Goal: Task Accomplishment & Management: Use online tool/utility

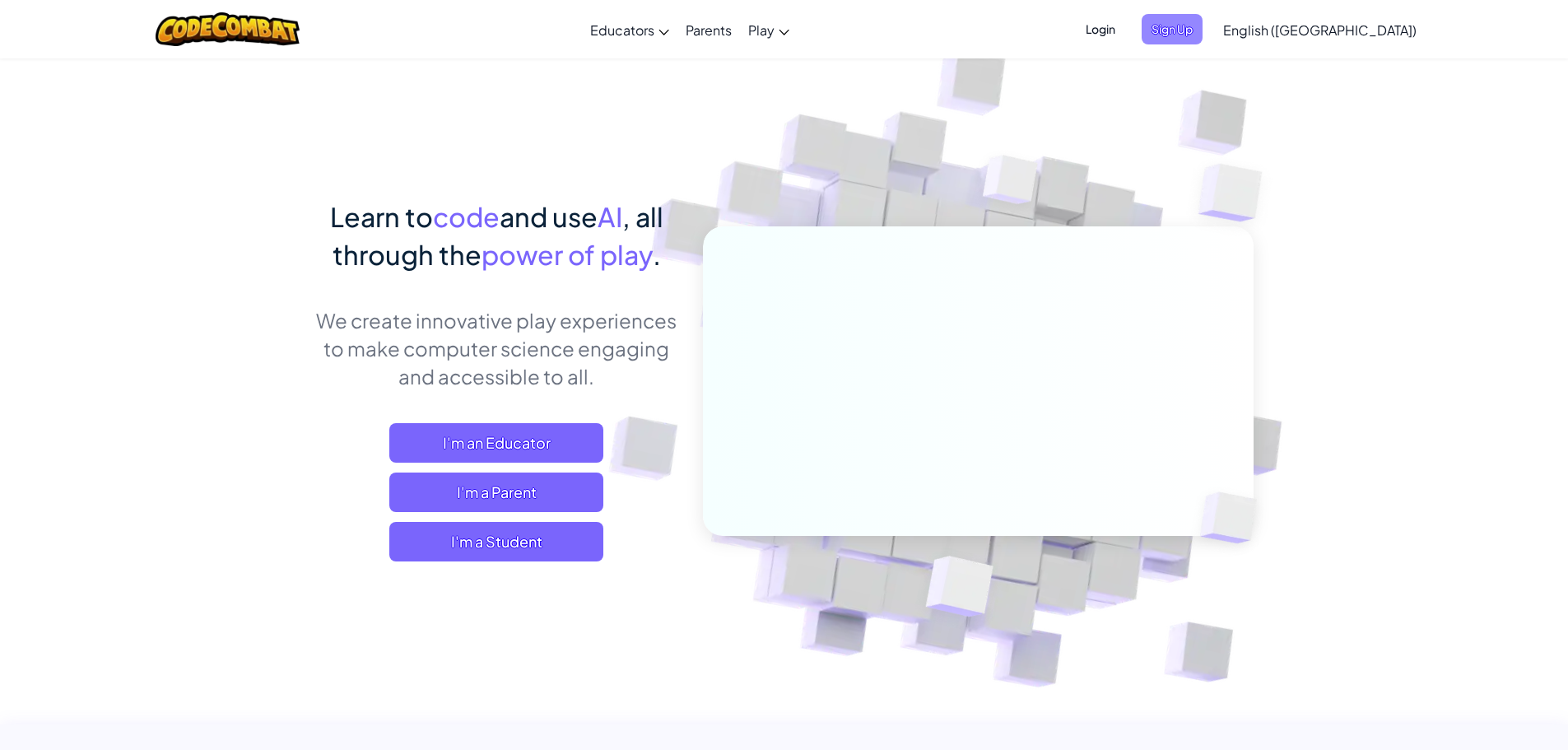
click at [1202, 20] on span "Sign Up" at bounding box center [1172, 28] width 60 height 30
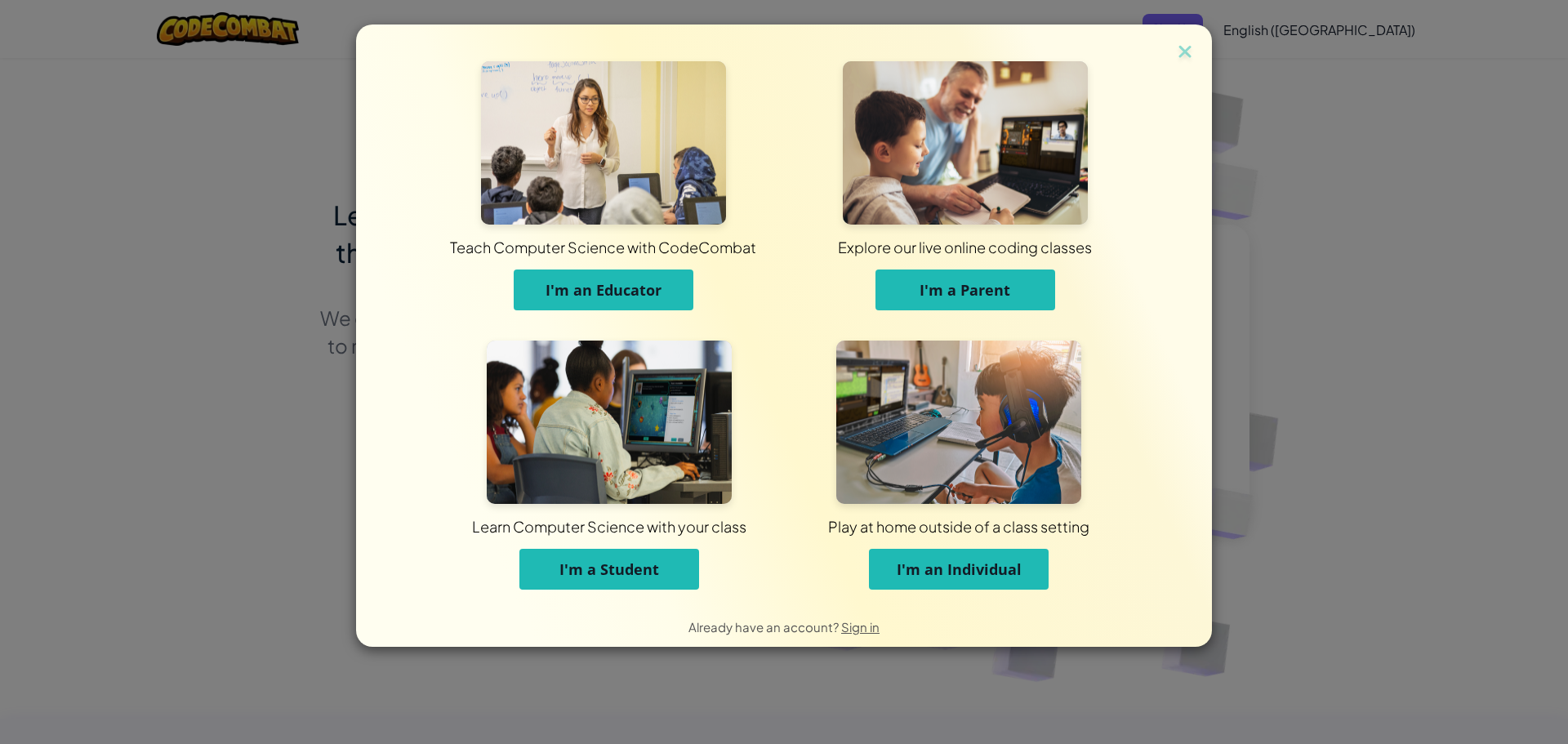
click at [542, 549] on button "I'm a Student" at bounding box center [609, 569] width 180 height 41
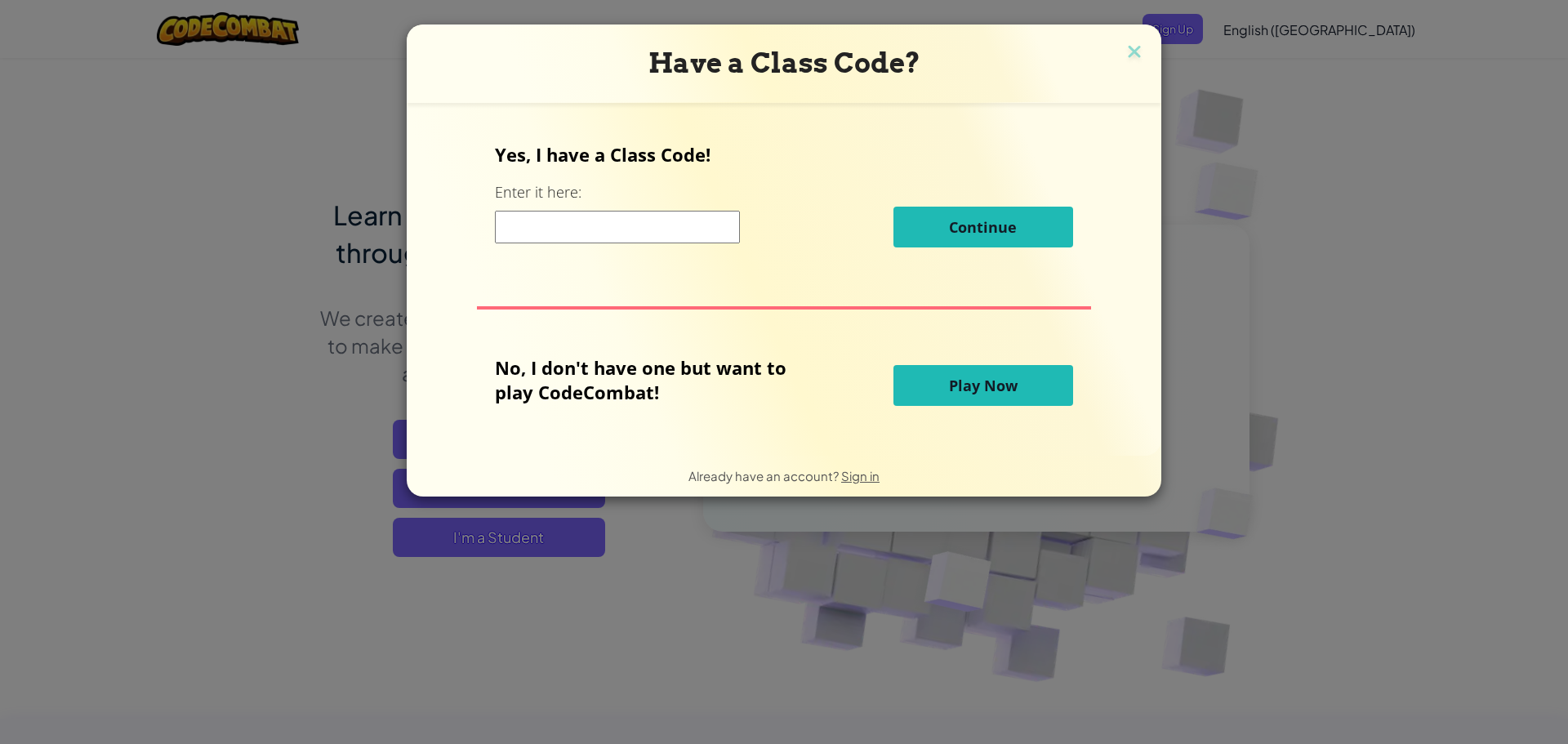
click at [692, 227] on input at bounding box center [616, 227] width 245 height 33
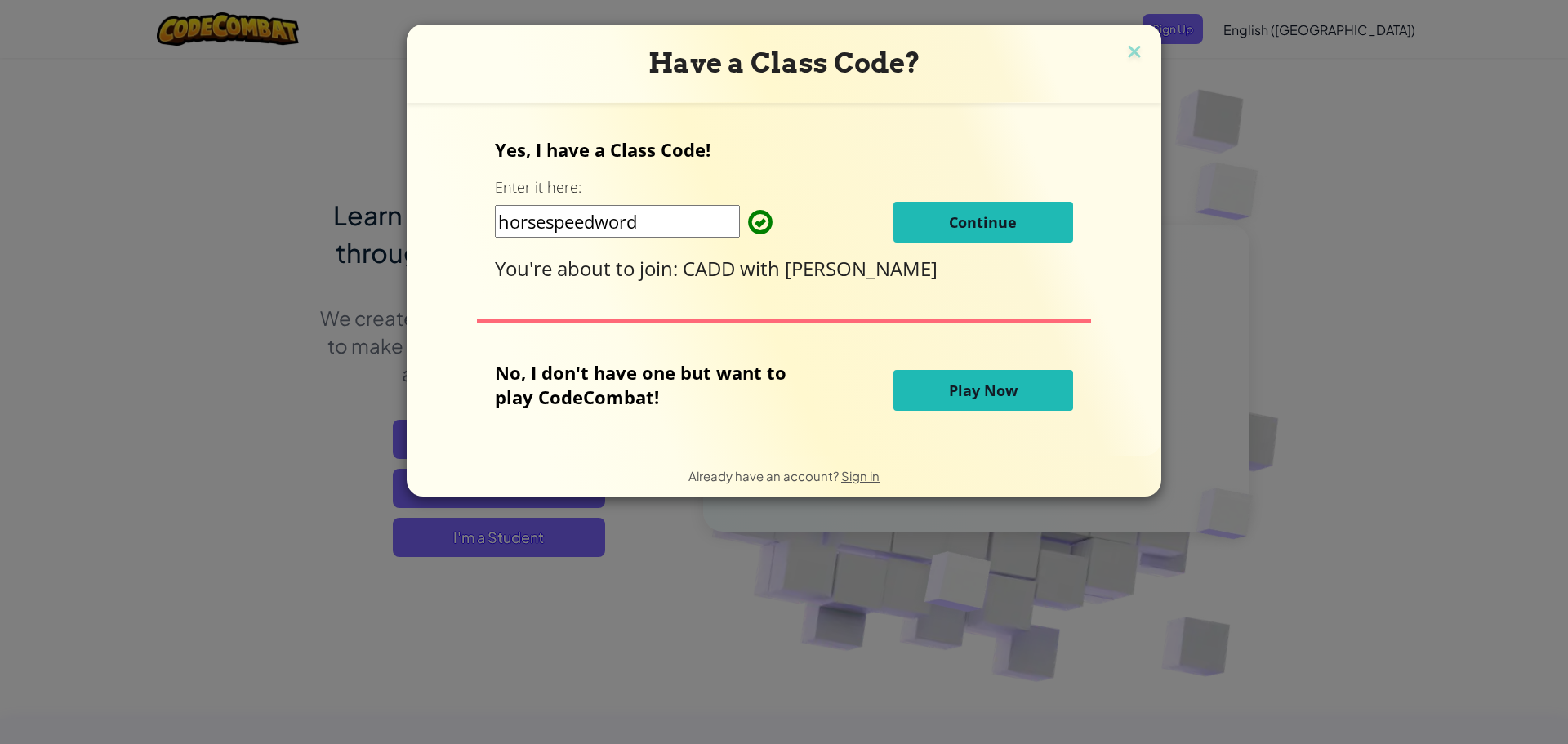
type input "horsespeedword"
click at [994, 227] on span "Continue" at bounding box center [983, 223] width 68 height 20
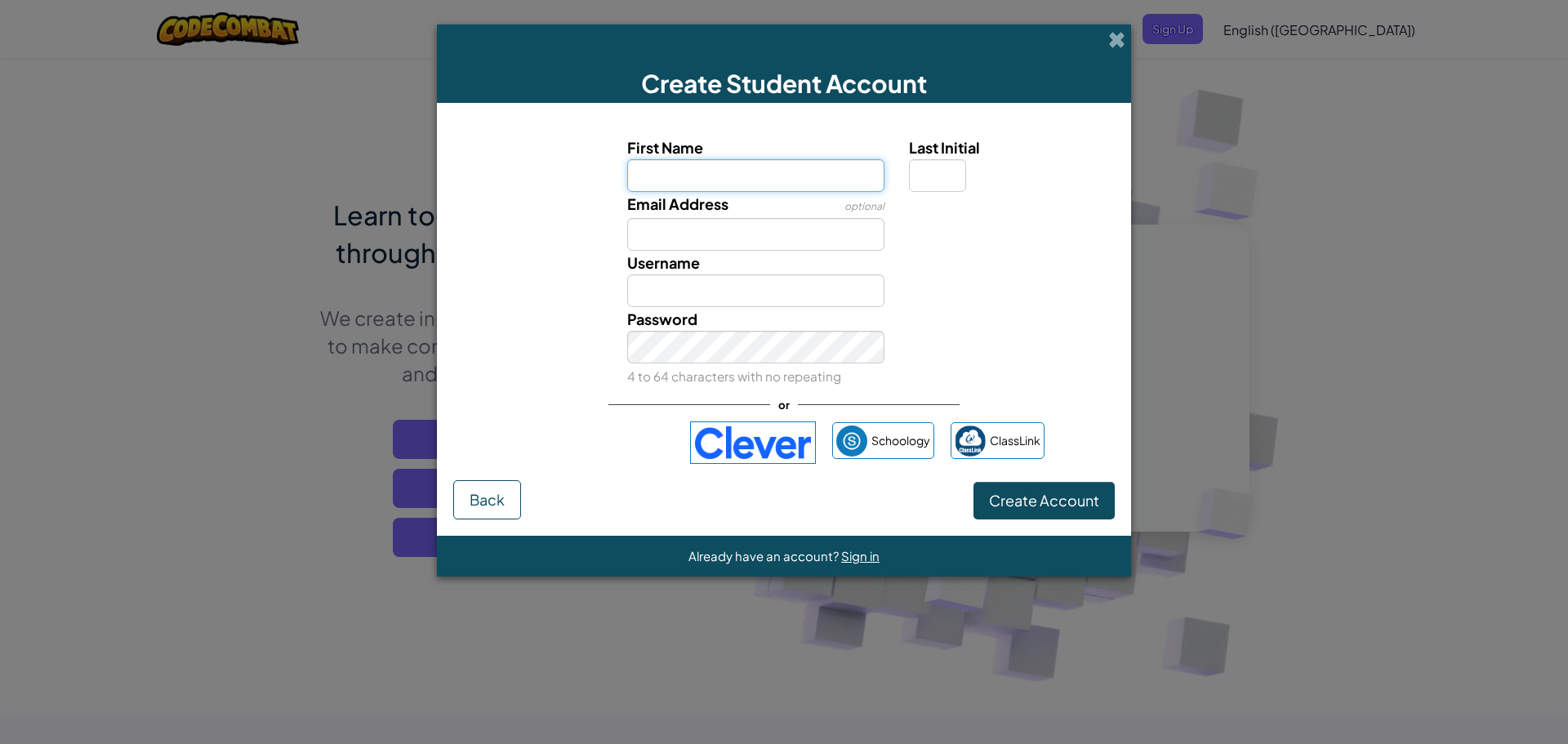
click at [752, 169] on input "First Name" at bounding box center [756, 176] width 258 height 33
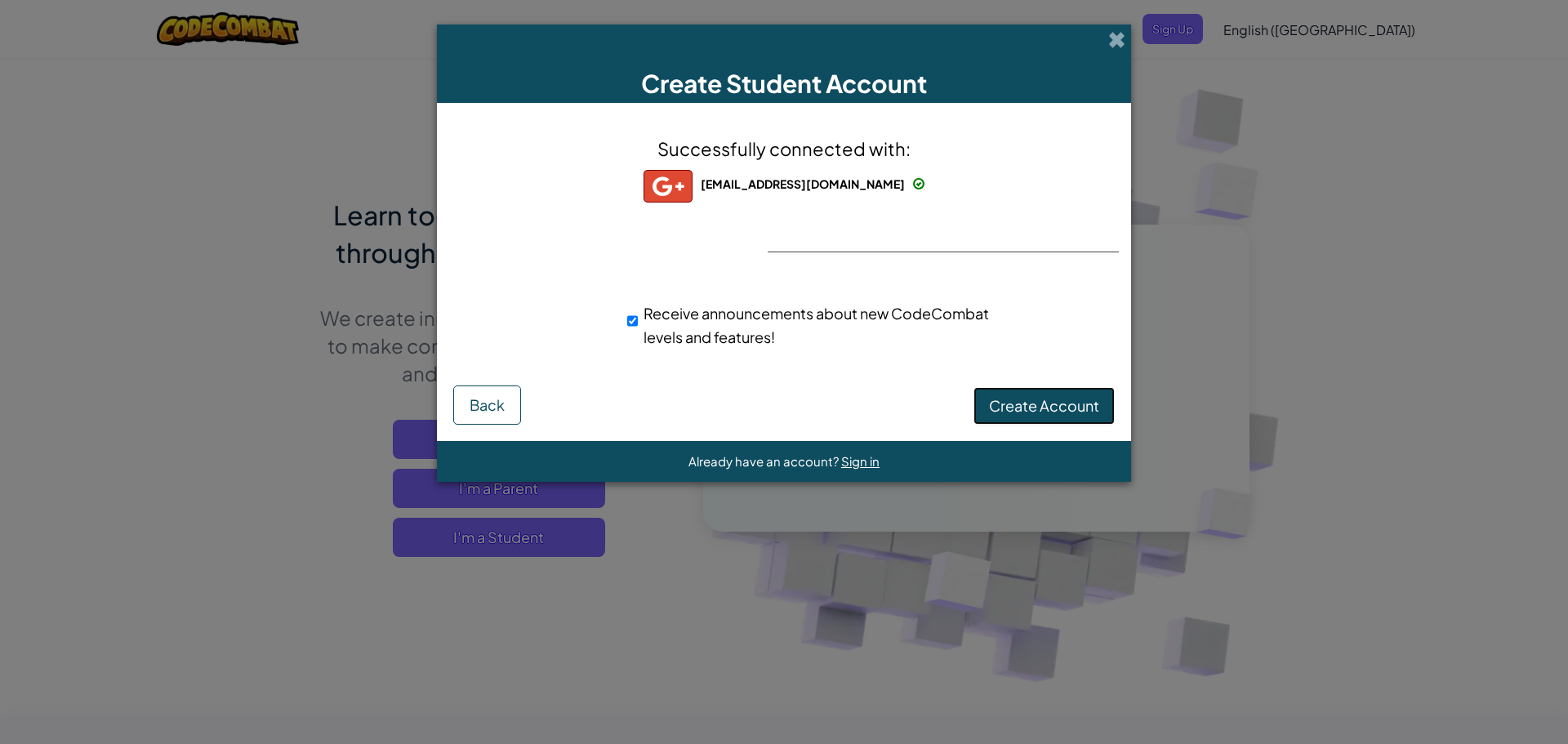
click at [1064, 408] on span "Create Account" at bounding box center [1044, 406] width 110 height 19
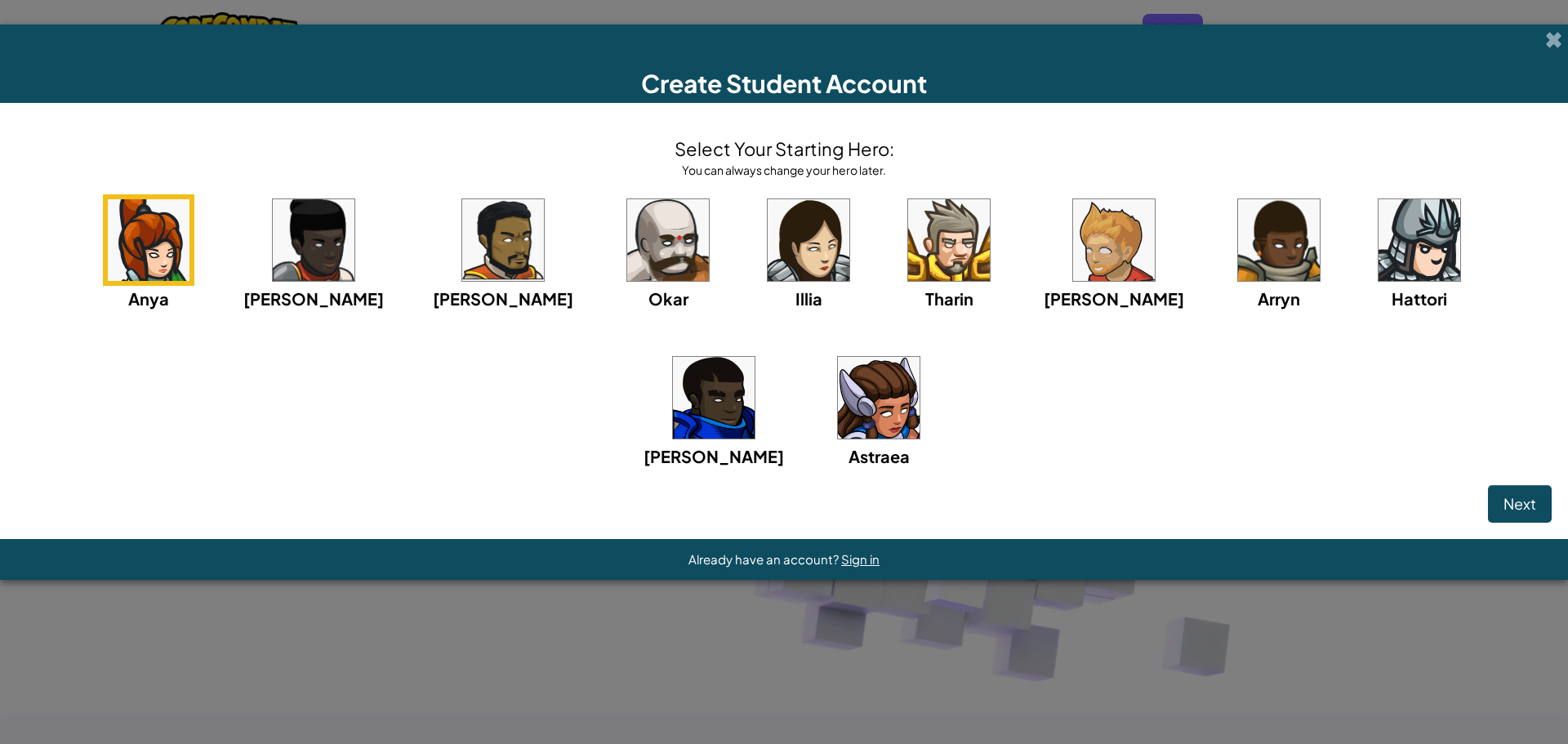
click at [1238, 255] on img at bounding box center [1279, 240] width 82 height 82
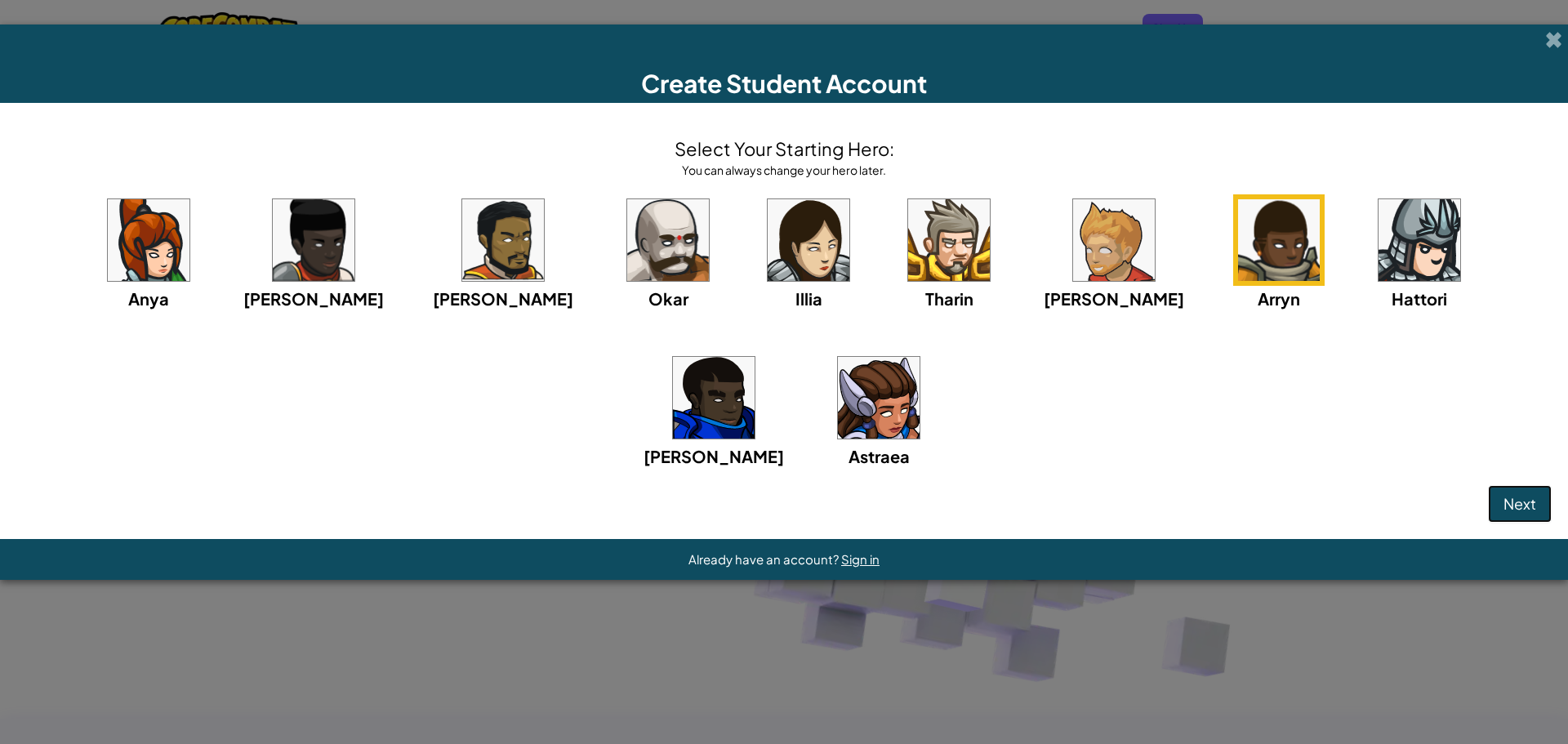
click at [1522, 497] on span "Next" at bounding box center [1520, 503] width 33 height 19
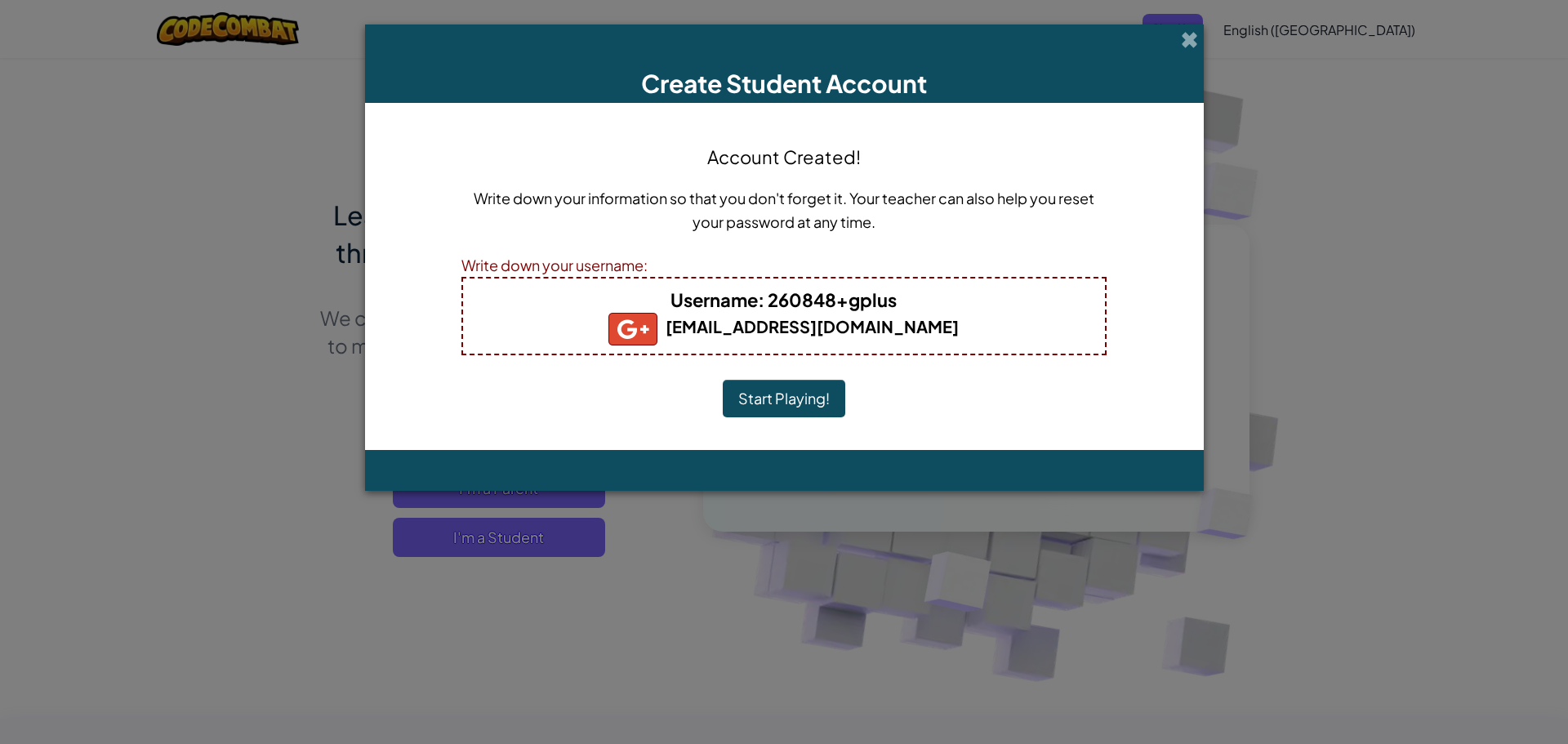
click at [804, 392] on button "Start Playing!" at bounding box center [784, 398] width 123 height 37
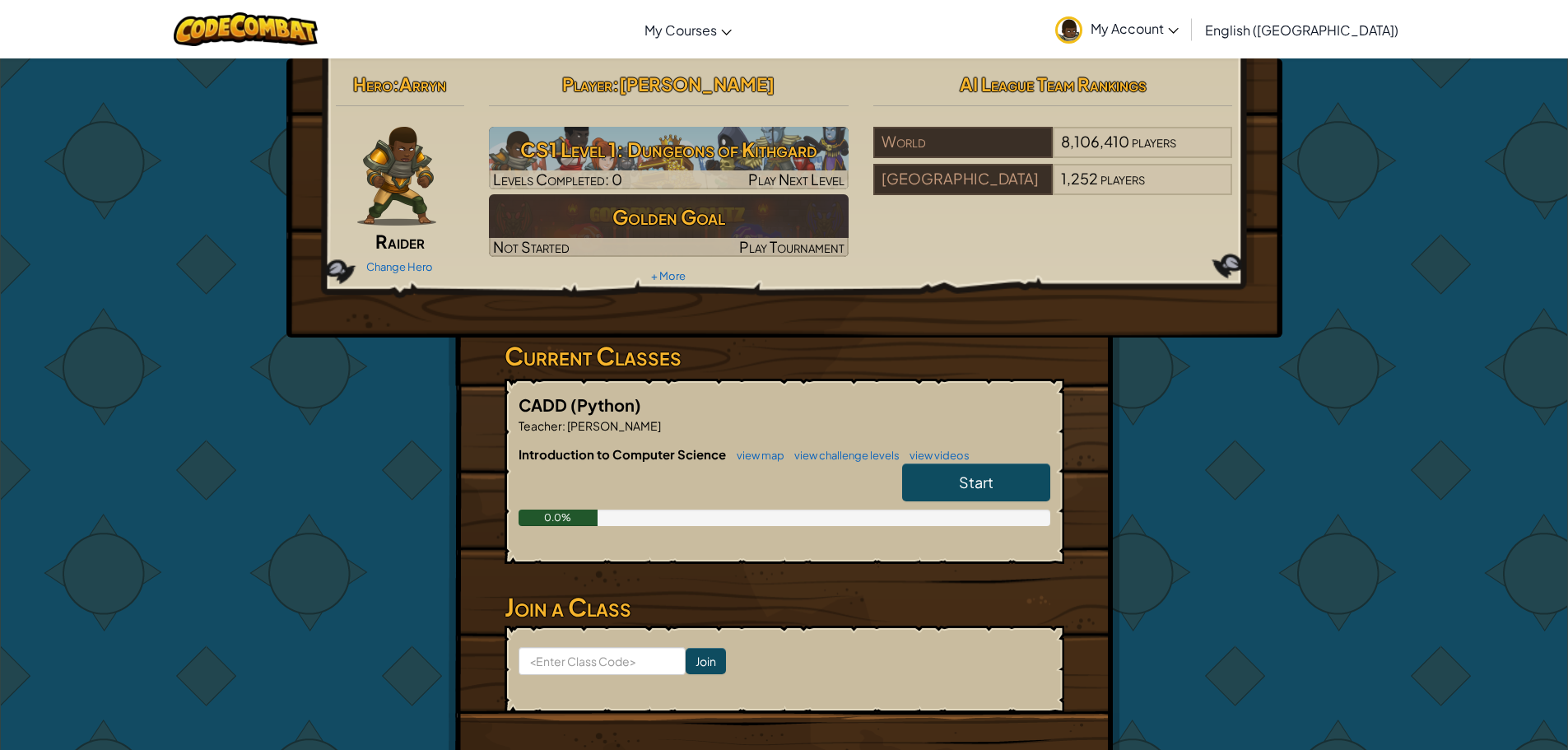
click at [986, 475] on span "Start" at bounding box center [976, 482] width 35 height 19
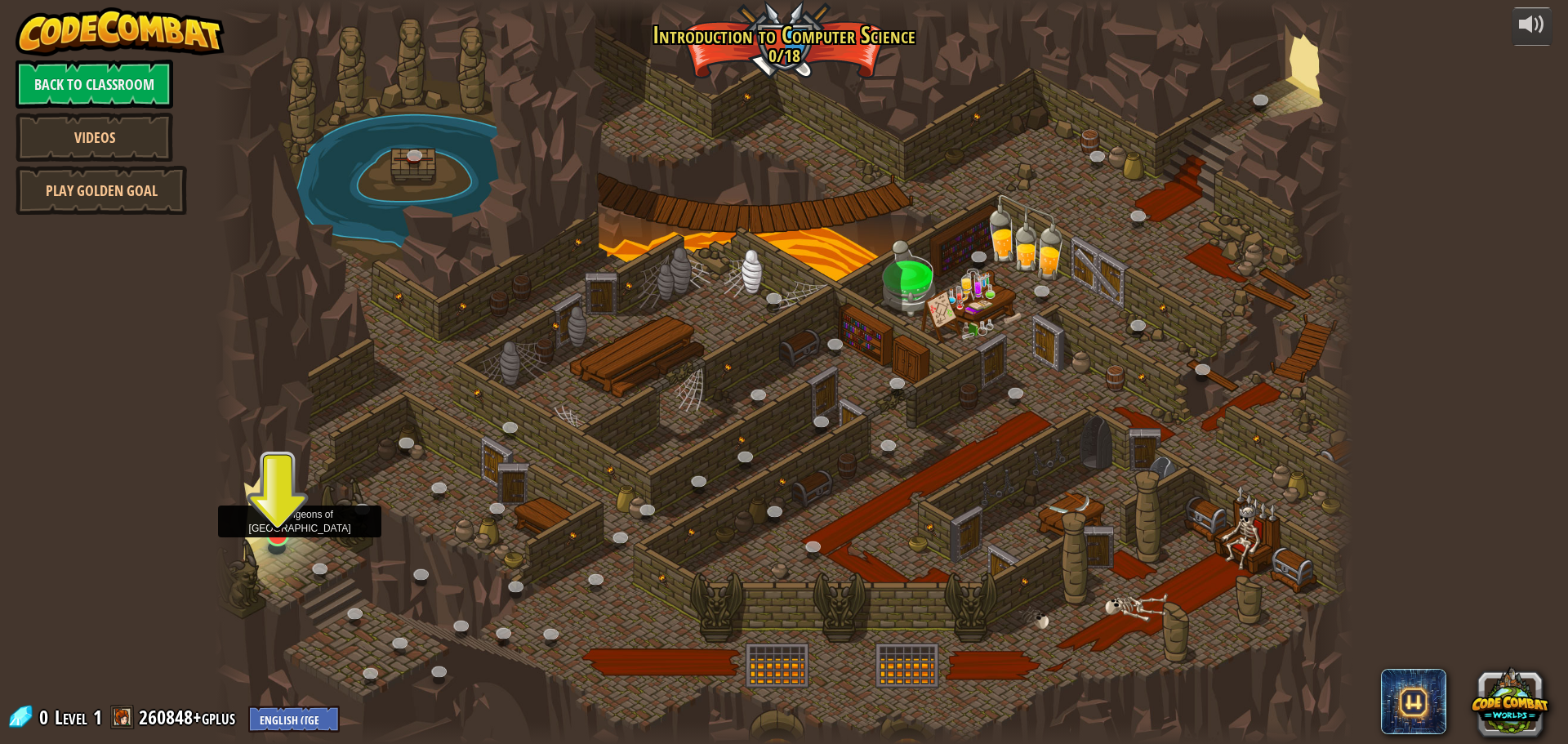
click at [274, 535] on img at bounding box center [276, 502] width 30 height 69
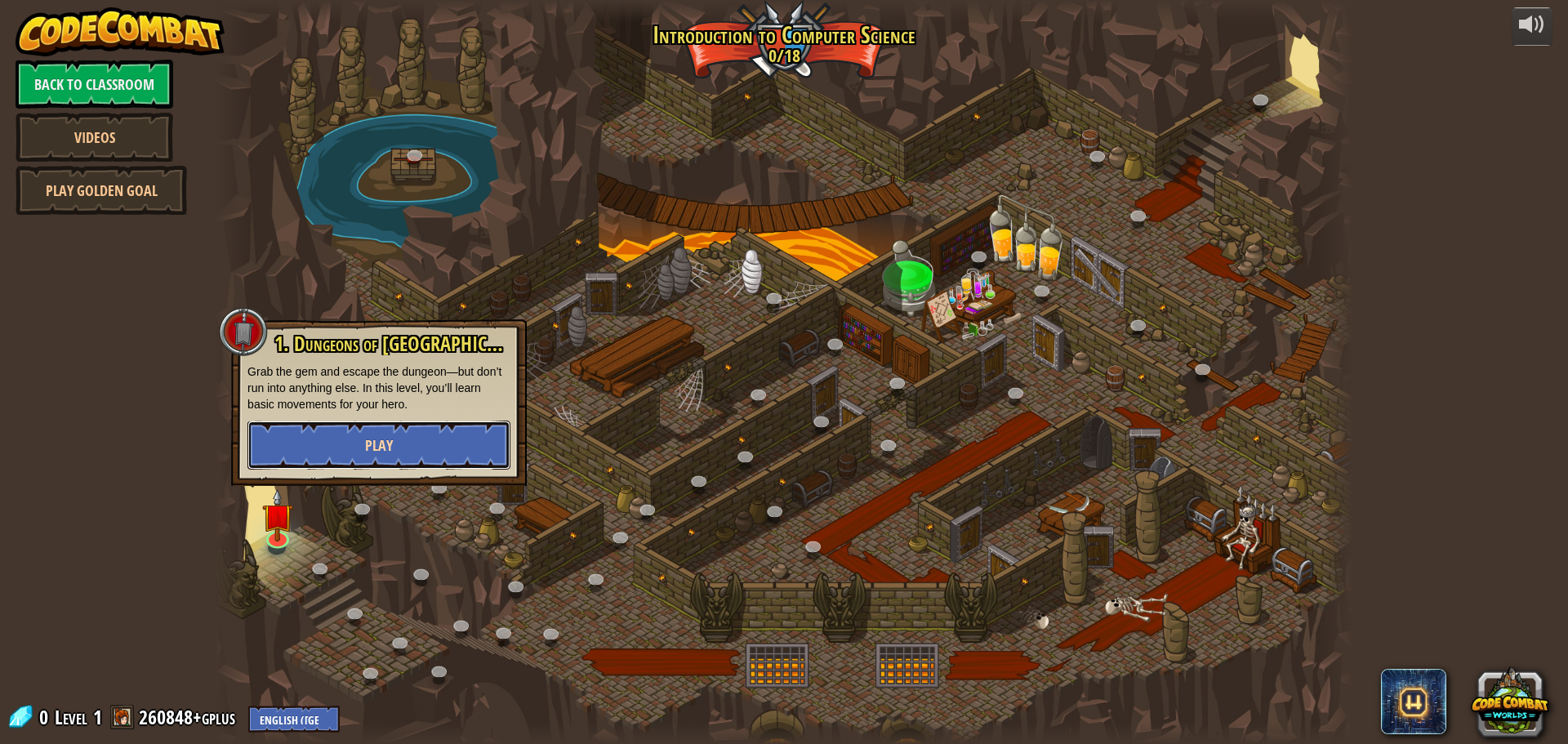
click at [372, 461] on button "Play" at bounding box center [378, 446] width 263 height 49
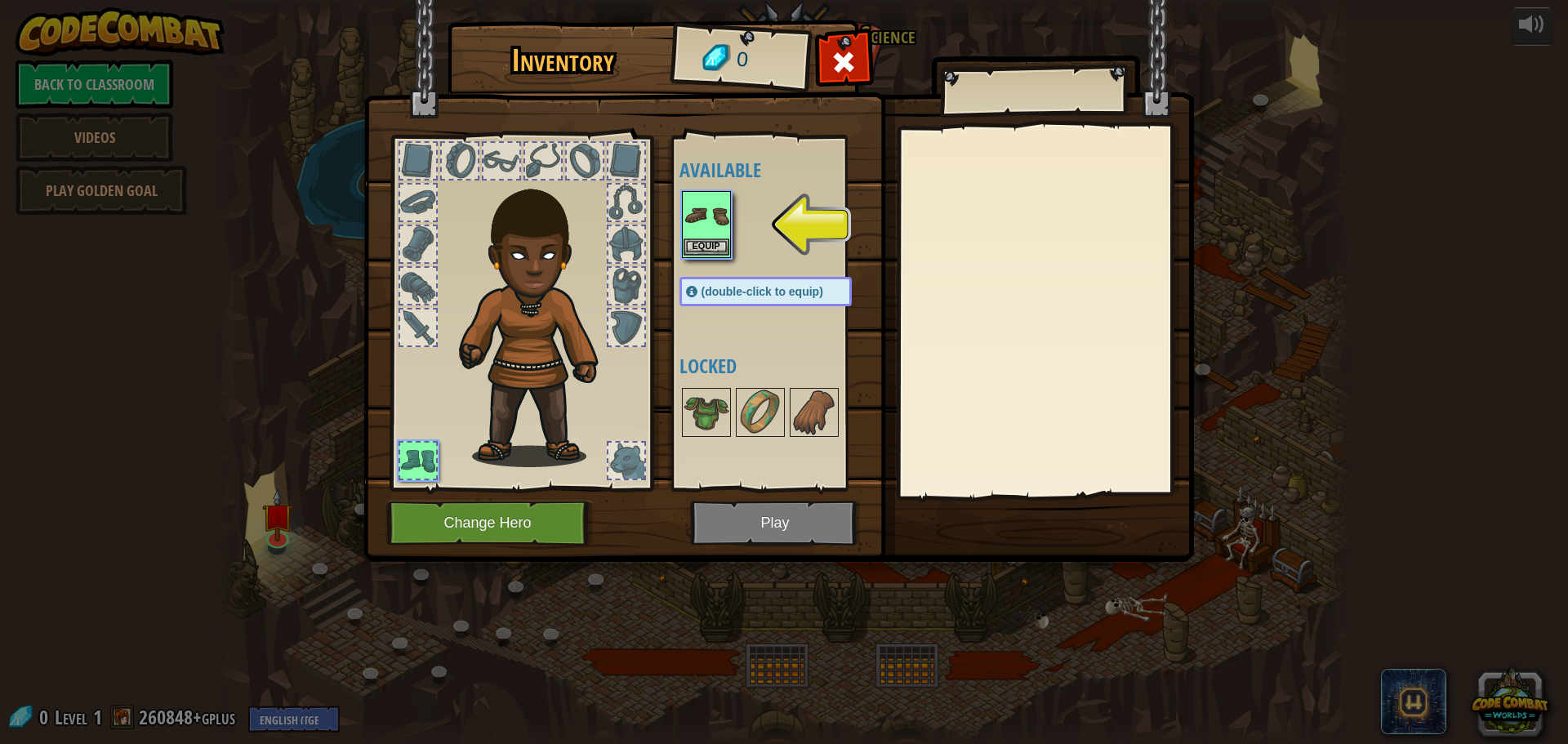
click at [711, 237] on img at bounding box center [706, 216] width 45 height 45
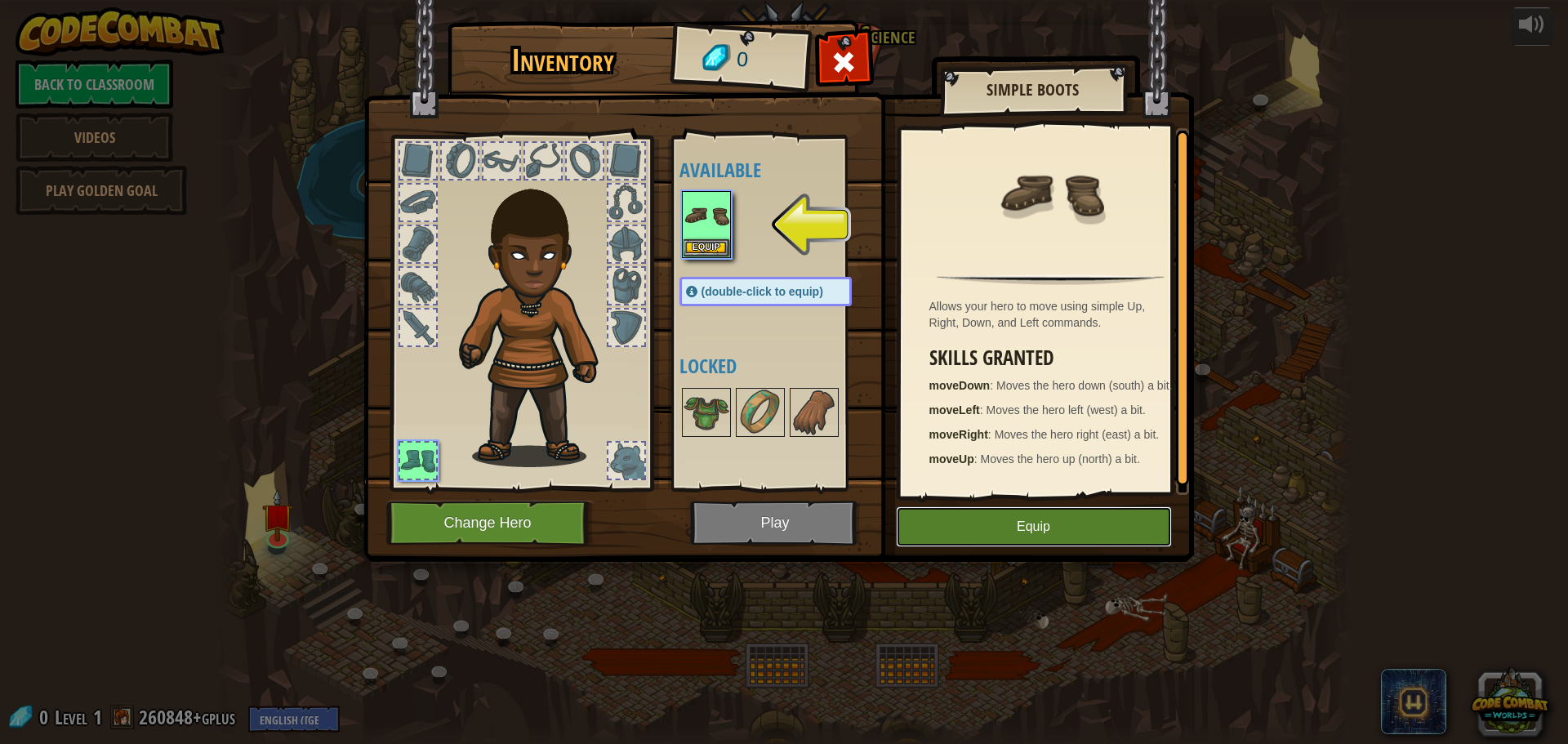
click at [1004, 525] on button "Equip" at bounding box center [1034, 527] width 276 height 41
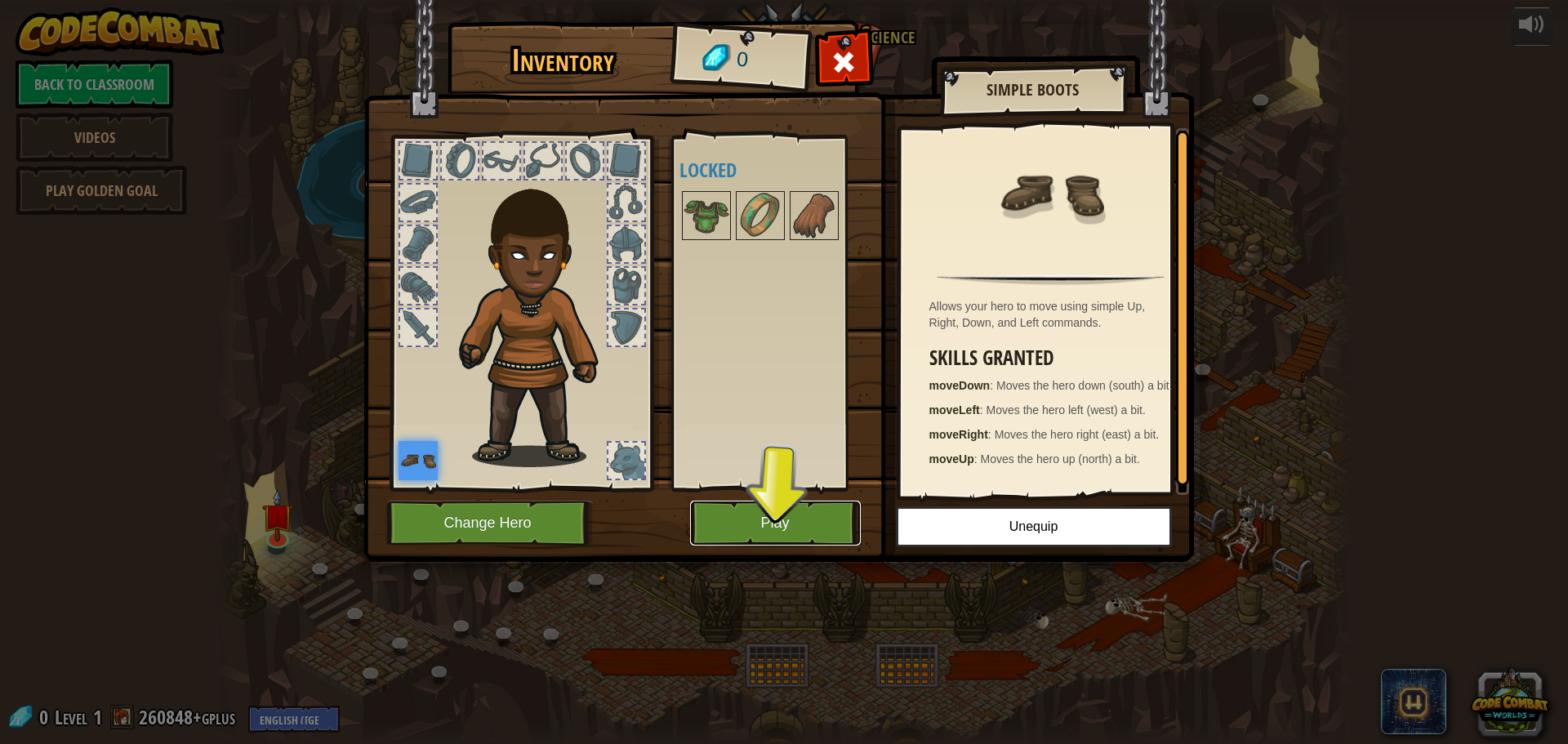
click at [780, 525] on button "Play" at bounding box center [775, 523] width 171 height 45
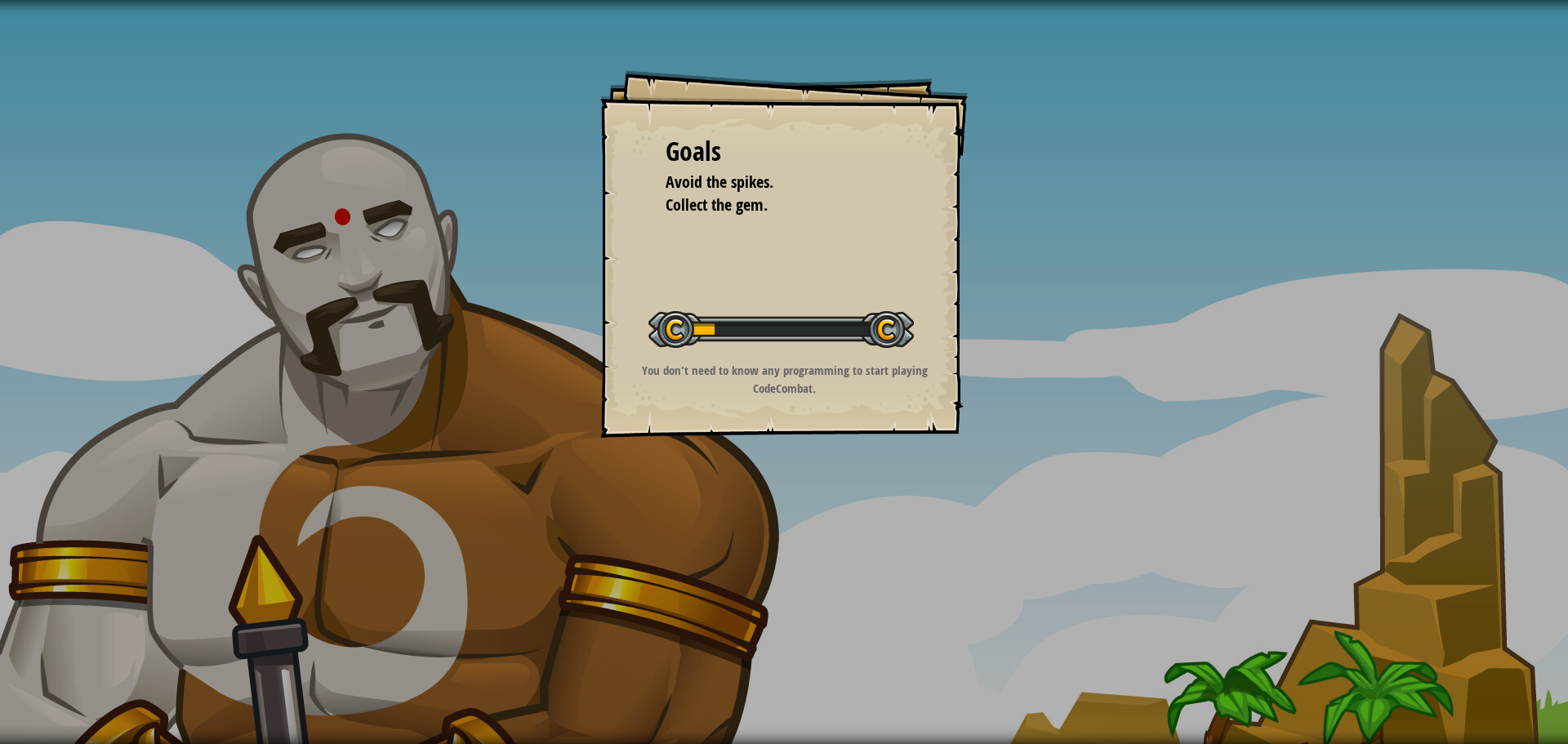
click at [767, 357] on div "Start Level" at bounding box center [781, 327] width 265 height 65
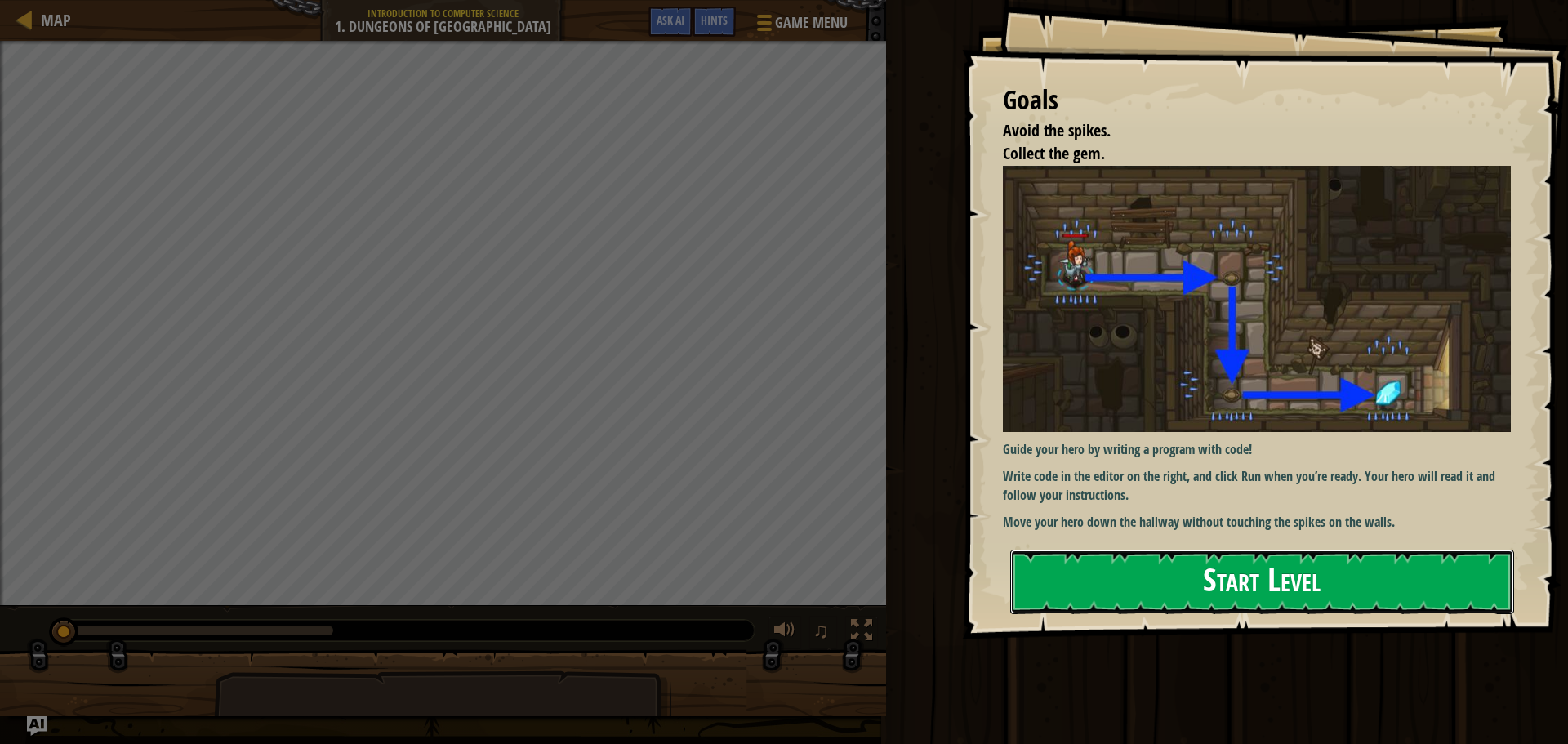
click at [1412, 594] on button "Start Level" at bounding box center [1262, 582] width 504 height 65
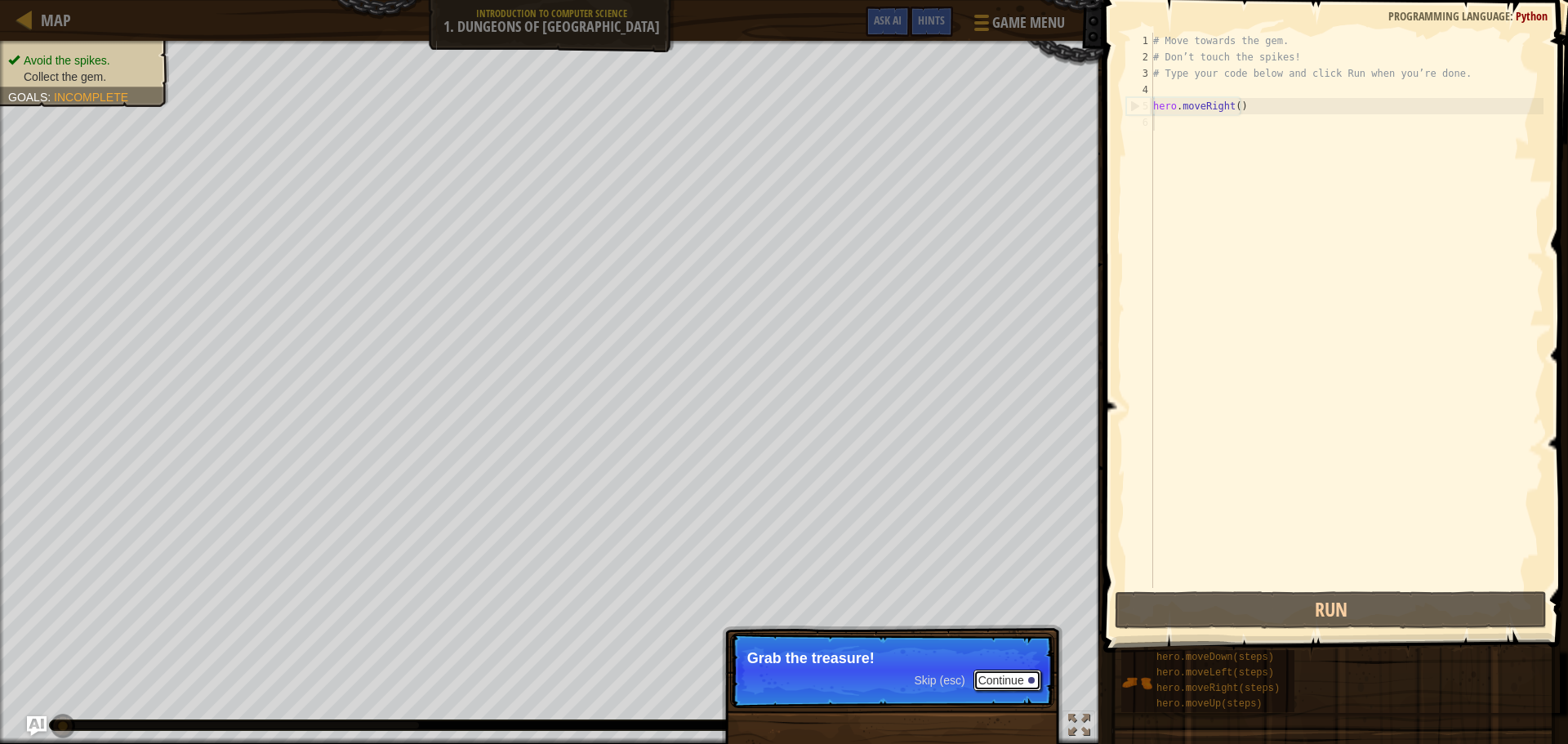
click at [1020, 680] on button "Continue" at bounding box center [1007, 680] width 68 height 21
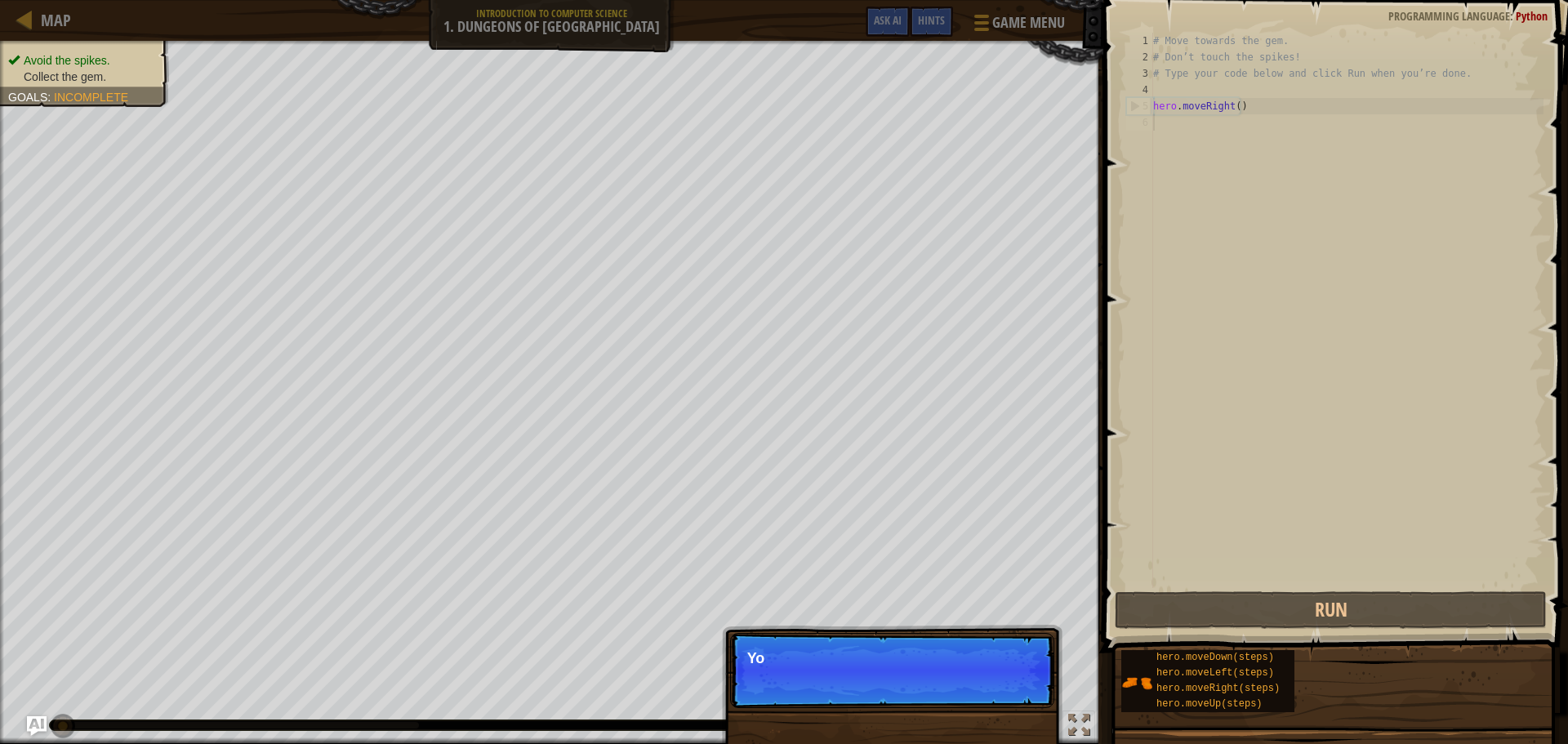
scroll to position [7, 0]
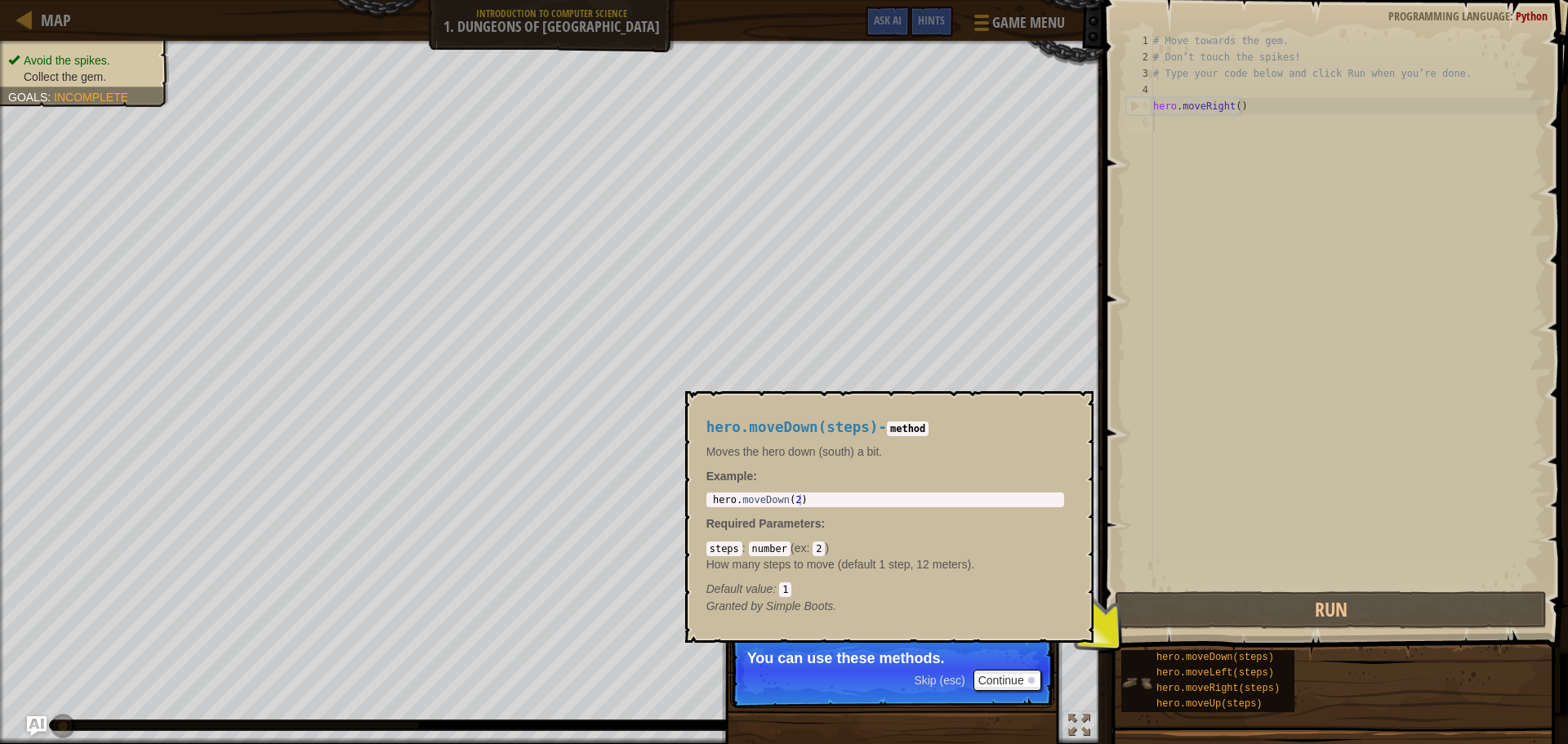
click at [1125, 671] on img at bounding box center [1136, 683] width 31 height 31
click at [1143, 695] on img at bounding box center [1136, 683] width 31 height 31
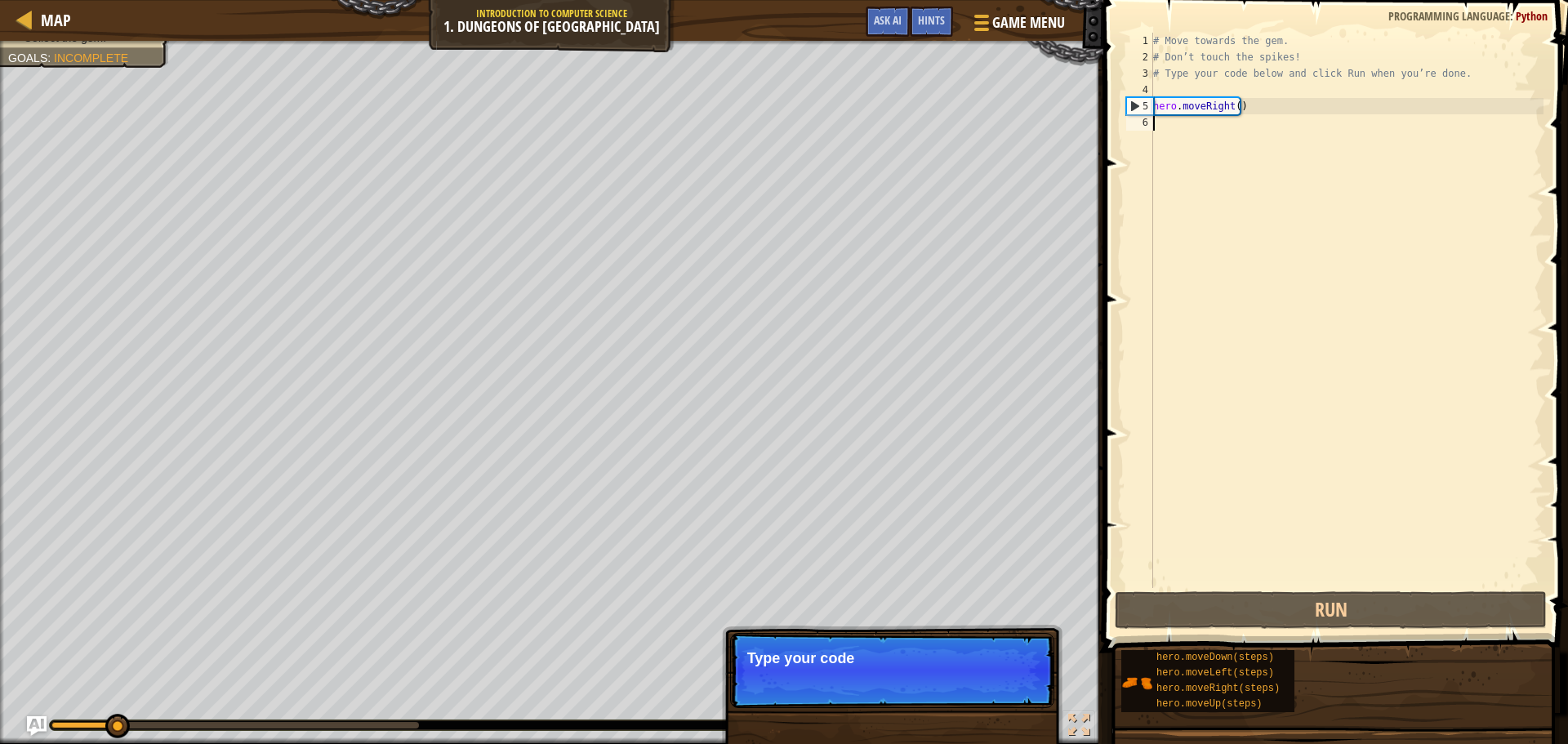
click at [966, 643] on p "Skip (esc) Continue Type your code" at bounding box center [892, 670] width 325 height 75
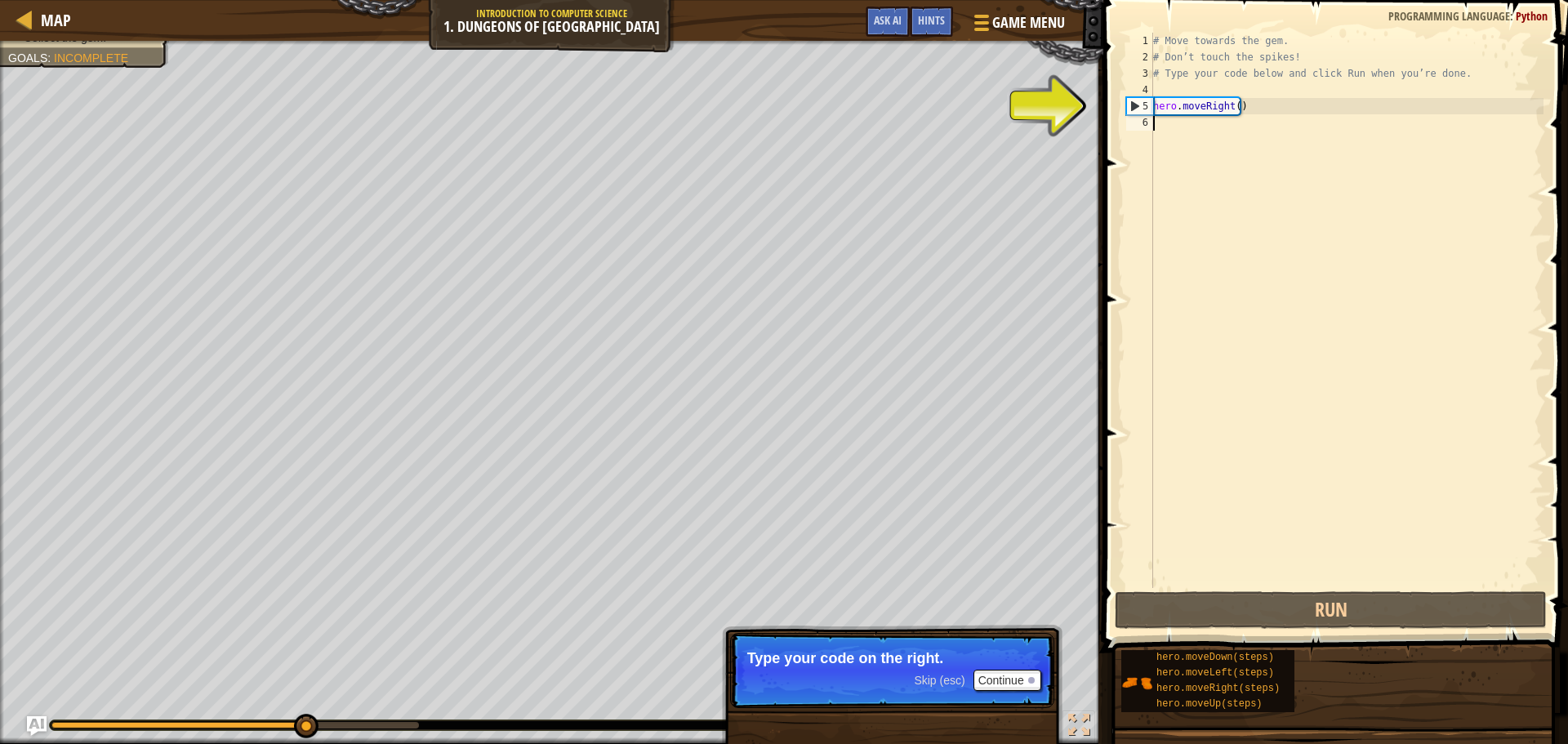
click at [1186, 118] on div "# Move towards the gem. # Don’t touch the spikes! # Type your code below and cl…" at bounding box center [1346, 327] width 394 height 588
click at [1183, 106] on div "# Move towards the gem. # Don’t touch the spikes! # Type your code below and cl…" at bounding box center [1346, 327] width 394 height 588
type textarea "hero.moveRight()"
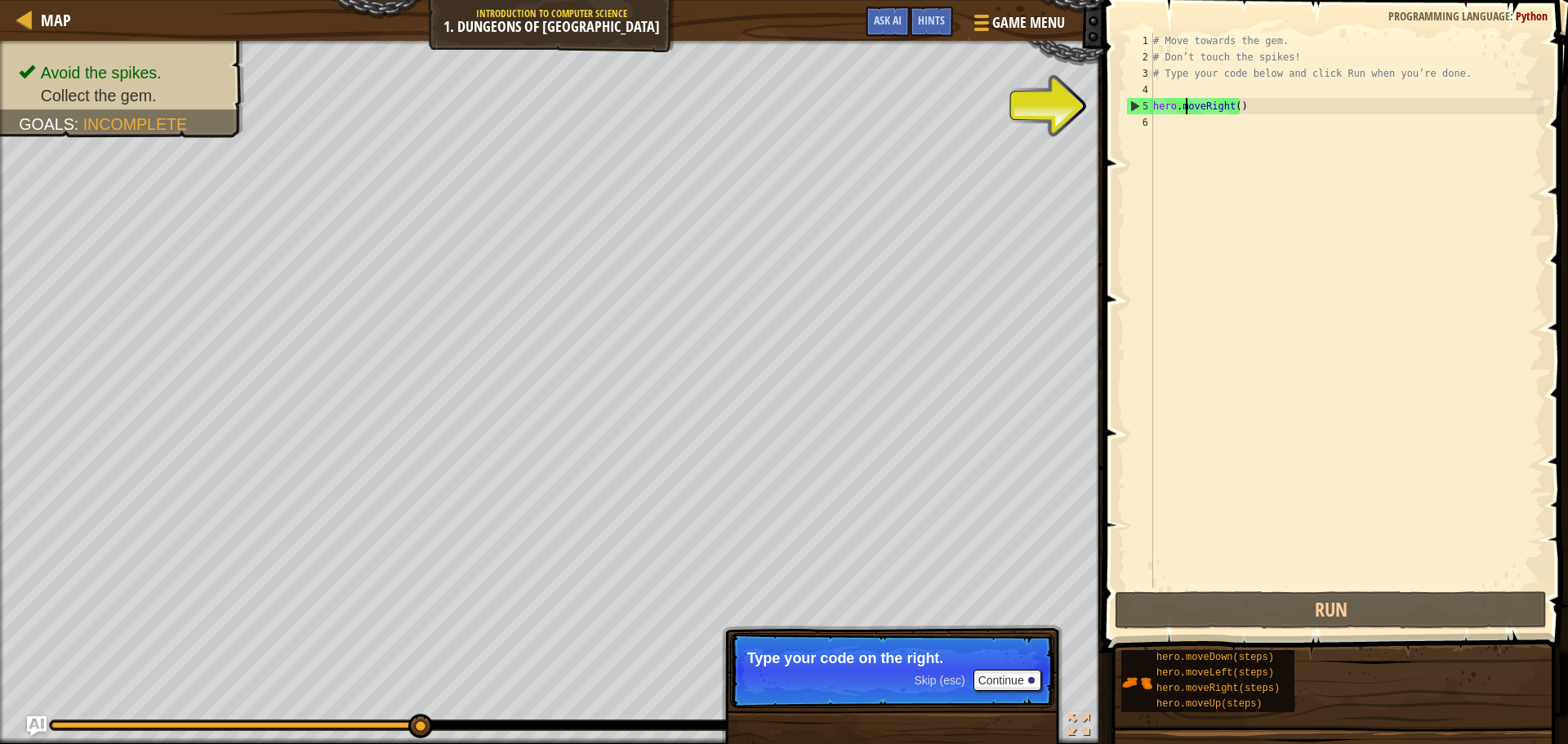
click at [1227, 116] on div "# Move towards the gem. # Don’t touch the spikes! # Type your code below and cl…" at bounding box center [1346, 327] width 394 height 588
click at [1192, 112] on div "# Move towards the gem. # Don’t touch the spikes! # Type your code below and cl…" at bounding box center [1346, 327] width 394 height 588
click at [1133, 109] on div "5" at bounding box center [1140, 106] width 26 height 16
click at [1135, 106] on div "5" at bounding box center [1140, 106] width 26 height 16
type textarea "hero.moveRight()"
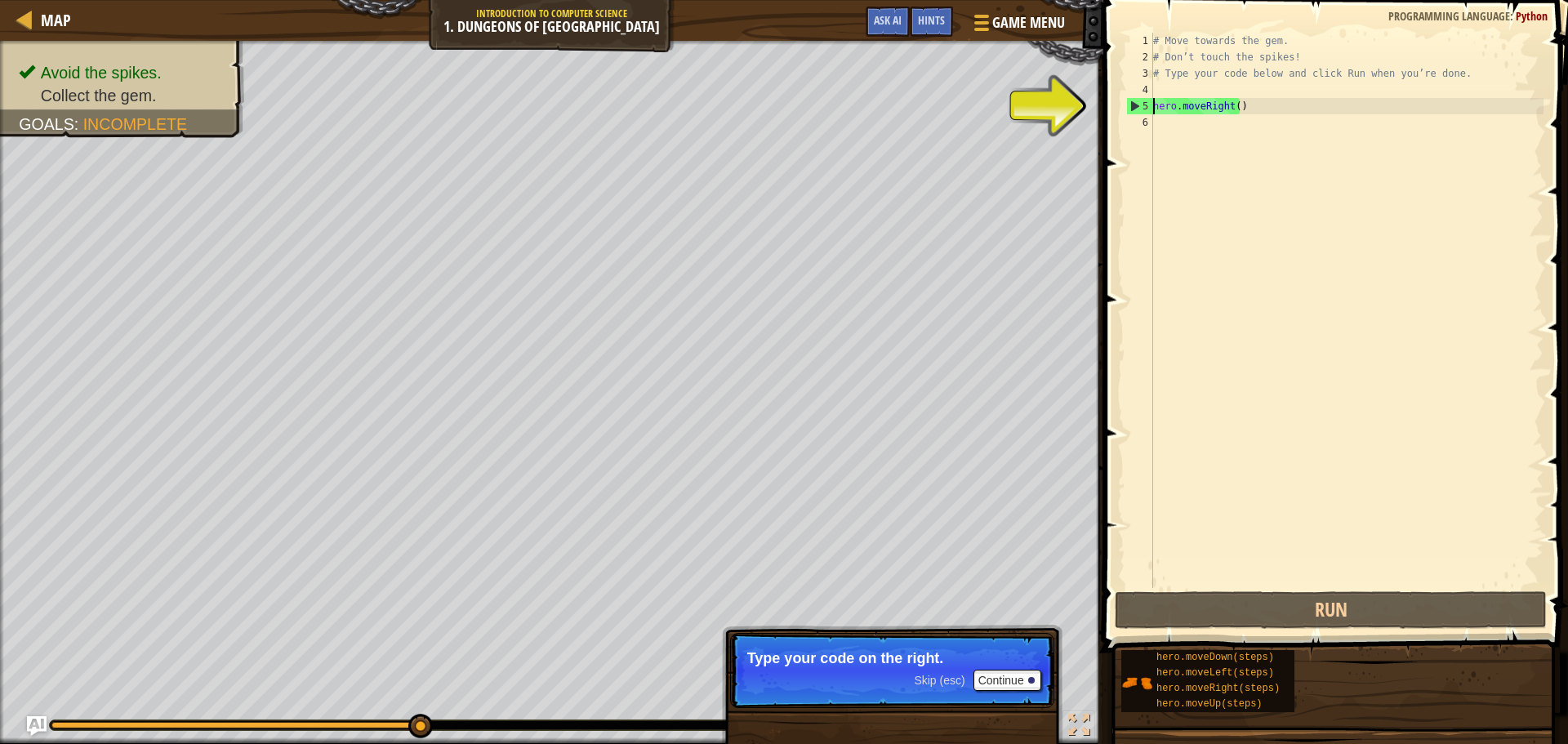
click at [1135, 104] on div "5" at bounding box center [1140, 106] width 26 height 16
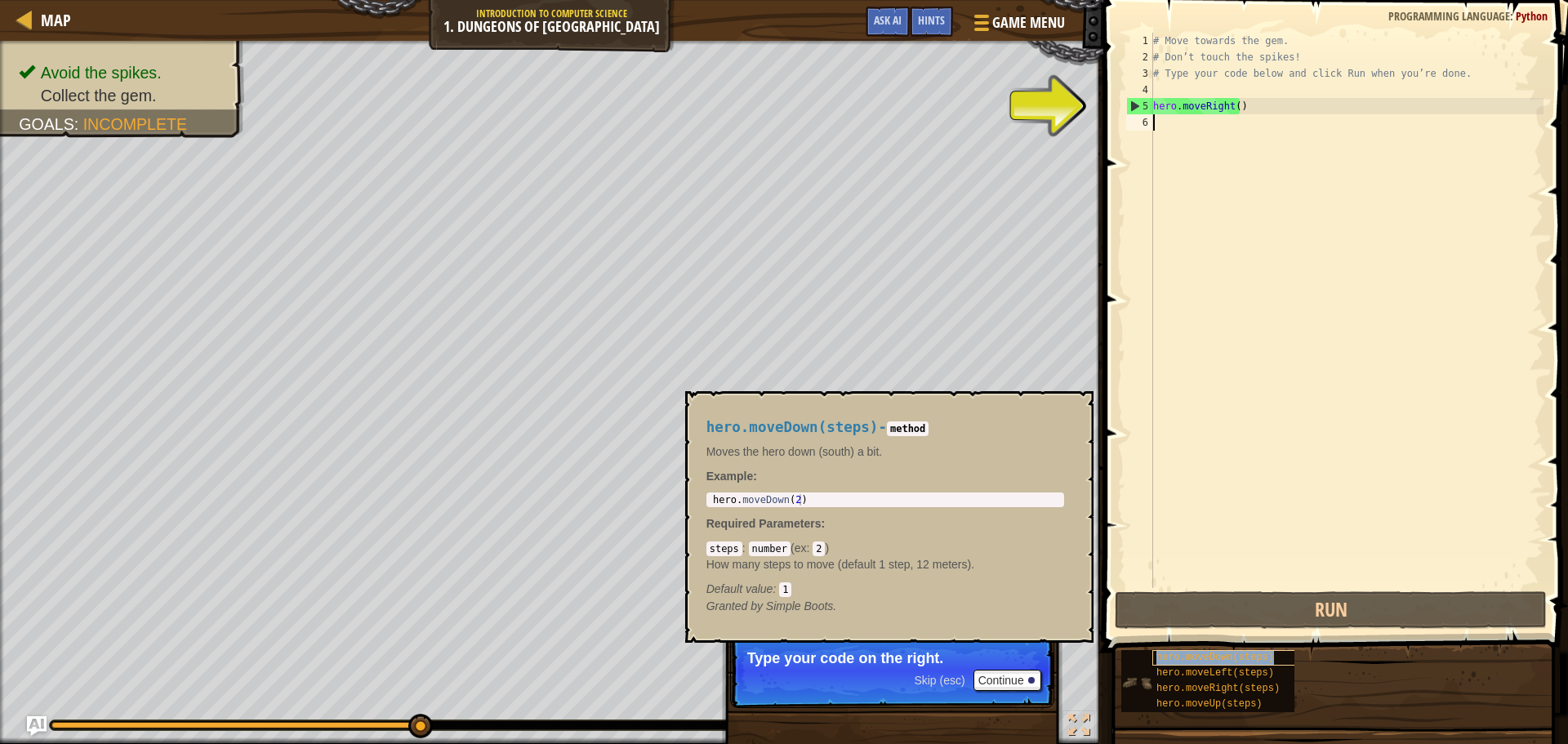
click at [1263, 661] on span "hero.moveDown(steps)" at bounding box center [1214, 658] width 117 height 12
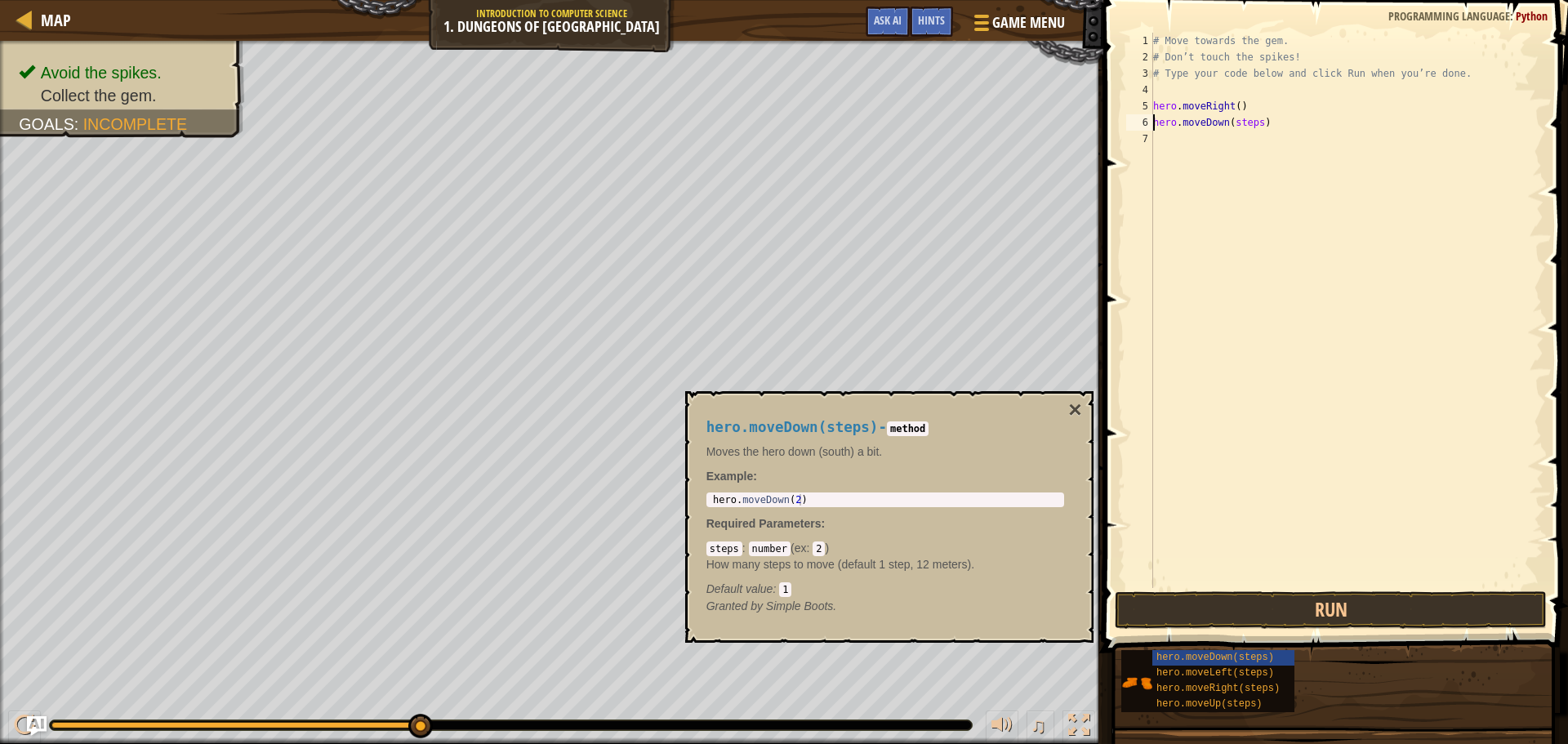
click at [1255, 125] on div "# Move towards the gem. # Don’t touch the spikes! # Type your code below and cl…" at bounding box center [1346, 327] width 394 height 588
click at [1263, 125] on div "# Move towards the gem. # Don’t touch the spikes! # Type your code below and cl…" at bounding box center [1346, 327] width 394 height 588
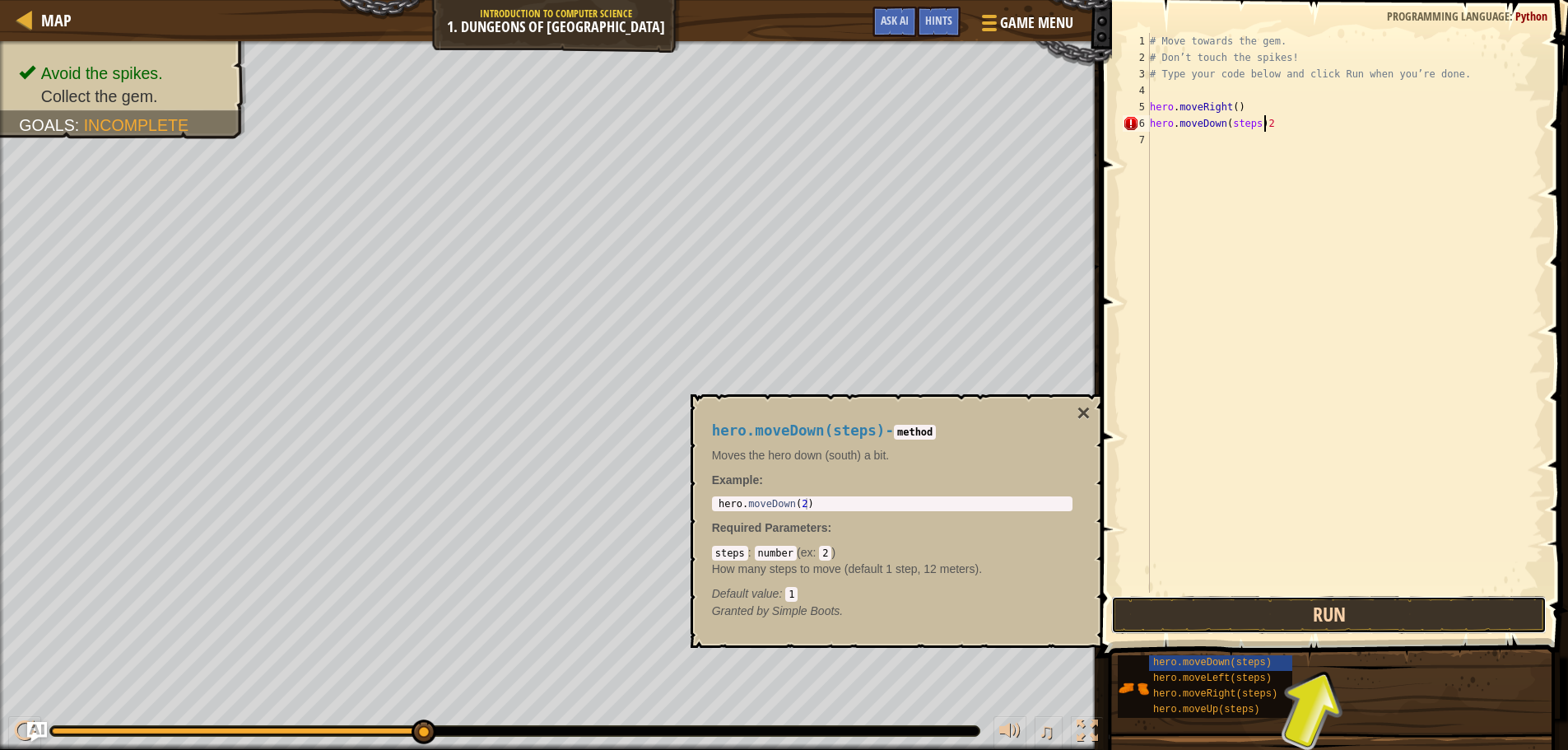
click at [1331, 605] on button "Run" at bounding box center [1329, 614] width 435 height 38
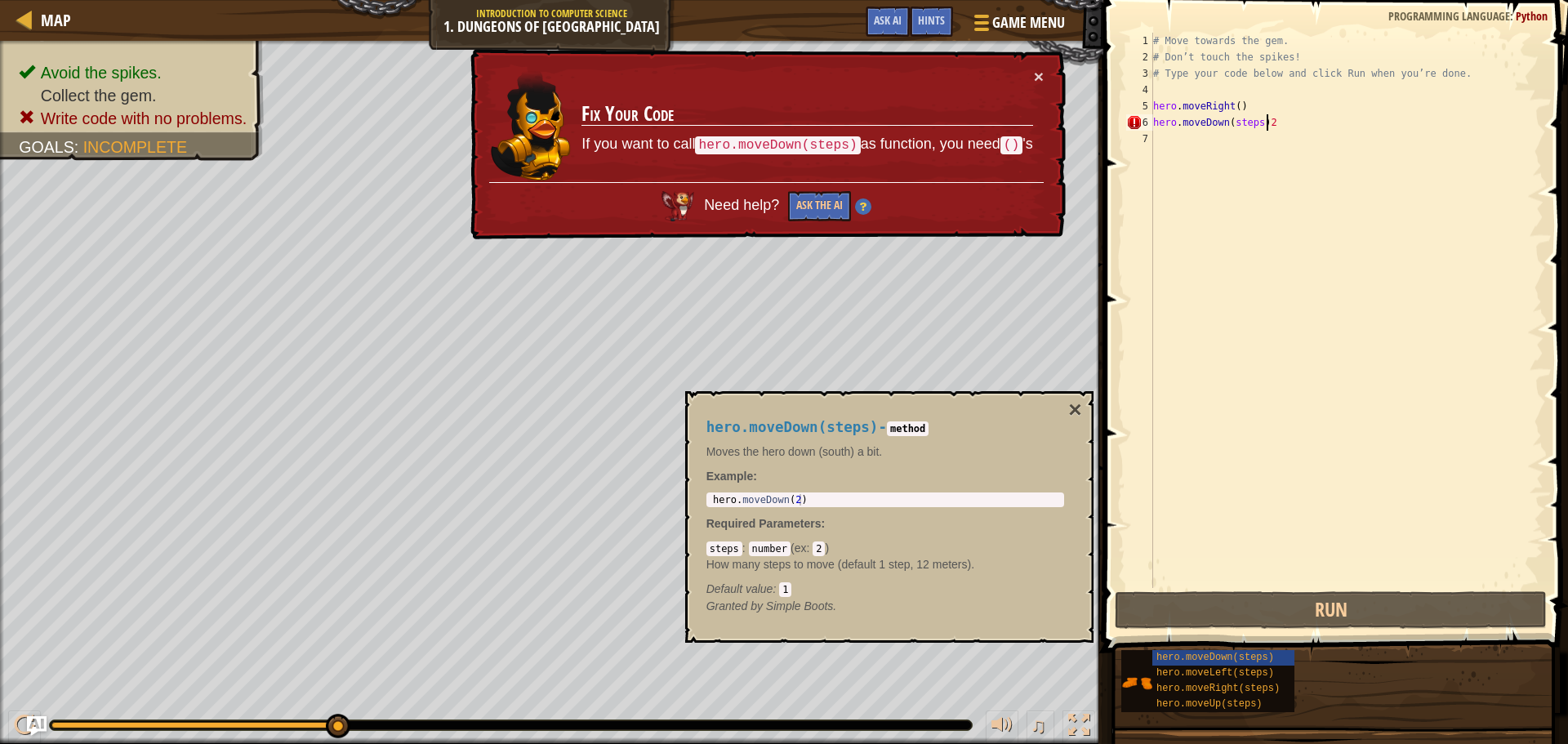
click at [1252, 122] on div "# Move towards the gem. # Don’t touch the spikes! # Type your code below and cl…" at bounding box center [1346, 327] width 394 height 588
click at [1256, 116] on div "# Move towards the gem. # Don’t touch the spikes! # Type your code below and cl…" at bounding box center [1346, 327] width 394 height 588
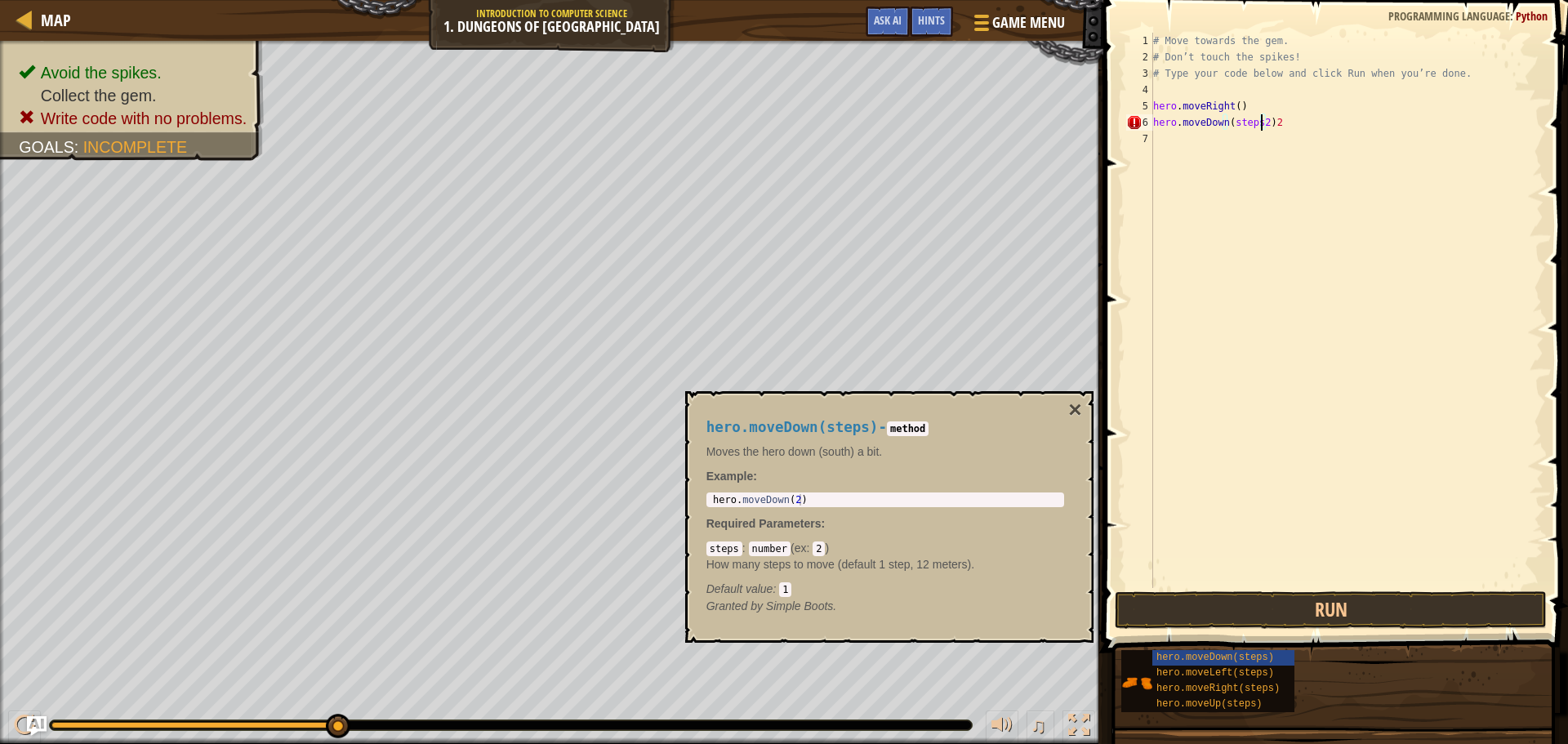
scroll to position [7, 9]
click at [1306, 117] on div "# Move towards the gem. # Don’t touch the spikes! # Type your code below and cl…" at bounding box center [1346, 327] width 394 height 588
click at [1383, 602] on button "Run" at bounding box center [1330, 609] width 432 height 37
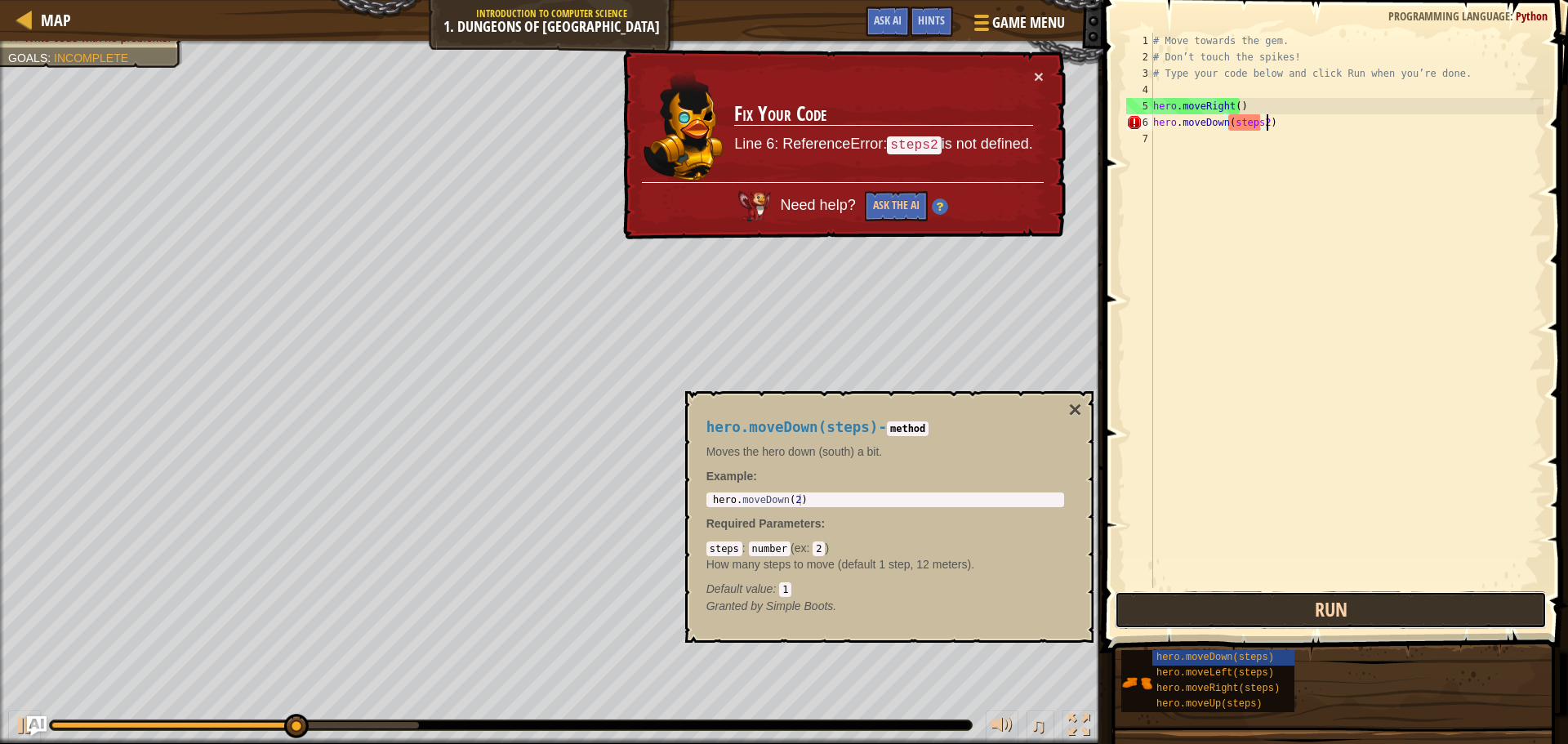
click at [1390, 598] on button "Run" at bounding box center [1330, 609] width 432 height 37
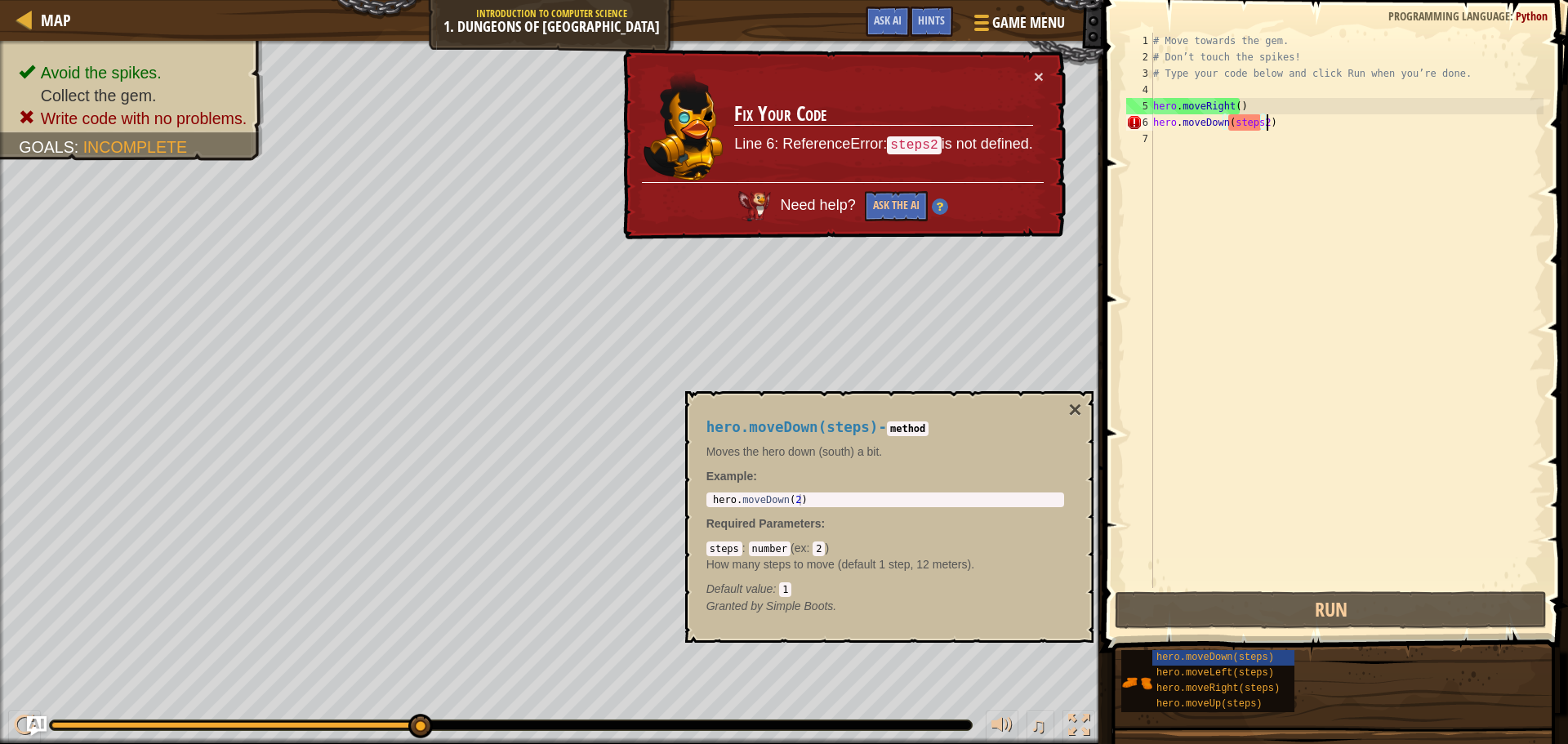
click at [1255, 121] on div "# Move towards the gem. # Don’t touch the spikes! # Type your code below and cl…" at bounding box center [1346, 327] width 394 height 588
click at [1257, 119] on div "# Move towards the gem. # Don’t touch the spikes! # Type your code below and cl…" at bounding box center [1346, 327] width 394 height 588
click at [1260, 125] on div "# Move towards the gem. # Don’t touch the spikes! # Type your code below and cl…" at bounding box center [1346, 327] width 394 height 588
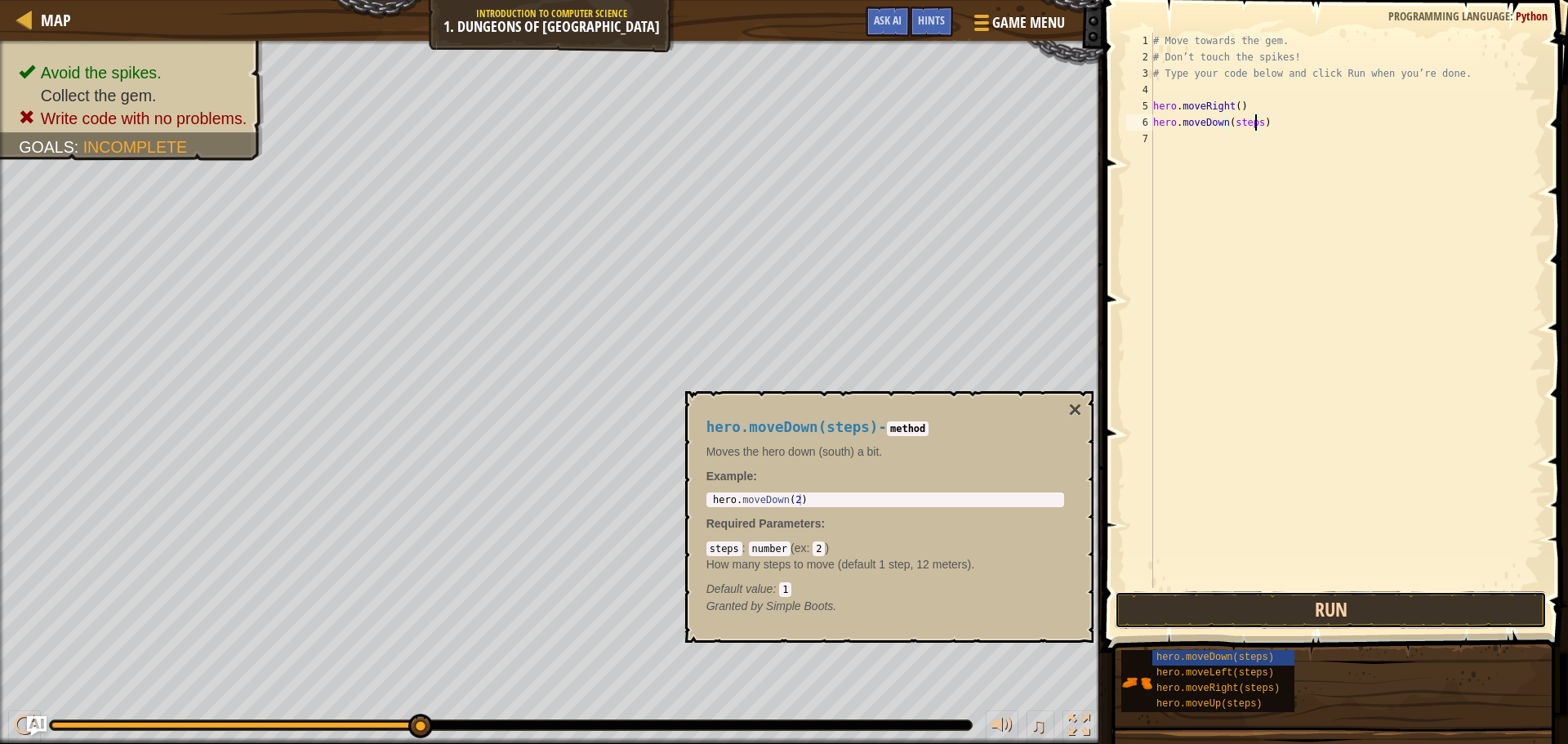
click at [1286, 604] on button "Run" at bounding box center [1330, 609] width 432 height 37
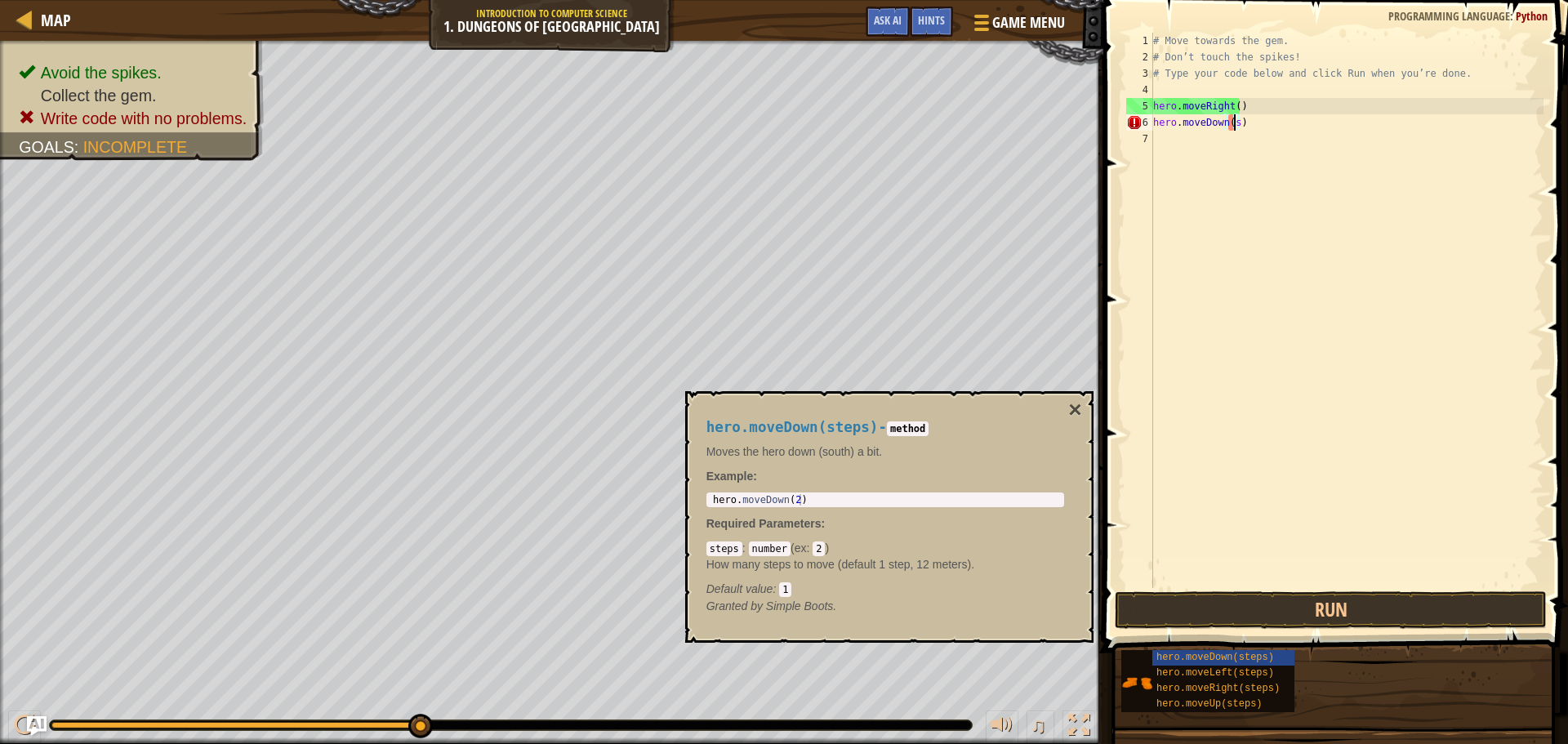
scroll to position [7, 5]
type textarea "hero.moveDown(2)"
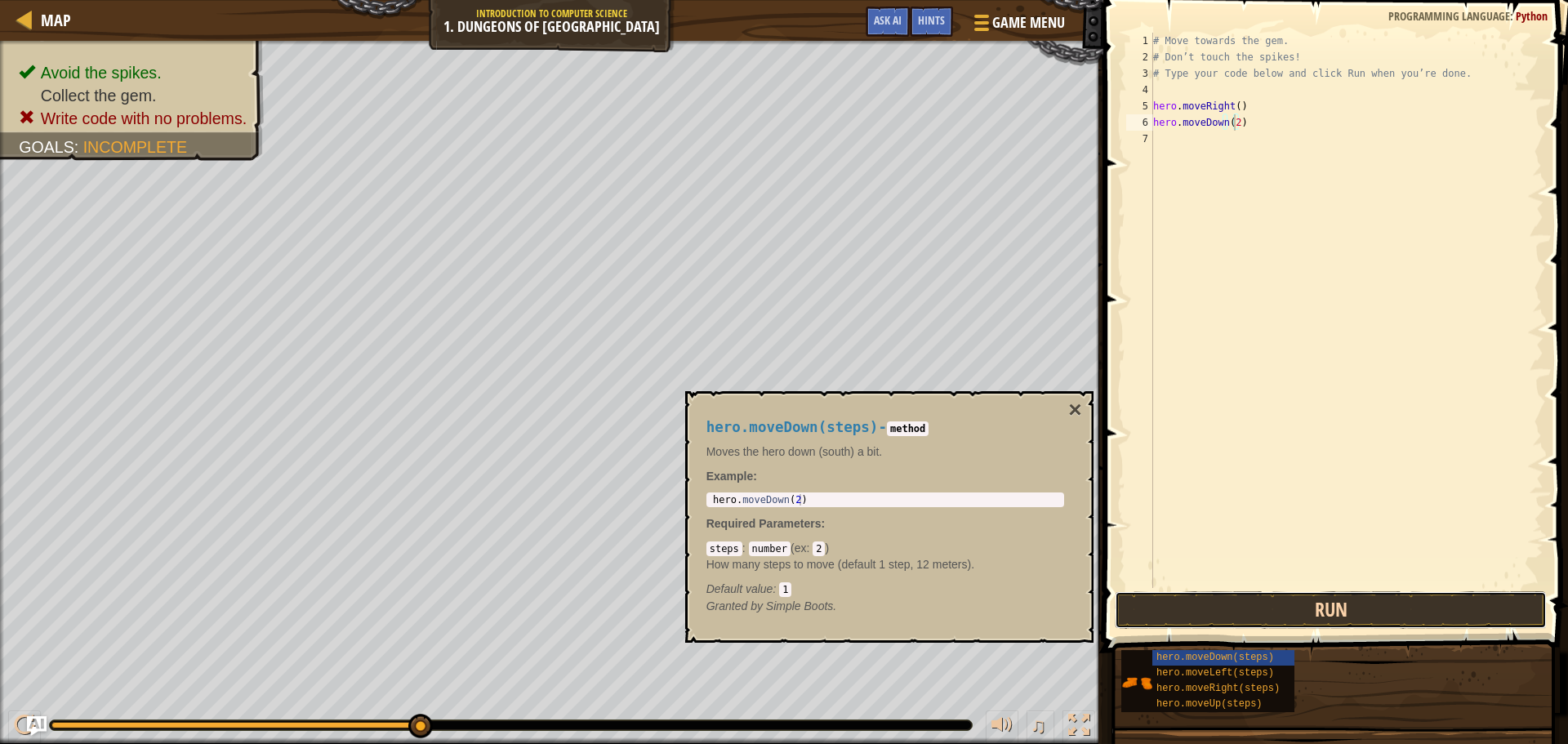
click at [1336, 602] on button "Run" at bounding box center [1330, 609] width 432 height 37
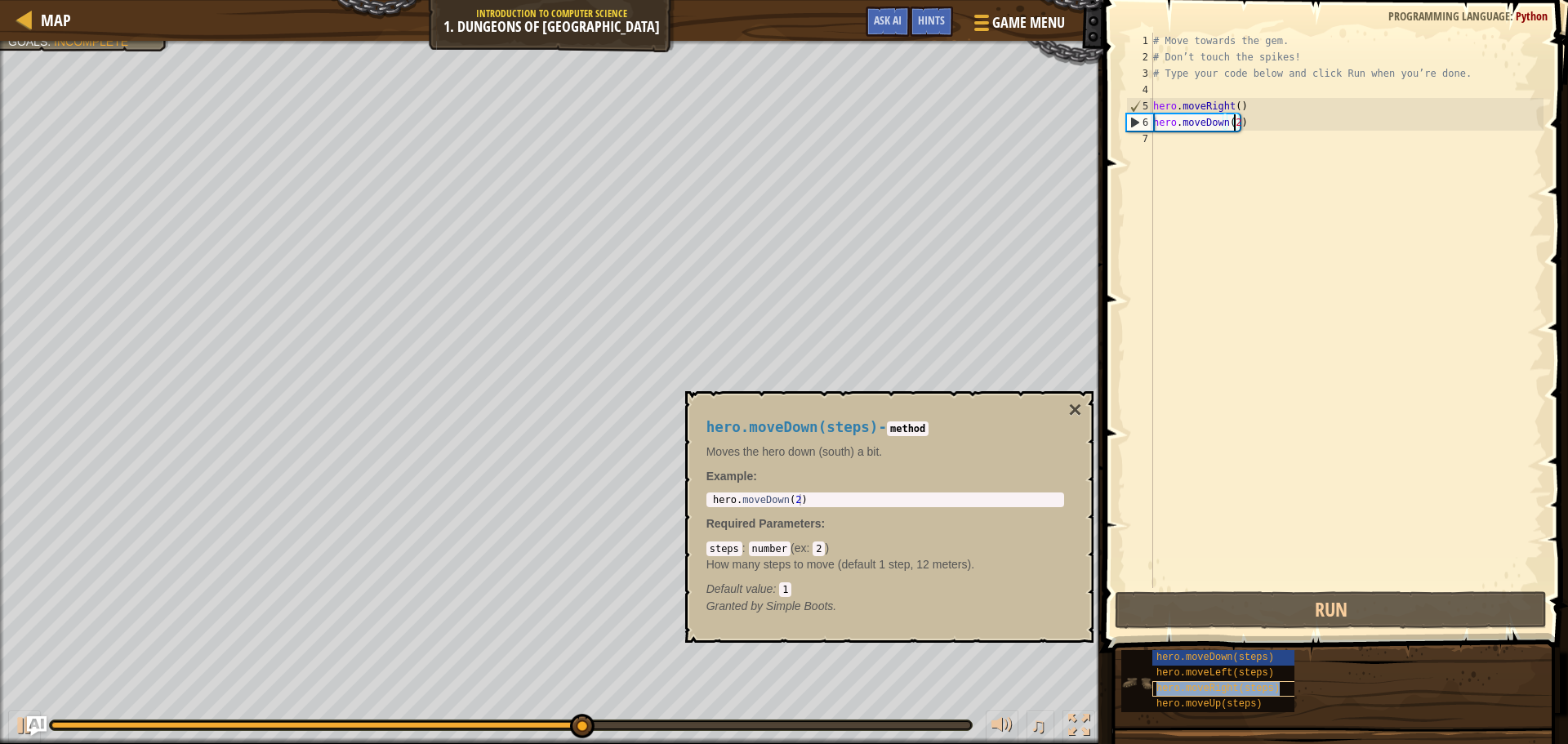
click at [1240, 687] on span "hero.moveRight(steps)" at bounding box center [1218, 689] width 124 height 12
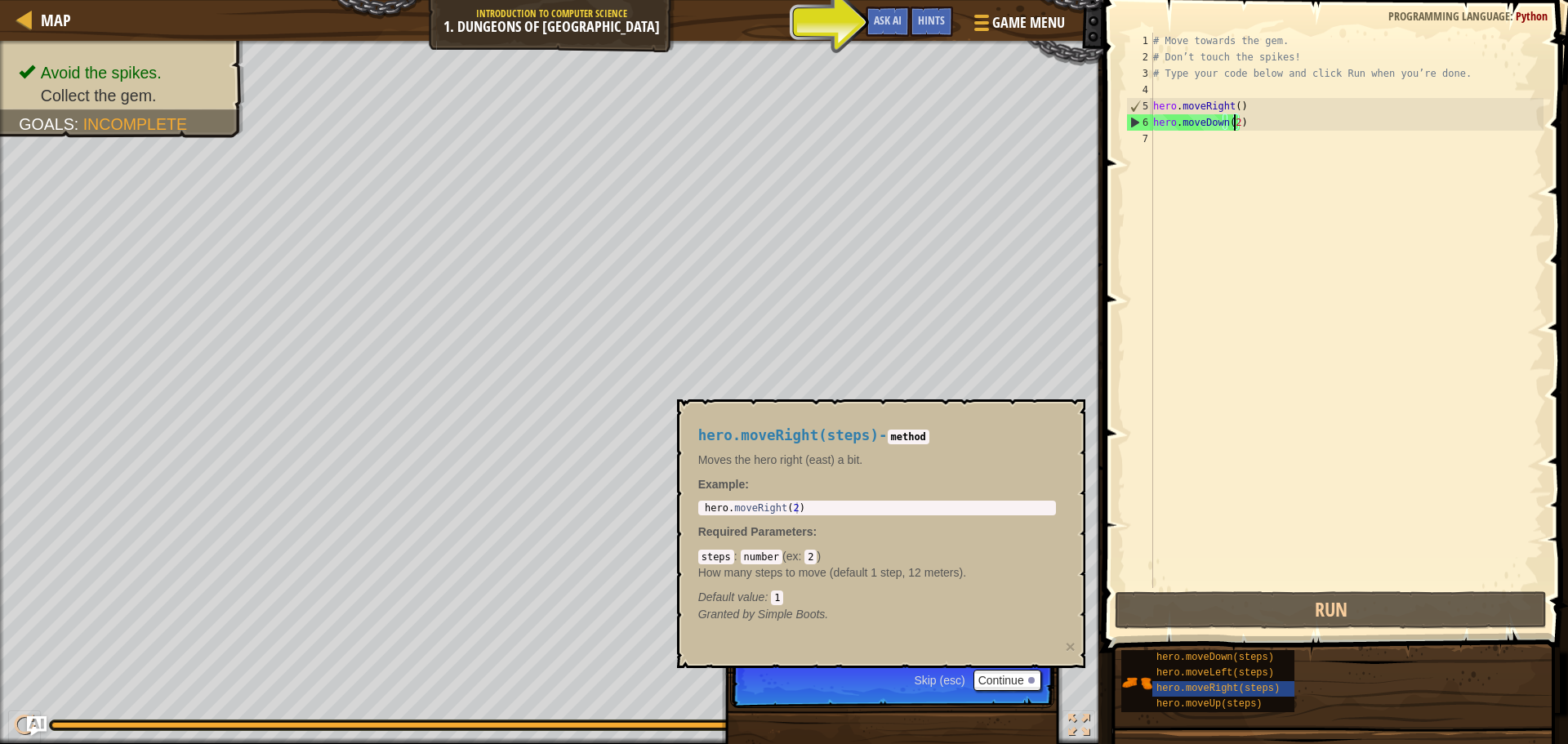
click at [1174, 154] on div "# Move towards the gem. # Don’t touch the spikes! # Type your code below and cl…" at bounding box center [1346, 327] width 394 height 588
click at [1202, 687] on span "hero.moveRight(steps)" at bounding box center [1218, 689] width 124 height 12
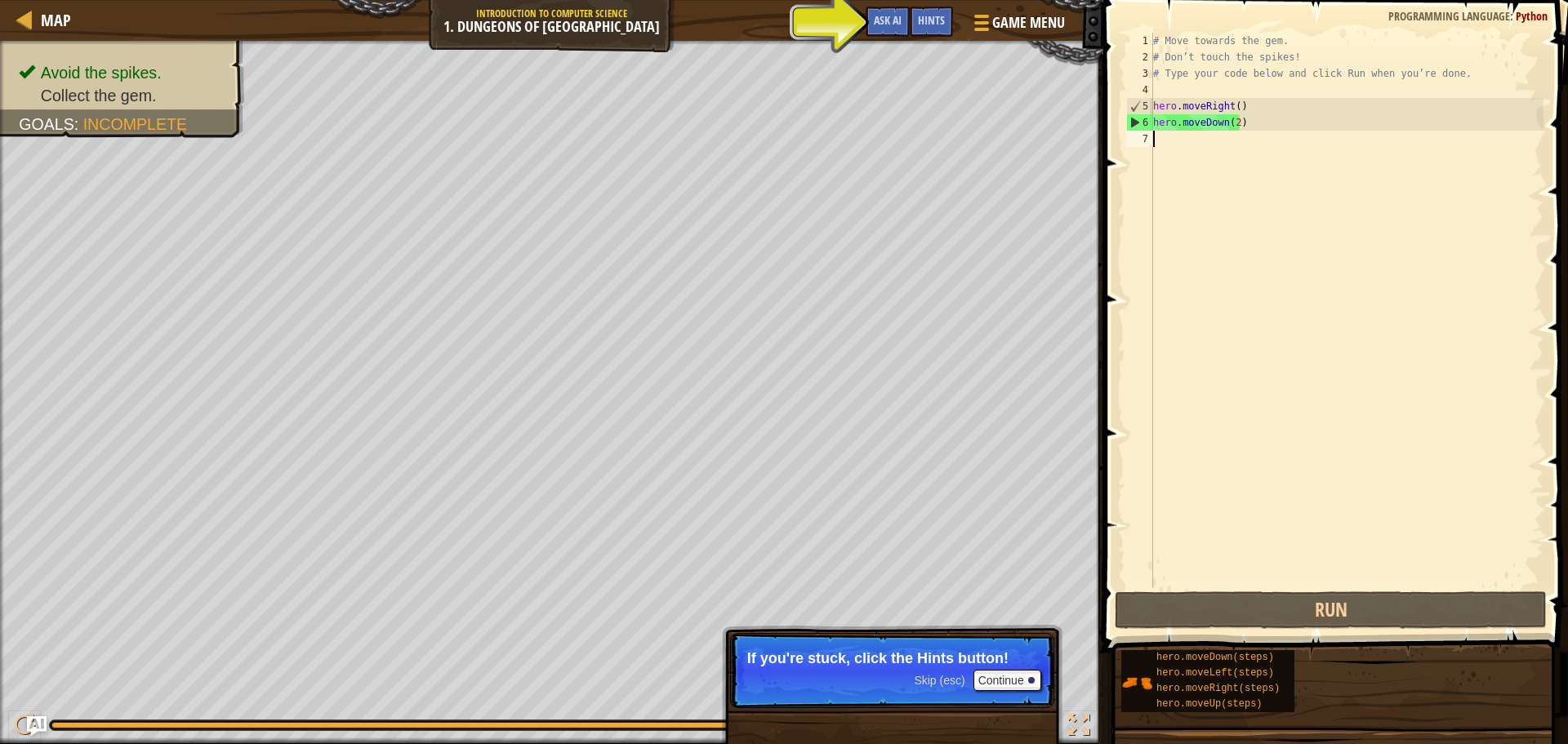
click at [1196, 165] on div "# Move towards the gem. # Don’t touch the spikes! # Type your code below and cl…" at bounding box center [1346, 327] width 394 height 588
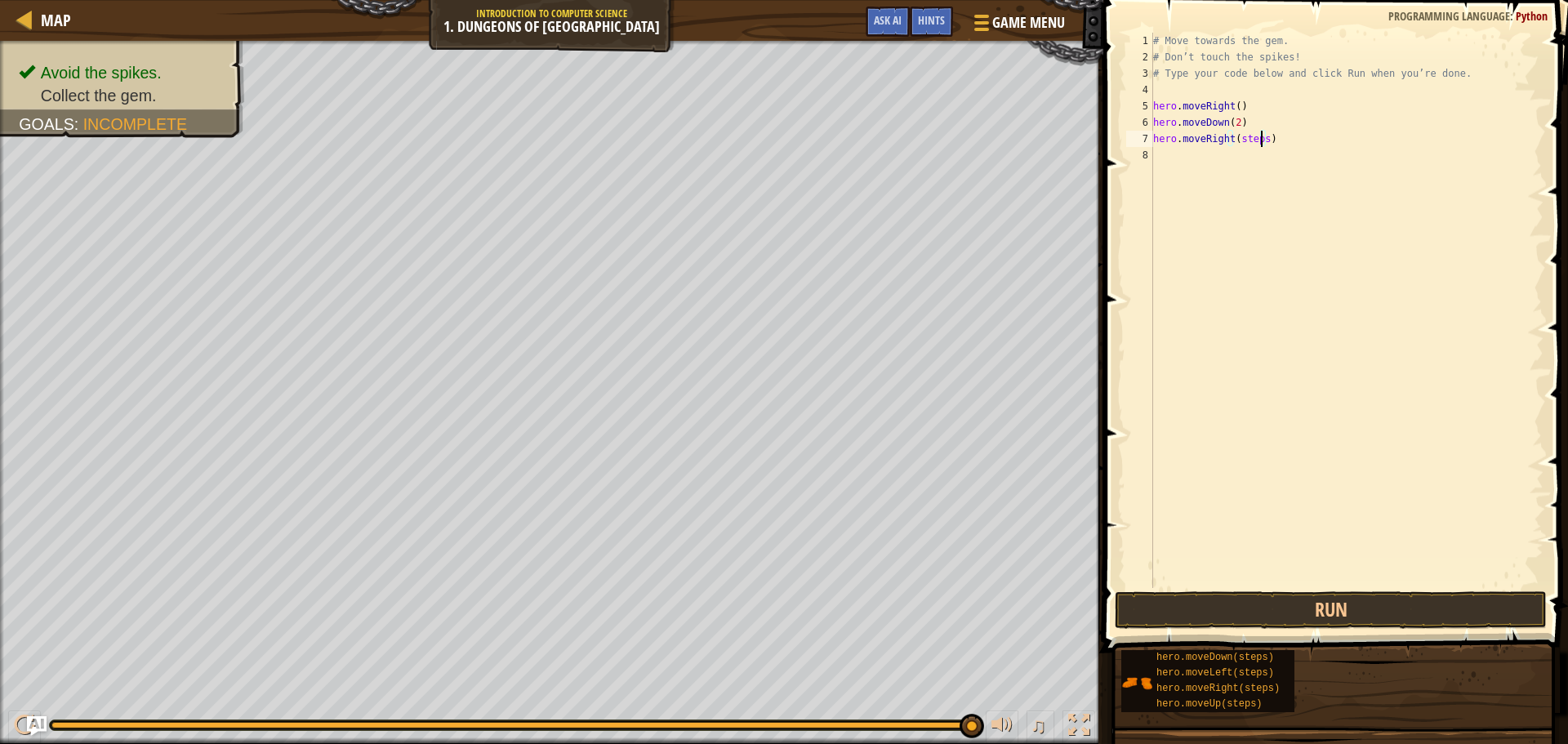
click at [1260, 141] on div "# Move towards the gem. # Don’t touch the spikes! # Type your code below and cl…" at bounding box center [1346, 327] width 394 height 588
type textarea "hero.moveRight(3)"
click at [1305, 618] on button "Run" at bounding box center [1330, 609] width 432 height 37
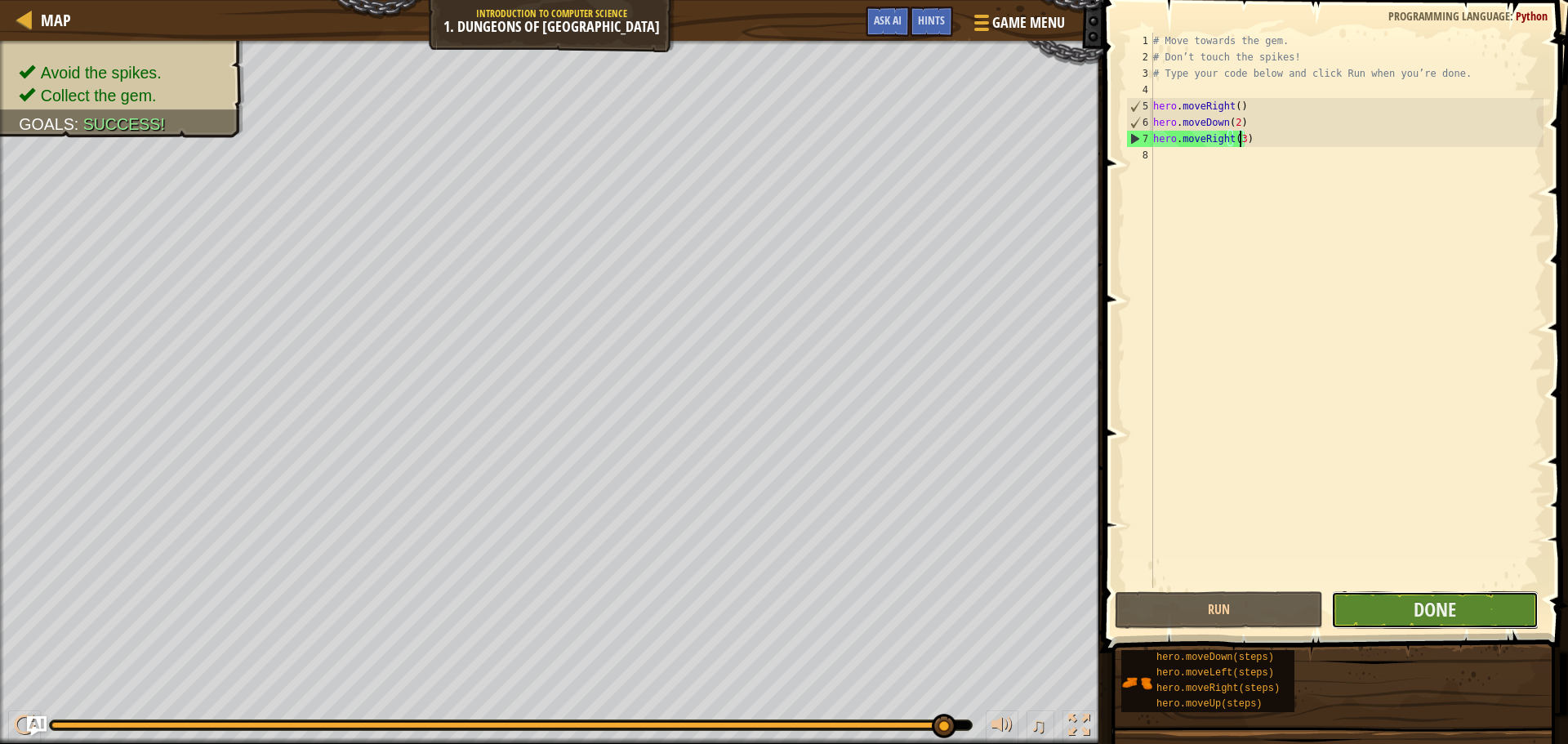
click at [1402, 608] on button "Done" at bounding box center [1434, 609] width 207 height 37
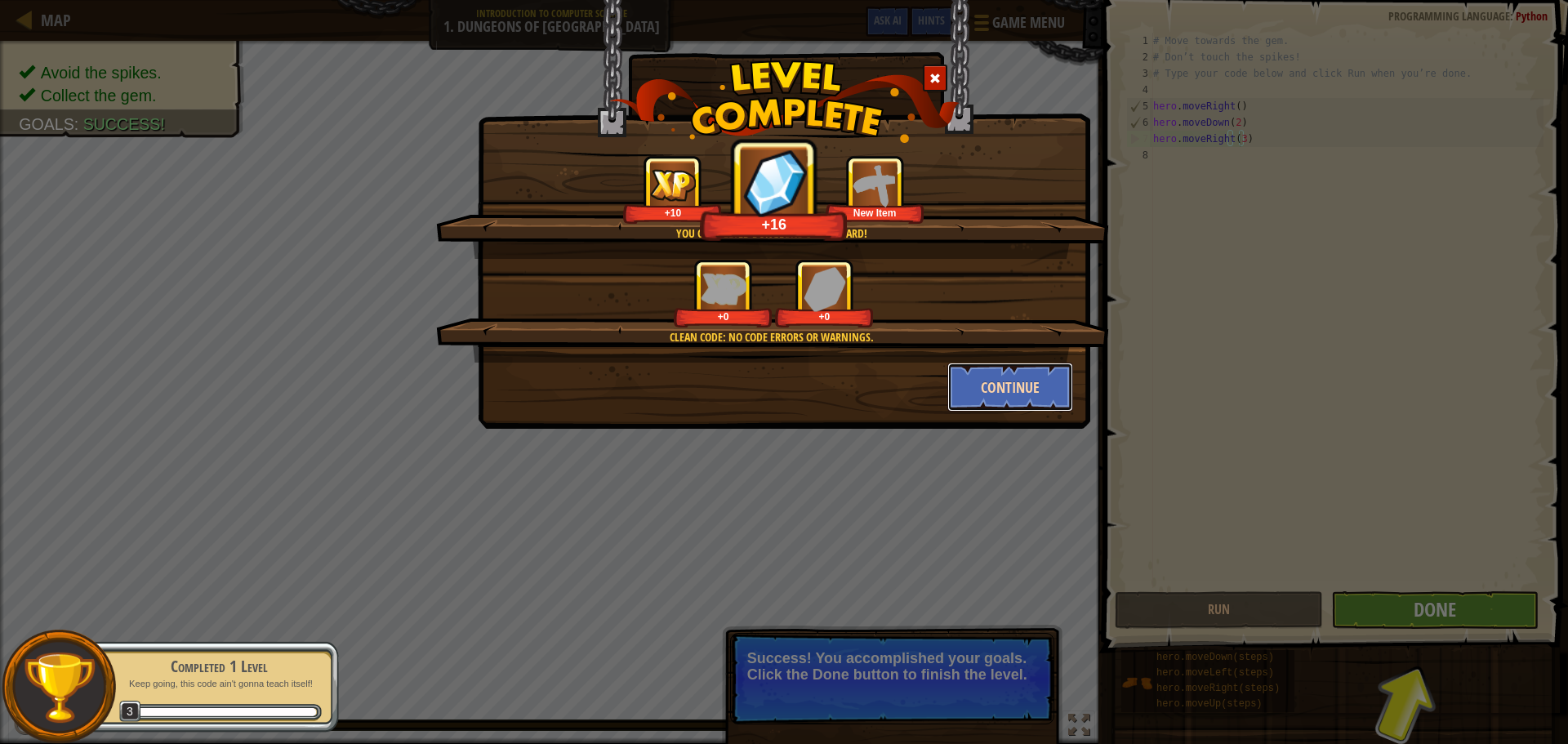
click at [1023, 370] on button "Continue" at bounding box center [1010, 387] width 126 height 49
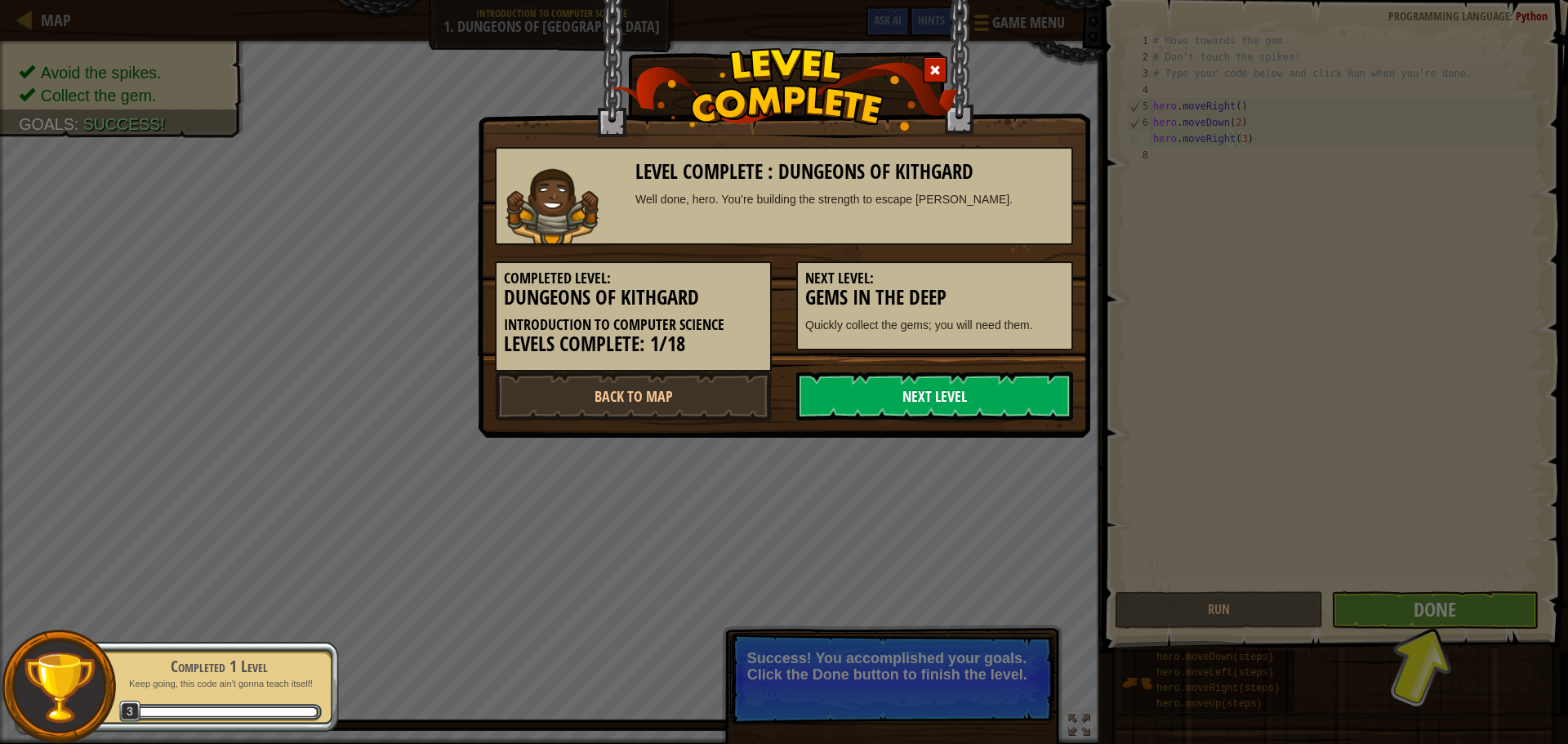
click at [962, 393] on link "Next Level" at bounding box center [934, 397] width 277 height 49
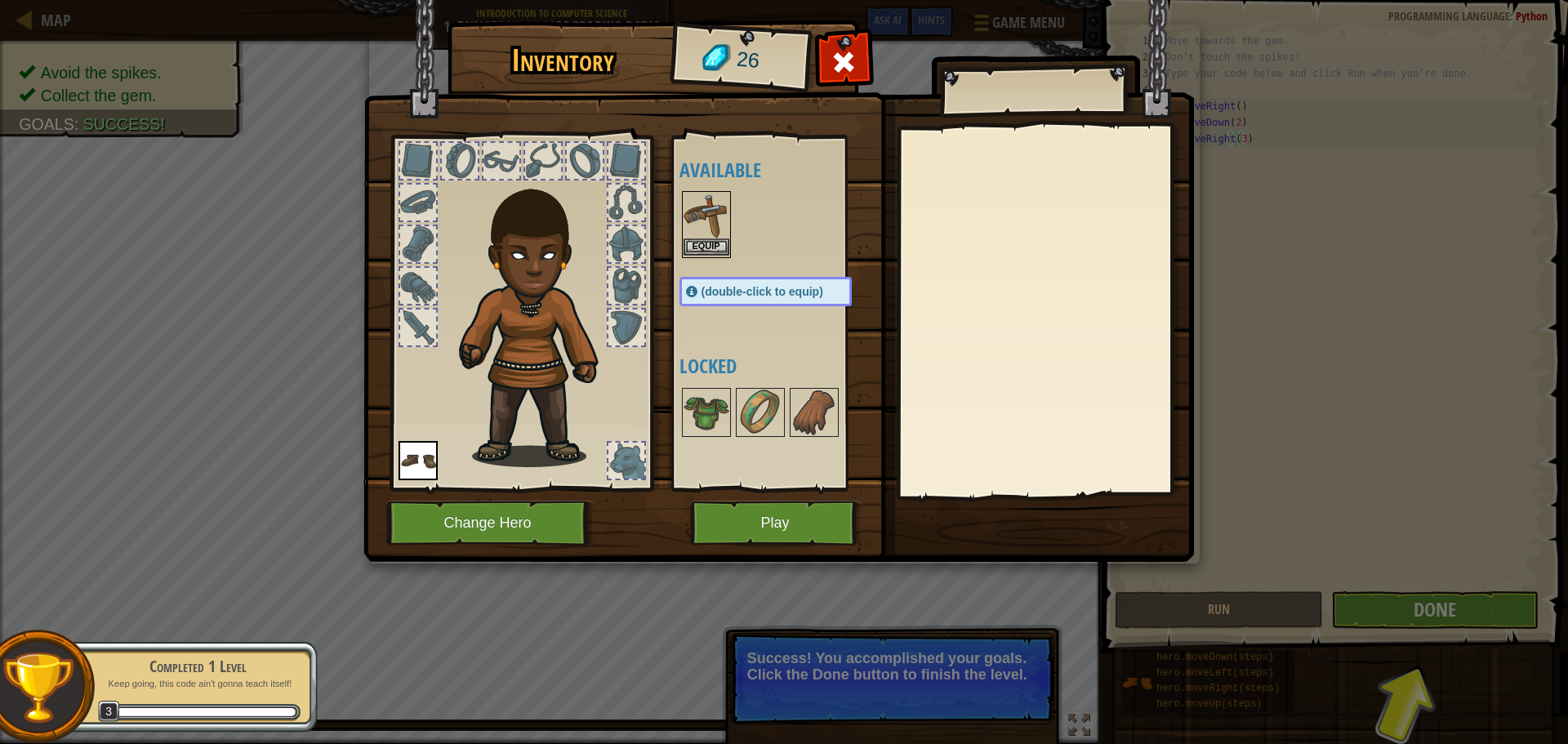
click at [708, 237] on img at bounding box center [706, 216] width 45 height 45
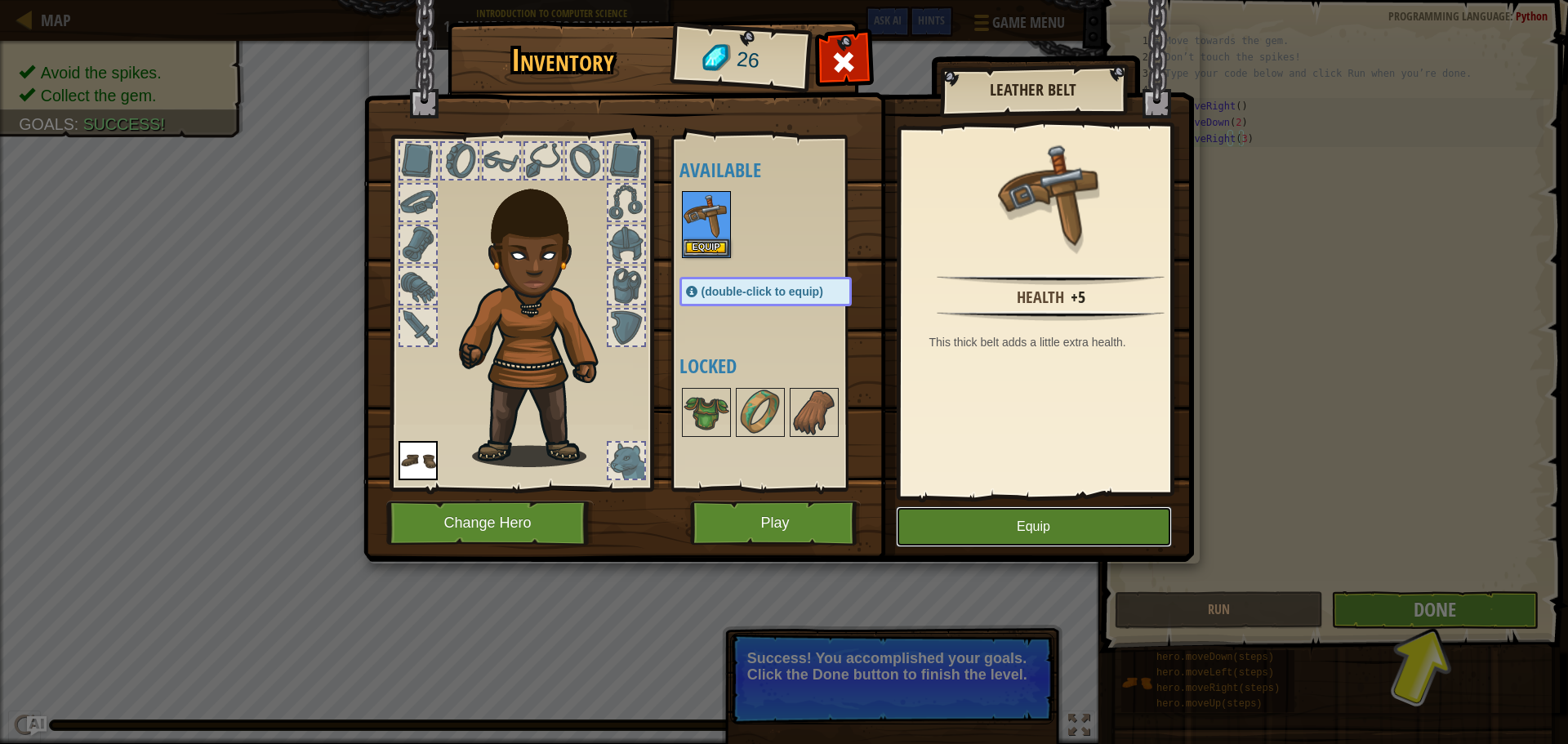
click at [1004, 518] on button "Equip" at bounding box center [1034, 527] width 276 height 41
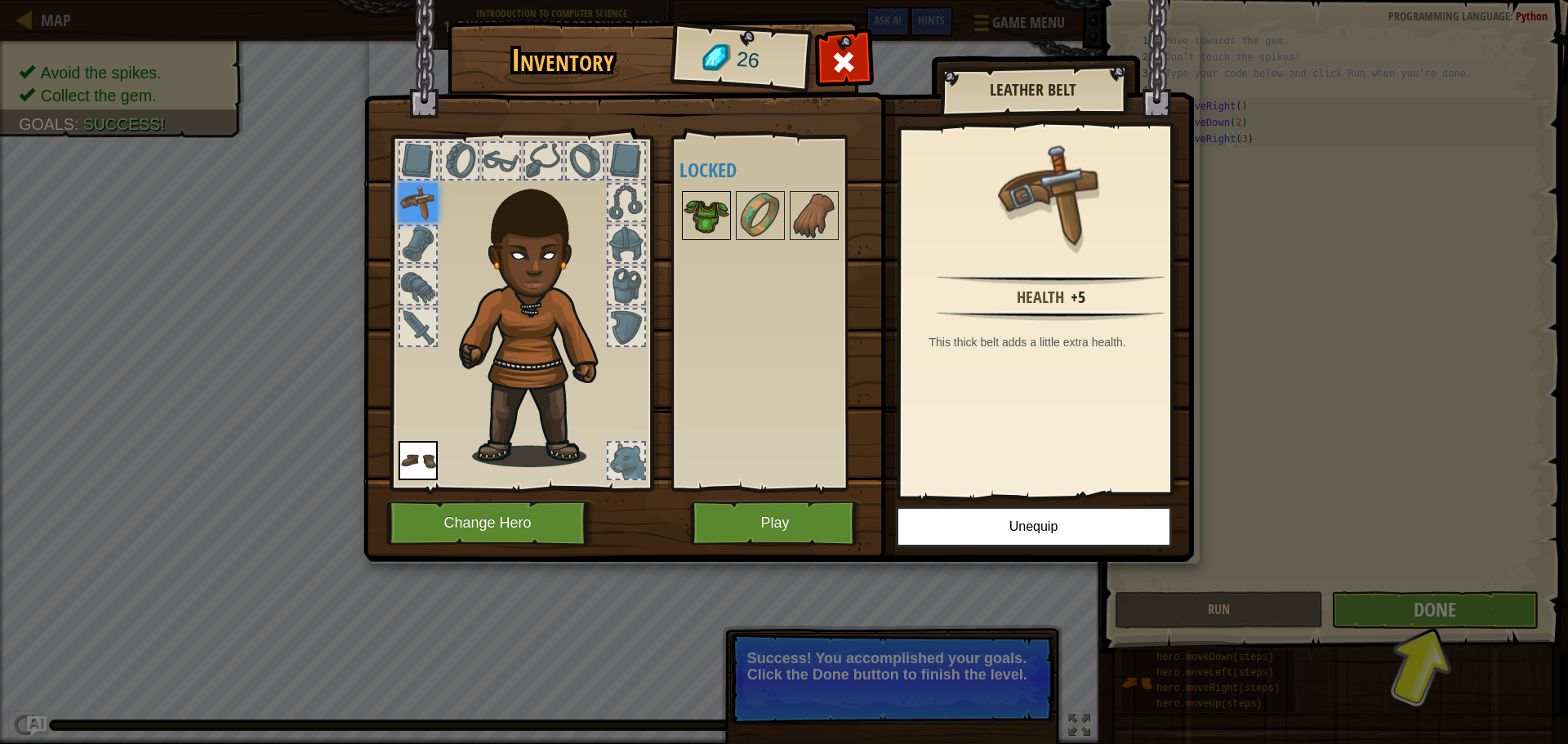
click at [717, 208] on img at bounding box center [706, 216] width 45 height 45
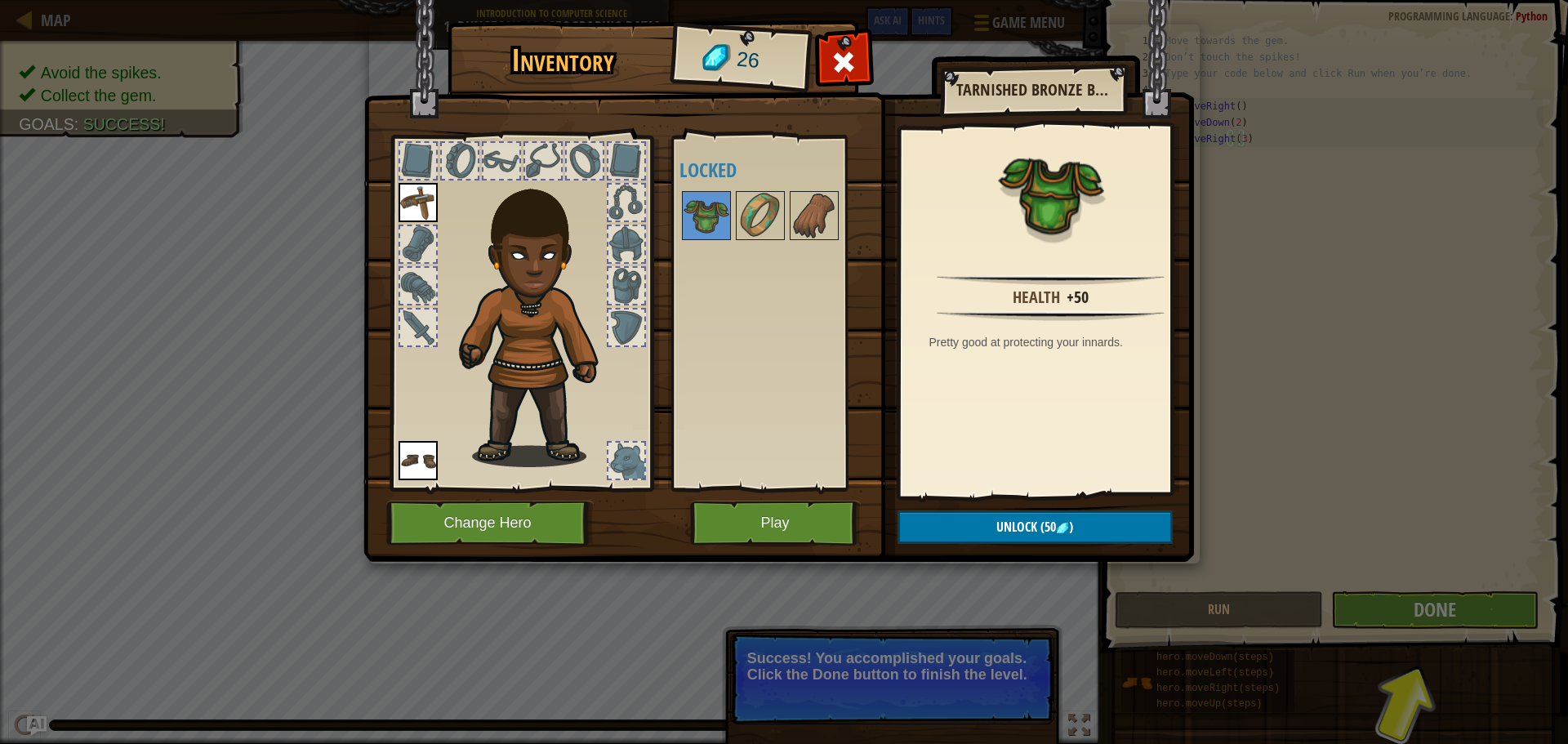
drag, startPoint x: 1256, startPoint y: 626, endPoint x: 1286, endPoint y: 638, distance: 32.3
click at [1283, 638] on div "Inventory 26 Available Equip Equip (double-click to equip) Locked Tarnished Bro…" at bounding box center [784, 372] width 1568 height 744
click at [1193, 125] on div "Inventory 26 Available Equip Equip (double-click to equip) Locked Tarnished Bro…" at bounding box center [784, 294] width 831 height 539
click at [841, 60] on span at bounding box center [844, 62] width 26 height 26
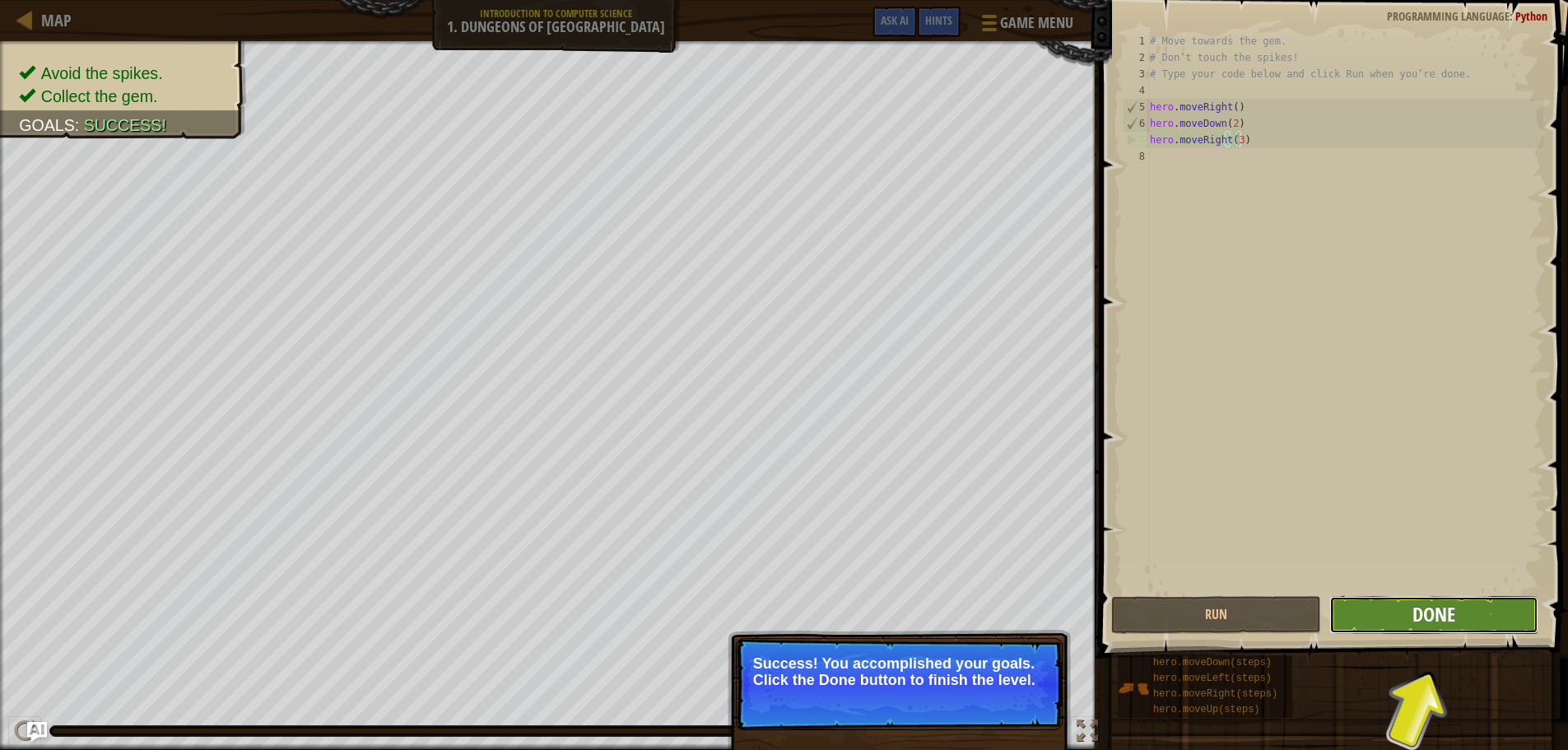
click at [1432, 620] on span "Done" at bounding box center [1433, 614] width 43 height 27
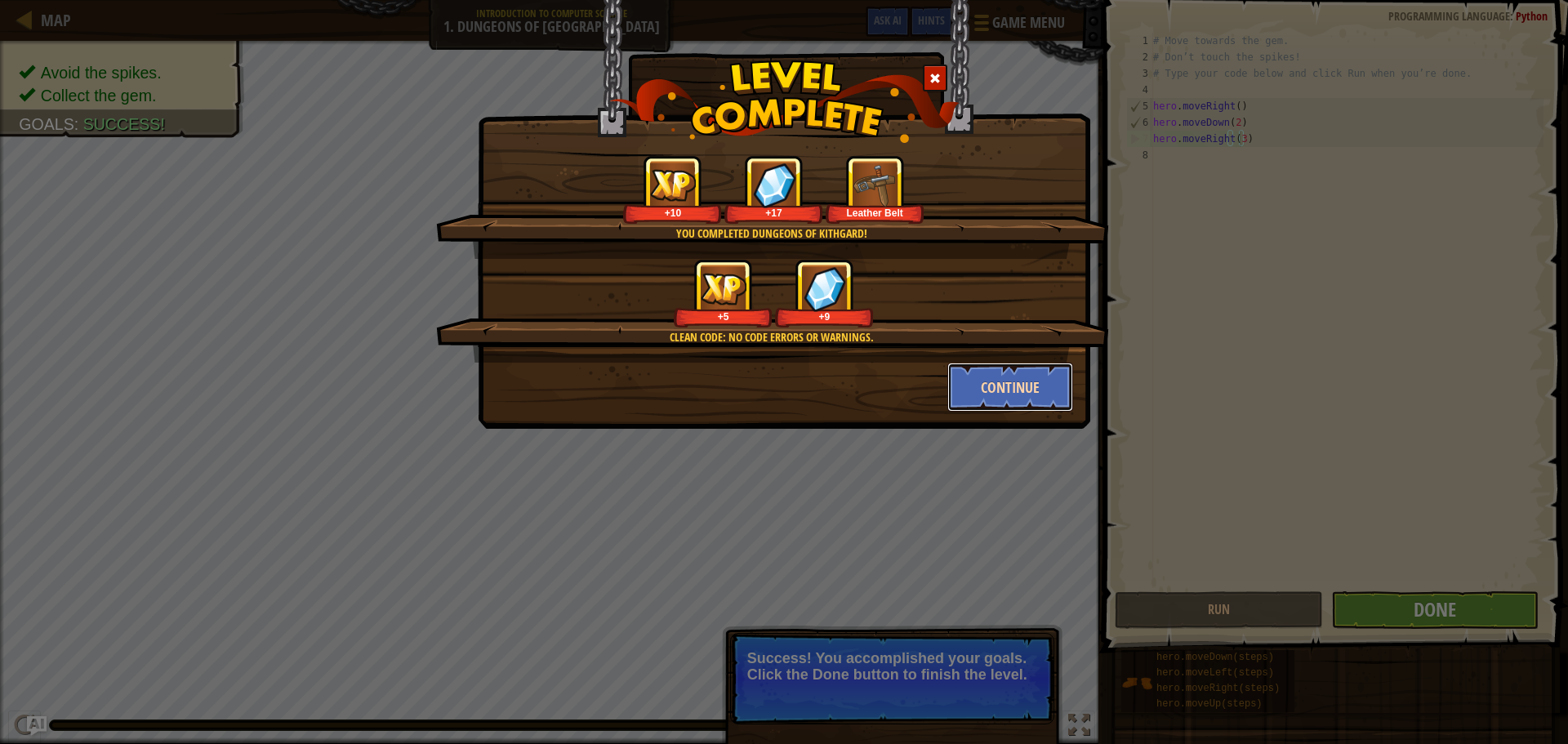
click at [993, 397] on button "Continue" at bounding box center [1010, 387] width 126 height 49
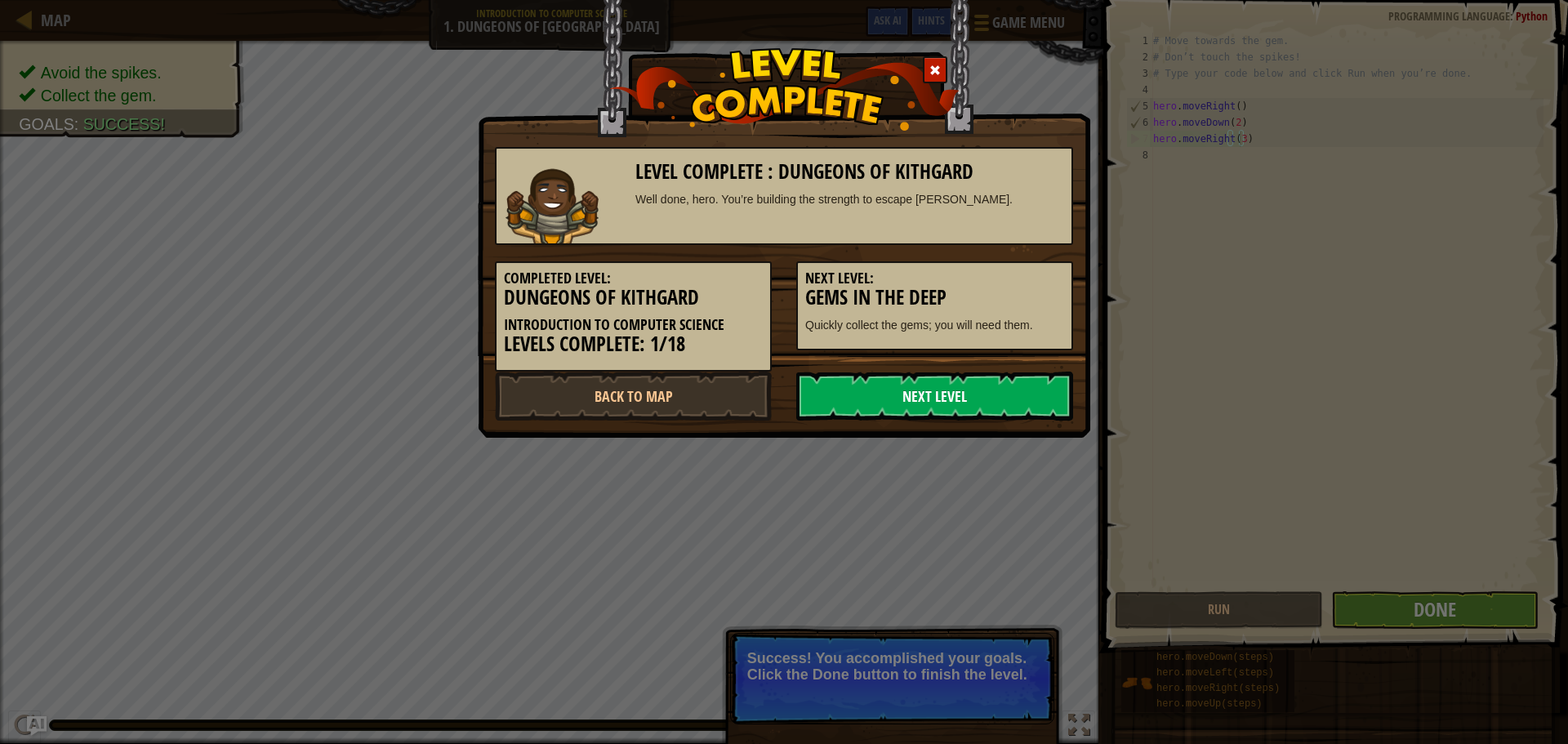
click at [991, 404] on link "Next Level" at bounding box center [934, 397] width 277 height 49
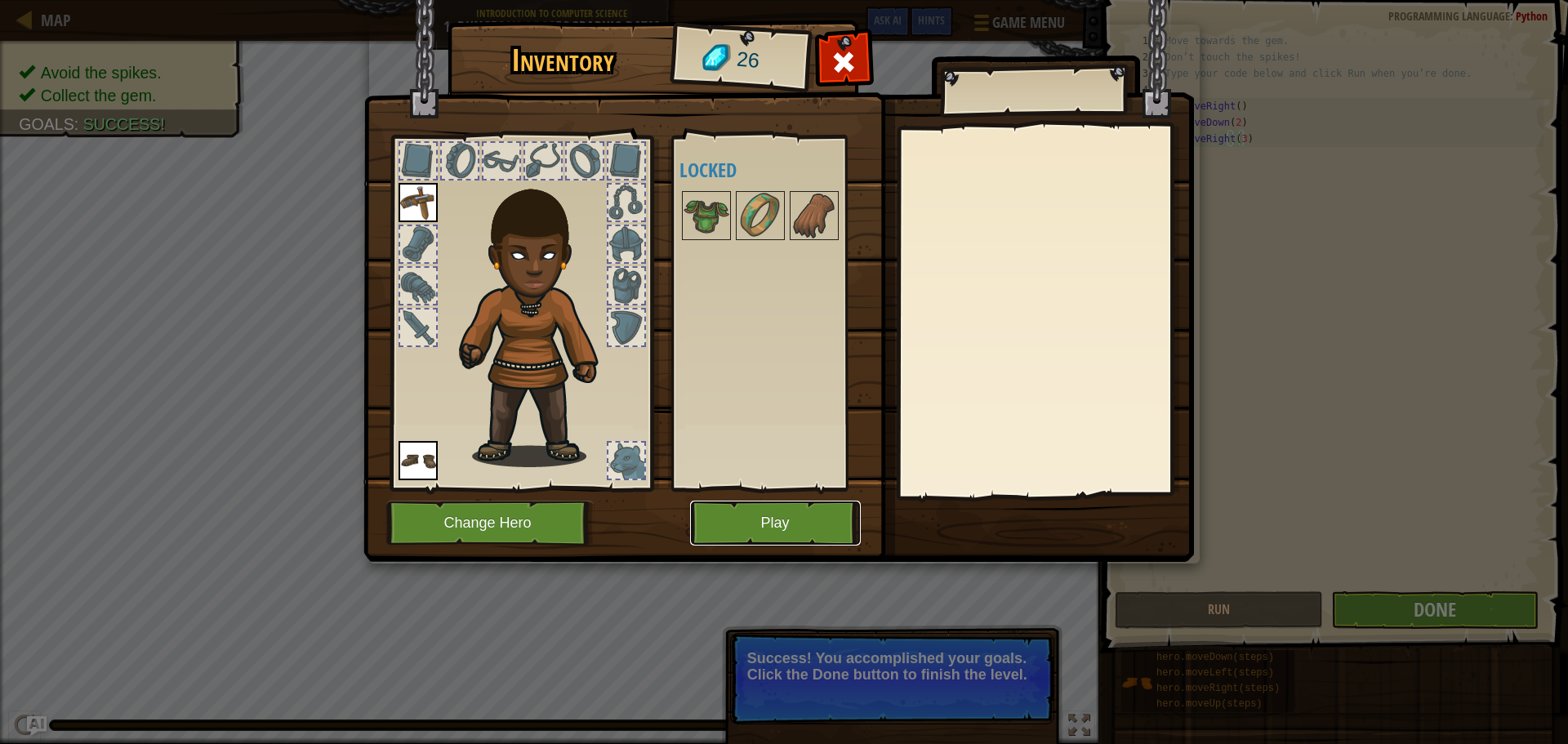
click at [810, 528] on button "Play" at bounding box center [775, 523] width 171 height 45
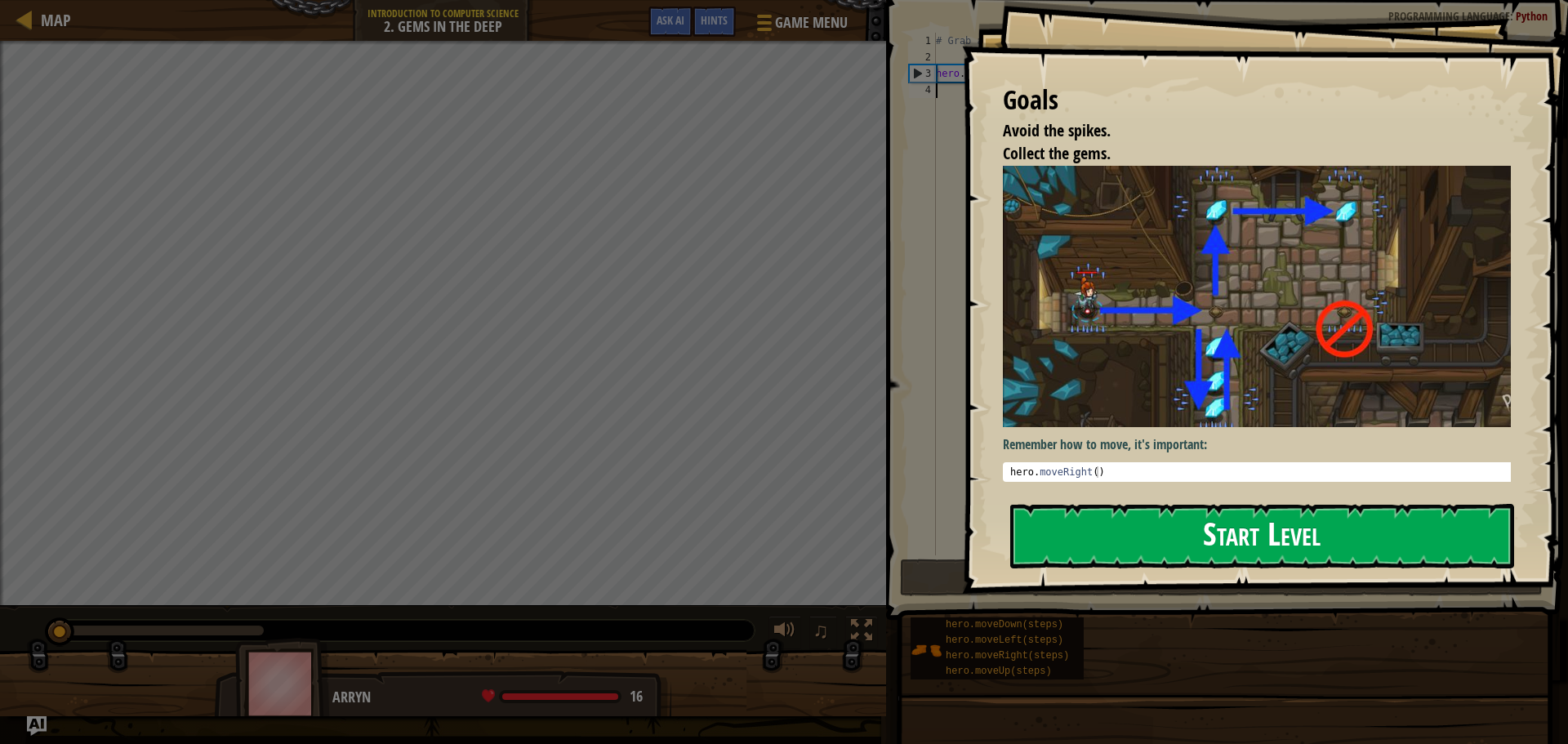
click at [1095, 528] on button "Start Level" at bounding box center [1262, 536] width 504 height 65
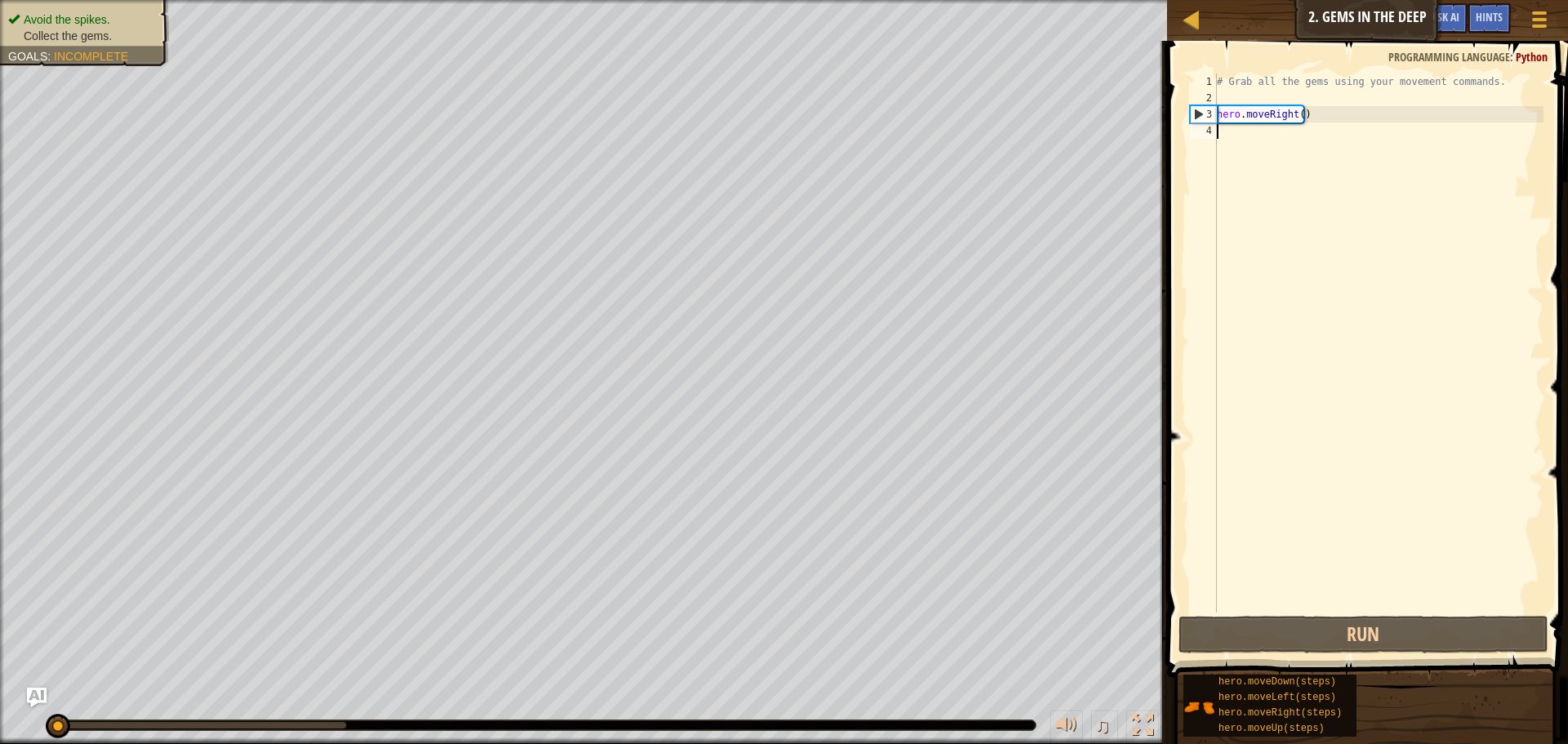
click at [1297, 114] on div "# Grab all the gems using your movement commands. hero . moveRight ( )" at bounding box center [1378, 359] width 330 height 572
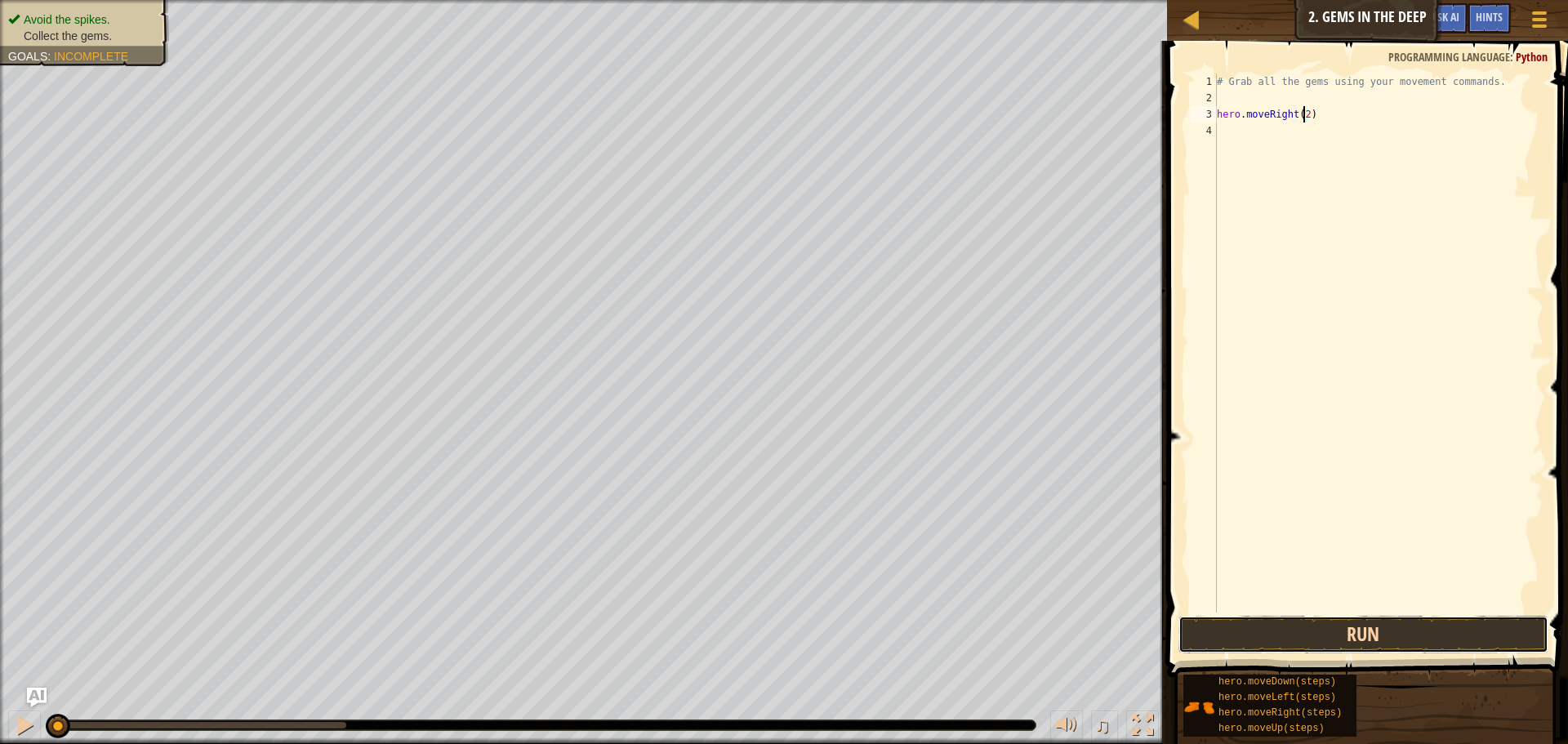
click at [1378, 642] on button "Run" at bounding box center [1363, 634] width 370 height 37
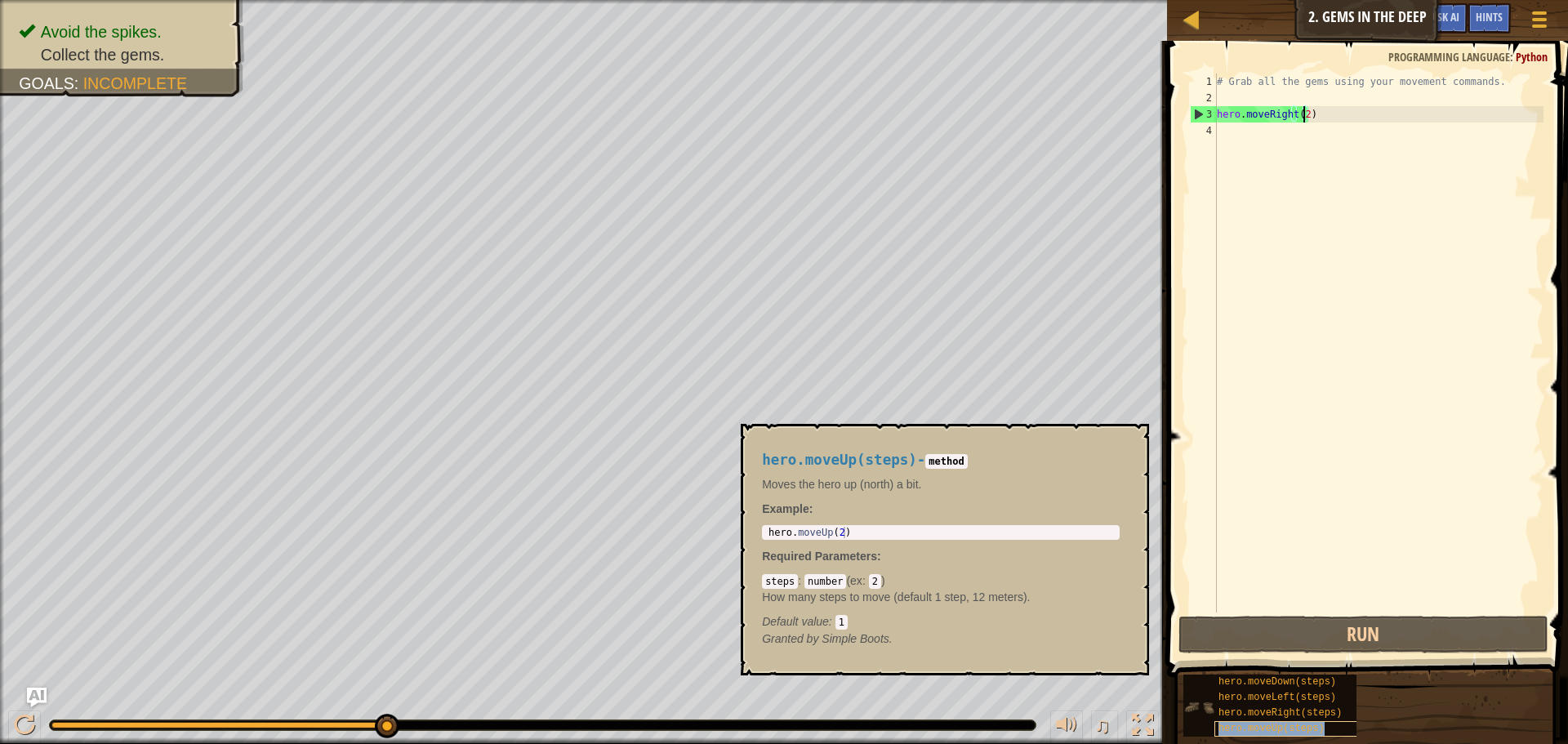
click at [1251, 728] on span "hero.moveUp(steps)" at bounding box center [1271, 729] width 106 height 12
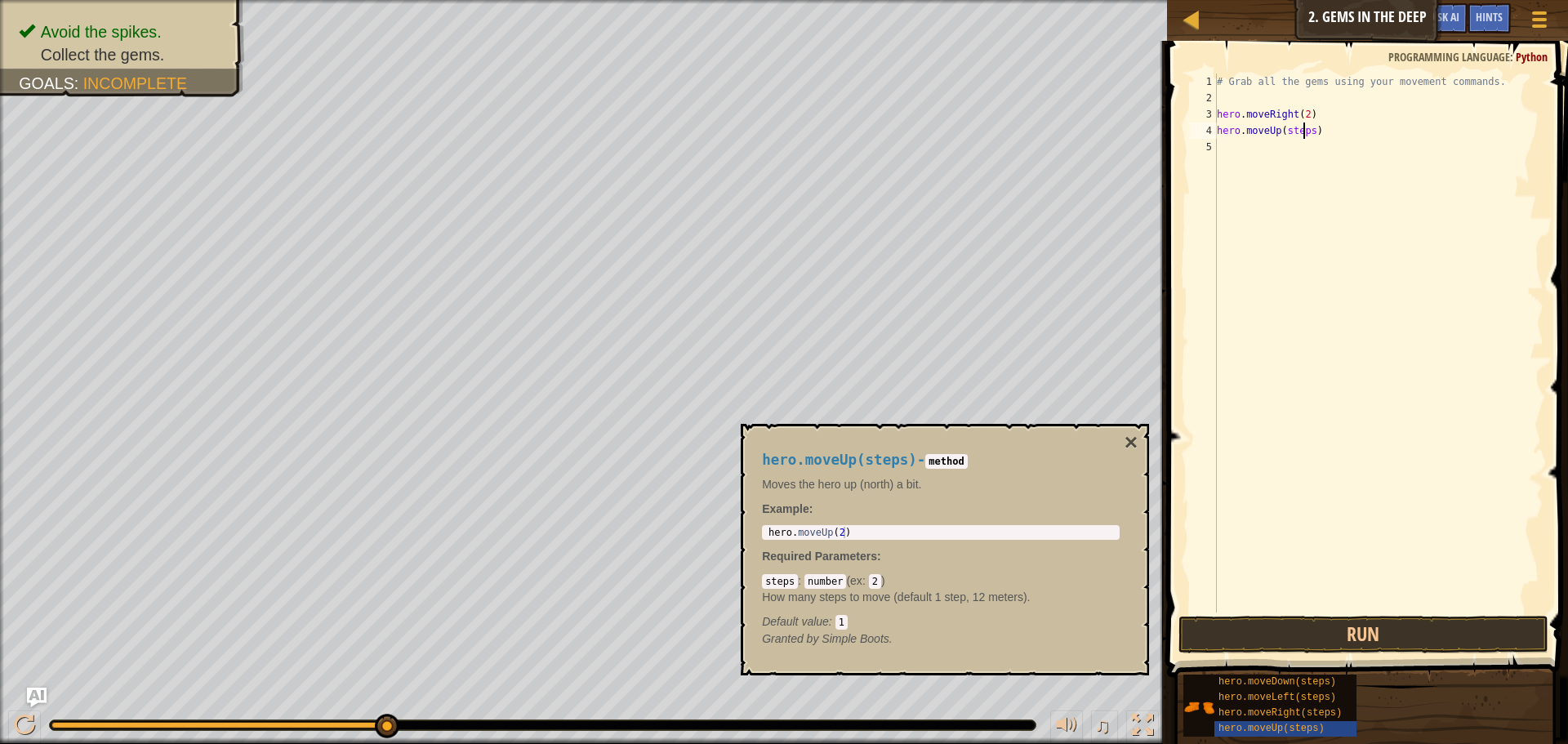
click at [1304, 129] on div "# Grab all the gems using your movement commands. hero . moveRight ( 2 ) hero .…" at bounding box center [1378, 359] width 330 height 572
click at [1304, 132] on div "# Grab all the gems using your movement commands. hero . moveRight ( 2 ) hero .…" at bounding box center [1378, 359] width 330 height 572
click at [1308, 131] on div "# Grab all the gems using your movement commands. hero . moveRight ( 2 ) hero .…" at bounding box center [1378, 359] width 330 height 572
click at [1458, 642] on button "Run" at bounding box center [1363, 634] width 370 height 37
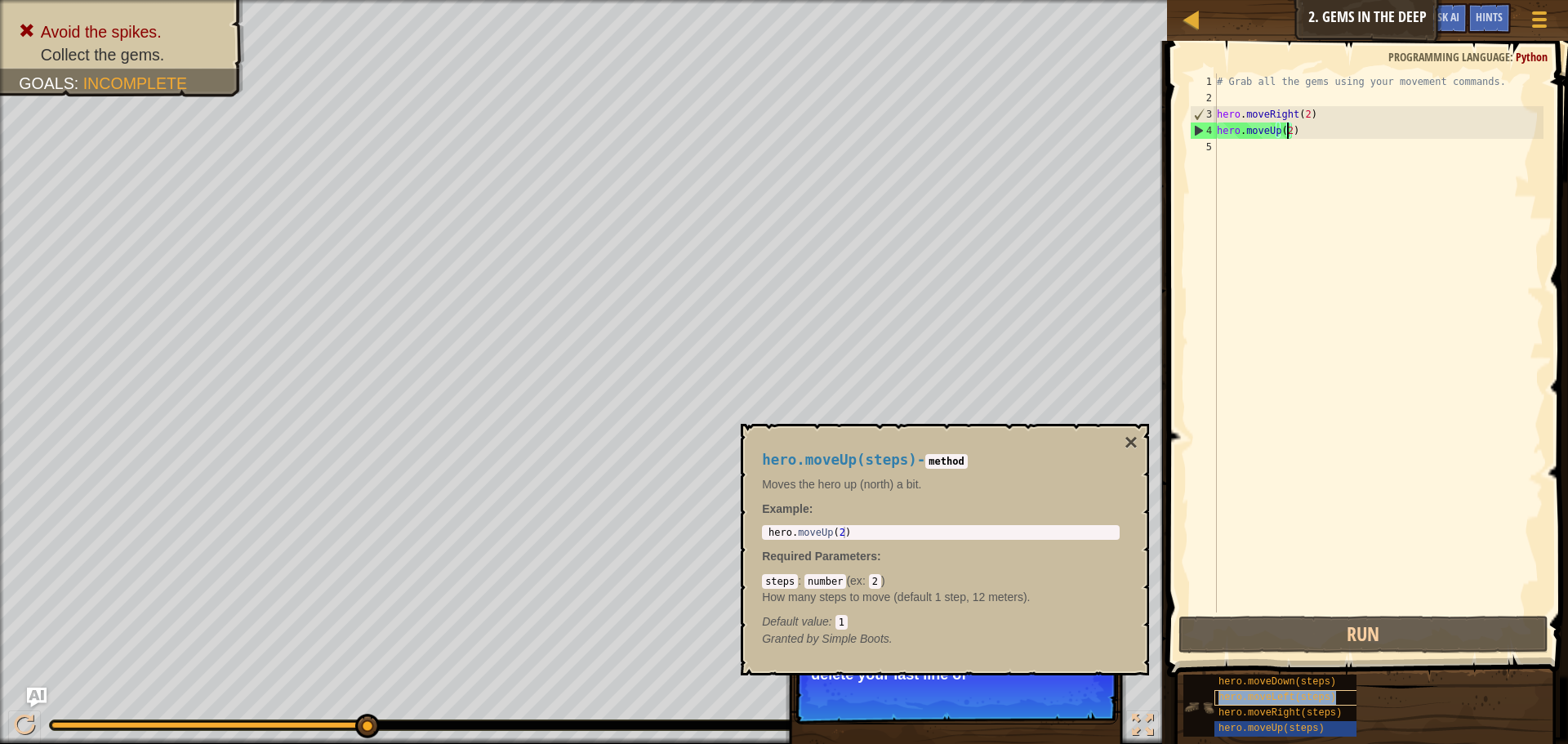
click at [1312, 702] on span "hero.moveLeft(steps)" at bounding box center [1276, 698] width 117 height 12
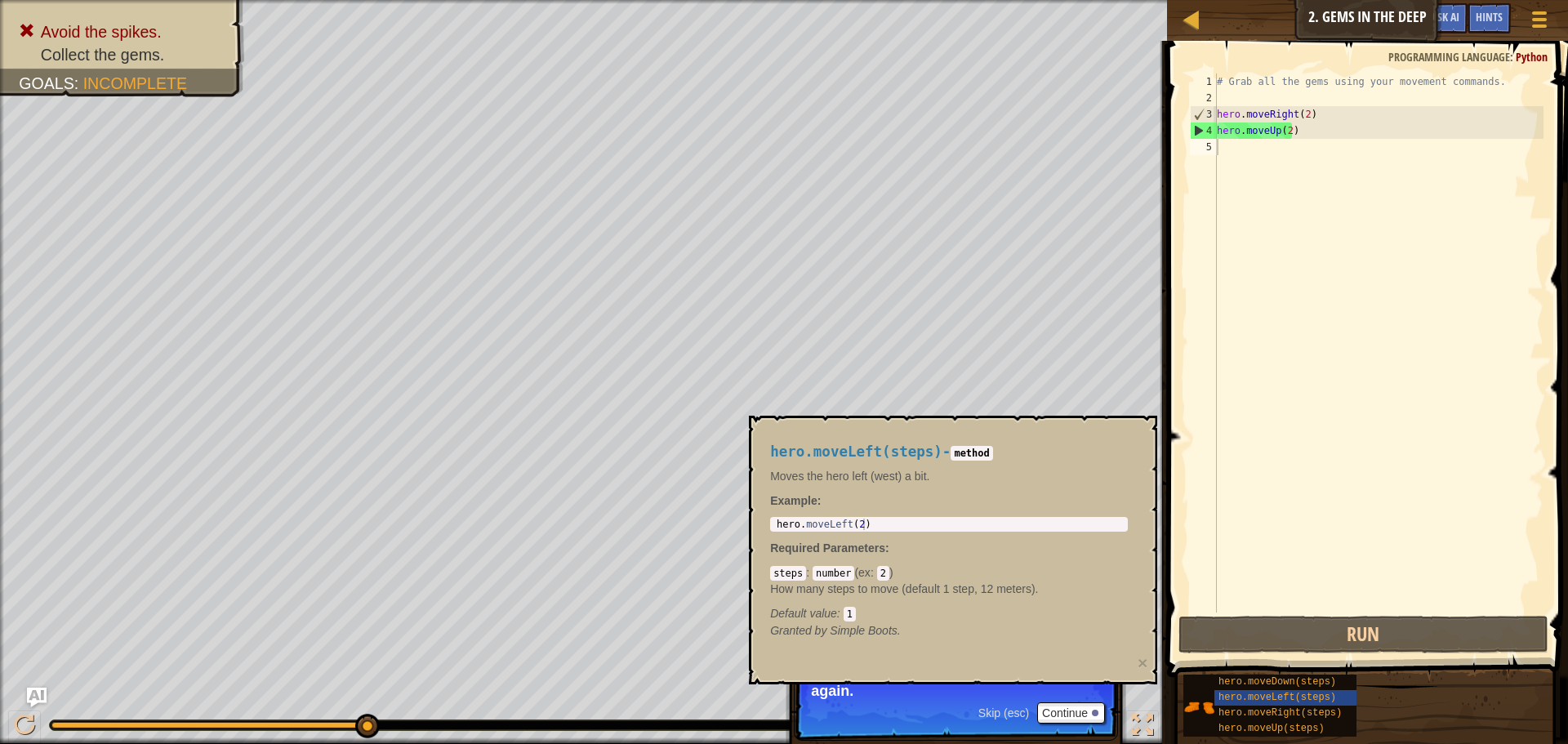
click at [0, 0] on div "hero.moveUp press enter hero.moveDown press enter hero.moveLeft press enter her…" at bounding box center [0, 0] width 0 height 0
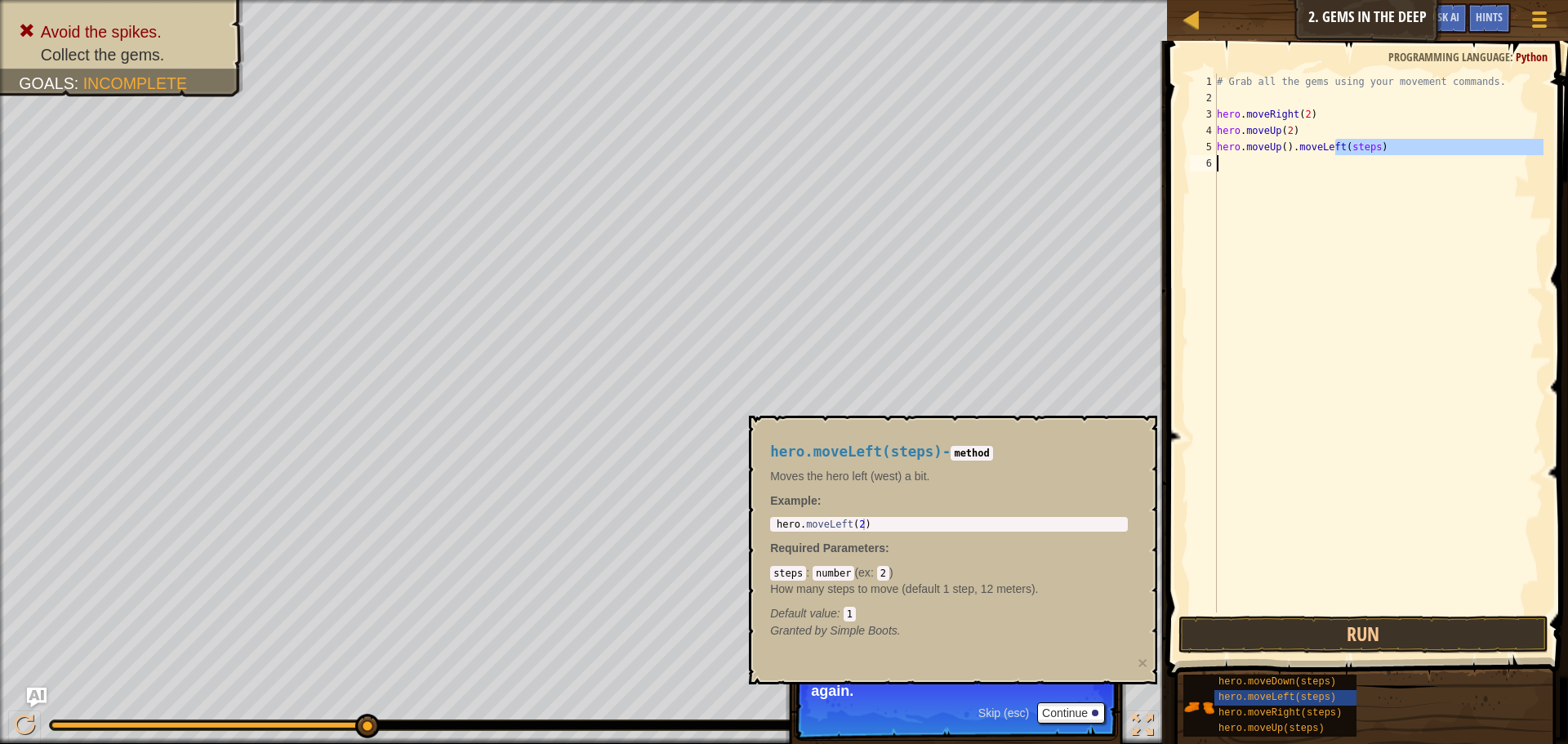
drag, startPoint x: 1336, startPoint y: 146, endPoint x: 1338, endPoint y: 173, distance: 27.1
click at [1338, 173] on div "# Grab all the gems using your movement commands. hero . moveRight ( 2 ) hero .…" at bounding box center [1378, 359] width 330 height 572
click at [1312, 148] on div "# Grab all the gems using your movement commands. hero . moveRight ( 2 ) hero .…" at bounding box center [1378, 359] width 330 height 572
drag, startPoint x: 1280, startPoint y: 150, endPoint x: 1469, endPoint y: 156, distance: 189.1
click at [1469, 156] on div "# Grab all the gems using your movement commands. hero . moveRight ( 2 ) hero .…" at bounding box center [1378, 359] width 330 height 572
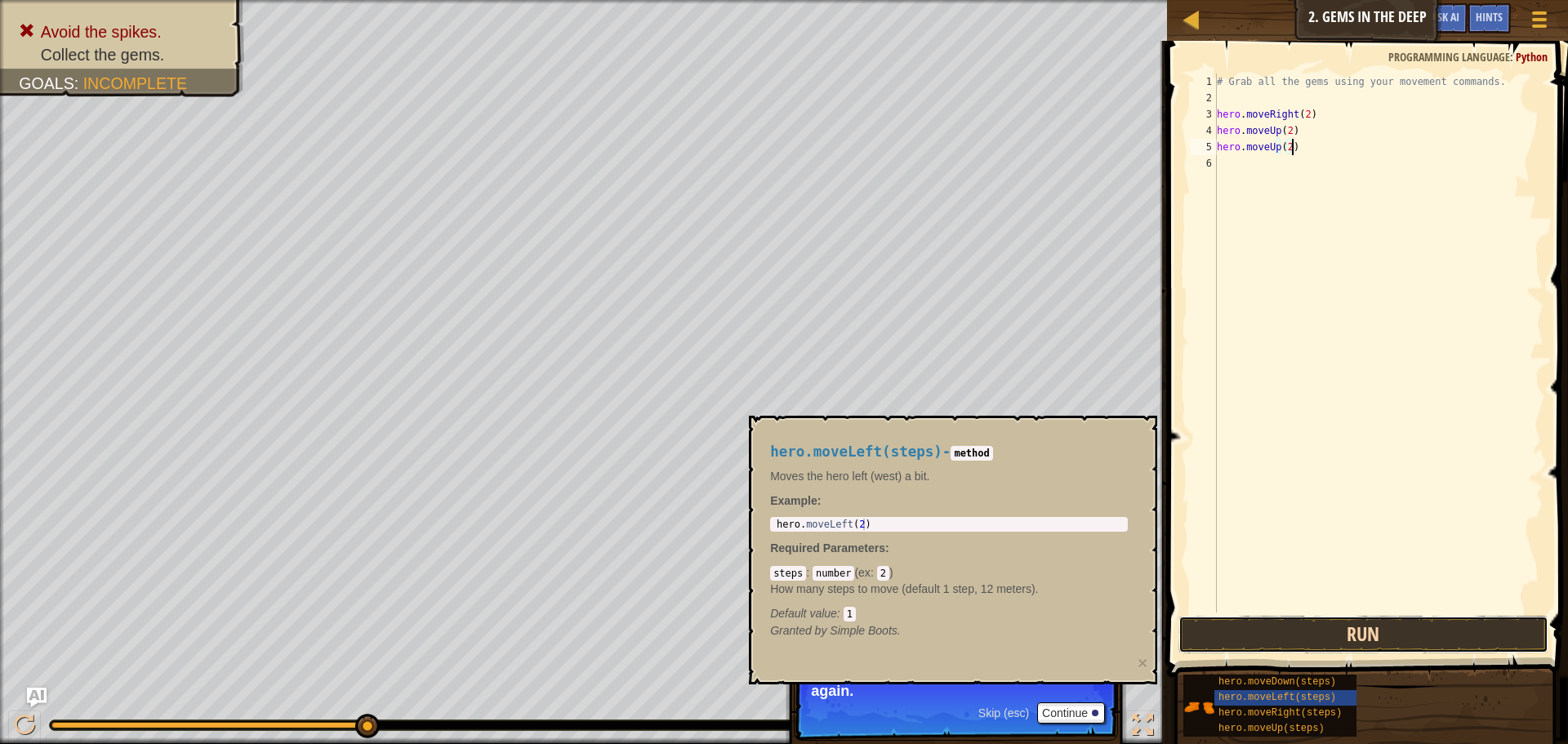
click at [1383, 637] on button "Run" at bounding box center [1363, 634] width 370 height 37
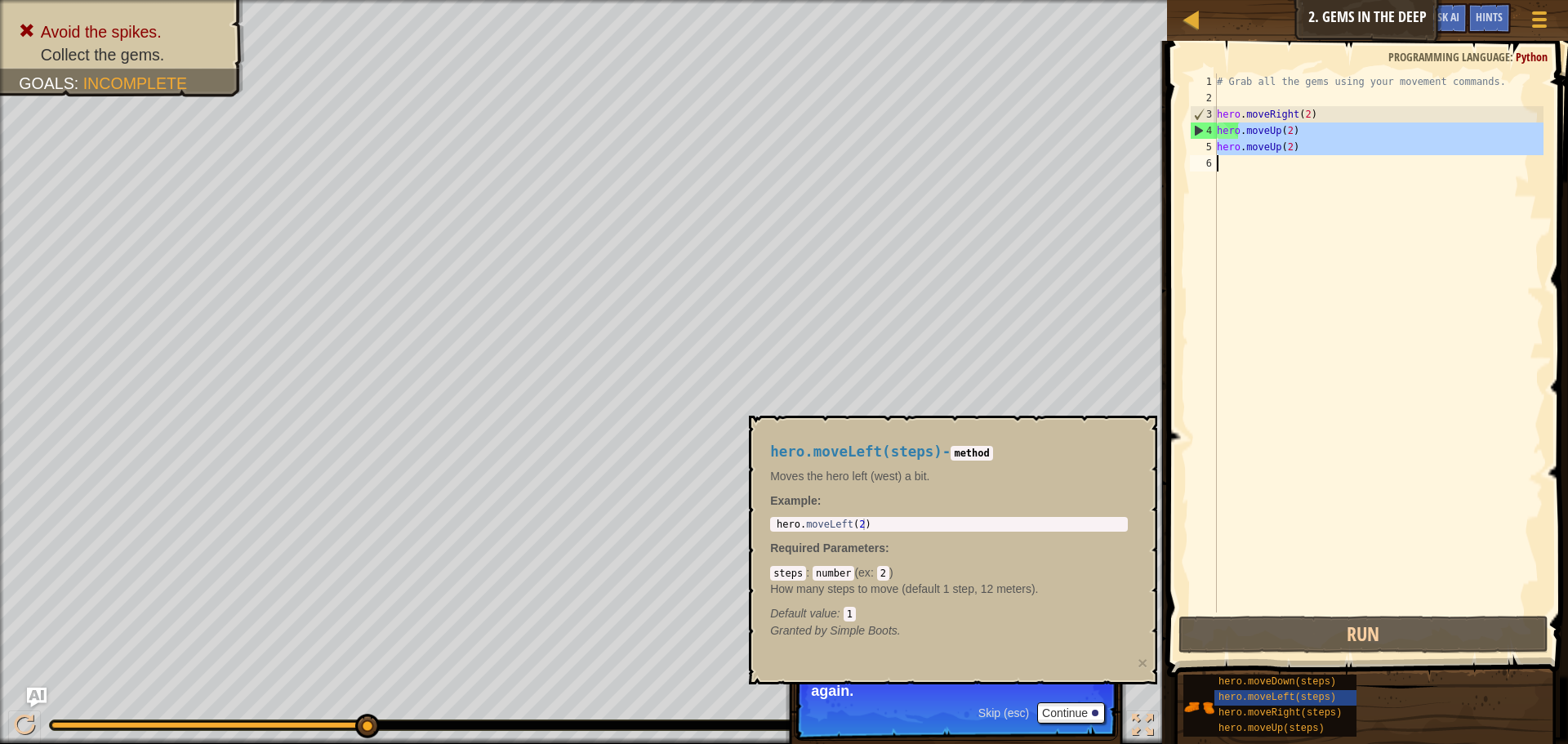
drag, startPoint x: 1240, startPoint y: 124, endPoint x: 1279, endPoint y: 194, distance: 80.1
click at [1279, 194] on div "# Grab all the gems using your movement commands. hero . moveRight ( 2 ) hero .…" at bounding box center [1378, 359] width 330 height 572
click at [1232, 113] on div "# Grab all the gems using your movement commands. hero . moveRight ( 2 ) hero .…" at bounding box center [1378, 359] width 330 height 572
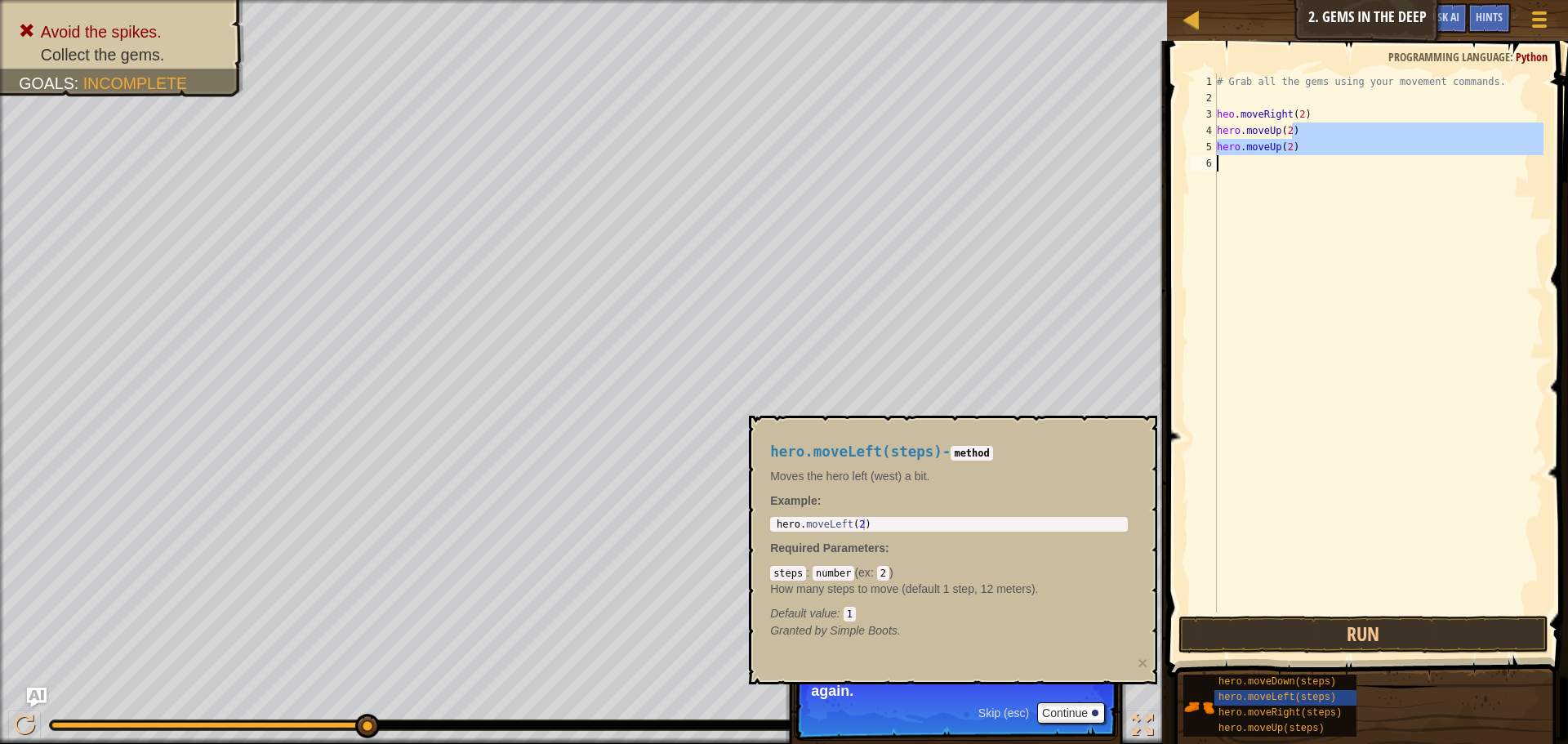
type textarea "hero.moveUp(2)"
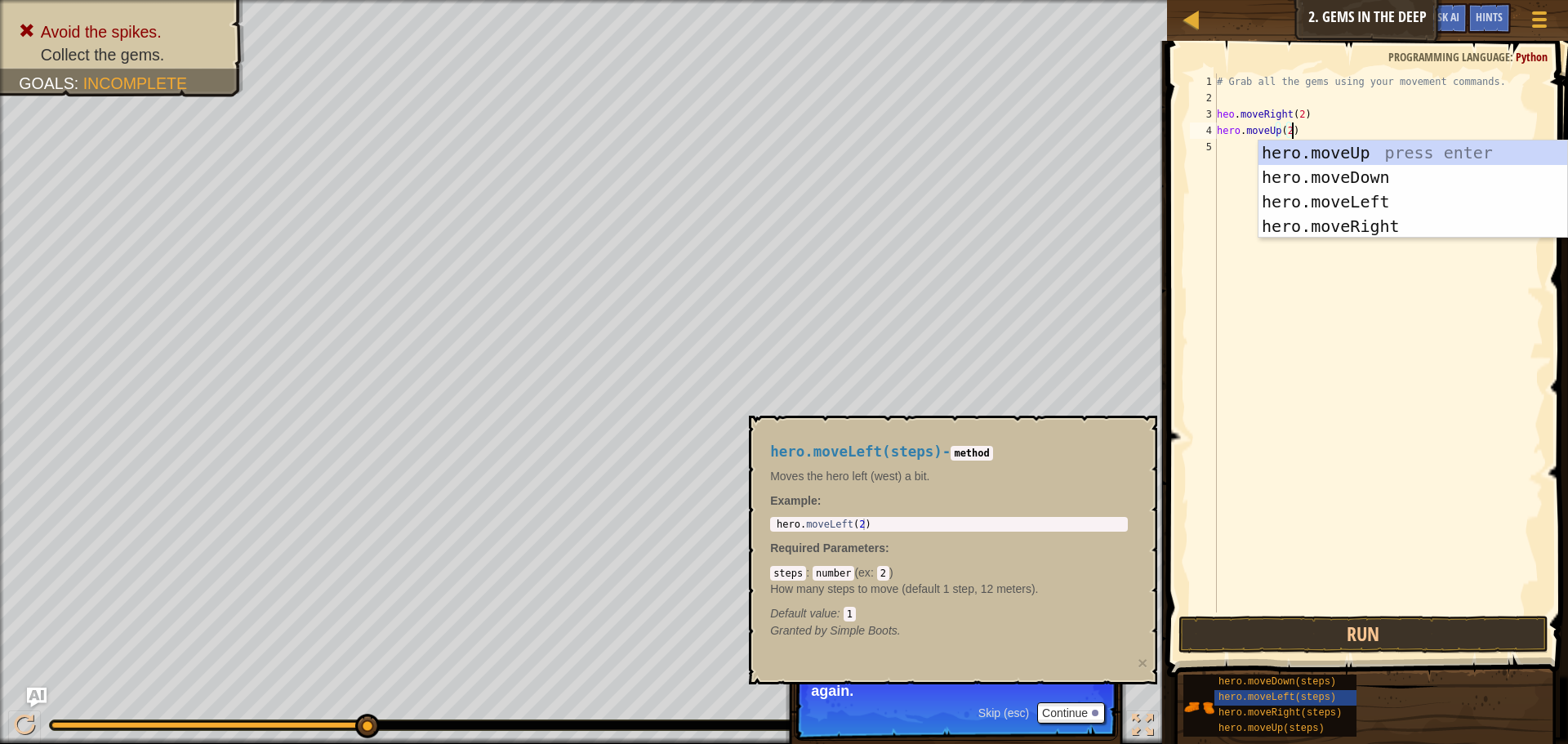
drag, startPoint x: 1292, startPoint y: 123, endPoint x: 1230, endPoint y: 175, distance: 80.9
click at [1230, 175] on div "# Grab all the gems using your movement commands. heo . moveRight ( 2 ) hero . …" at bounding box center [1378, 359] width 330 height 572
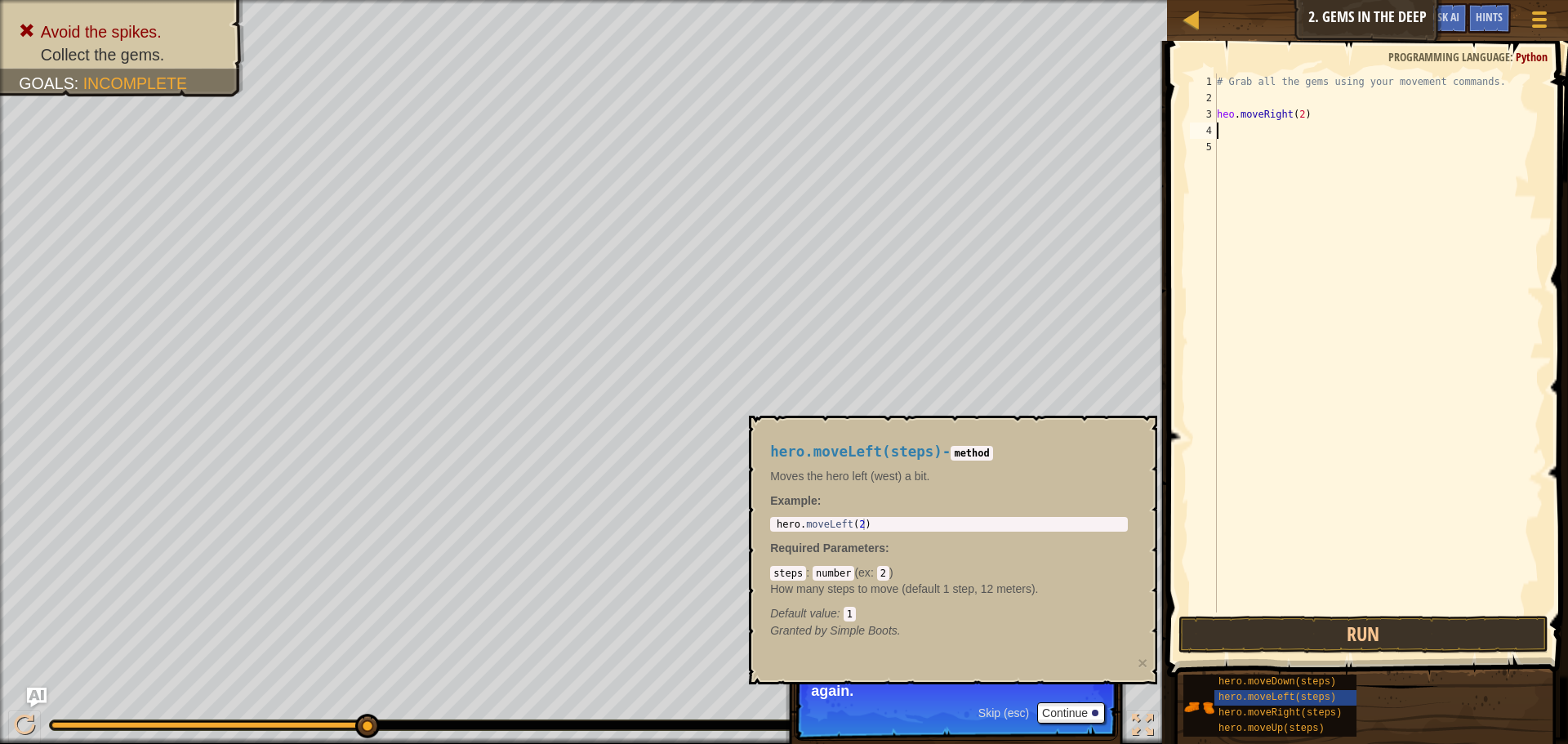
scroll to position [7, 0]
drag, startPoint x: 1292, startPoint y: 130, endPoint x: 1219, endPoint y: 129, distance: 73.0
click at [1219, 129] on div "# Grab all the gems using your movement commands. heo . moveRight ( 2 )" at bounding box center [1378, 359] width 330 height 572
click at [1268, 638] on button "Run" at bounding box center [1363, 634] width 370 height 37
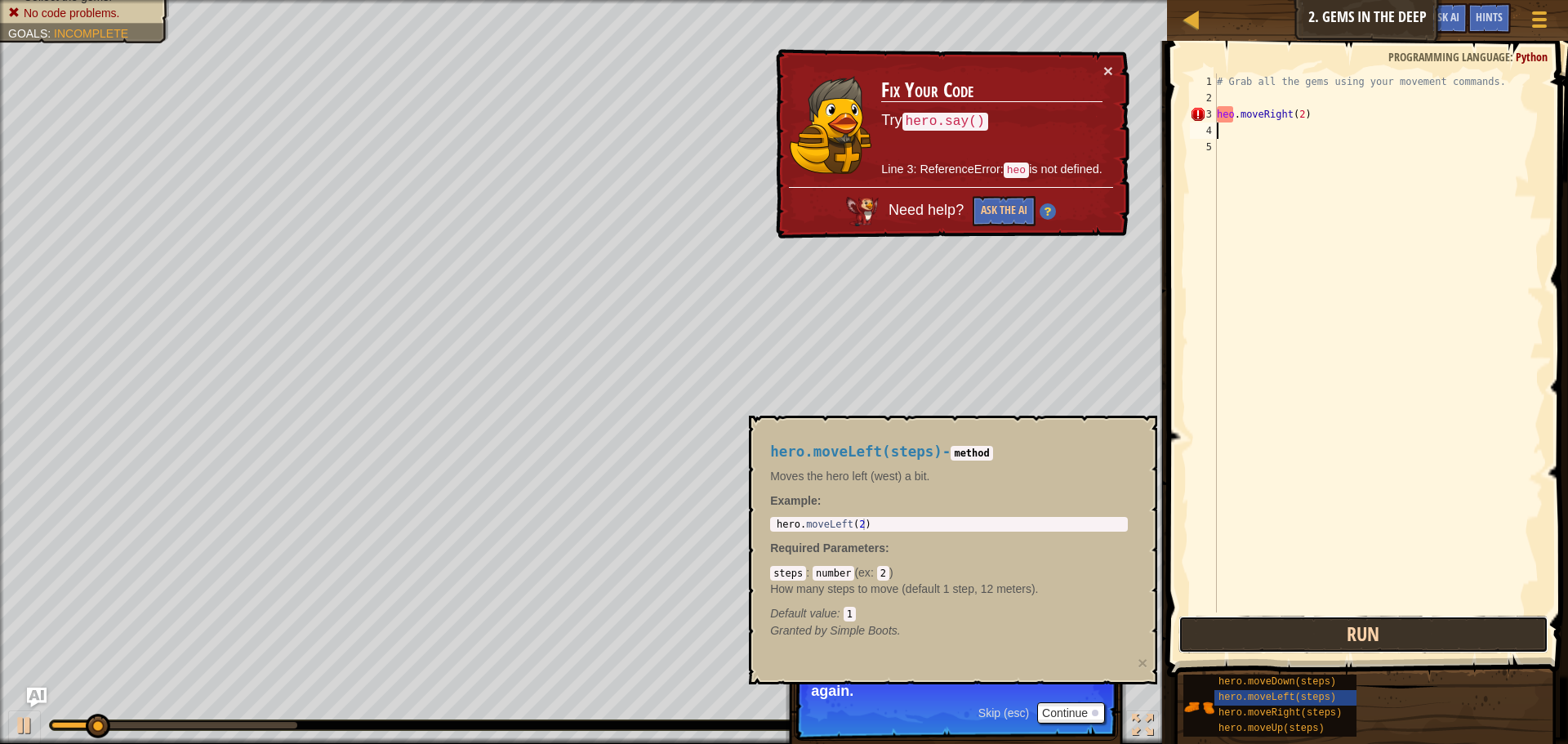
click at [1268, 638] on button "Run" at bounding box center [1363, 634] width 370 height 37
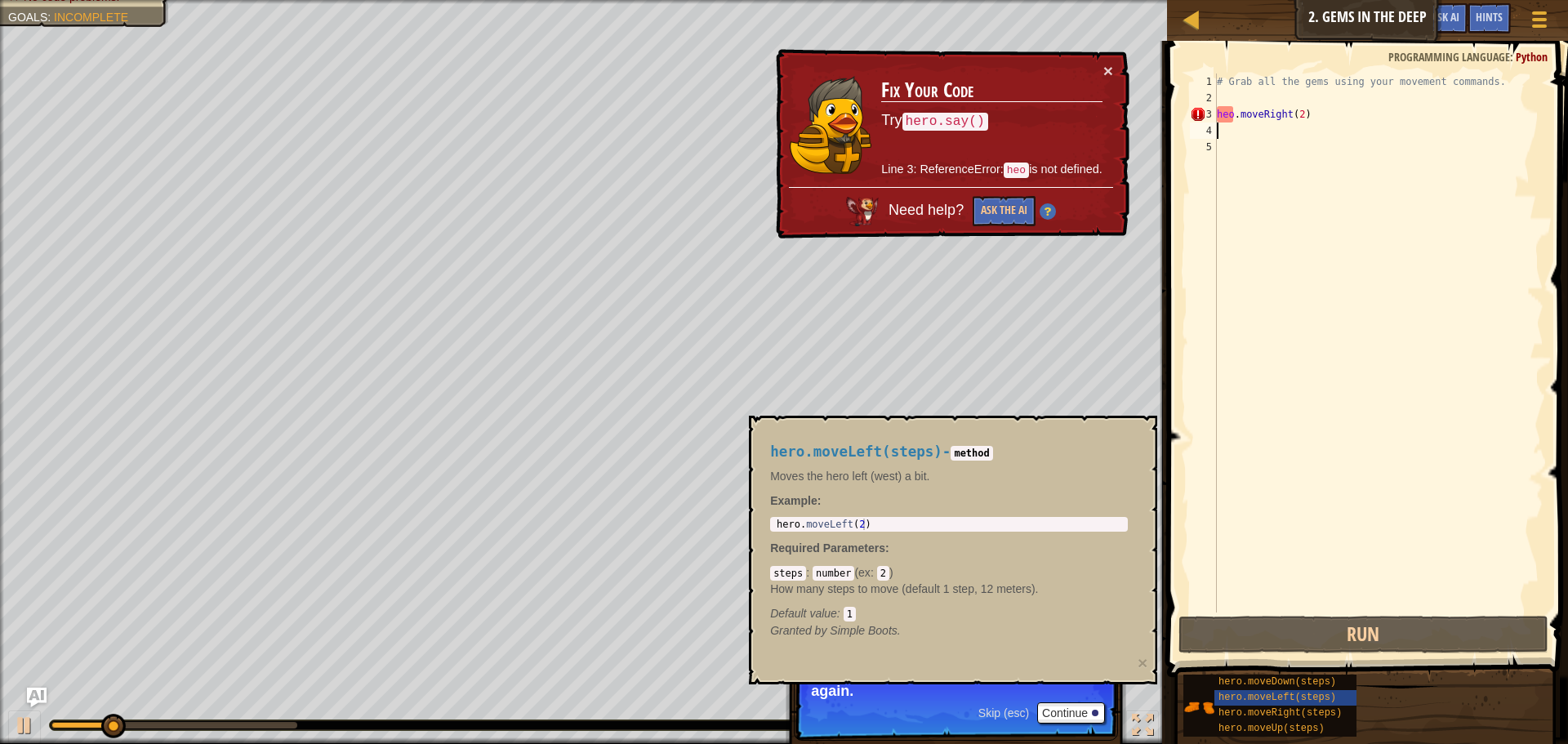
click at [1326, 104] on div "# Grab all the gems using your movement commands. heo . moveRight ( 2 )" at bounding box center [1378, 359] width 330 height 572
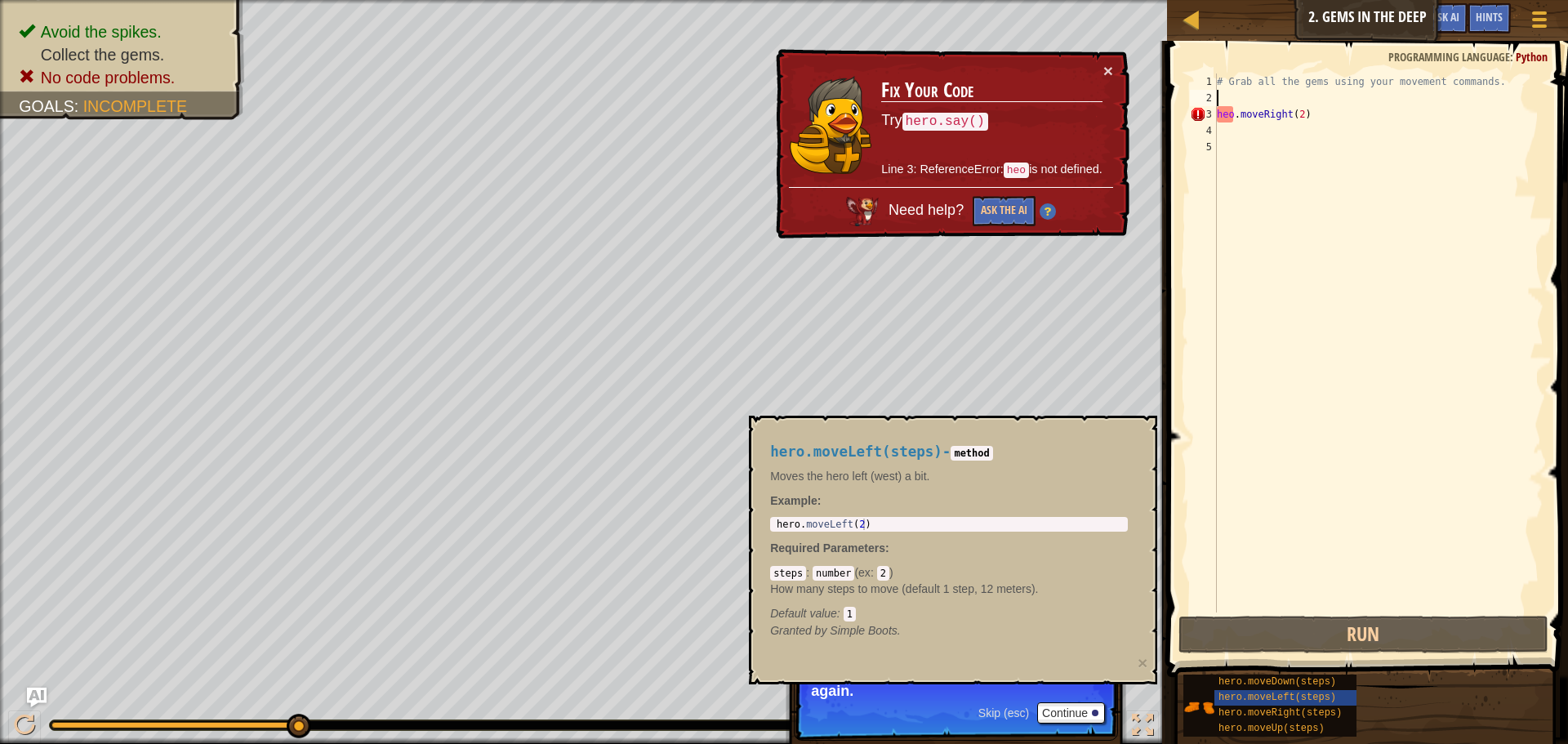
click at [1228, 116] on div "# Grab all the gems using your movement commands. heo . moveRight ( 2 )" at bounding box center [1378, 359] width 330 height 572
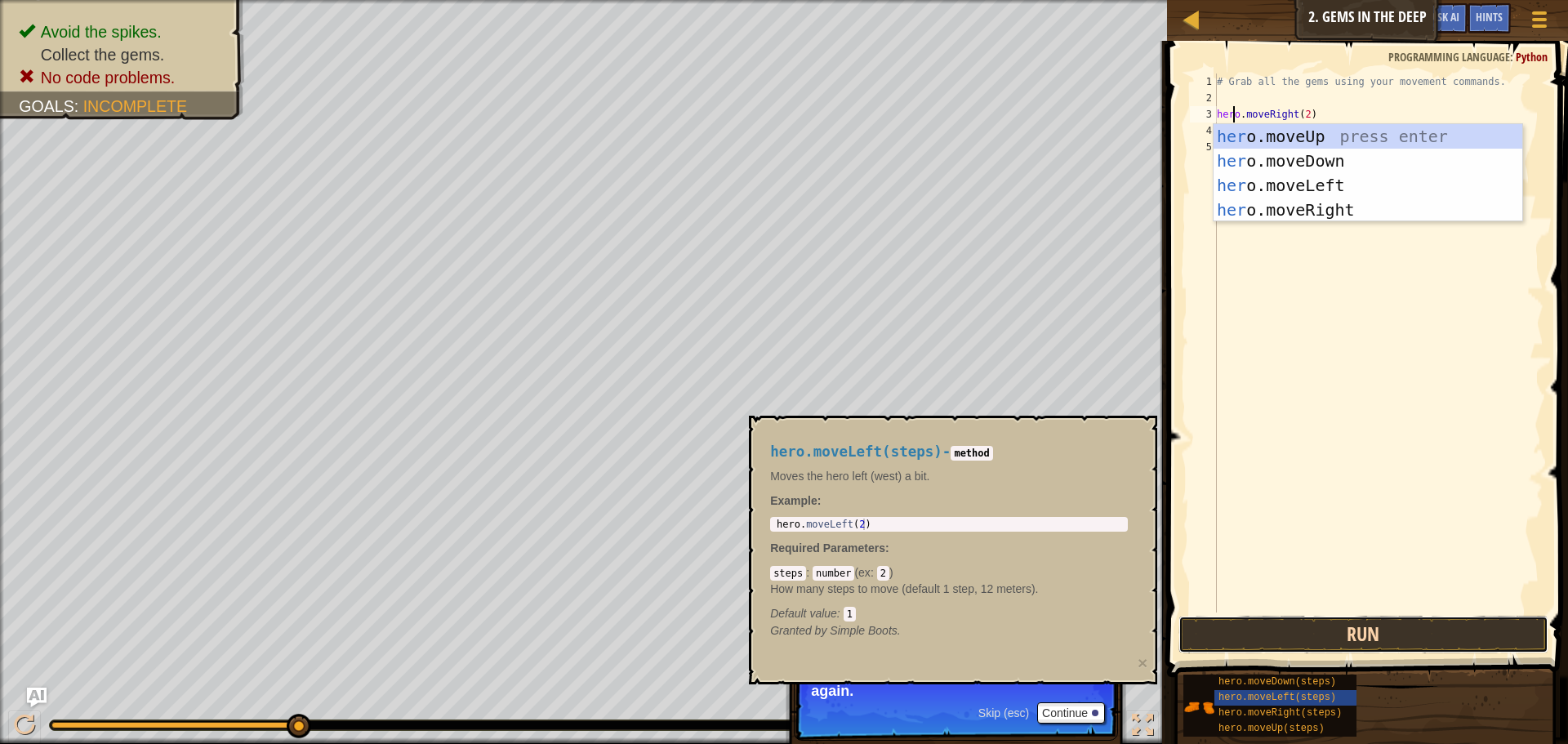
click at [1323, 630] on button "Run" at bounding box center [1363, 634] width 370 height 37
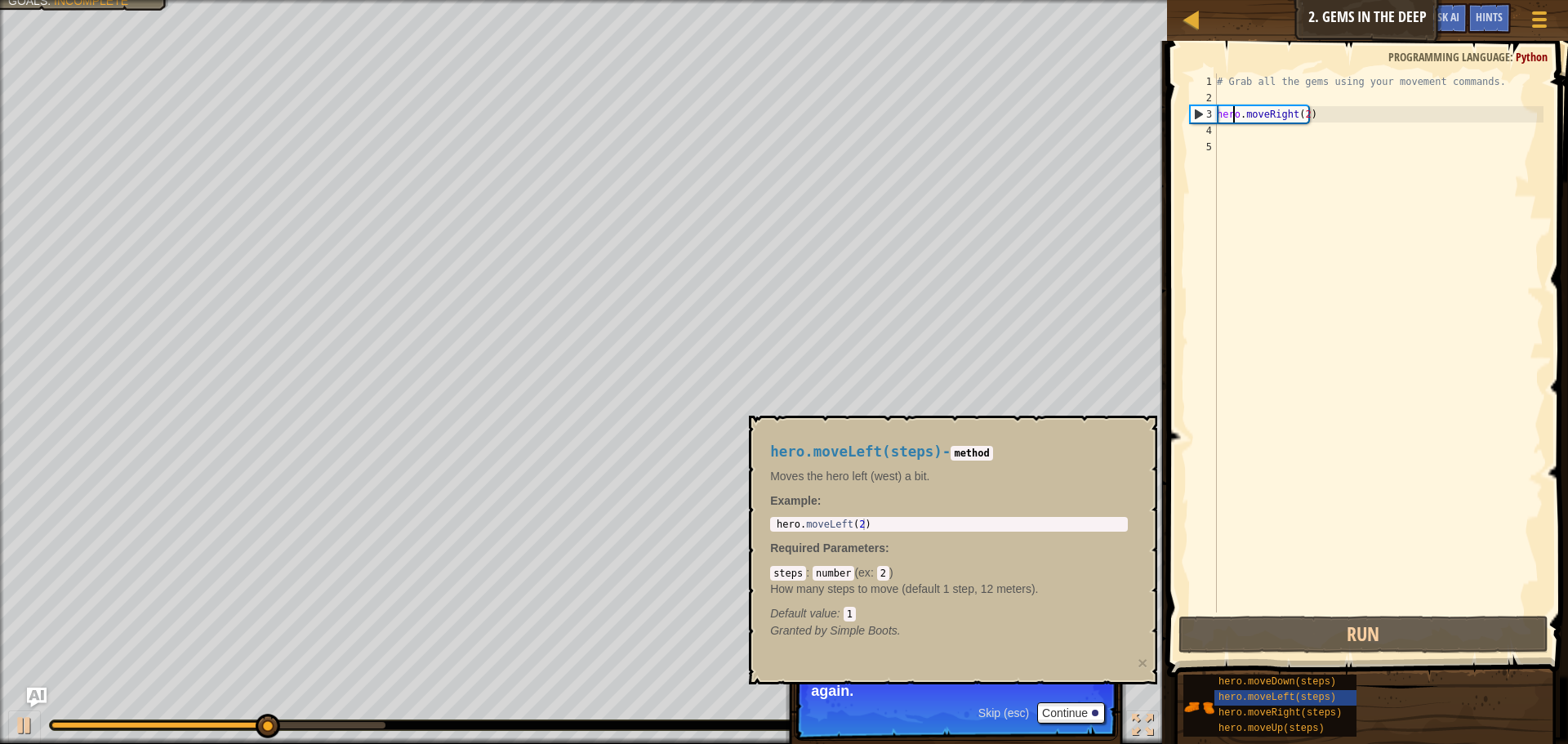
click at [1302, 115] on div "# Grab all the gems using your movement commands. hero . moveRight ( 2 )" at bounding box center [1378, 359] width 330 height 572
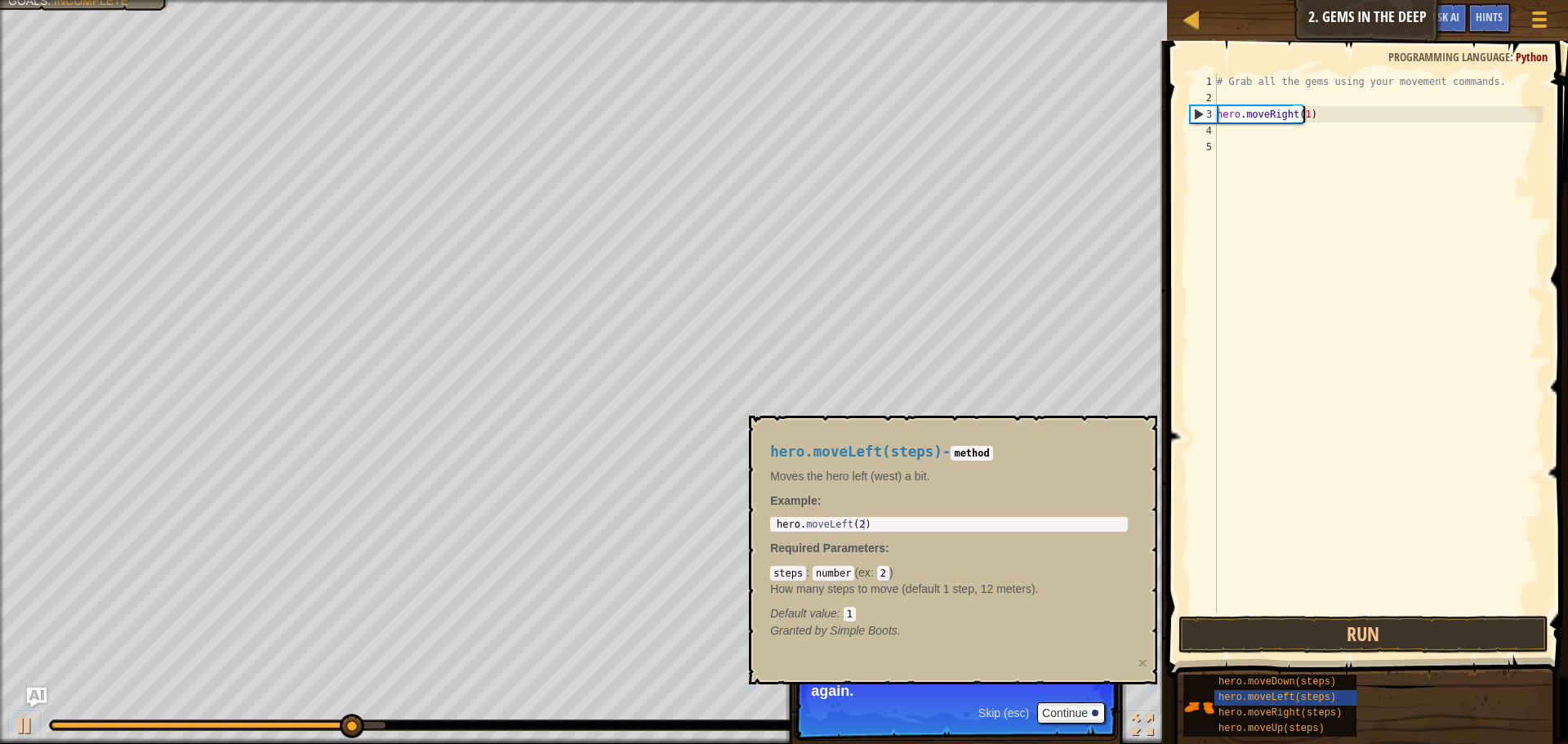
scroll to position [7, 6]
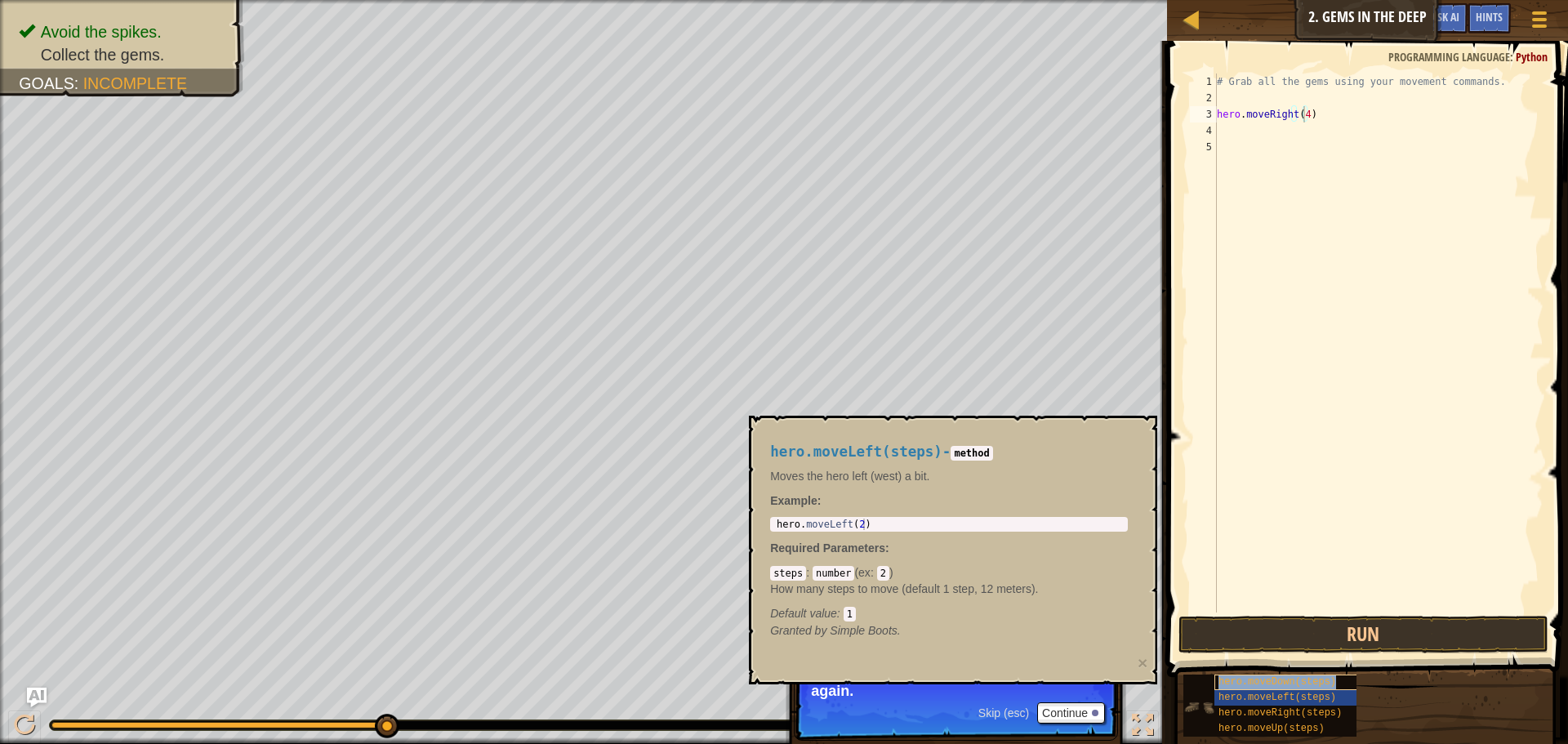
click at [1282, 687] on span "hero.moveDown(steps)" at bounding box center [1276, 682] width 117 height 12
click at [1322, 128] on div "# Grab all the gems using your movement commands. hero . moveRight ( 4 ) hero .…" at bounding box center [1378, 343] width 330 height 539
click at [1319, 132] on div "# Grab all the gems using your movement commands. hero . moveRight ( 4 ) hero .…" at bounding box center [1378, 359] width 330 height 572
click at [1384, 623] on button "Run" at bounding box center [1363, 634] width 370 height 37
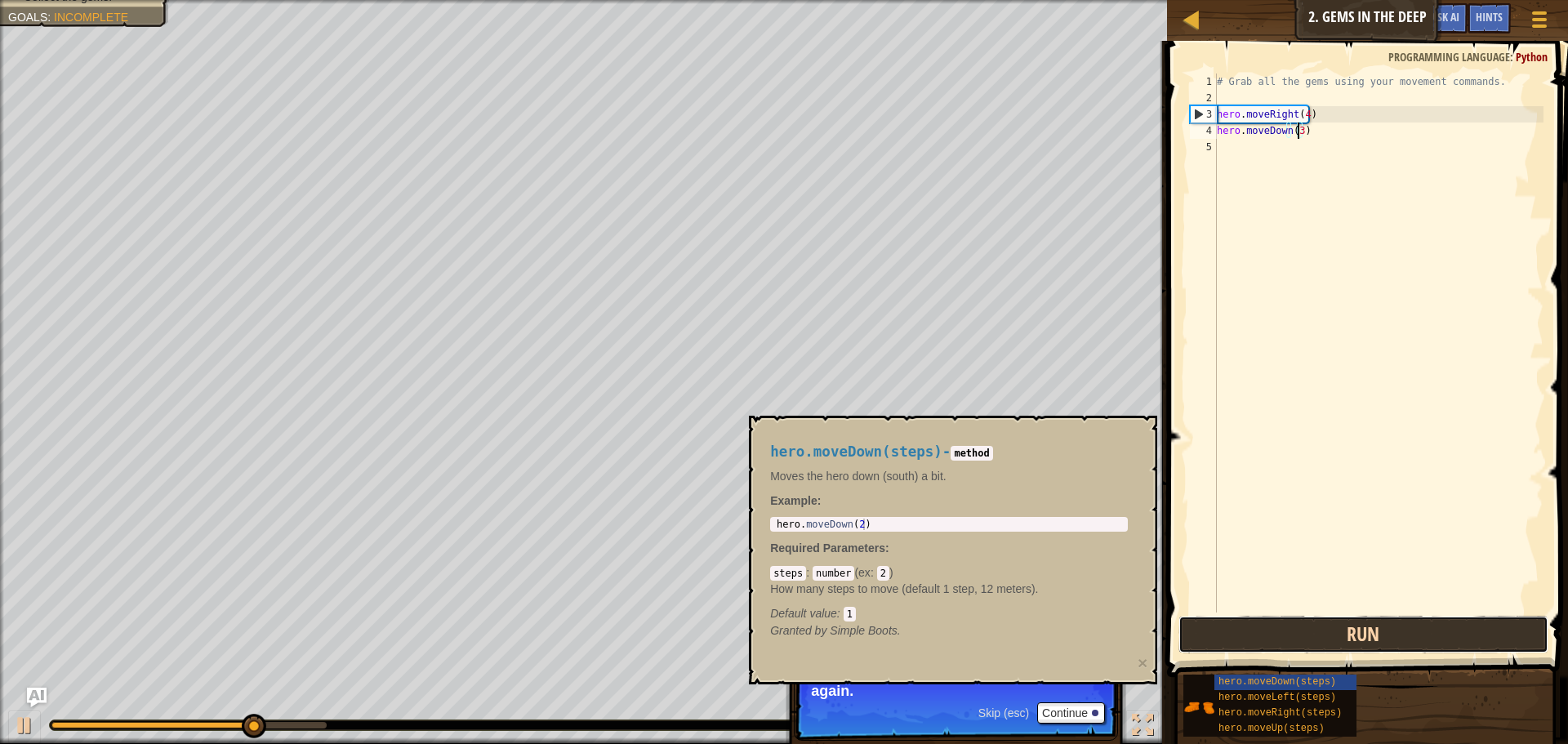
click at [1374, 638] on button "Run" at bounding box center [1363, 634] width 370 height 37
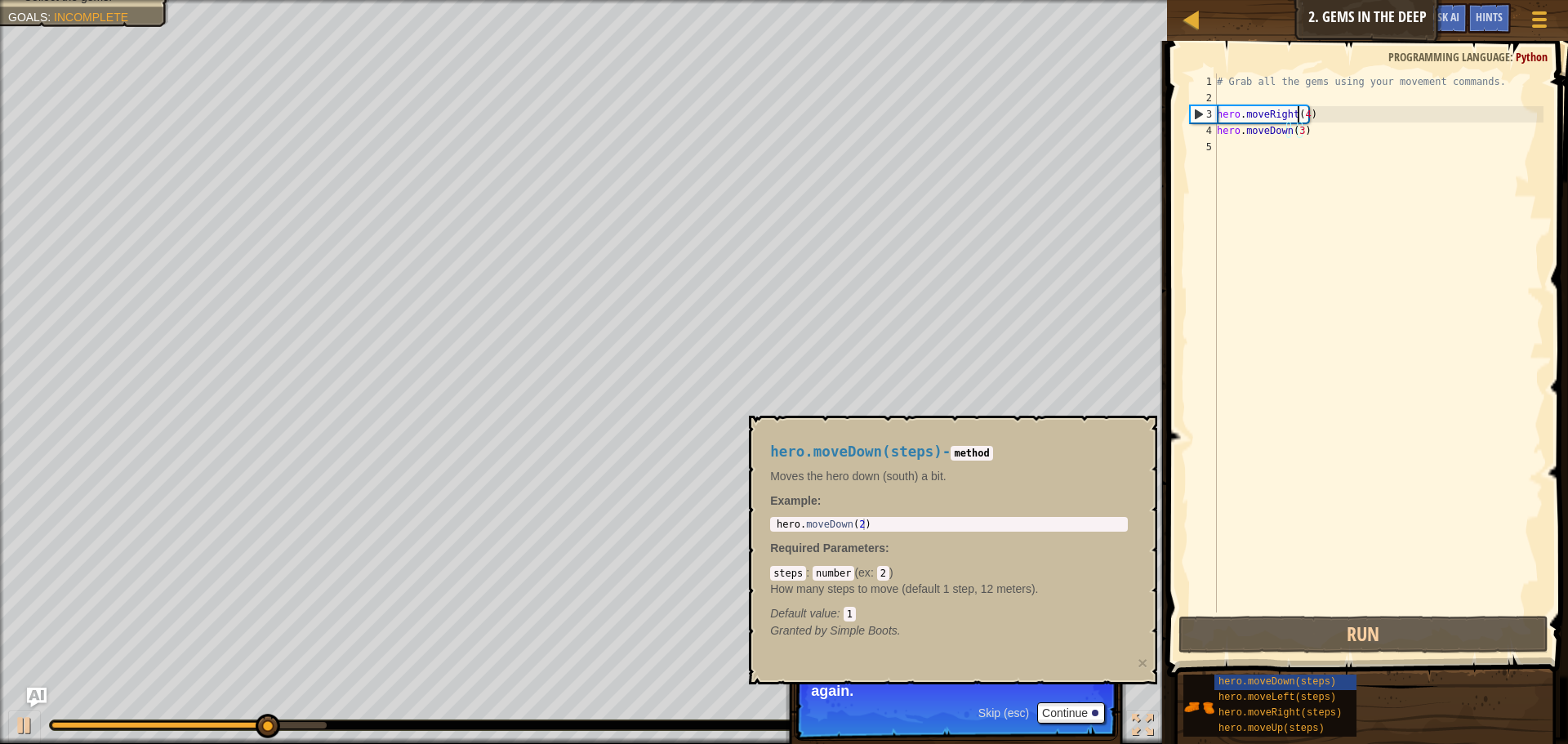
click at [1297, 113] on div "# Grab all the gems using your movement commands. hero . moveRight ( 4 ) hero .…" at bounding box center [1378, 359] width 330 height 572
click at [1303, 115] on div "# Grab all the gems using your movement commands. hero . moveRight ( 4 ) hero .…" at bounding box center [1378, 359] width 330 height 572
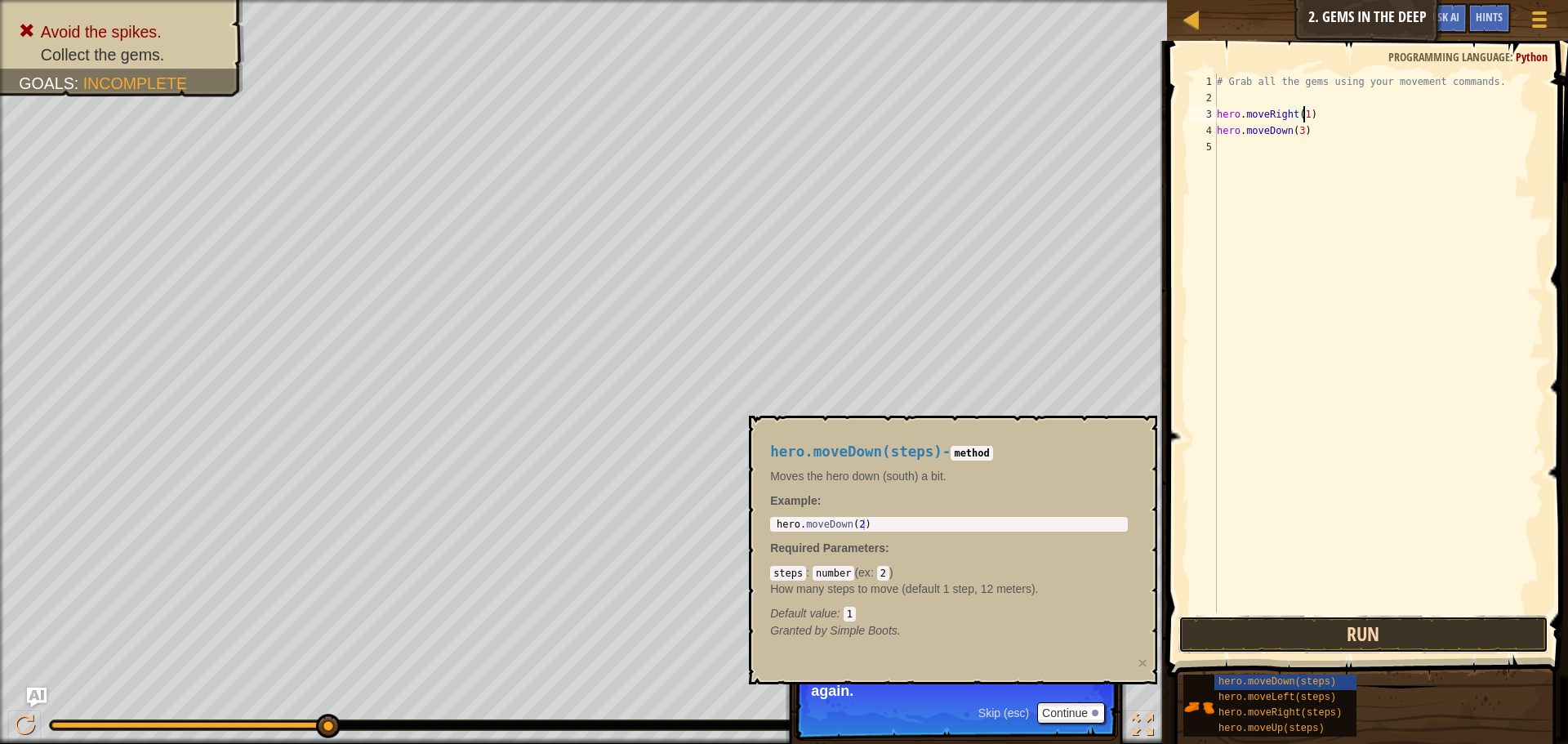
click at [1386, 618] on button "Run" at bounding box center [1363, 634] width 370 height 37
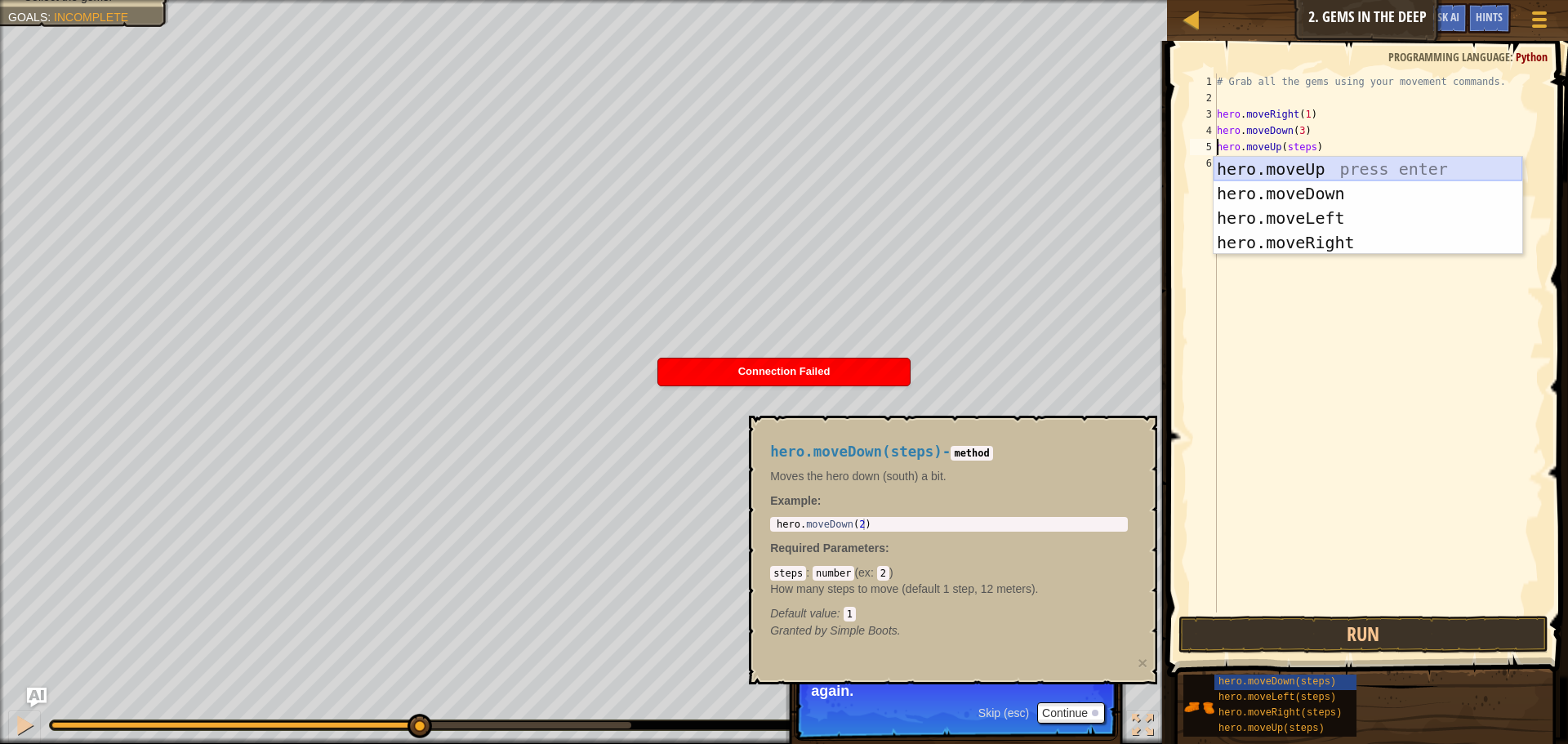
click at [1315, 166] on div "hero.moveUp press enter hero.moveDown press enter hero.moveLeft press enter her…" at bounding box center [1368, 230] width 309 height 147
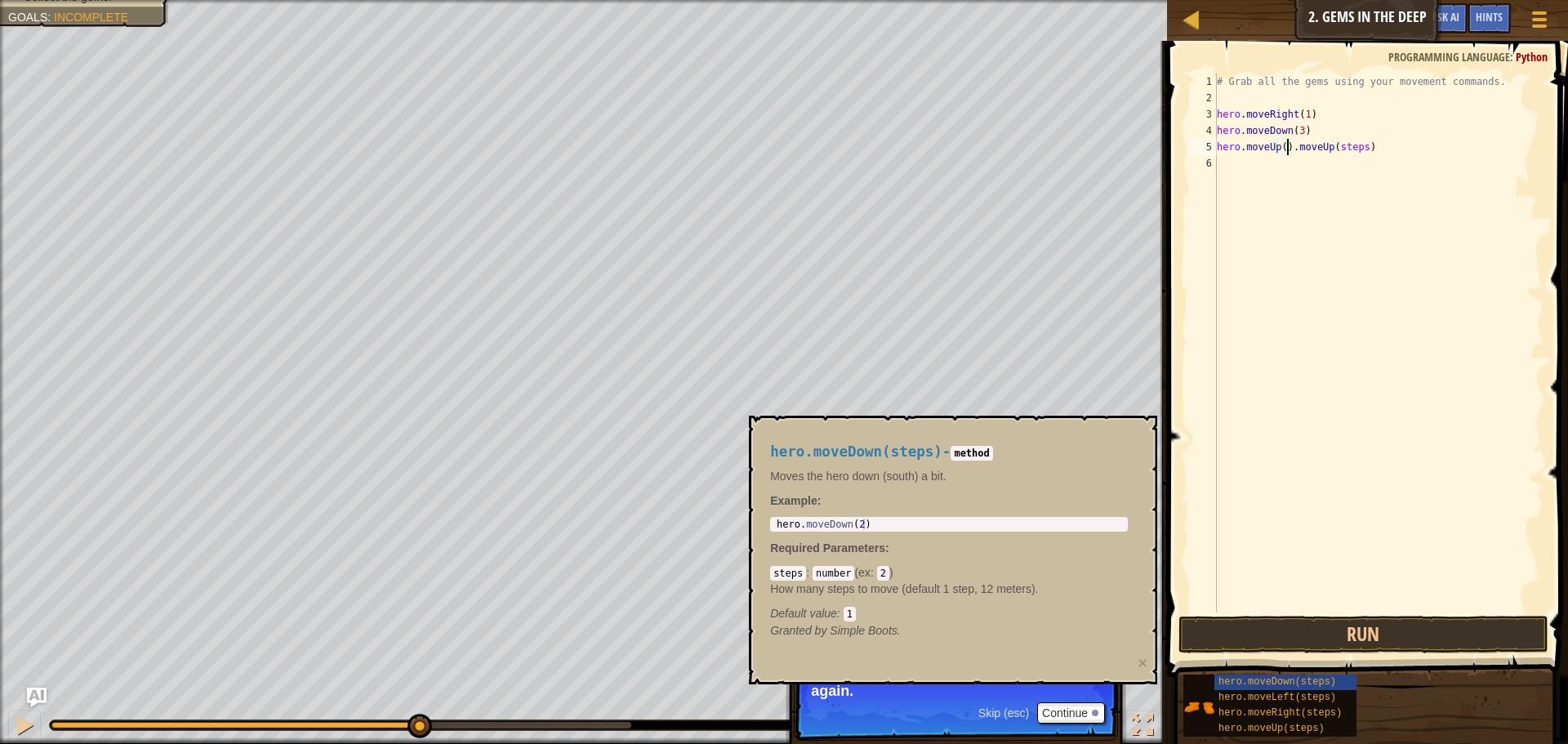
click at [1354, 153] on div "# Grab all the gems using your movement commands. hero . moveRight ( 1 ) hero .…" at bounding box center [1378, 359] width 330 height 572
type textarea "hero.moveUp(1)"
click at [1368, 633] on button "Run" at bounding box center [1363, 634] width 370 height 37
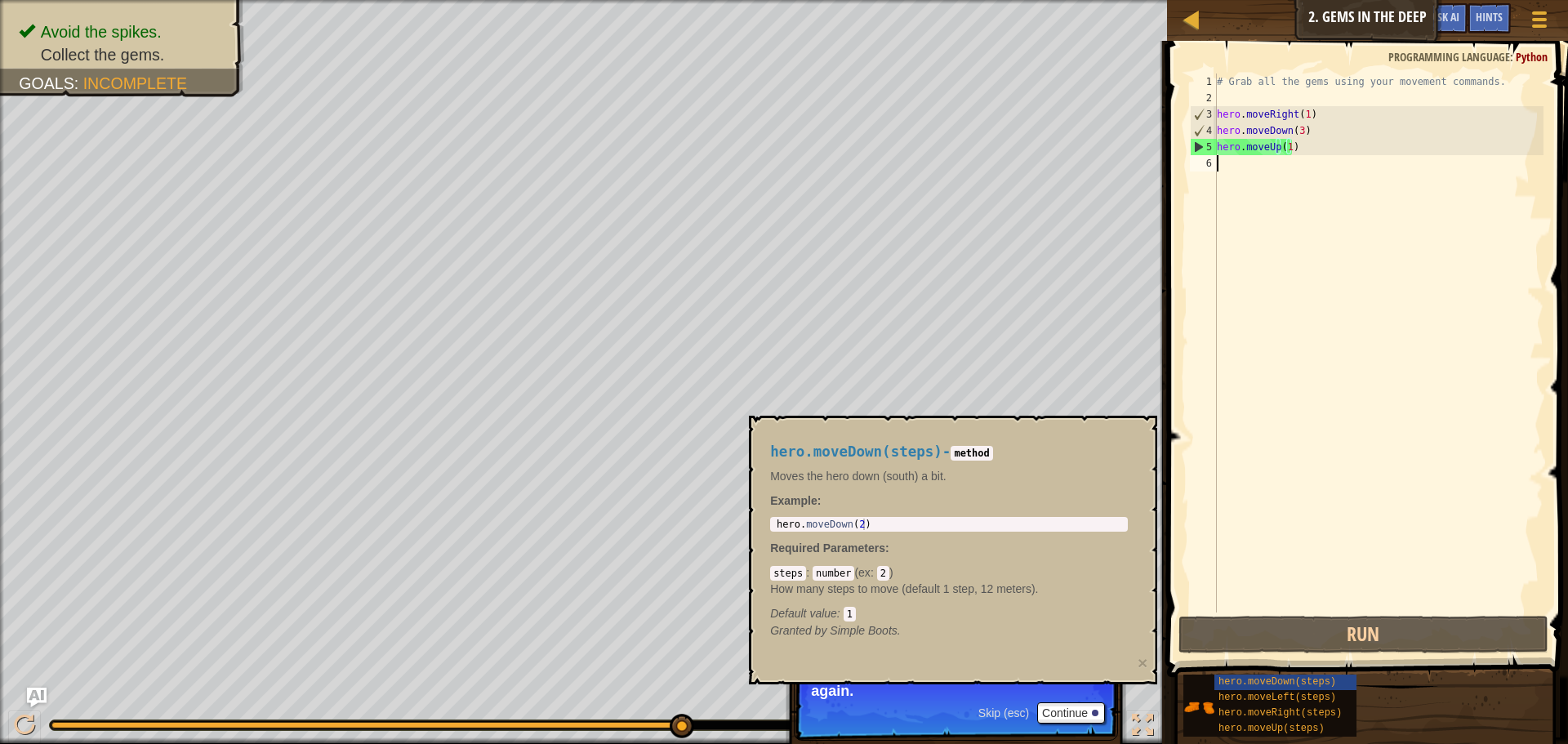
click at [1320, 412] on div "# Grab all the gems using your movement commands. hero . moveRight ( 1 ) hero .…" at bounding box center [1378, 359] width 330 height 572
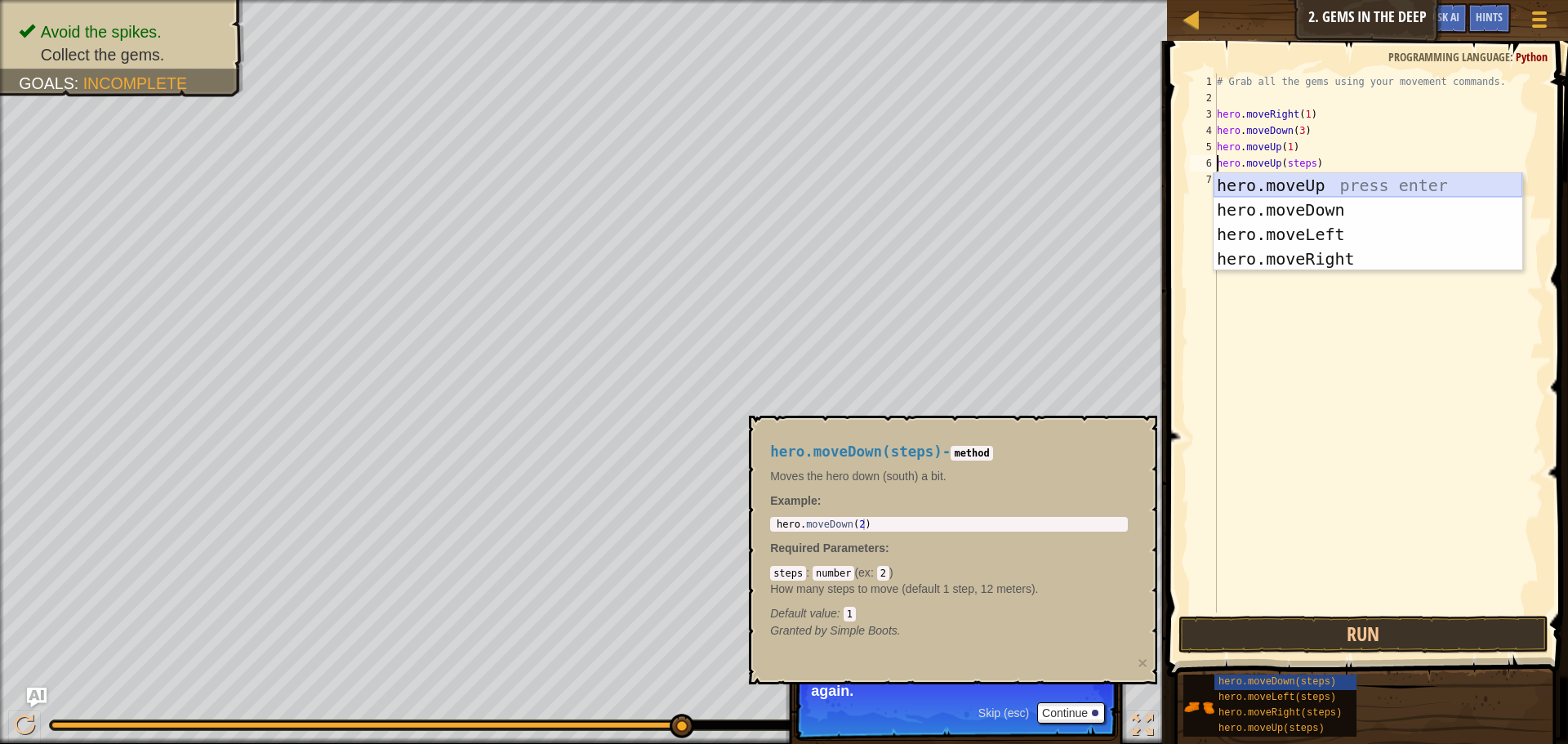
click at [1305, 183] on div "hero.moveUp press enter hero.moveDown press enter hero.moveLeft press enter her…" at bounding box center [1368, 246] width 309 height 147
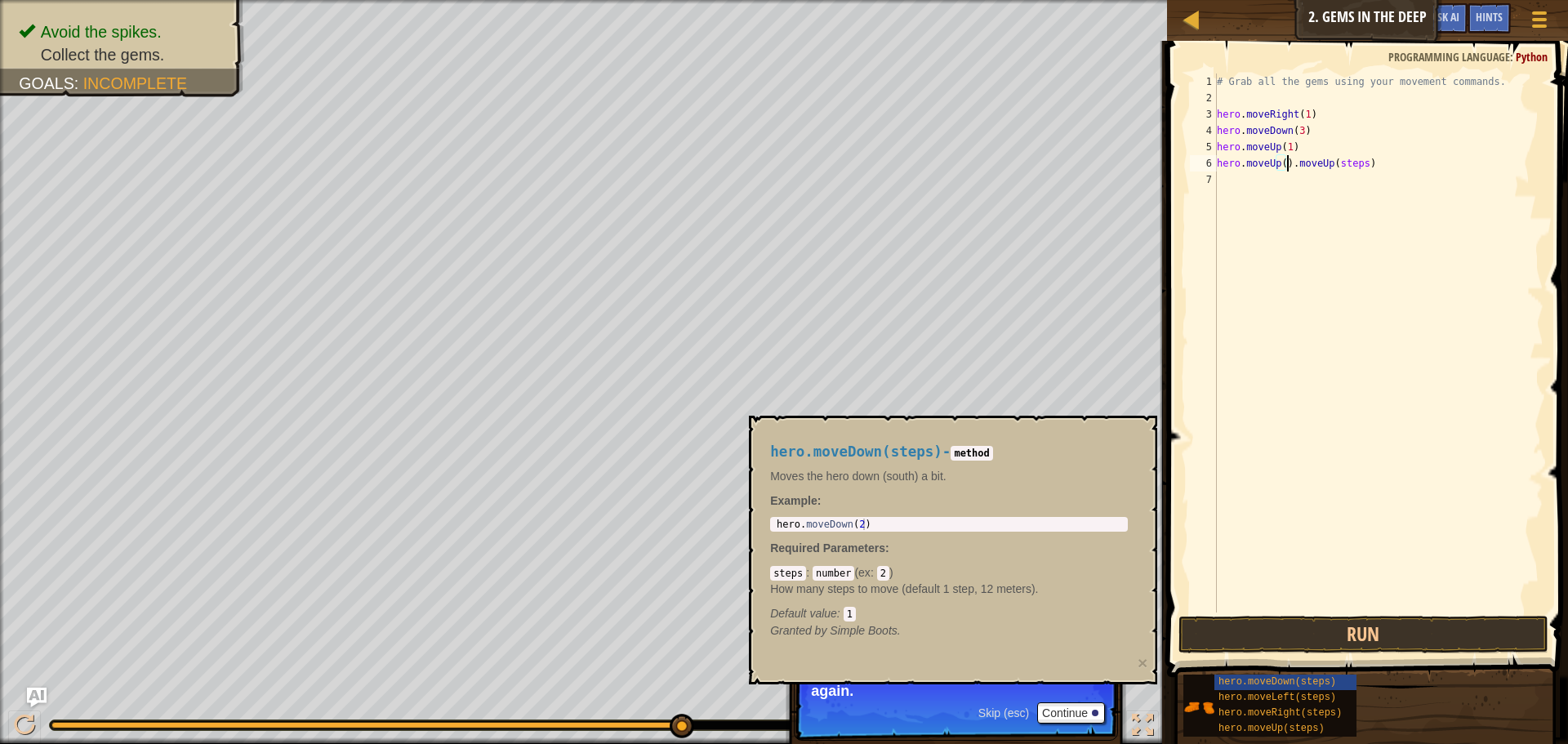
click at [1280, 169] on div "# Grab all the gems using your movement commands. hero . moveRight ( 1 ) hero .…" at bounding box center [1378, 359] width 330 height 572
drag, startPoint x: 1372, startPoint y: 167, endPoint x: 1292, endPoint y: 169, distance: 80.0
click at [1292, 169] on div "# Grab all the gems using your movement commands. hero . moveRight ( 1 ) hero .…" at bounding box center [1378, 359] width 330 height 572
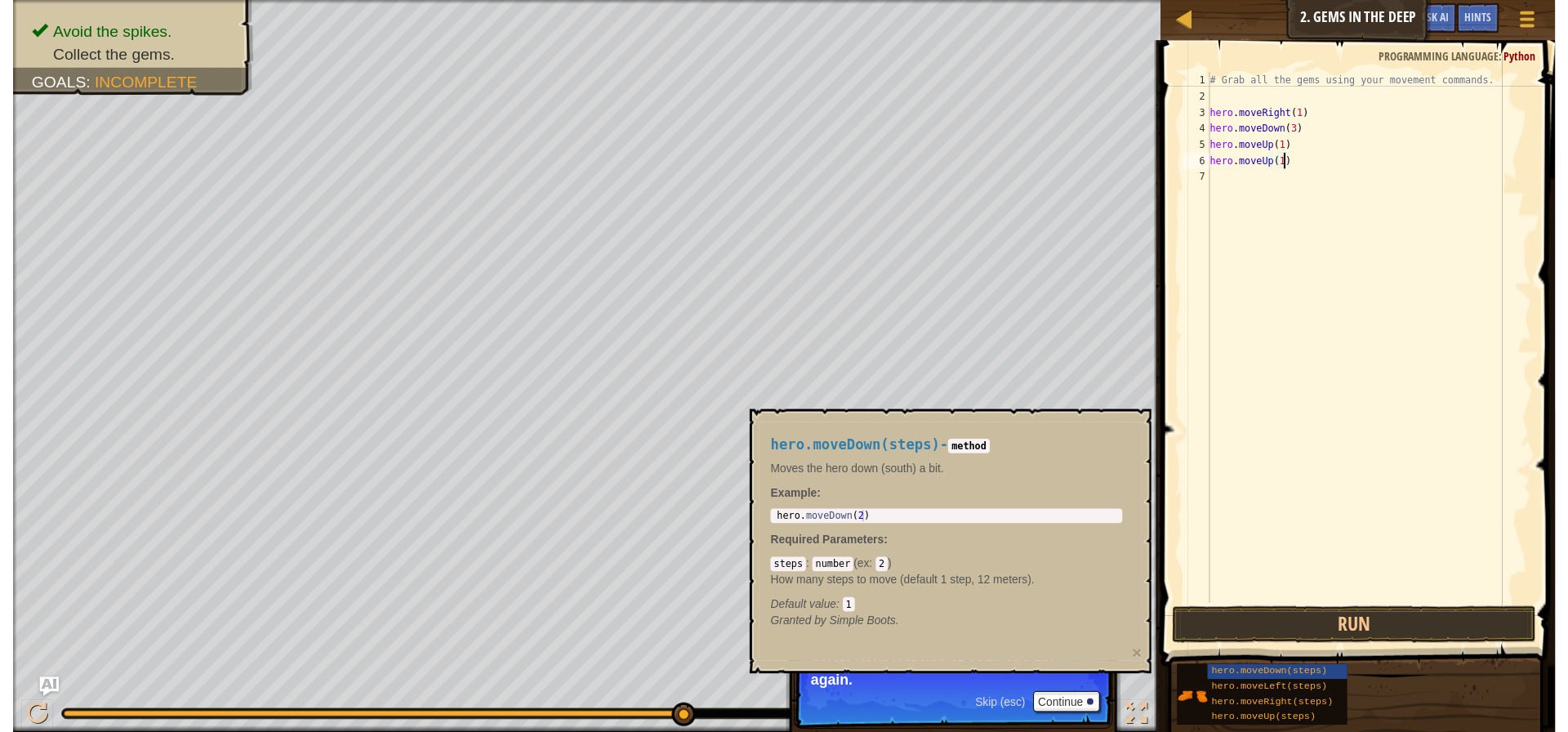
scroll to position [7, 5]
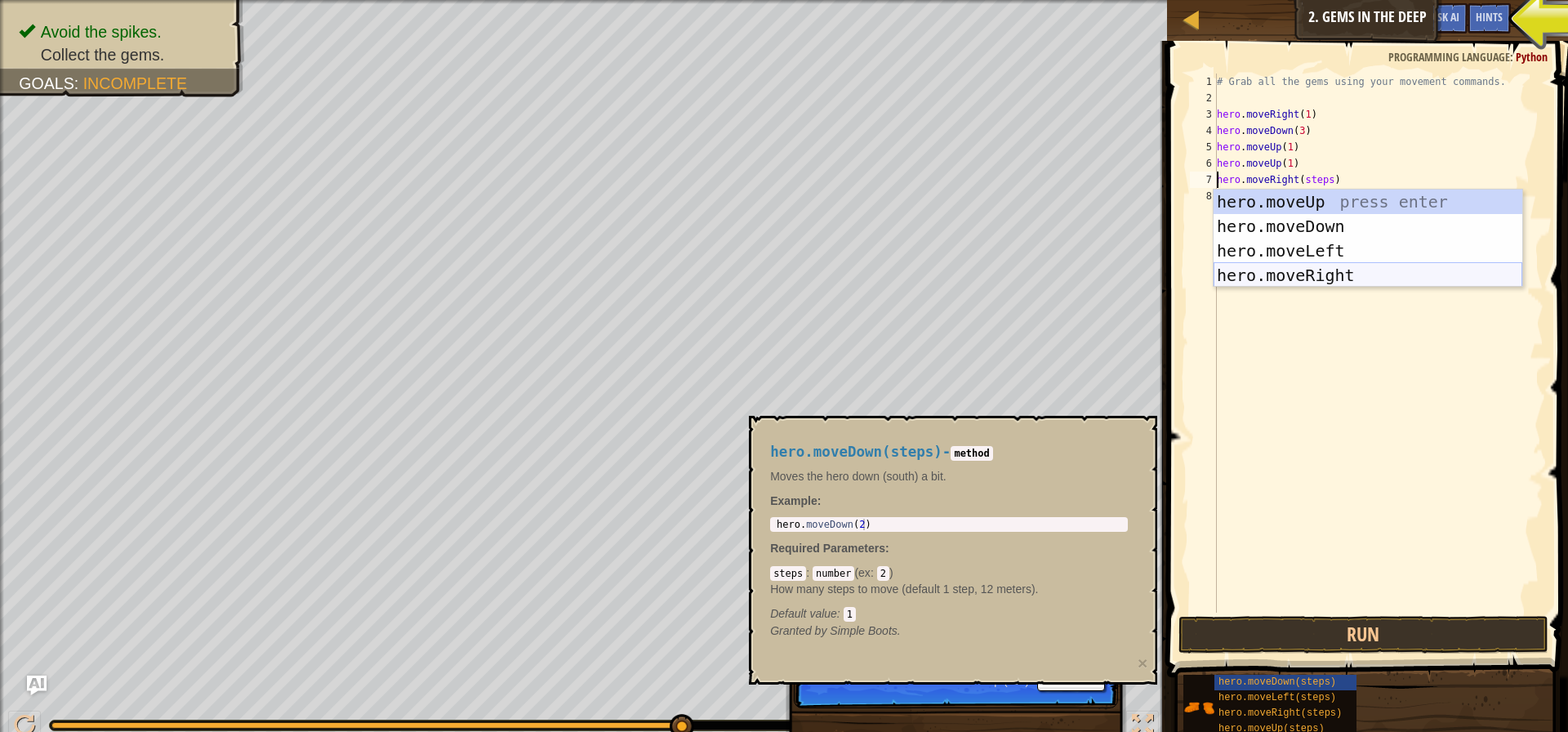
click at [1381, 276] on div "hero.moveUp press enter hero.moveDown press enter hero.moveLeft press enter her…" at bounding box center [1368, 263] width 309 height 147
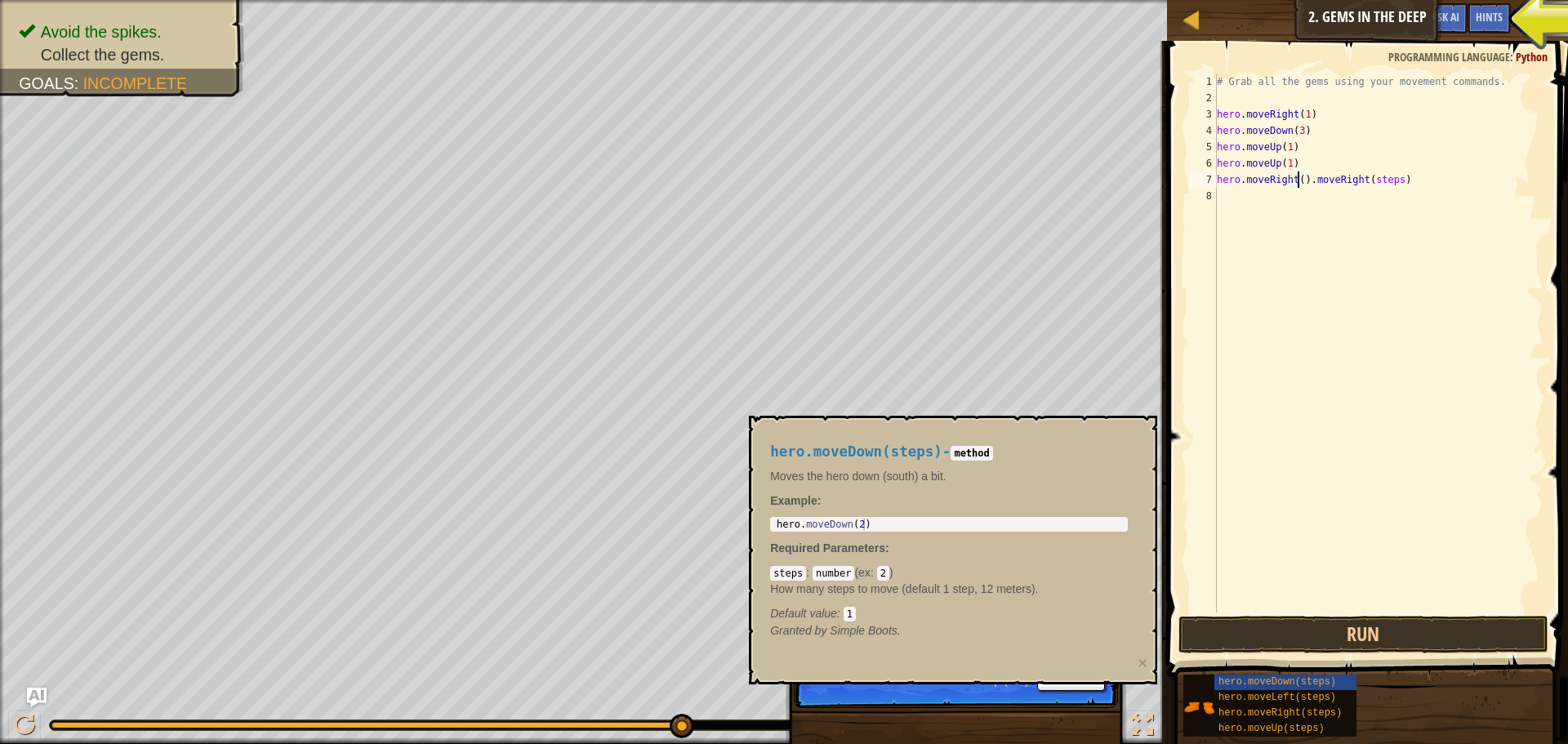
click at [1296, 181] on div "# Grab all the gems using your movement commands. hero . moveRight ( 1 ) hero .…" at bounding box center [1378, 359] width 330 height 572
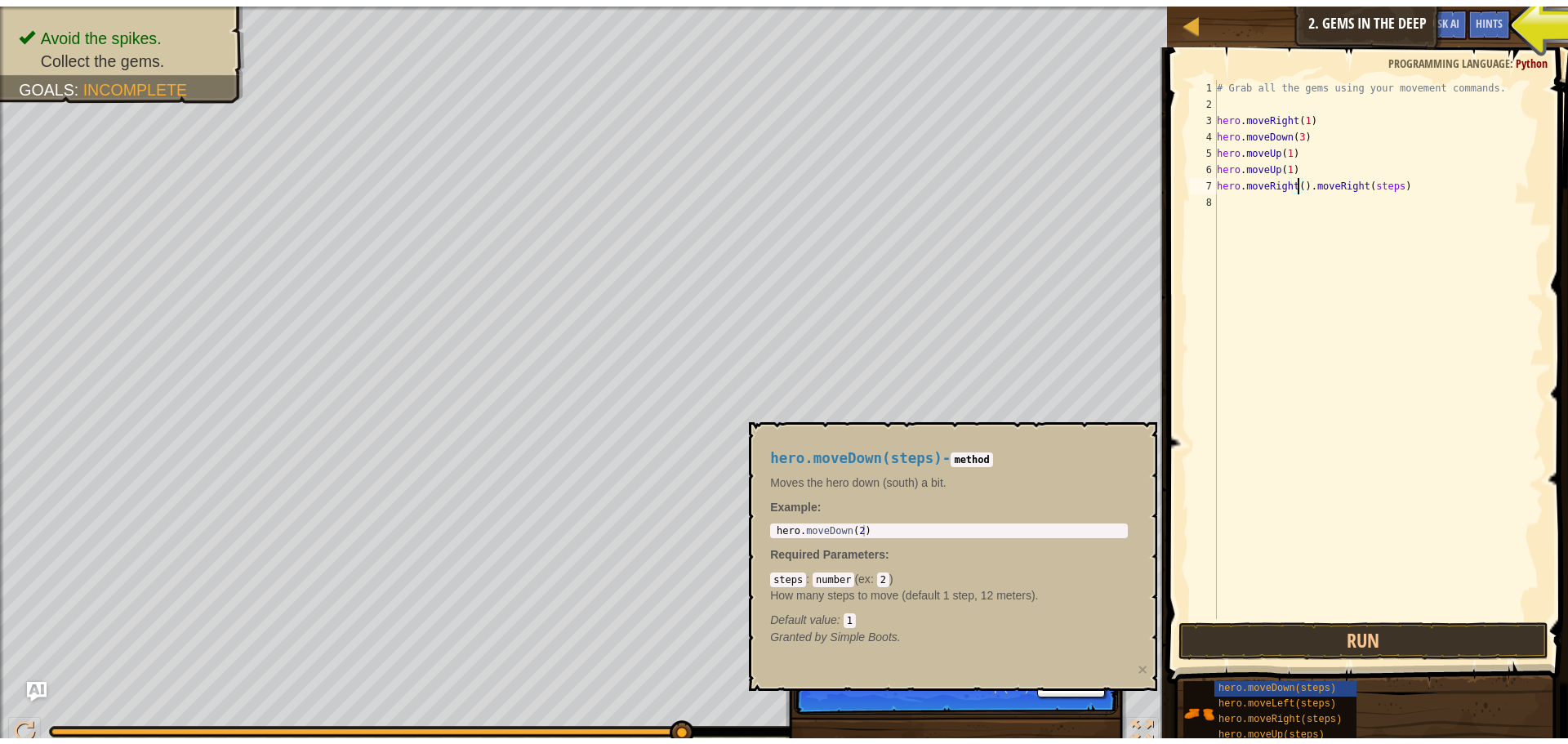
scroll to position [7, 7]
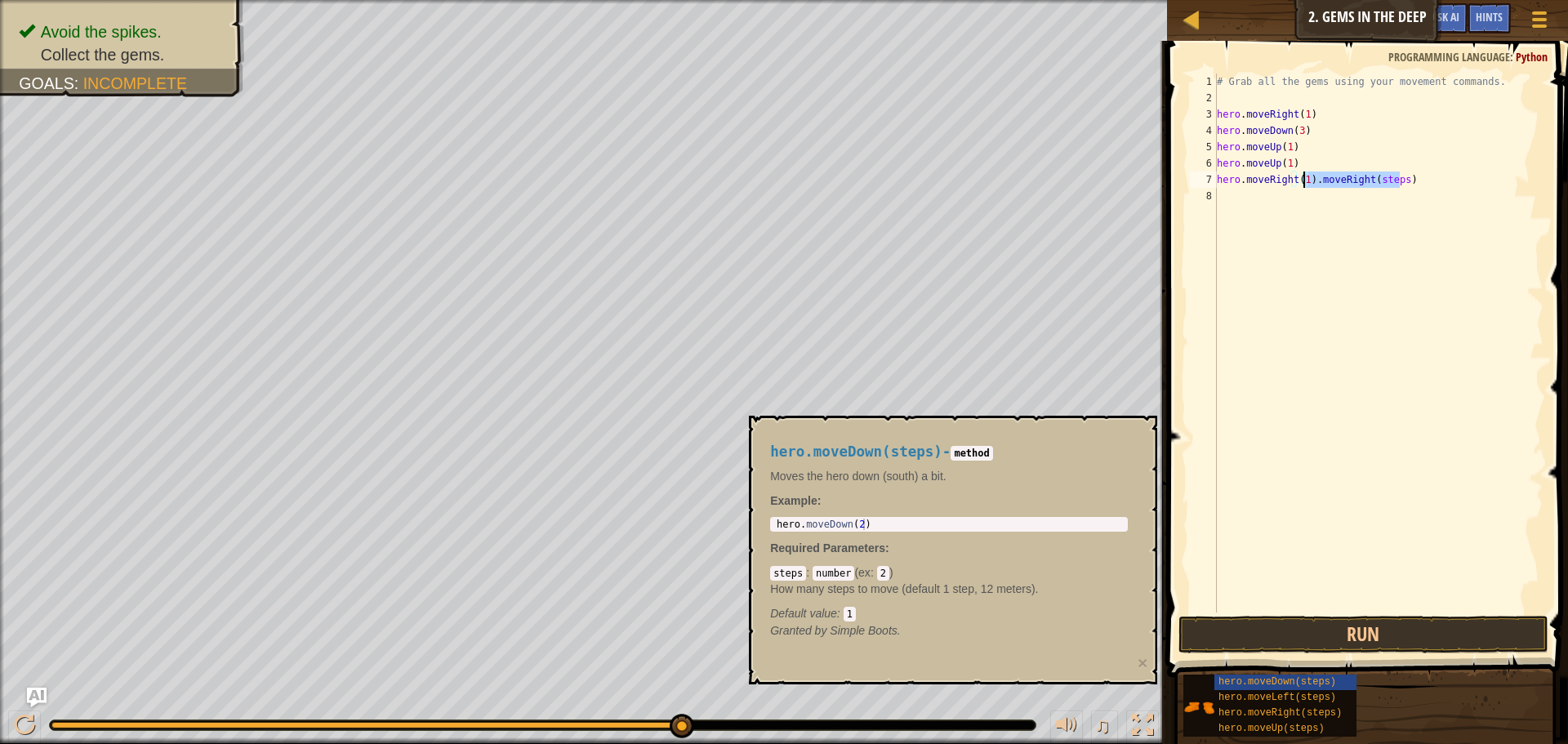
drag, startPoint x: 1401, startPoint y: 177, endPoint x: 1303, endPoint y: 184, distance: 98.2
click at [1303, 184] on div "# Grab all the gems using your movement commands. hero . moveRight ( 1 ) hero .…" at bounding box center [1378, 359] width 330 height 572
click at [1312, 176] on div "# Grab all the gems using your movement commands. hero . moveRight ( 1 ) hero .…" at bounding box center [1378, 343] width 330 height 539
drag, startPoint x: 1310, startPoint y: 177, endPoint x: 1405, endPoint y: 195, distance: 96.7
click at [1405, 195] on div "# Grab all the gems using your movement commands. hero . moveRight ( 1 ) hero .…" at bounding box center [1378, 359] width 330 height 572
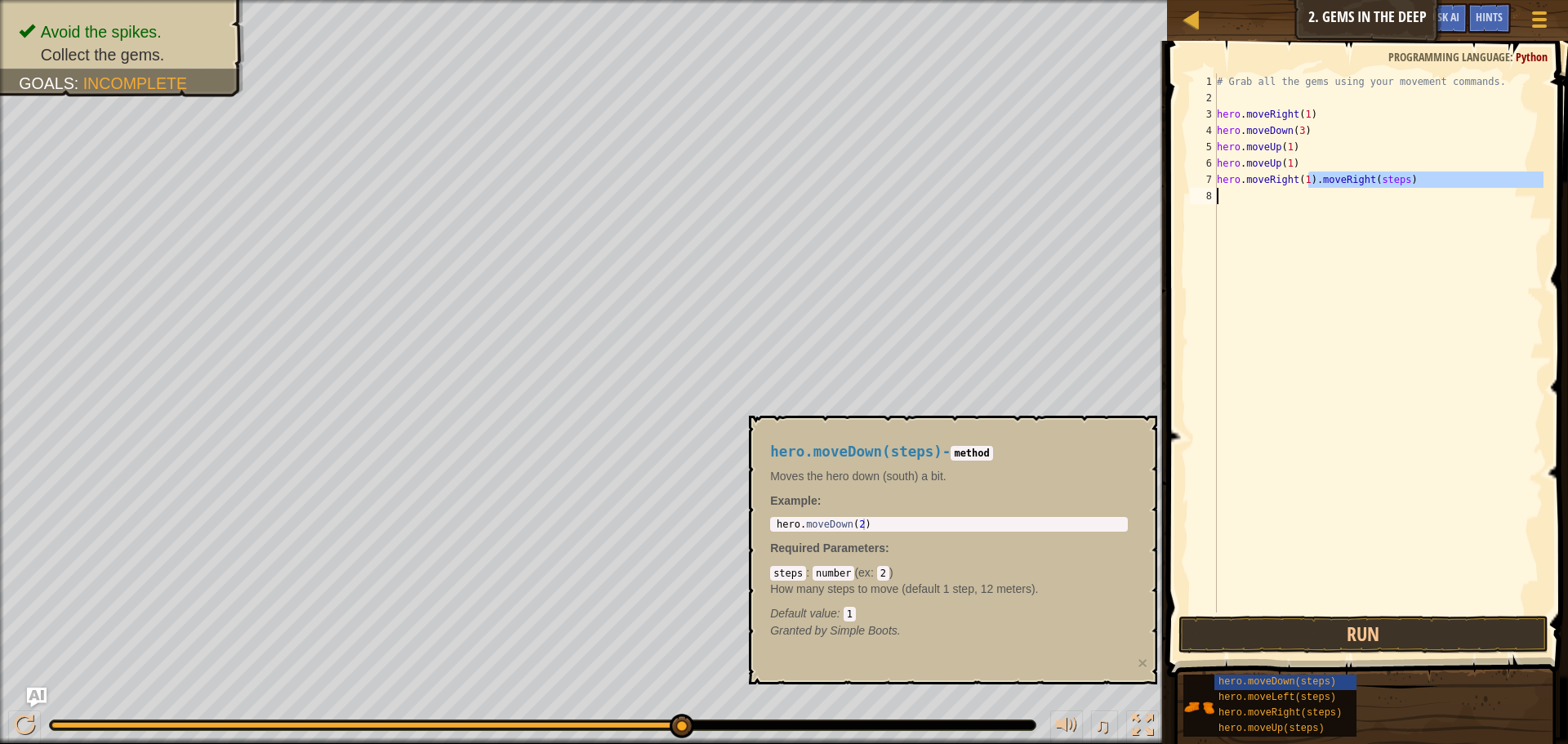
type textarea "hero.moveRight(1)"
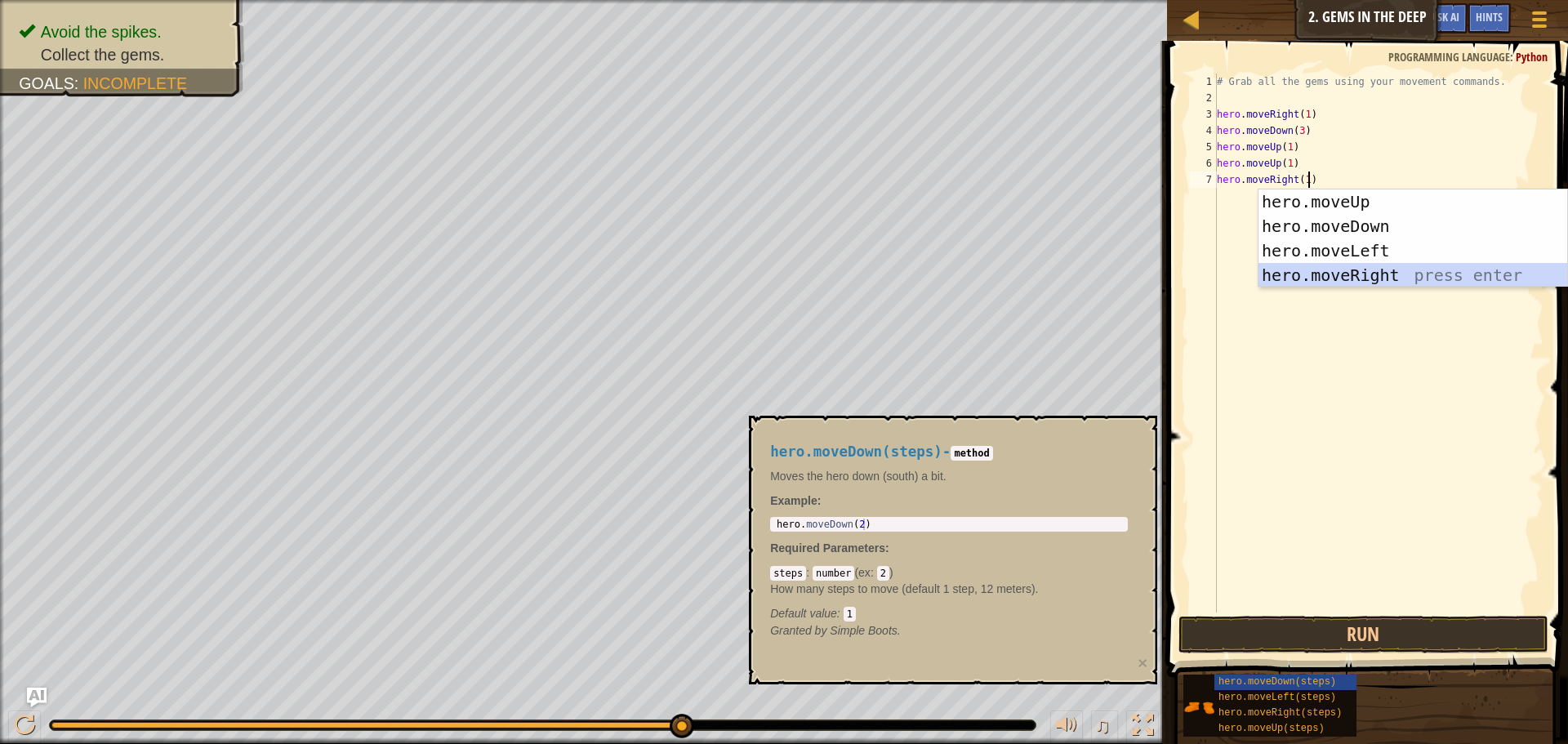
scroll to position [7, 6]
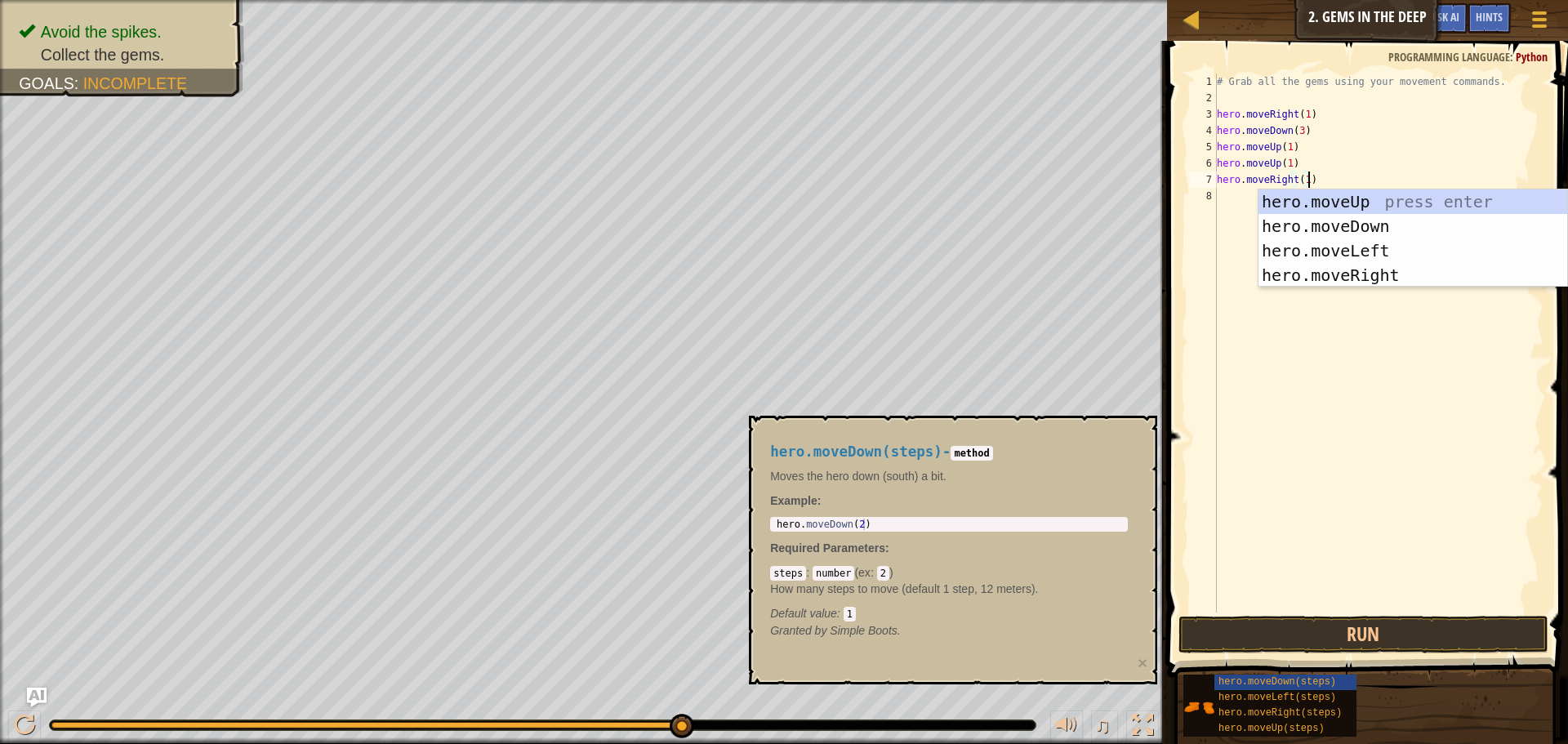
click at [1375, 178] on div "# Grab all the gems using your movement commands. hero . moveRight ( 1 ) hero .…" at bounding box center [1378, 359] width 330 height 572
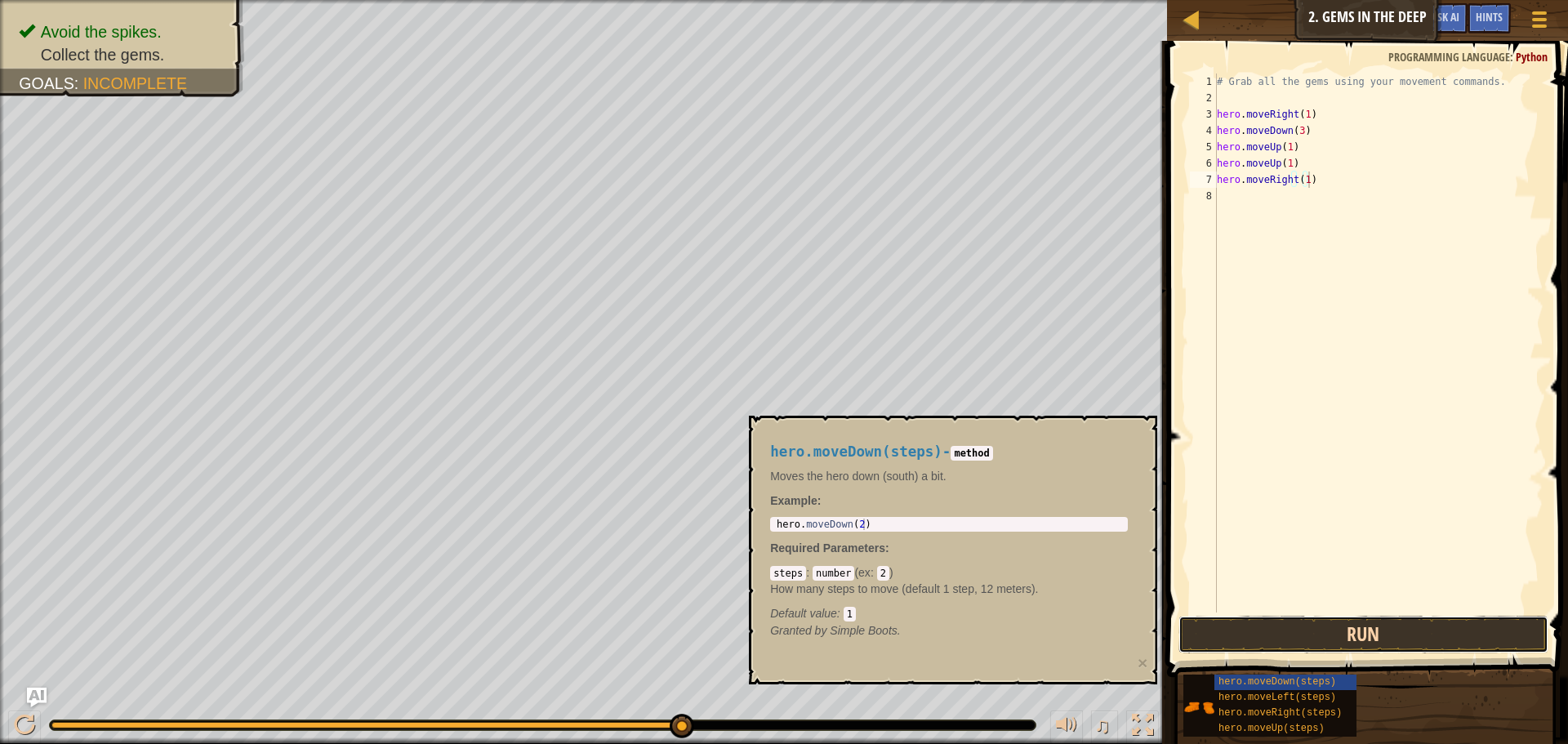
click at [1342, 630] on button "Run" at bounding box center [1363, 634] width 370 height 37
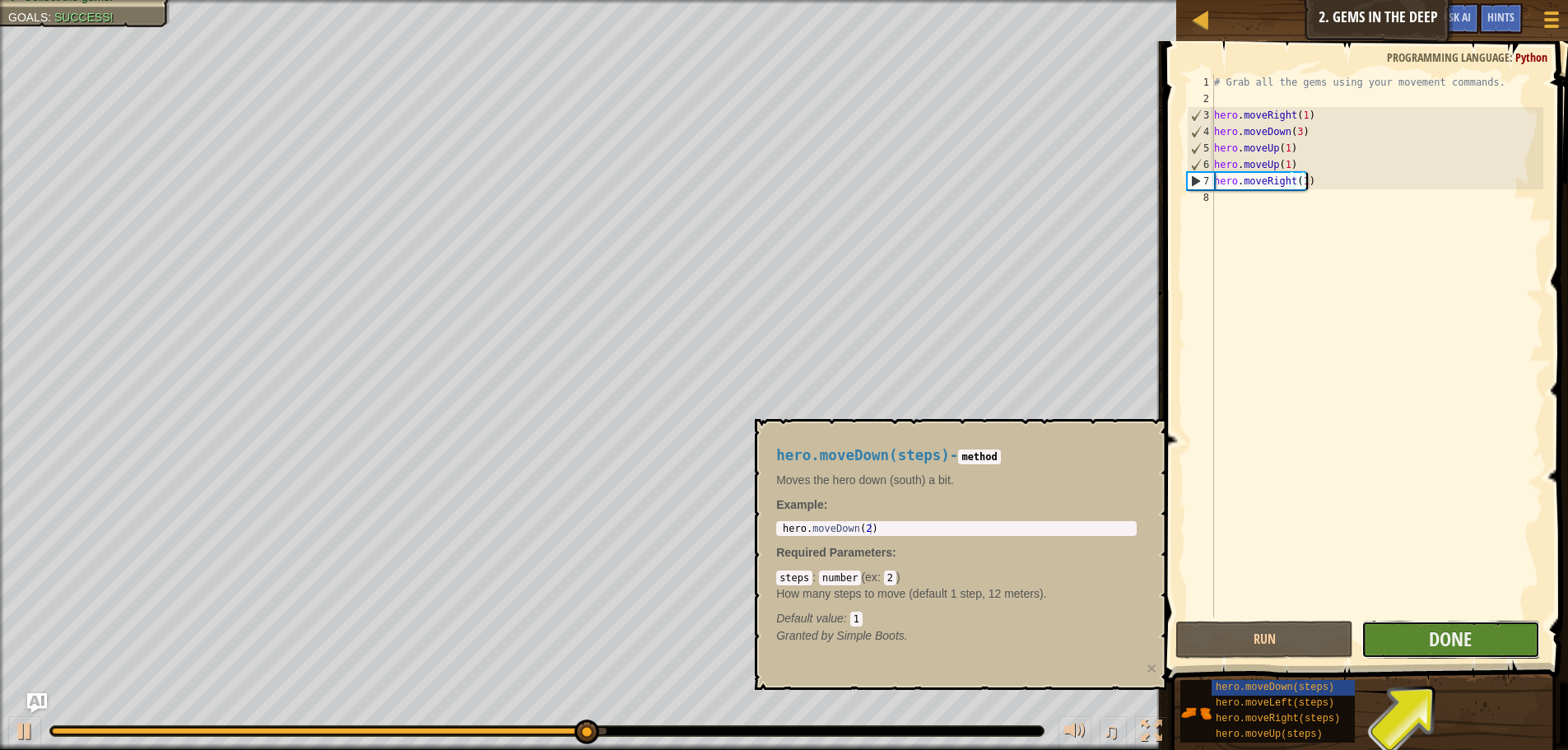
click at [1487, 650] on button "Done" at bounding box center [1451, 639] width 178 height 38
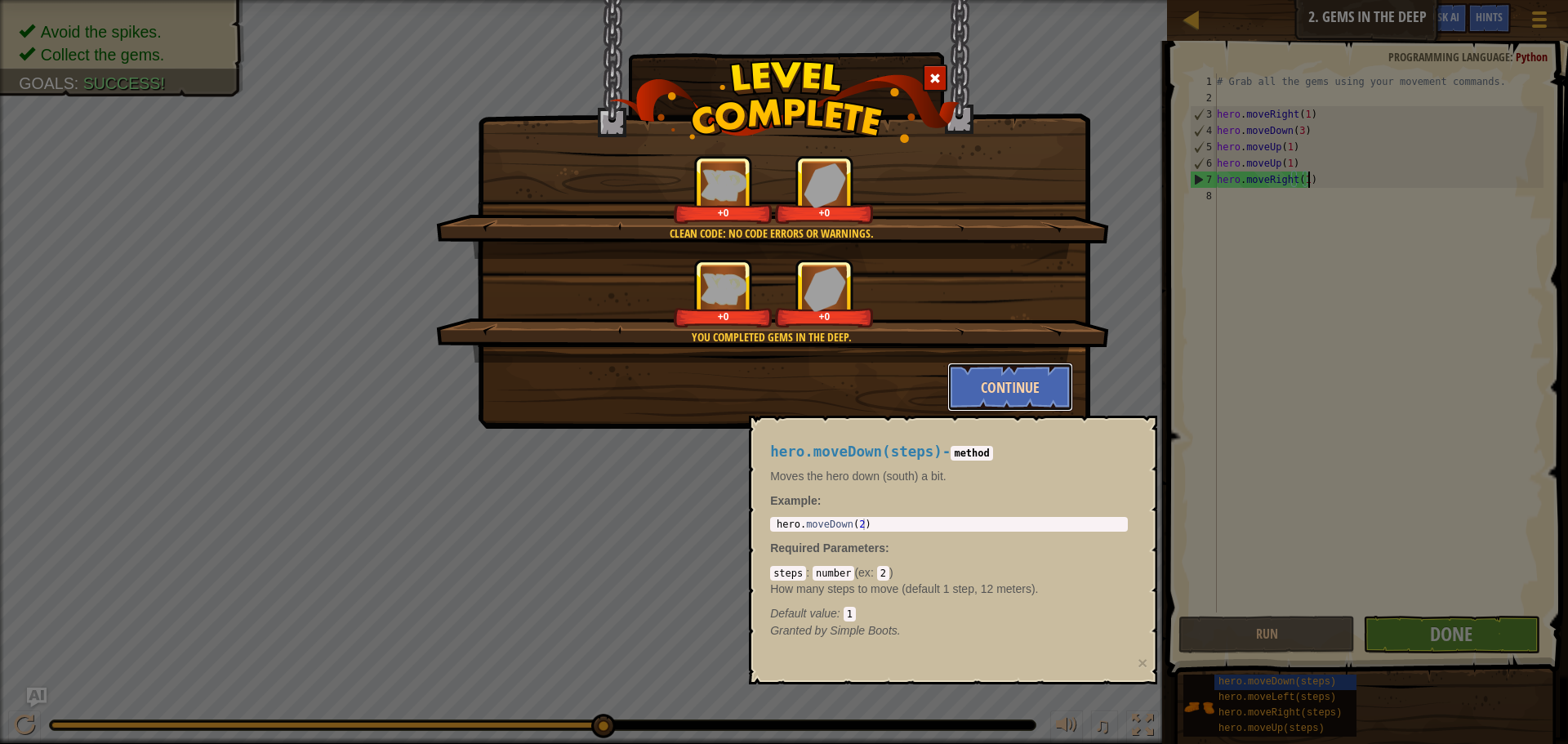
click at [1017, 371] on button "Continue" at bounding box center [1010, 387] width 126 height 49
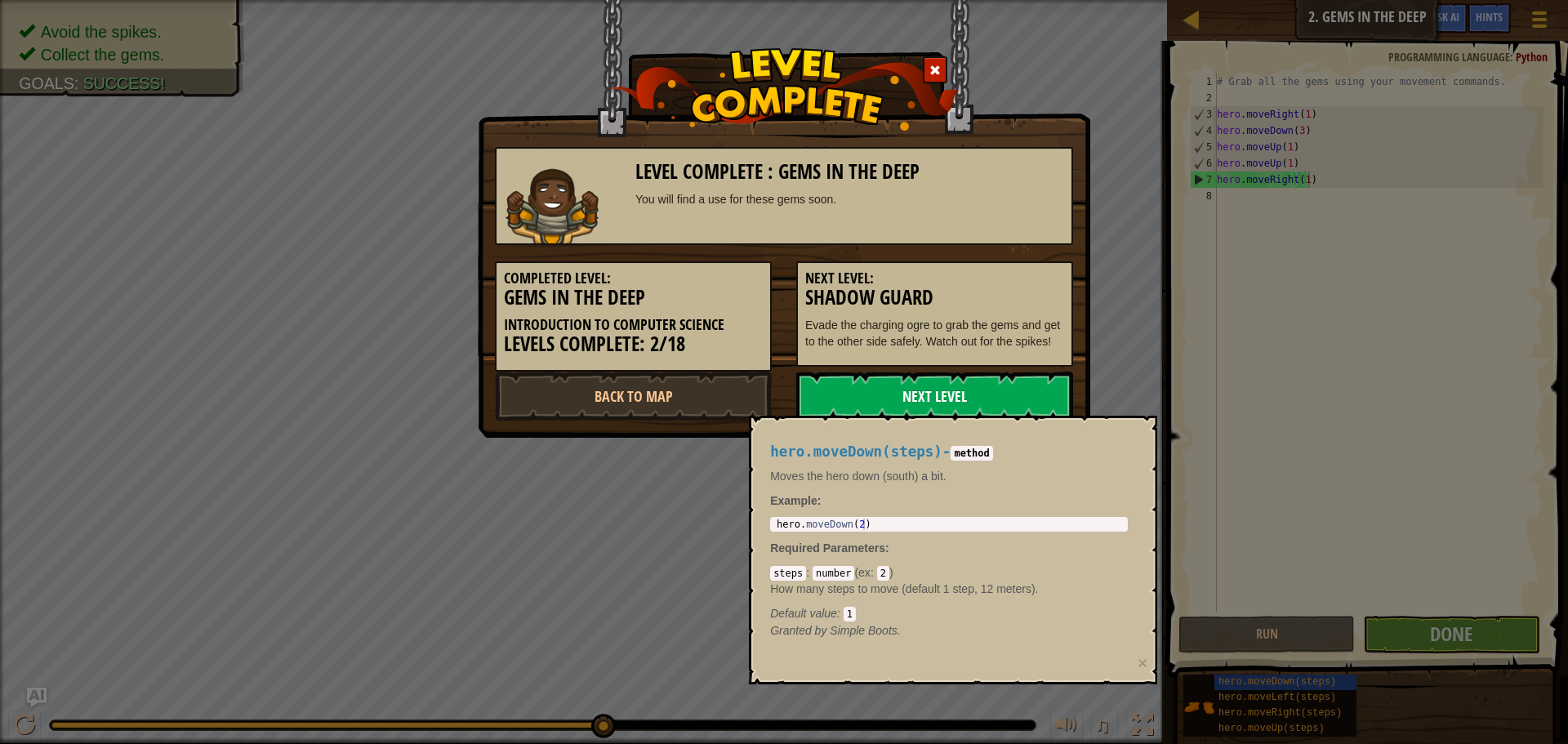
click at [1004, 392] on link "Next Level" at bounding box center [934, 397] width 277 height 49
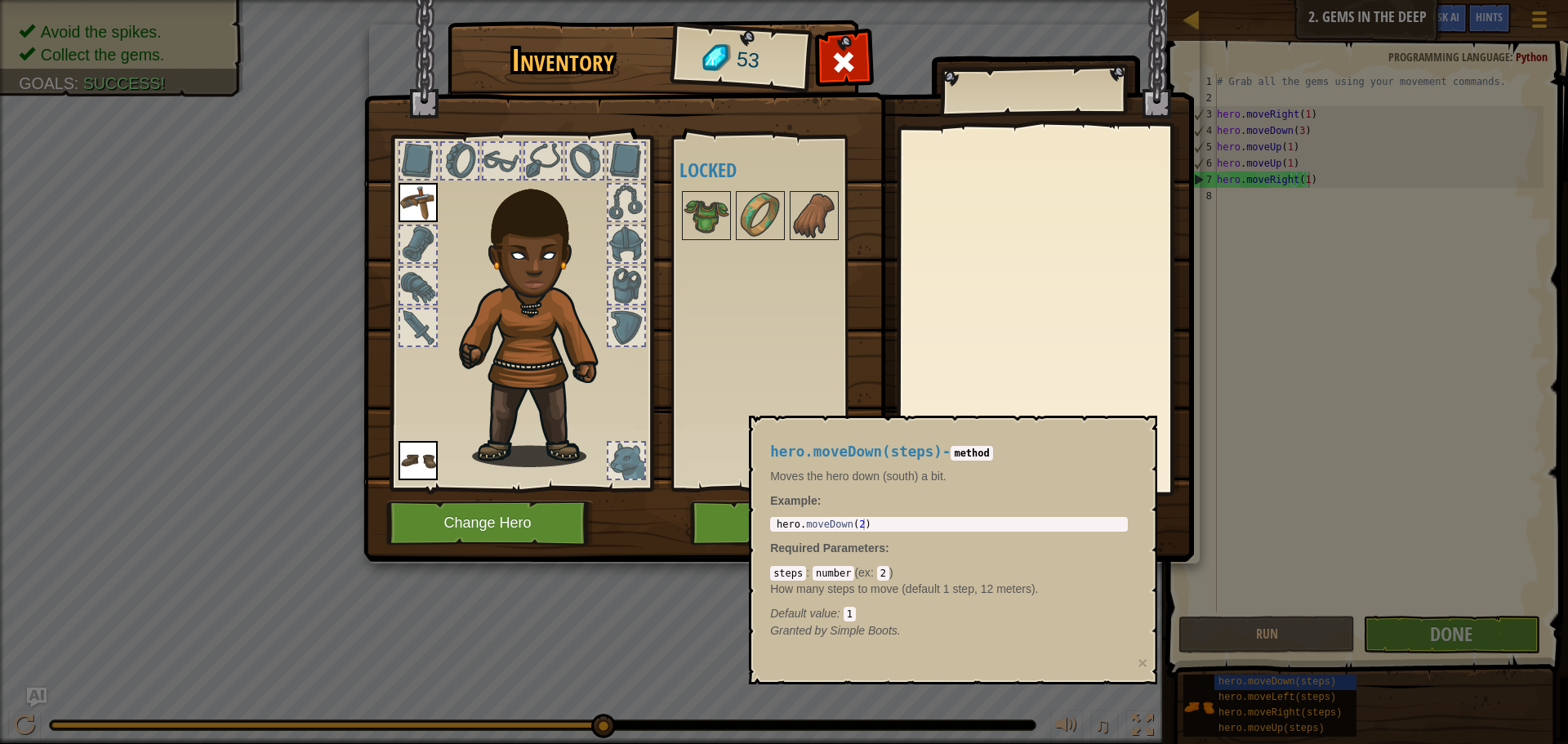
click at [494, 236] on img at bounding box center [539, 317] width 175 height 301
click at [518, 522] on button "Change Hero" at bounding box center [490, 523] width 207 height 45
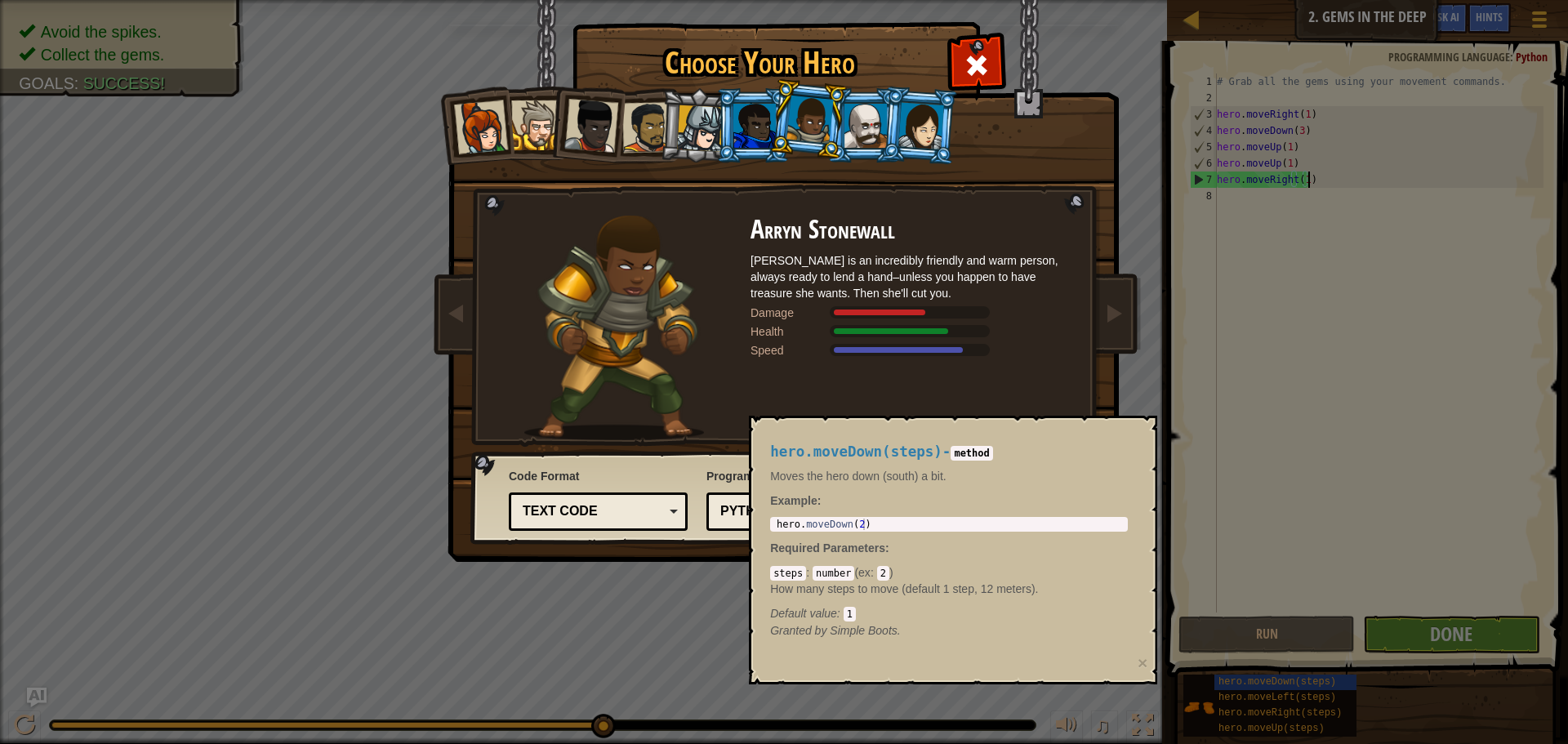
drag, startPoint x: 1089, startPoint y: 384, endPoint x: 964, endPoint y: 272, distance: 167.8
click at [1075, 362] on div "Captain [PERSON_NAME] Anya is a no-nonsense leader who isn't afraid to go in an…" at bounding box center [784, 327] width 613 height 225
click at [826, 120] on div at bounding box center [809, 119] width 46 height 48
click at [757, 125] on div at bounding box center [754, 126] width 43 height 45
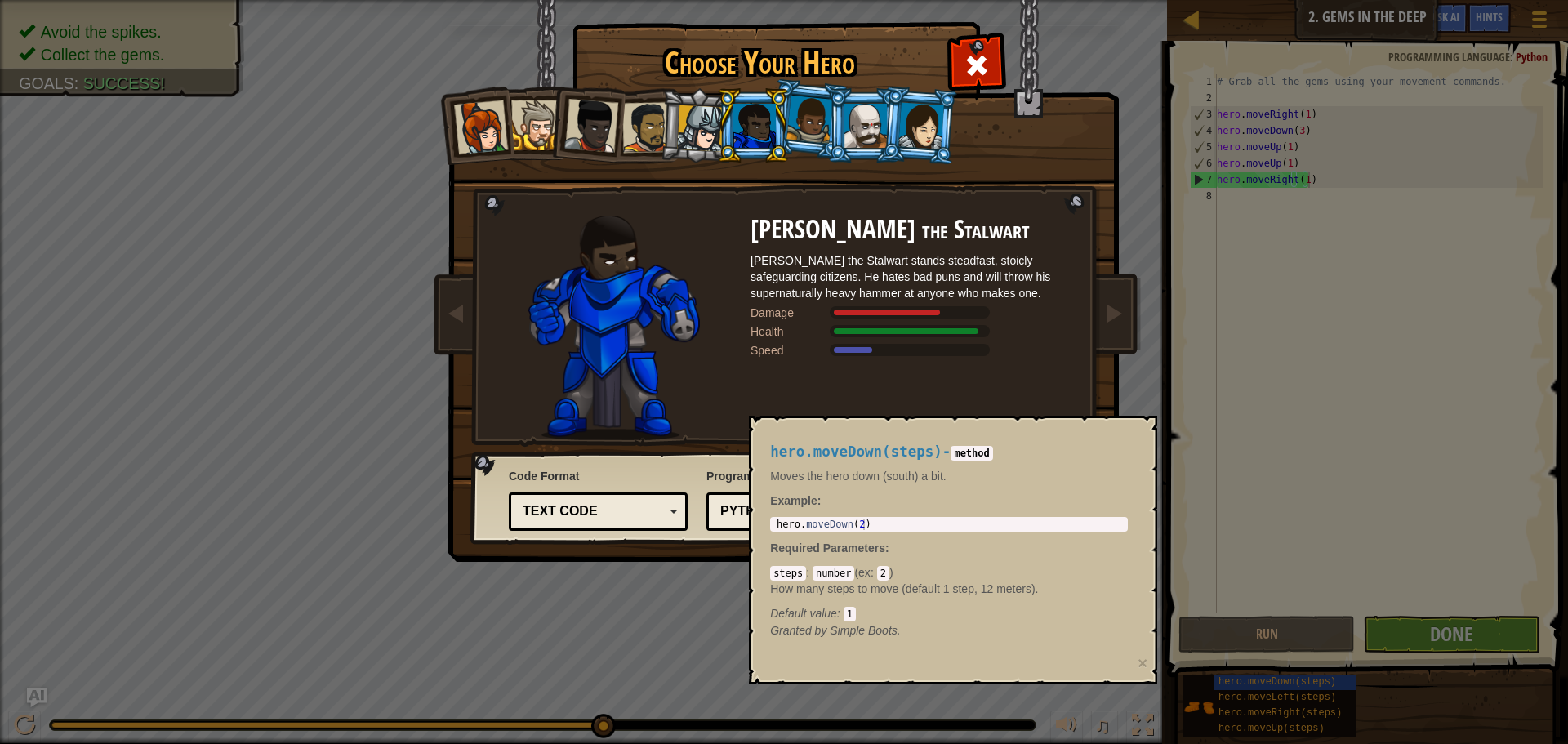
click at [966, 447] on code "method" at bounding box center [972, 453] width 42 height 15
click at [1067, 393] on div "[PERSON_NAME] the Stalwart [PERSON_NAME] the Stalwart stands steadfast, stoicly…" at bounding box center [913, 327] width 326 height 225
click at [1088, 654] on div "hero.moveDown(steps) - method Moves the hero down (south) a bit. Example : 1 he…" at bounding box center [948, 542] width 381 height 226
click at [1012, 663] on div "hero.moveDown(steps) - method Moves the hero down (south) a bit. Example : 1 he…" at bounding box center [953, 550] width 408 height 269
click at [1135, 664] on div "hero.moveDown(steps) - method Moves the hero down (south) a bit. Example : 1 he…" at bounding box center [953, 550] width 408 height 269
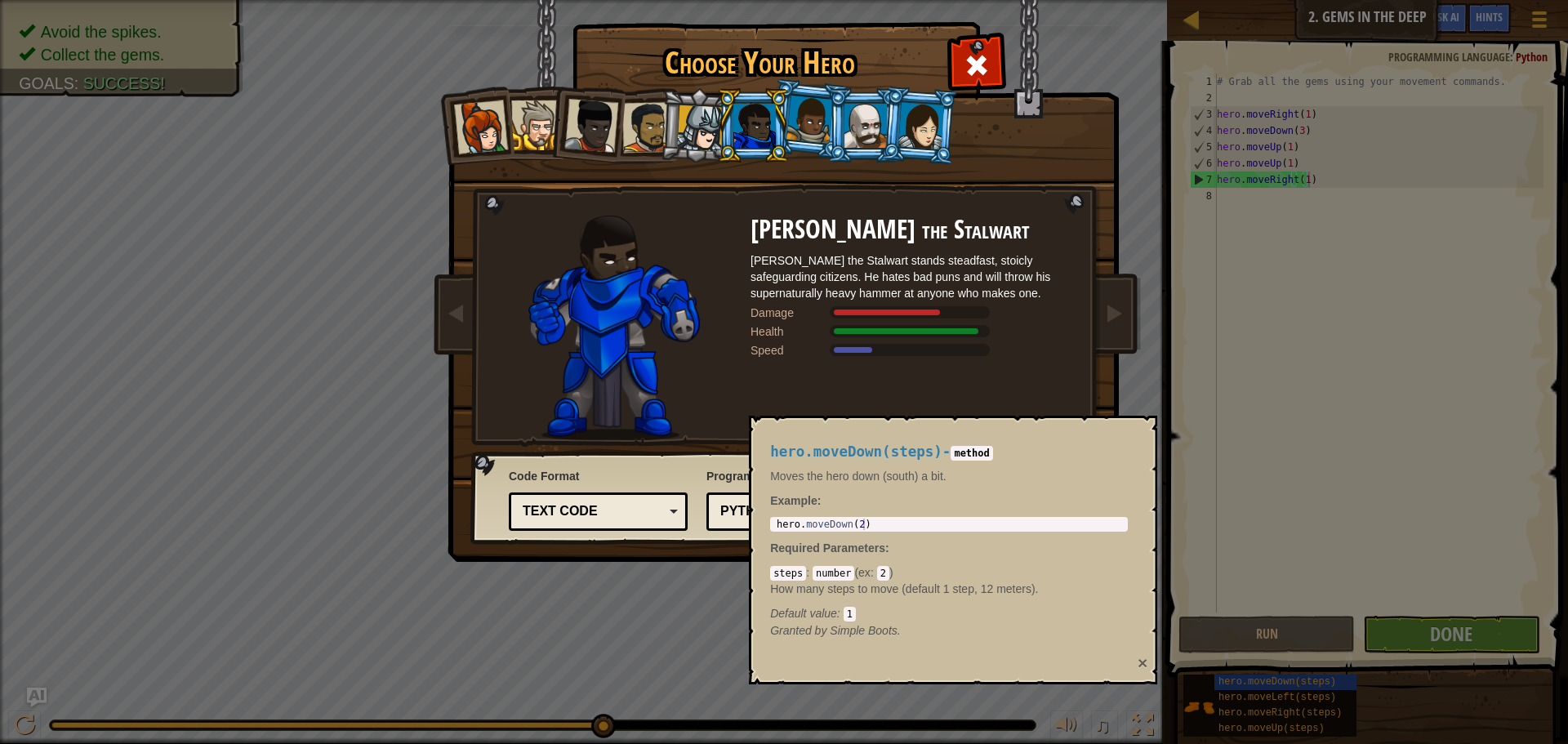
click at [1143, 663] on button "×" at bounding box center [1142, 662] width 10 height 17
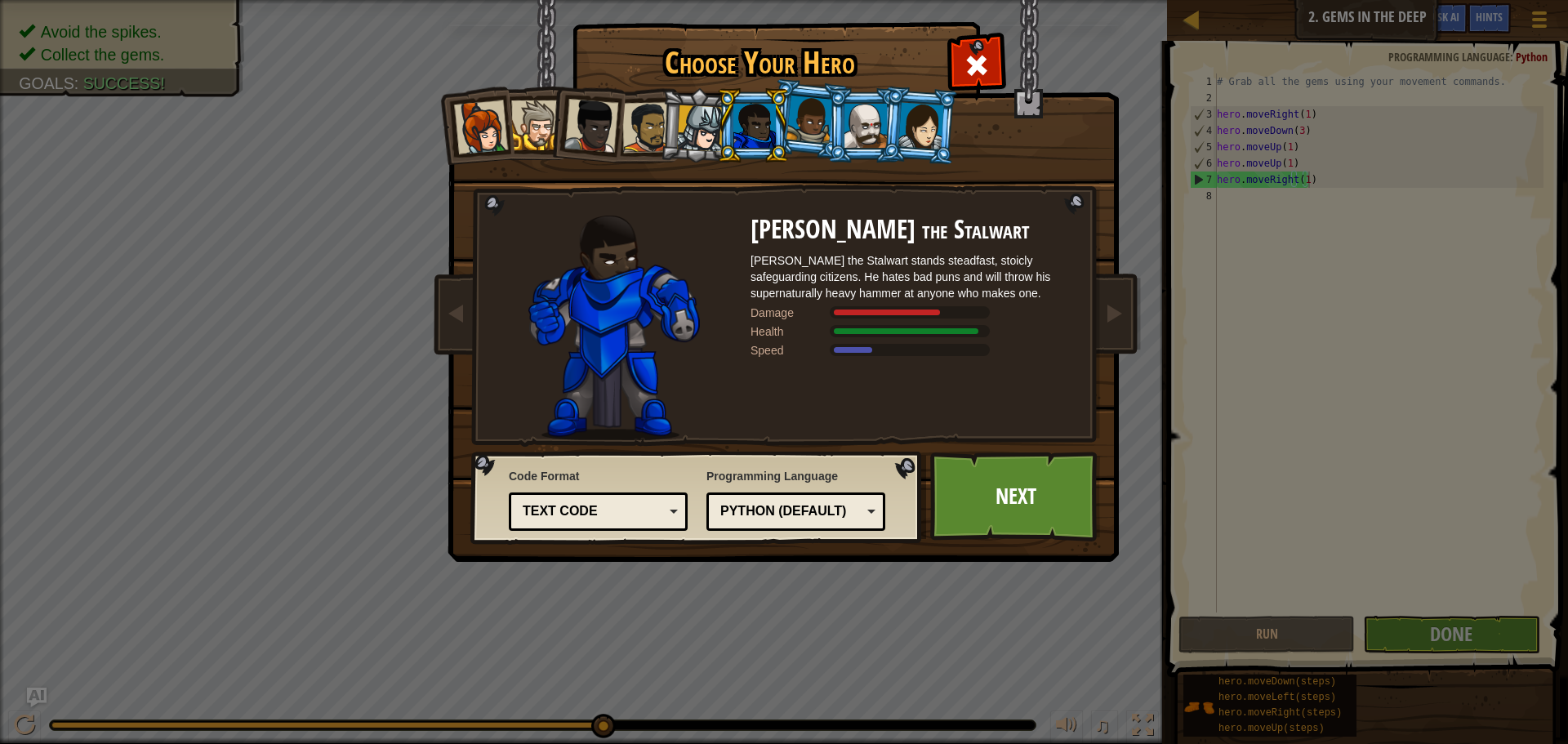
click at [686, 146] on div at bounding box center [700, 128] width 46 height 46
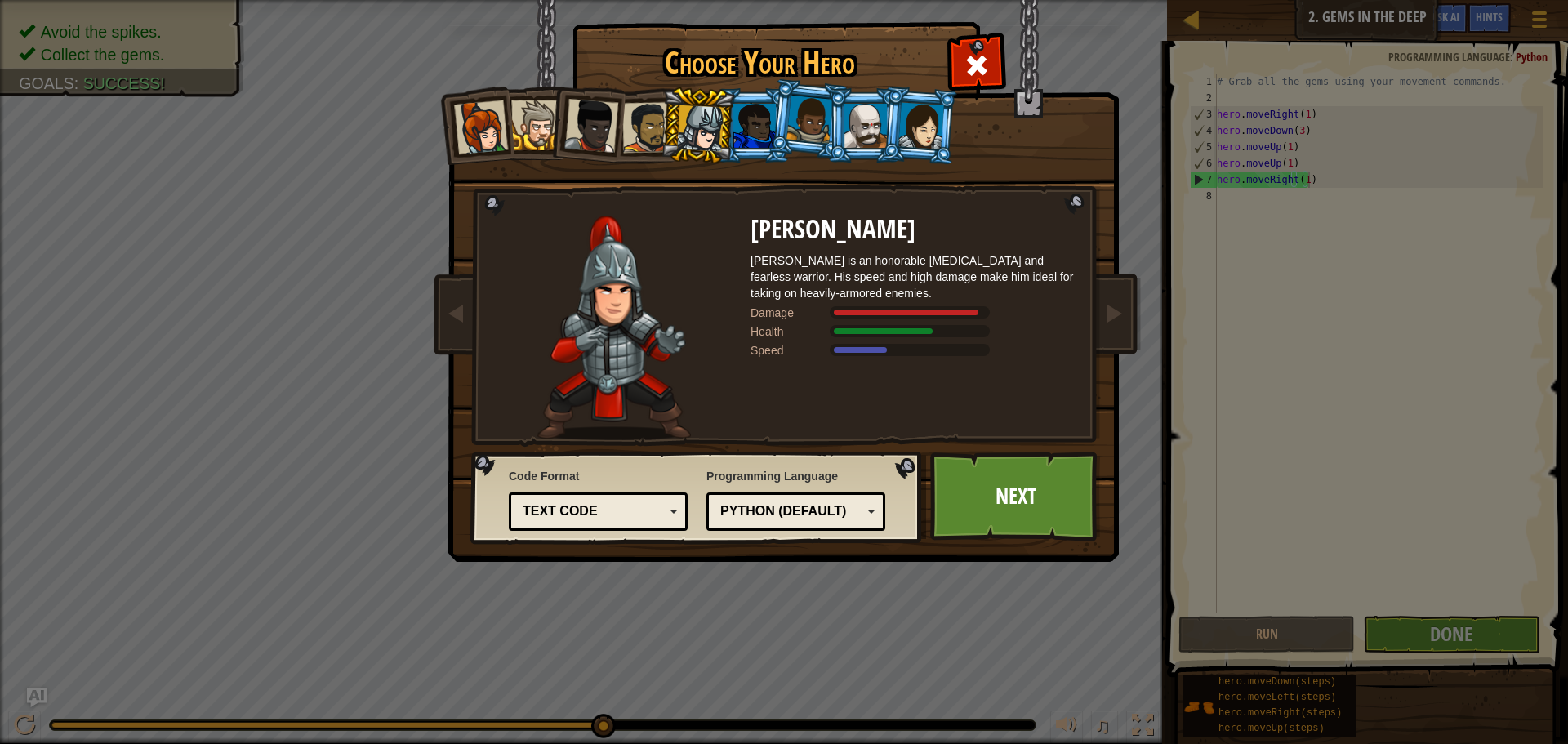
click at [635, 135] on div at bounding box center [647, 127] width 51 height 51
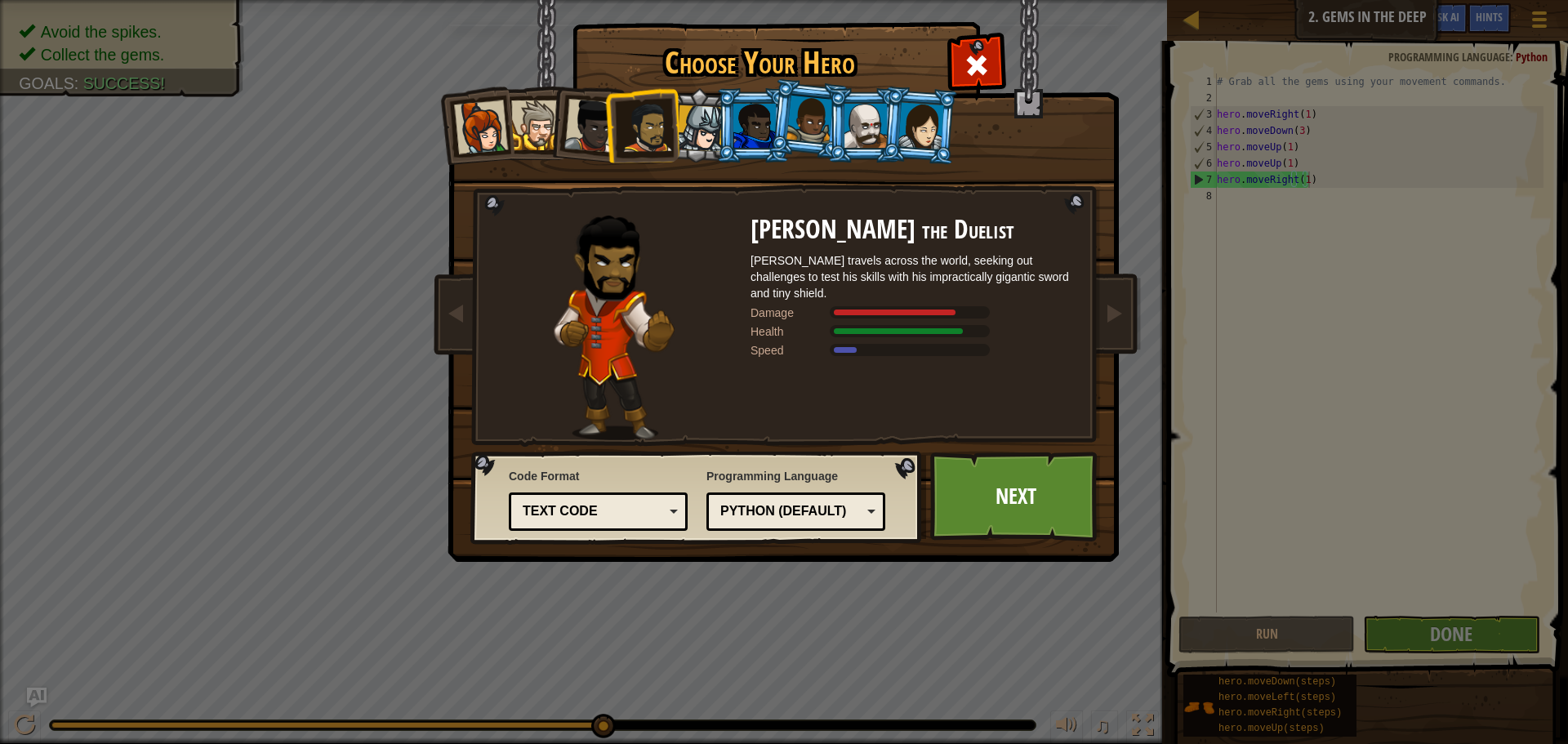
click at [574, 133] on div at bounding box center [591, 126] width 54 height 54
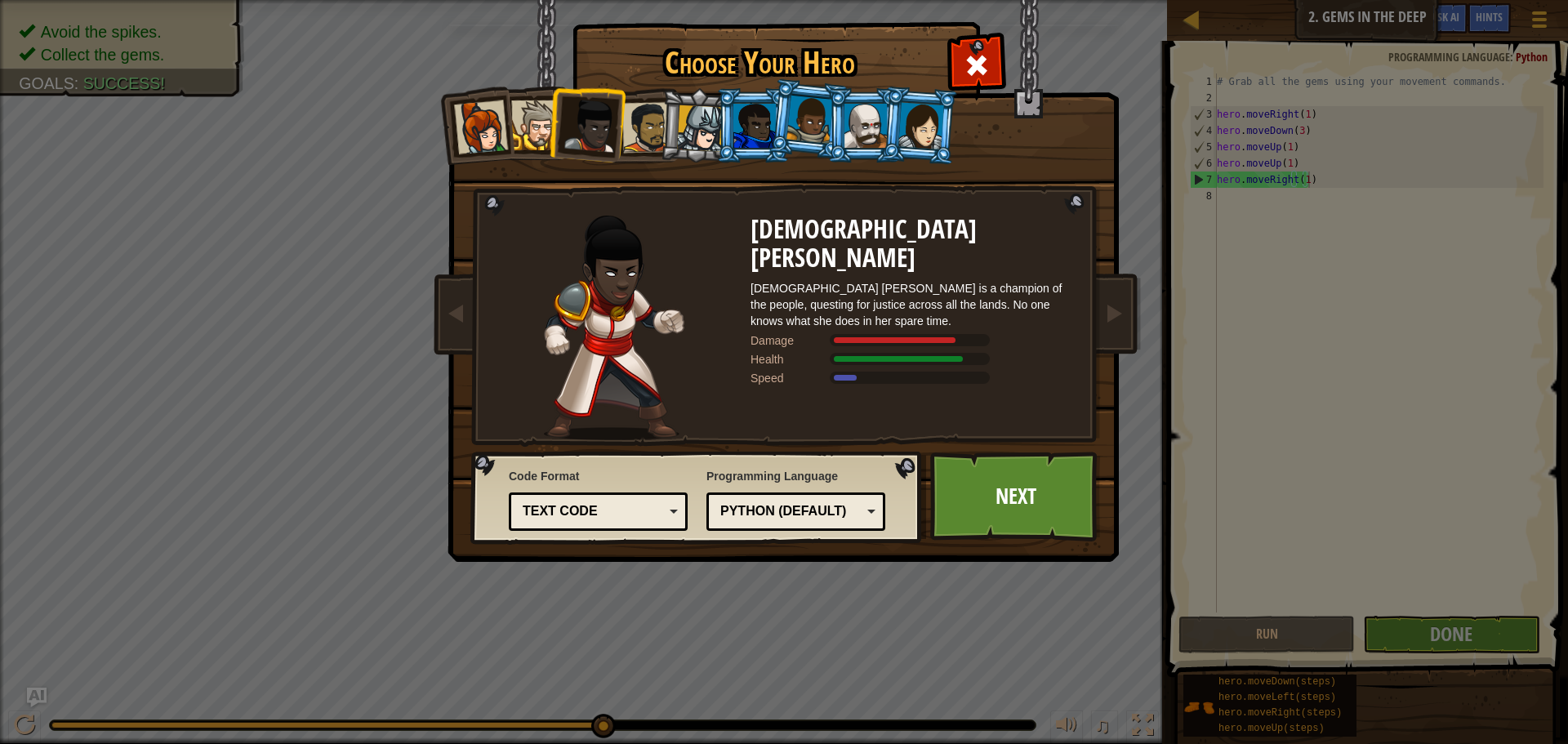
click at [866, 119] on div at bounding box center [865, 126] width 43 height 45
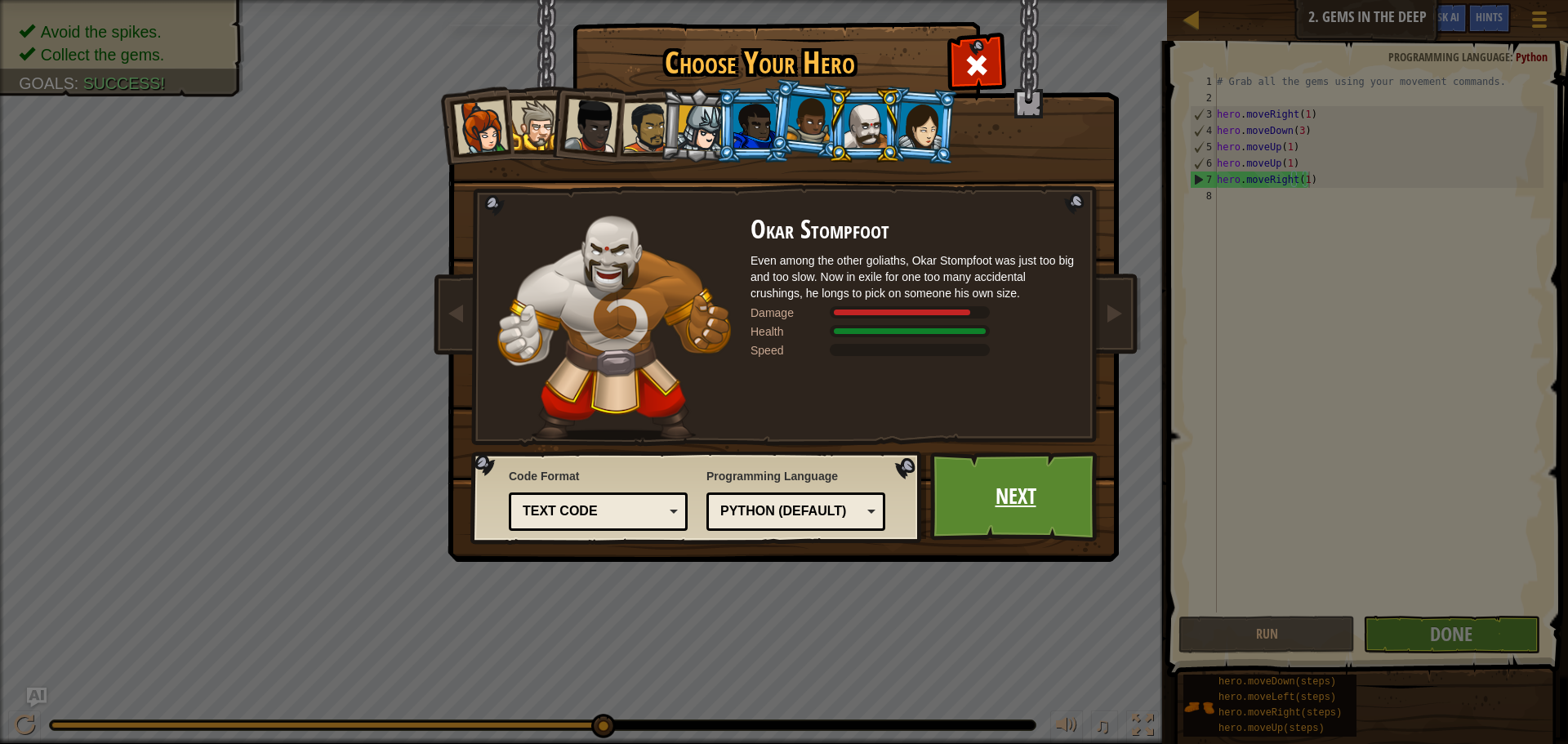
click at [1002, 495] on link "Next" at bounding box center [1015, 497] width 171 height 90
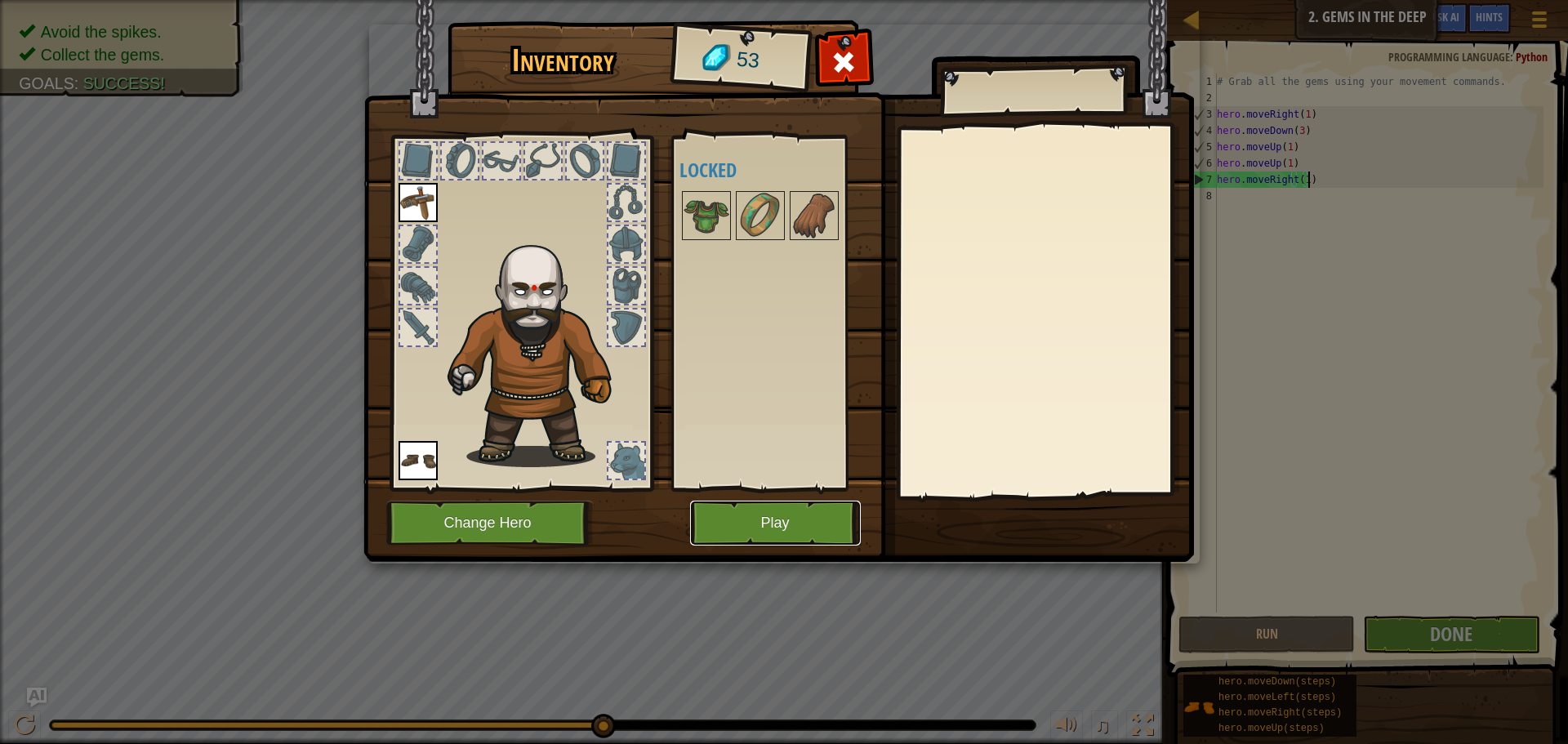
click at [771, 534] on button "Play" at bounding box center [775, 523] width 171 height 45
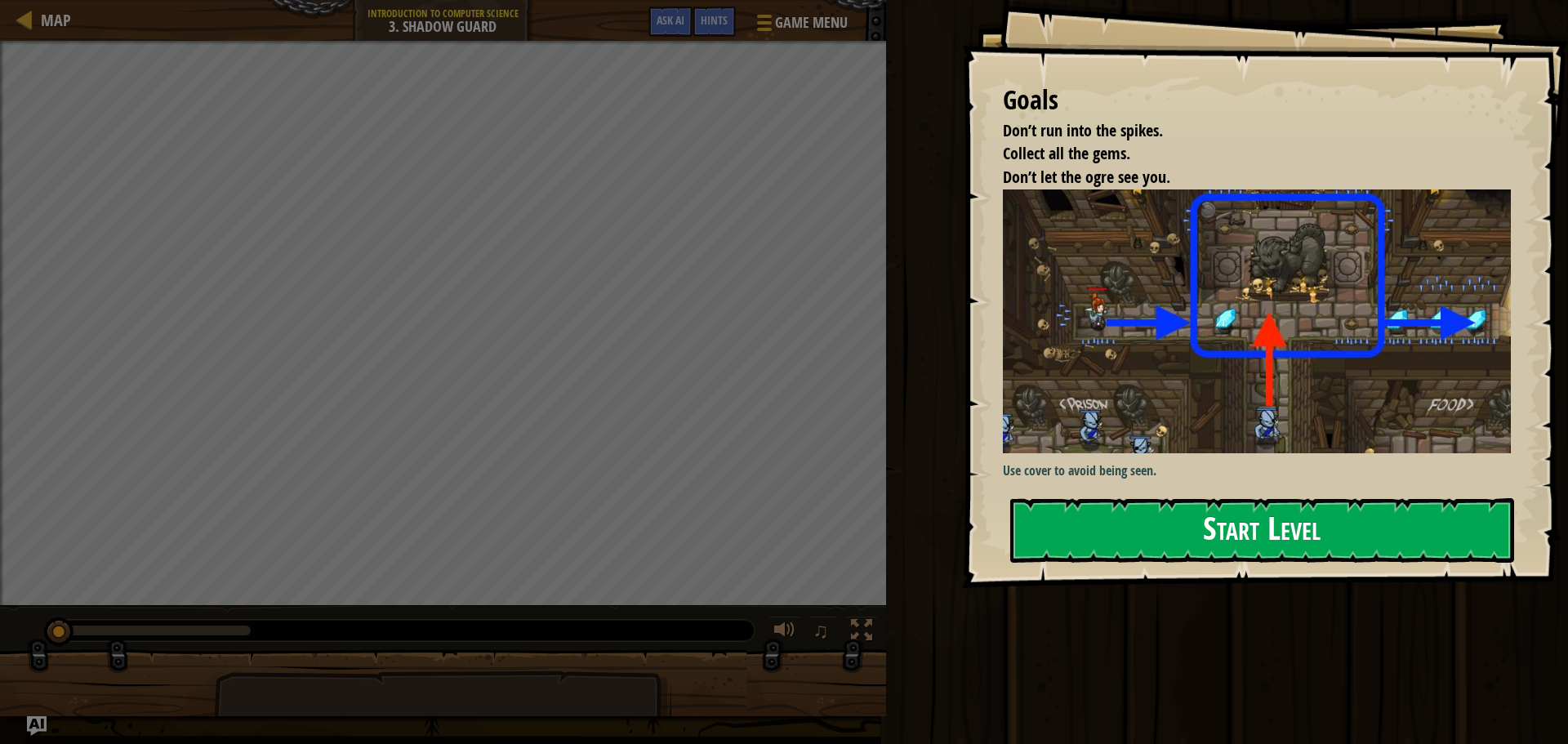
click at [1049, 523] on button "Start Level" at bounding box center [1262, 530] width 504 height 65
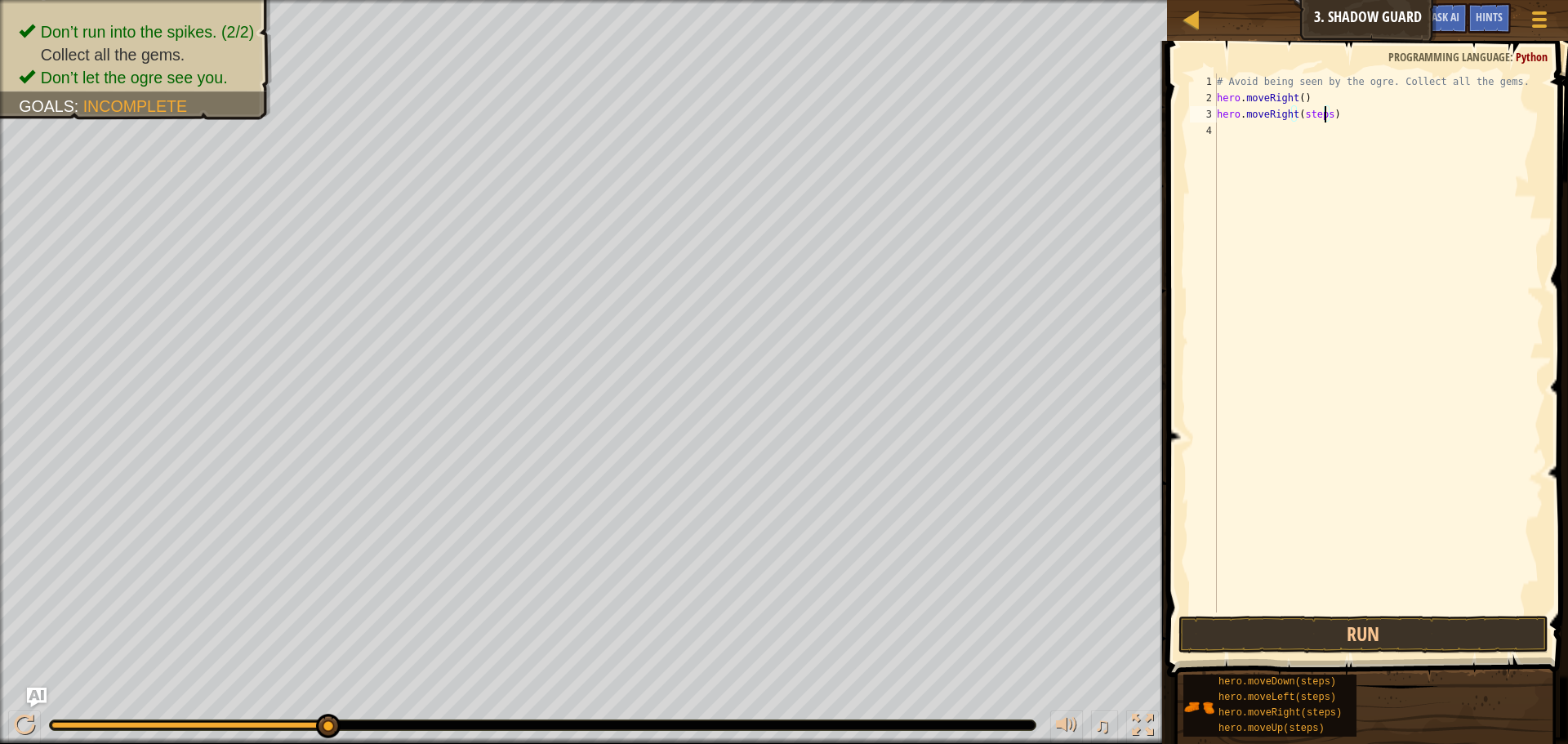
click at [1324, 114] on div "# Avoid being seen by the ogre. Collect all the gems. hero . moveRight ( ) hero…" at bounding box center [1378, 359] width 330 height 572
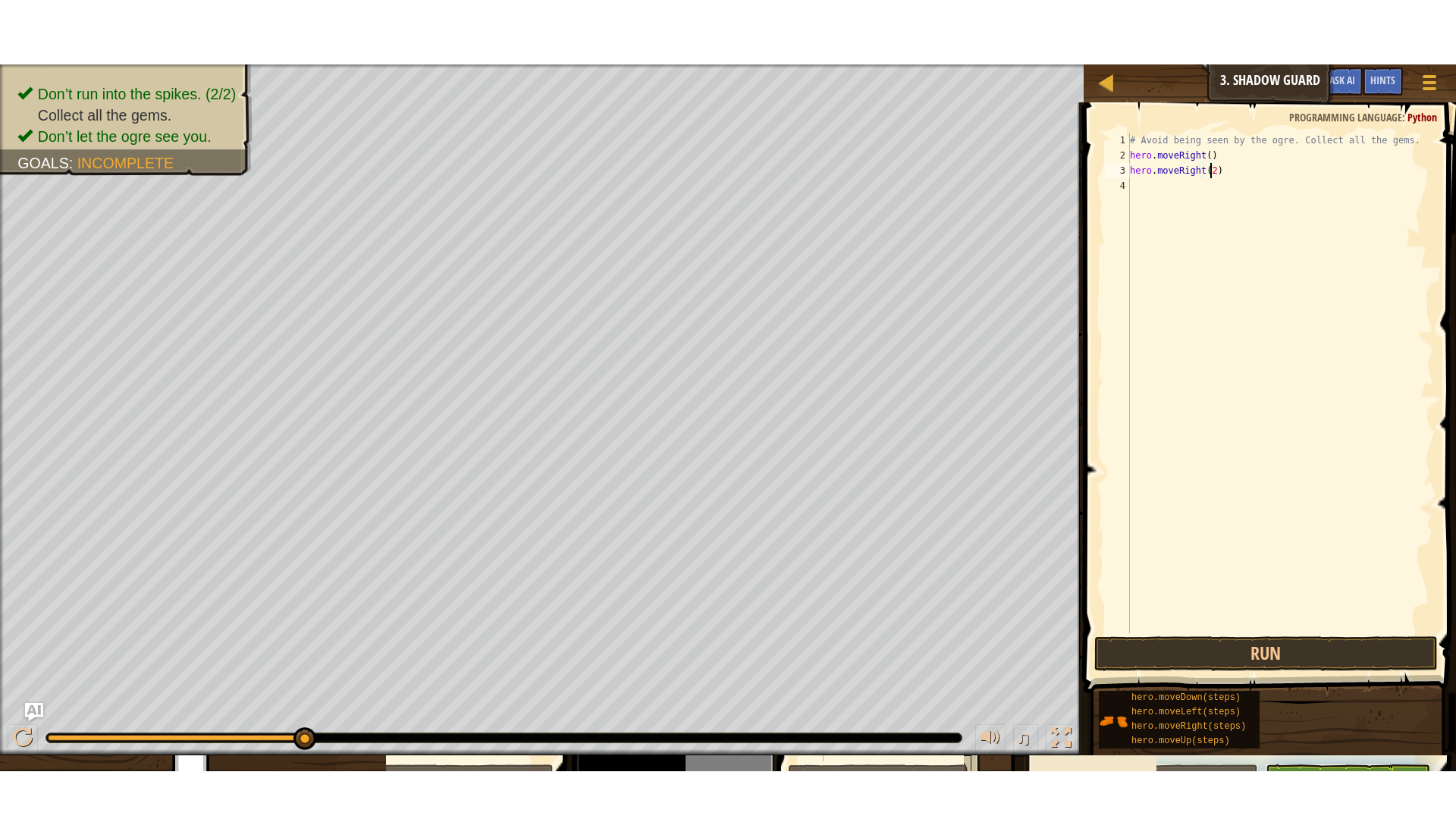
scroll to position [7, 6]
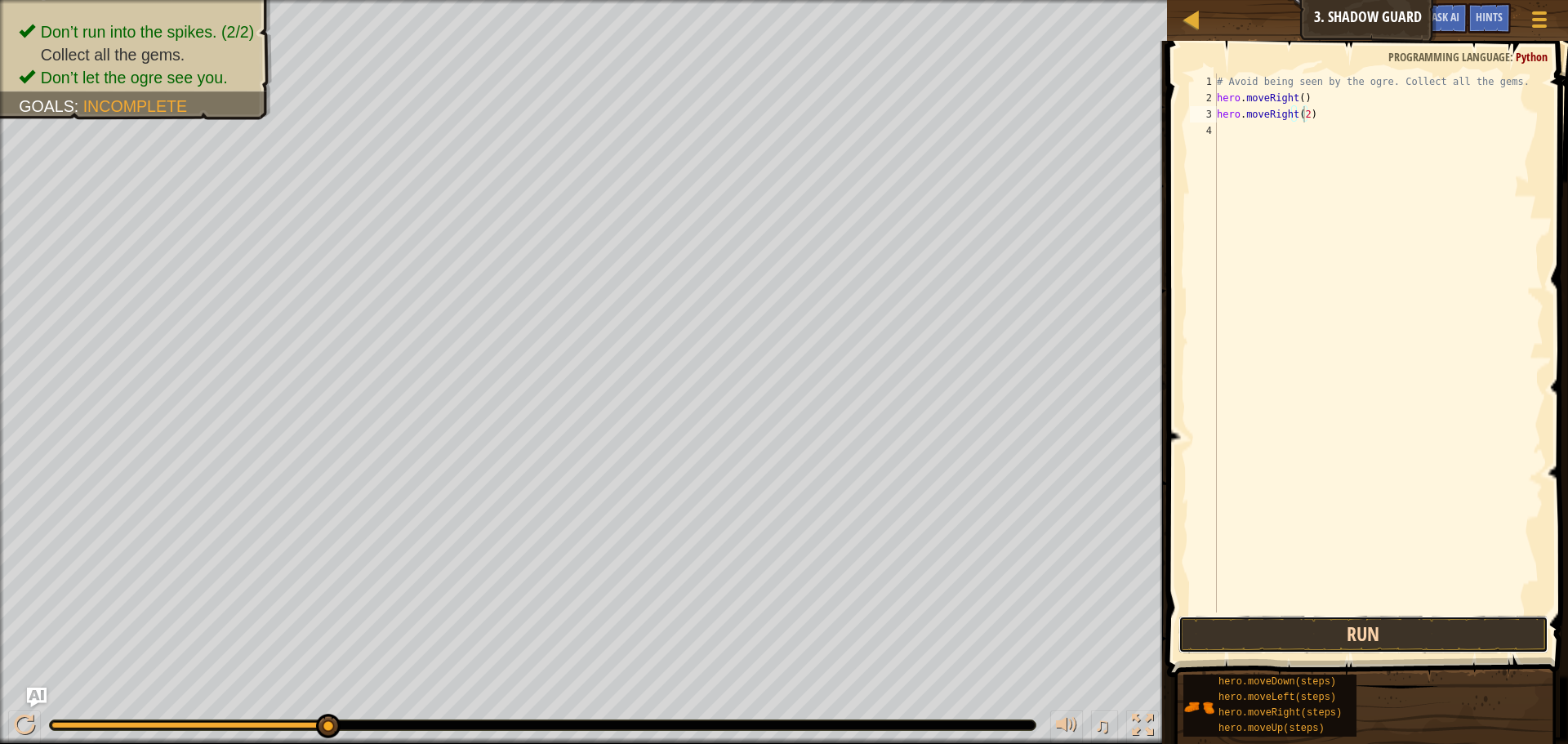
click at [1433, 636] on button "Run" at bounding box center [1363, 634] width 370 height 37
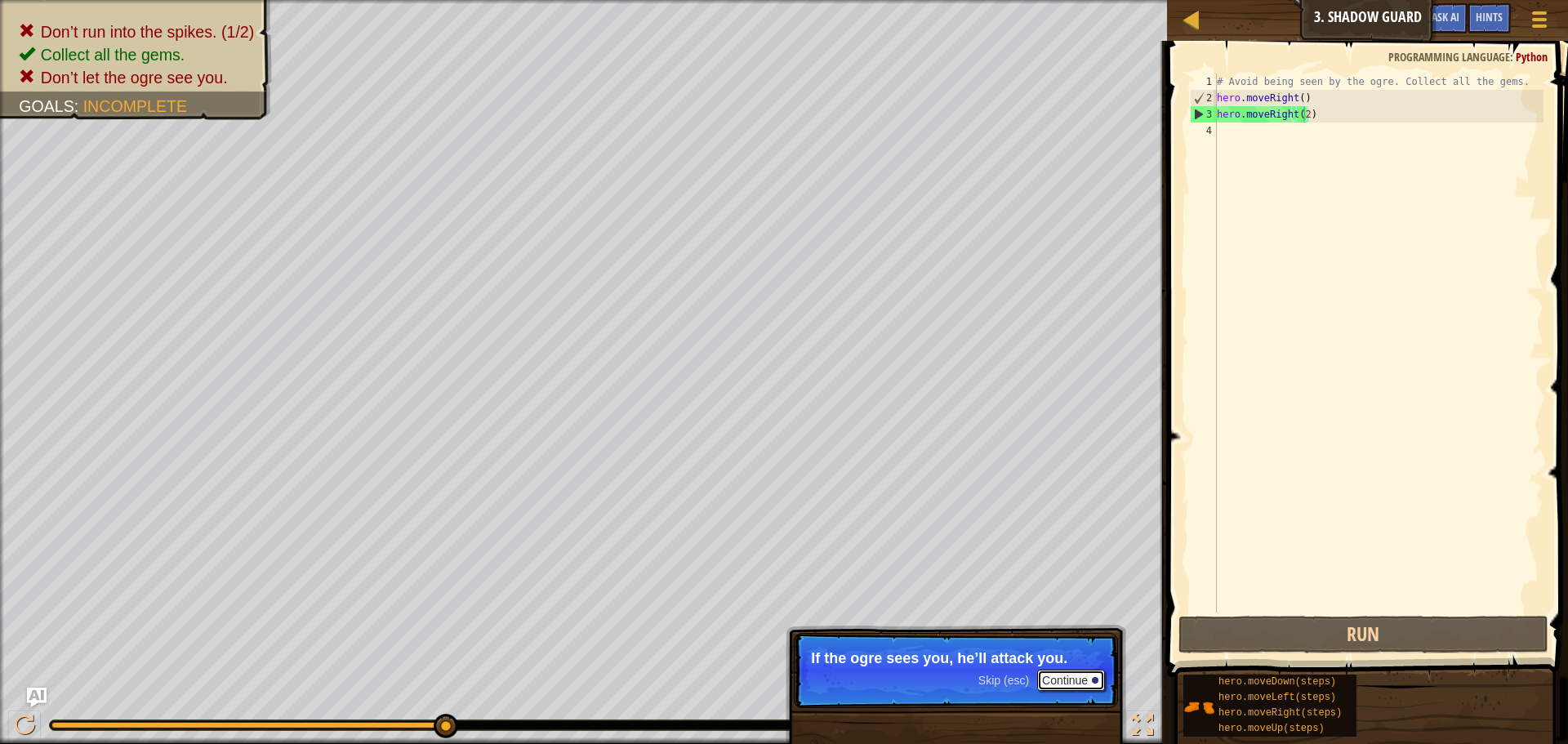
click at [1062, 672] on button "Continue" at bounding box center [1071, 680] width 68 height 21
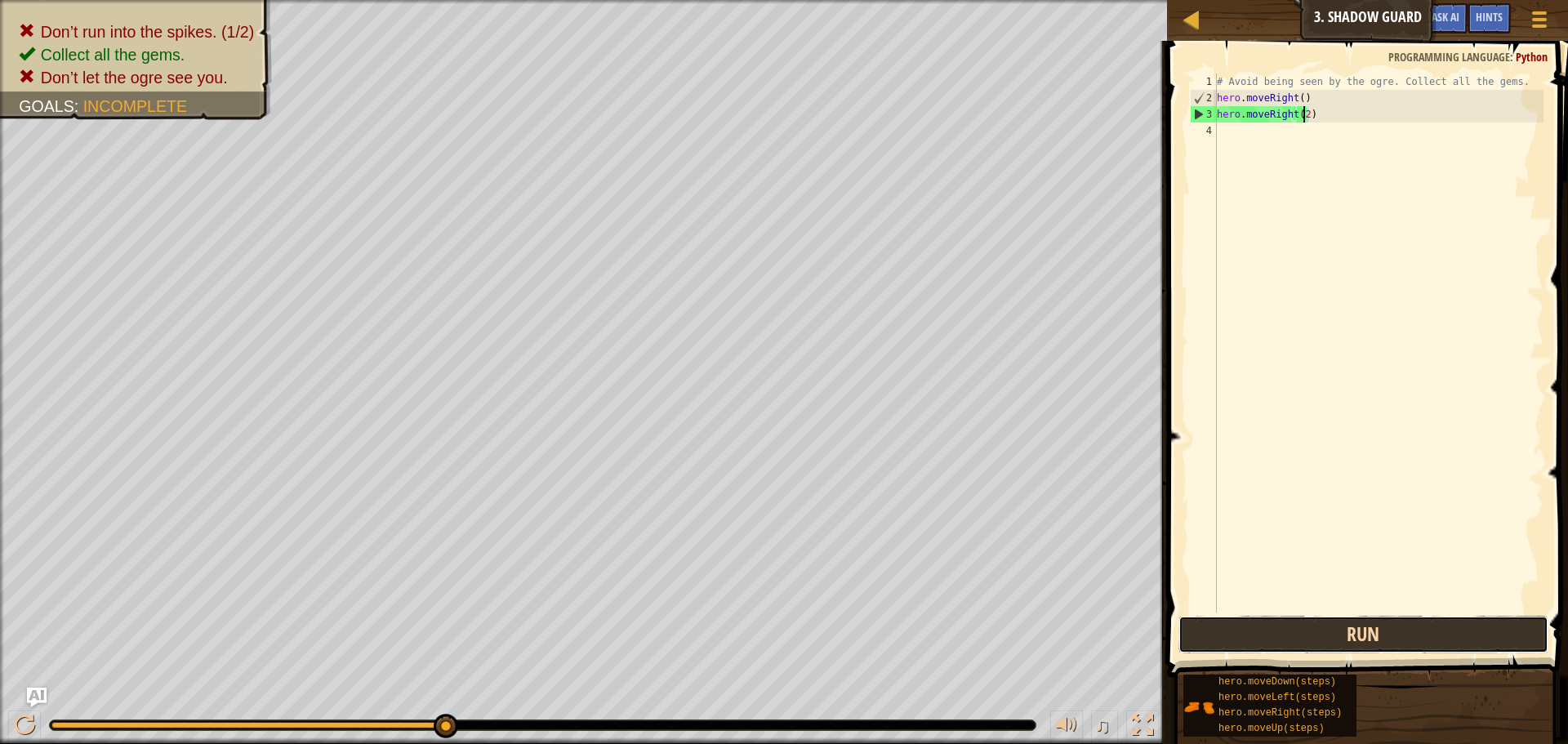
click at [1263, 629] on button "Run" at bounding box center [1363, 634] width 370 height 37
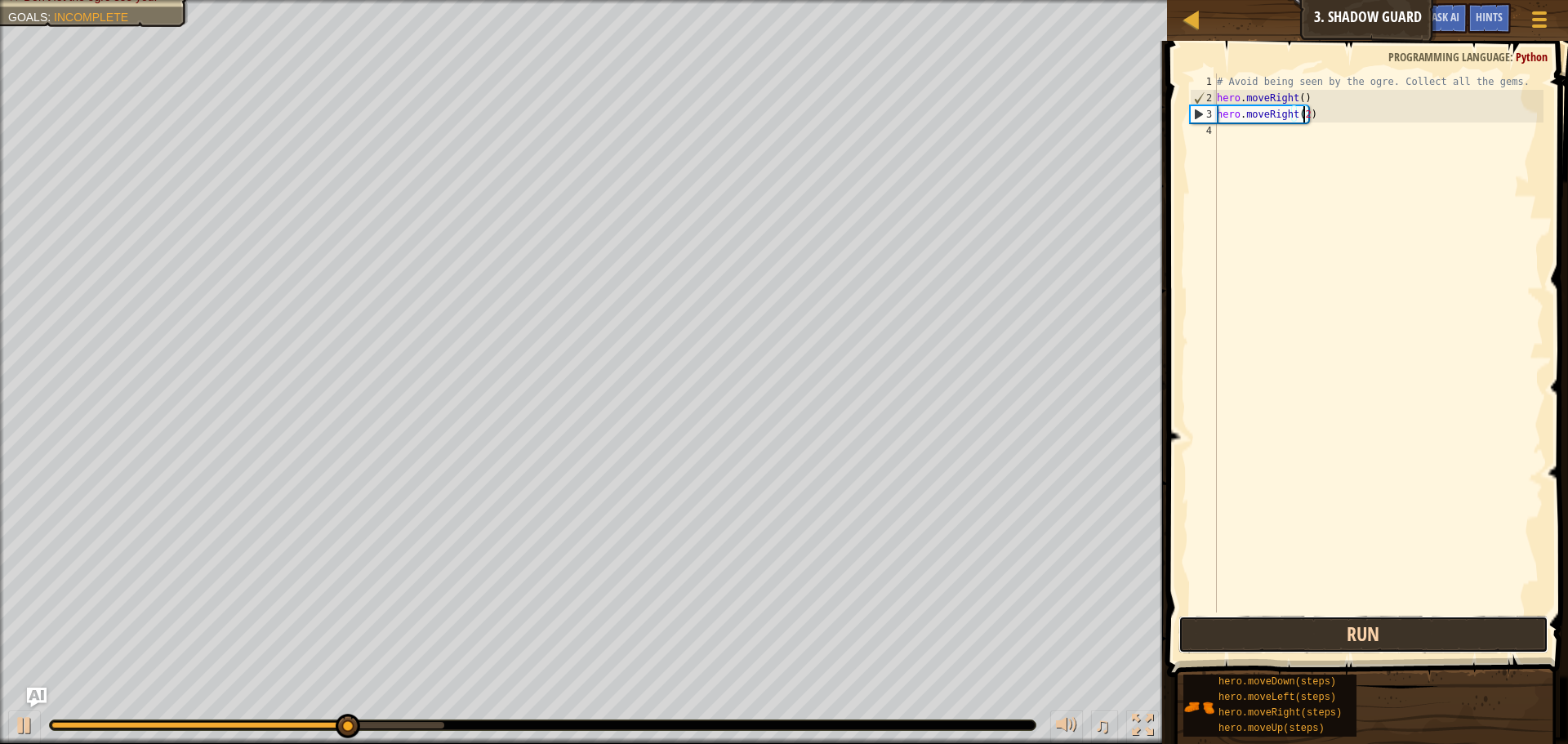
click at [1410, 635] on button "Run" at bounding box center [1363, 634] width 370 height 37
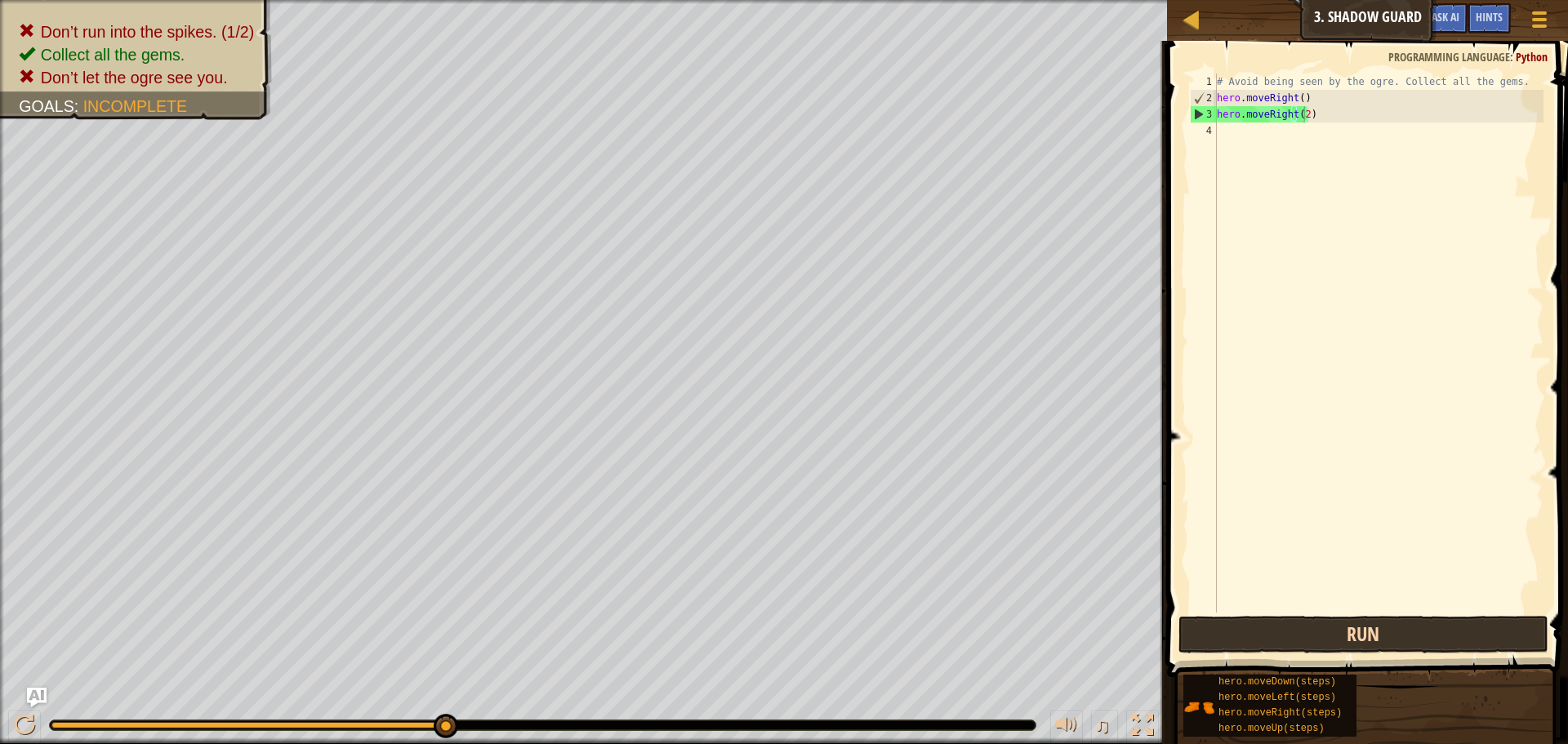
drag, startPoint x: 1236, startPoint y: 655, endPoint x: 1220, endPoint y: 618, distance: 40.3
click at [1236, 654] on span at bounding box center [1368, 336] width 414 height 685
click at [1219, 618] on button "Run" at bounding box center [1363, 634] width 370 height 37
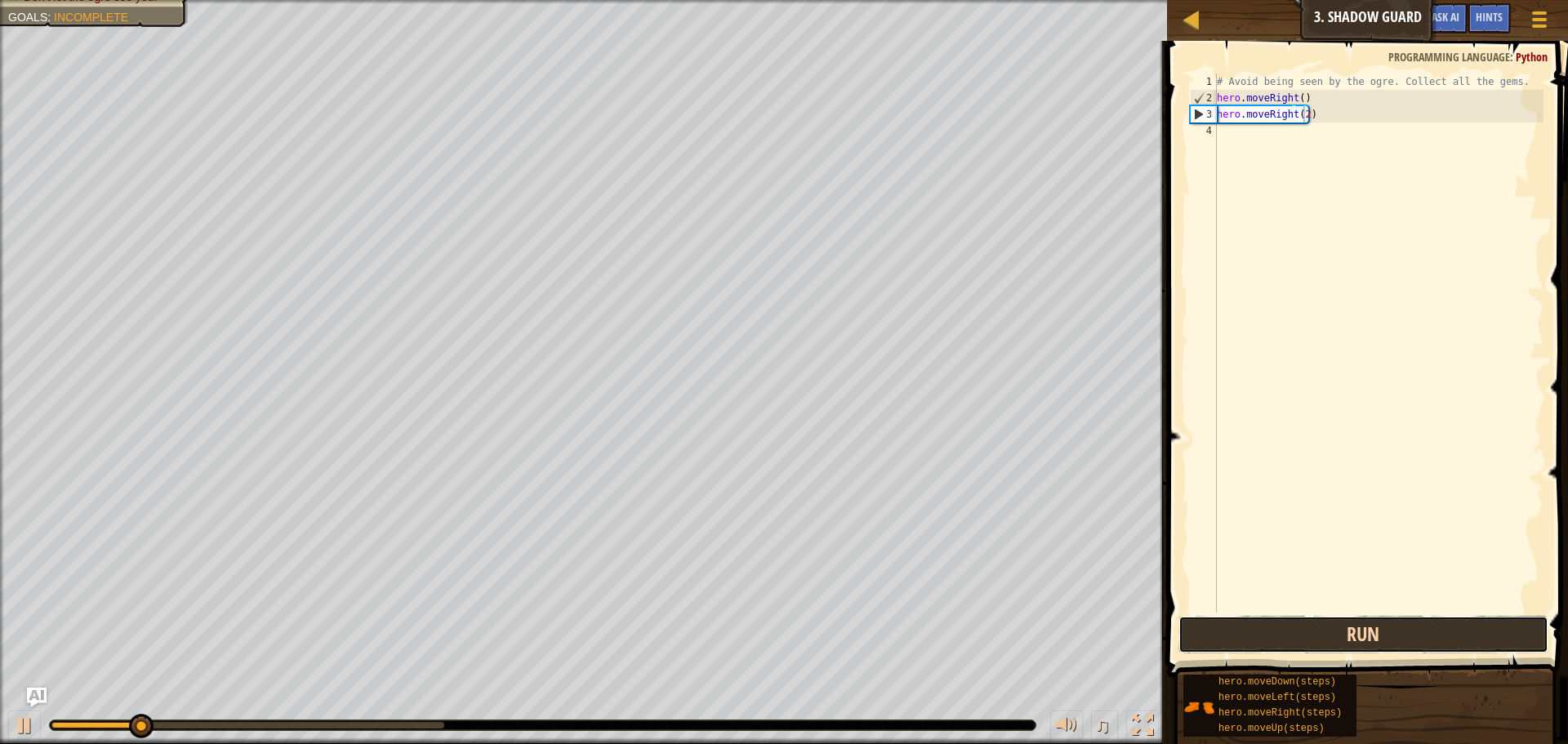
click at [1219, 618] on button "Run" at bounding box center [1363, 634] width 370 height 37
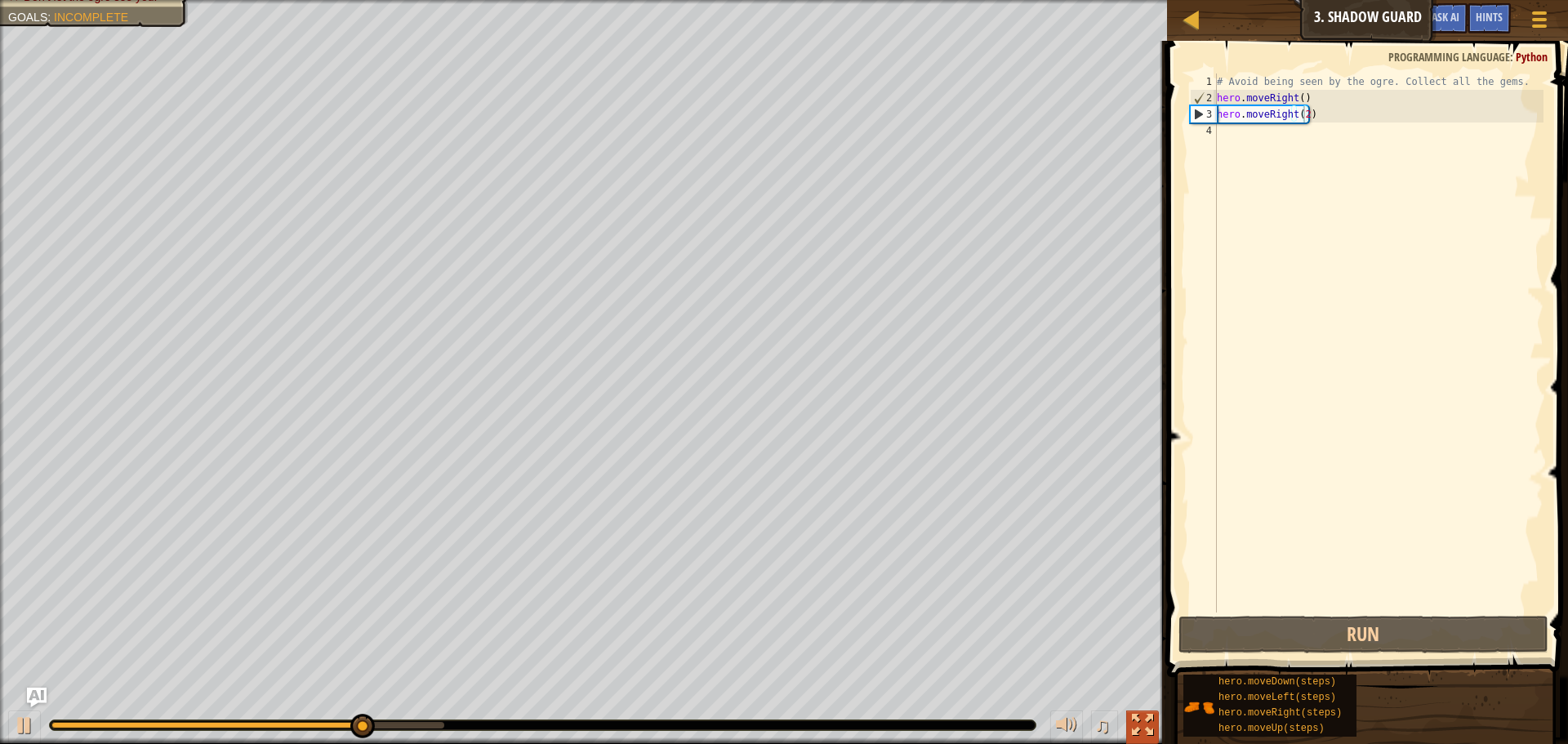
click at [1140, 733] on div at bounding box center [1142, 725] width 21 height 21
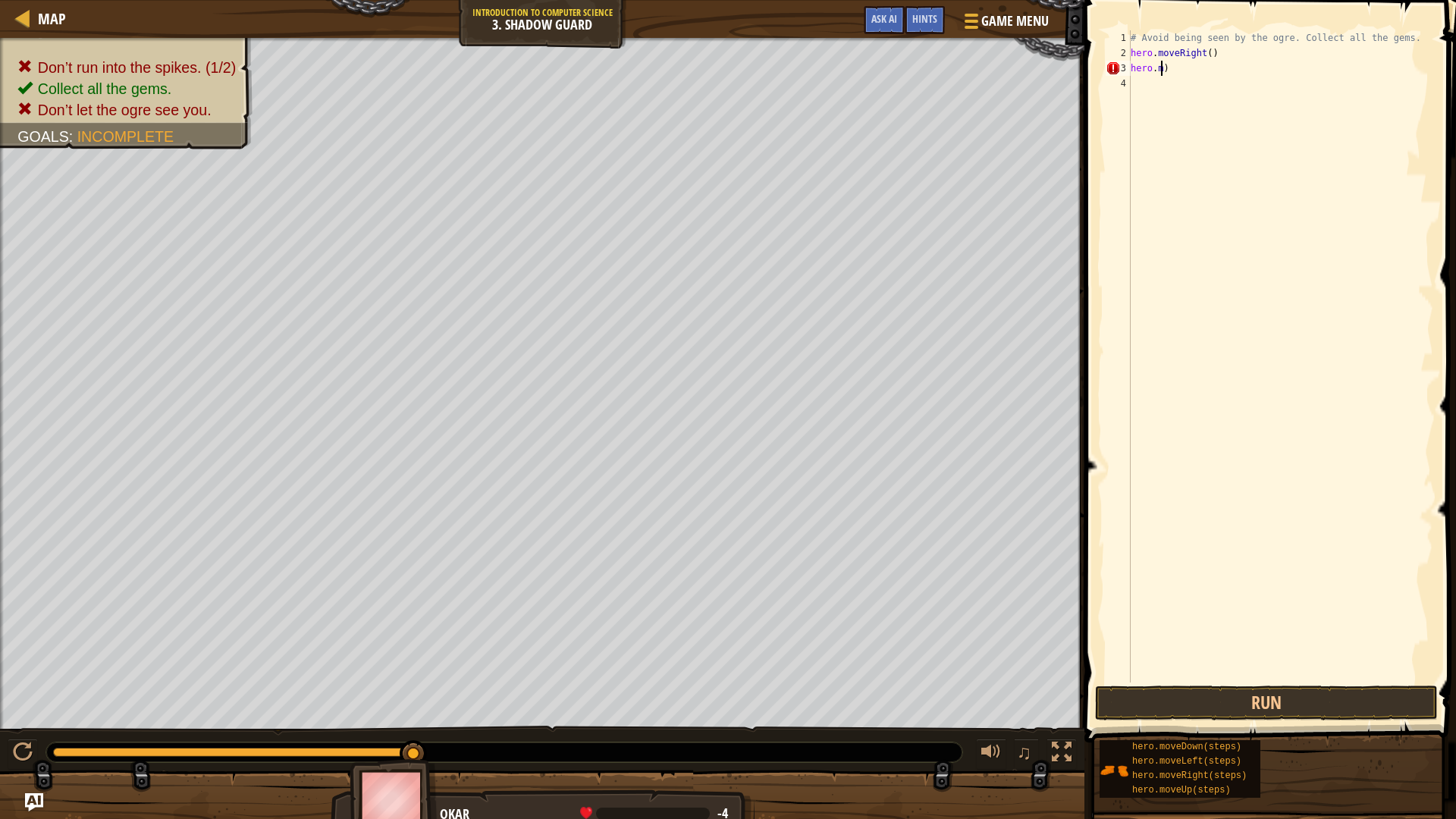
scroll to position [7, 1]
type textarea ")"
click at [1202, 78] on div "# Avoid being seen by the ogre. Collect all the gems. hero . moveRight ( ) )" at bounding box center [1280, 372] width 306 height 682
type textarea ")"
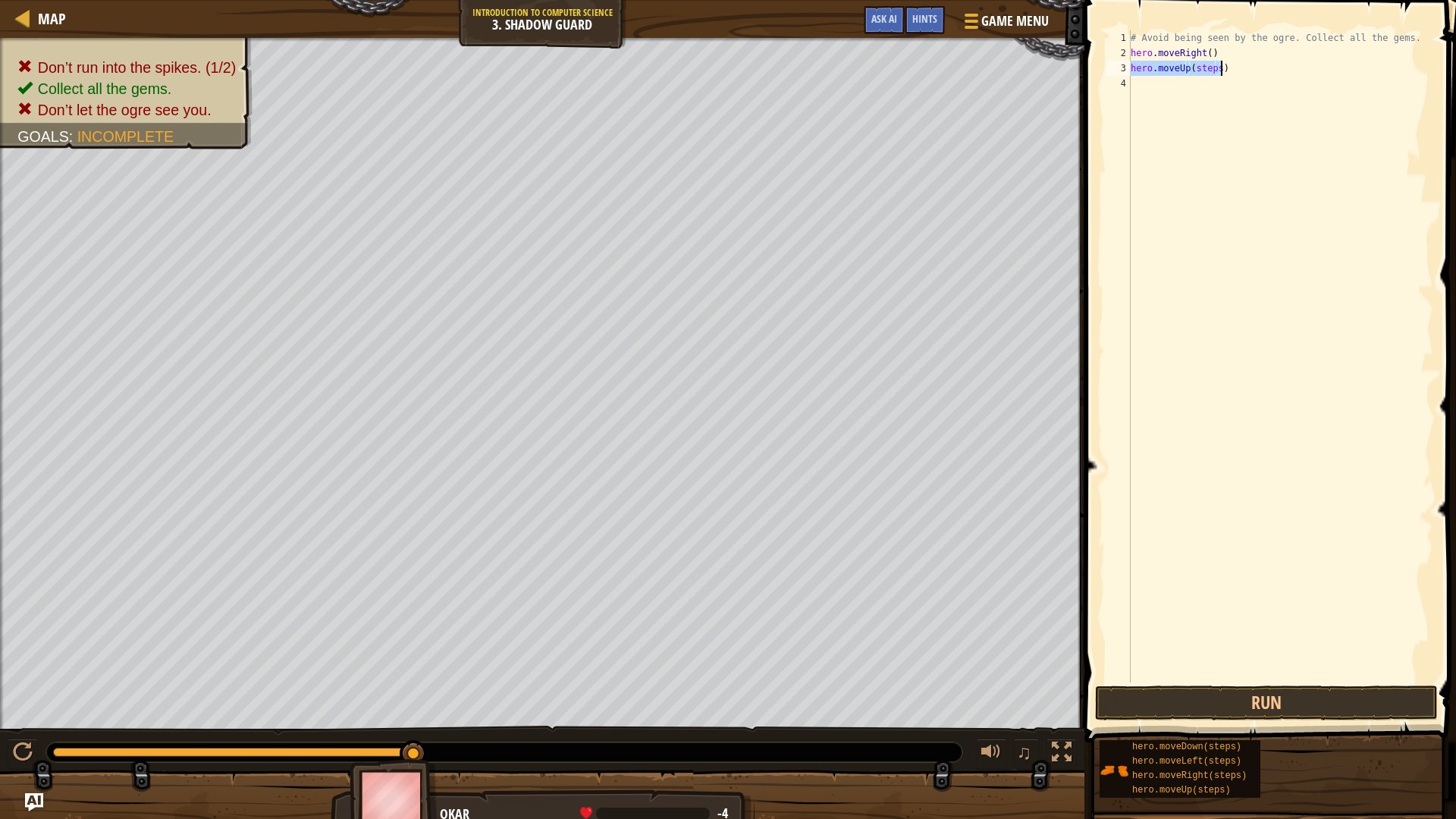
click at [1216, 64] on div "# Avoid being seen by the ogre. Collect all the gems. hero . moveRight ( ) hero…" at bounding box center [1280, 356] width 306 height 652
click at [1223, 75] on div "# Avoid being seen by the ogre. Collect all the gems. hero . moveRight ( ) hero…" at bounding box center [1280, 372] width 306 height 682
click at [1202, 50] on div "# Avoid being seen by the ogre. Collect all the gems. hero . moveRight ( ) hero…" at bounding box center [1280, 372] width 306 height 682
click at [1204, 56] on div "# Avoid being seen by the ogre. Collect all the gems. hero . moveRight ( ) hero…" at bounding box center [1280, 372] width 306 height 682
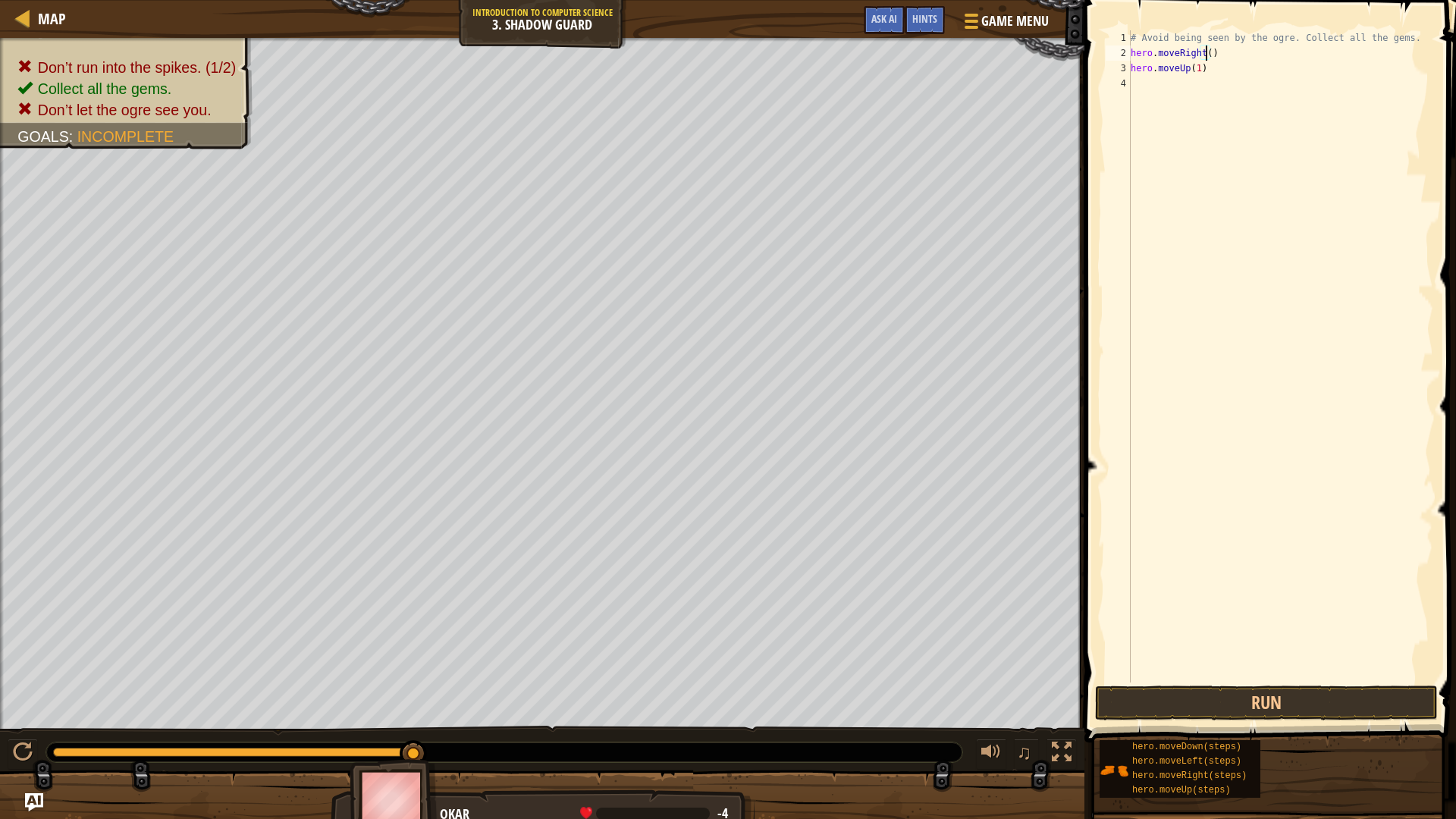
scroll to position [7, 6]
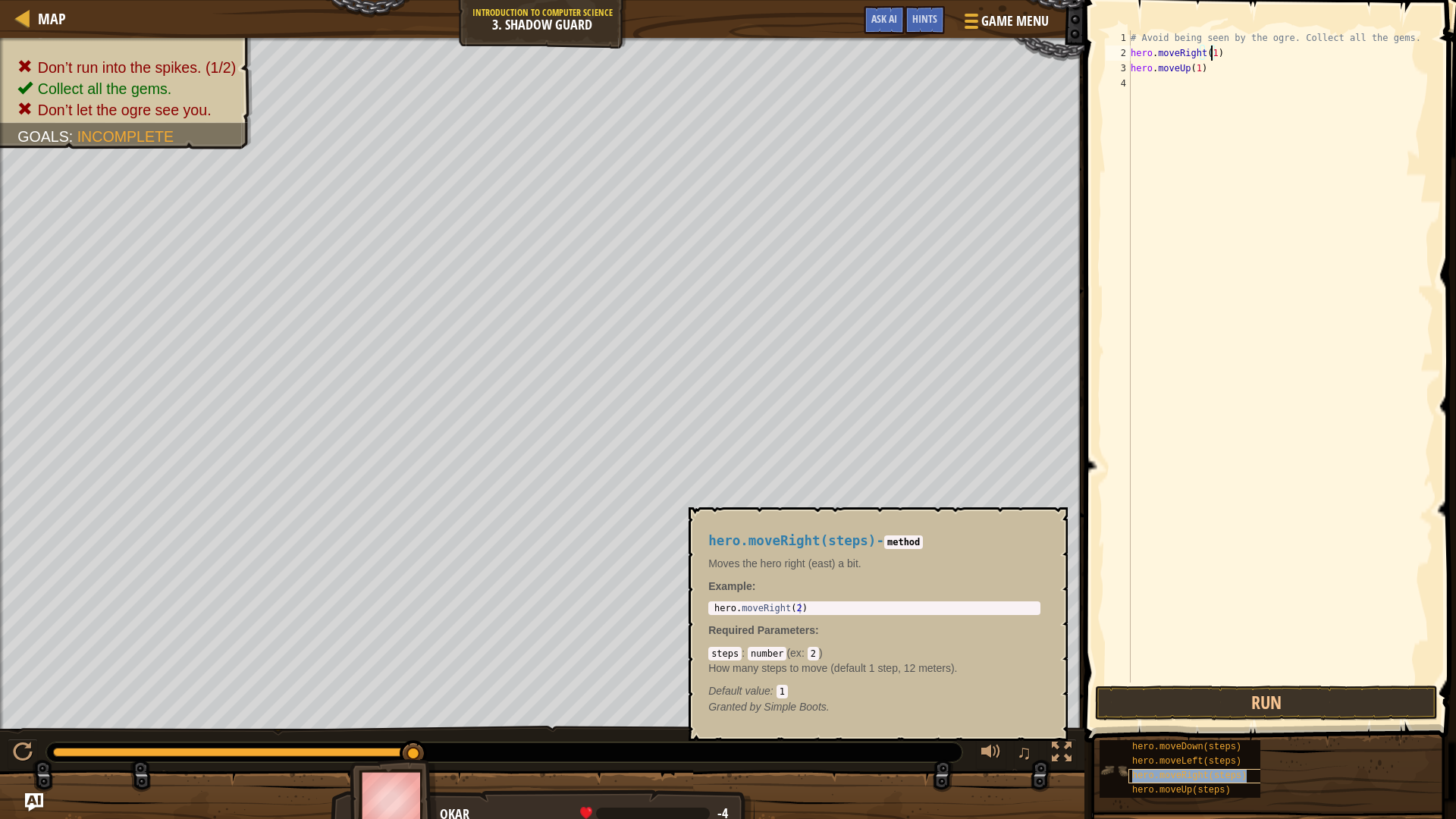
click at [1225, 690] on span "hero.moveRight(steps)" at bounding box center [1189, 776] width 115 height 11
click at [1226, 80] on div "# Avoid being seen by the ogre. Collect all the gems. hero . moveRight ( 1 ) he…" at bounding box center [1280, 372] width 306 height 682
click at [1228, 83] on div "# Avoid being seen by the ogre. Collect all the gems. hero . moveRight ( 1 ) he…" at bounding box center [1280, 372] width 306 height 682
click at [1261, 74] on div "# Avoid being seen by the ogre. Collect all the gems. hero . moveRight ( 1 ) he…" at bounding box center [1280, 372] width 306 height 682
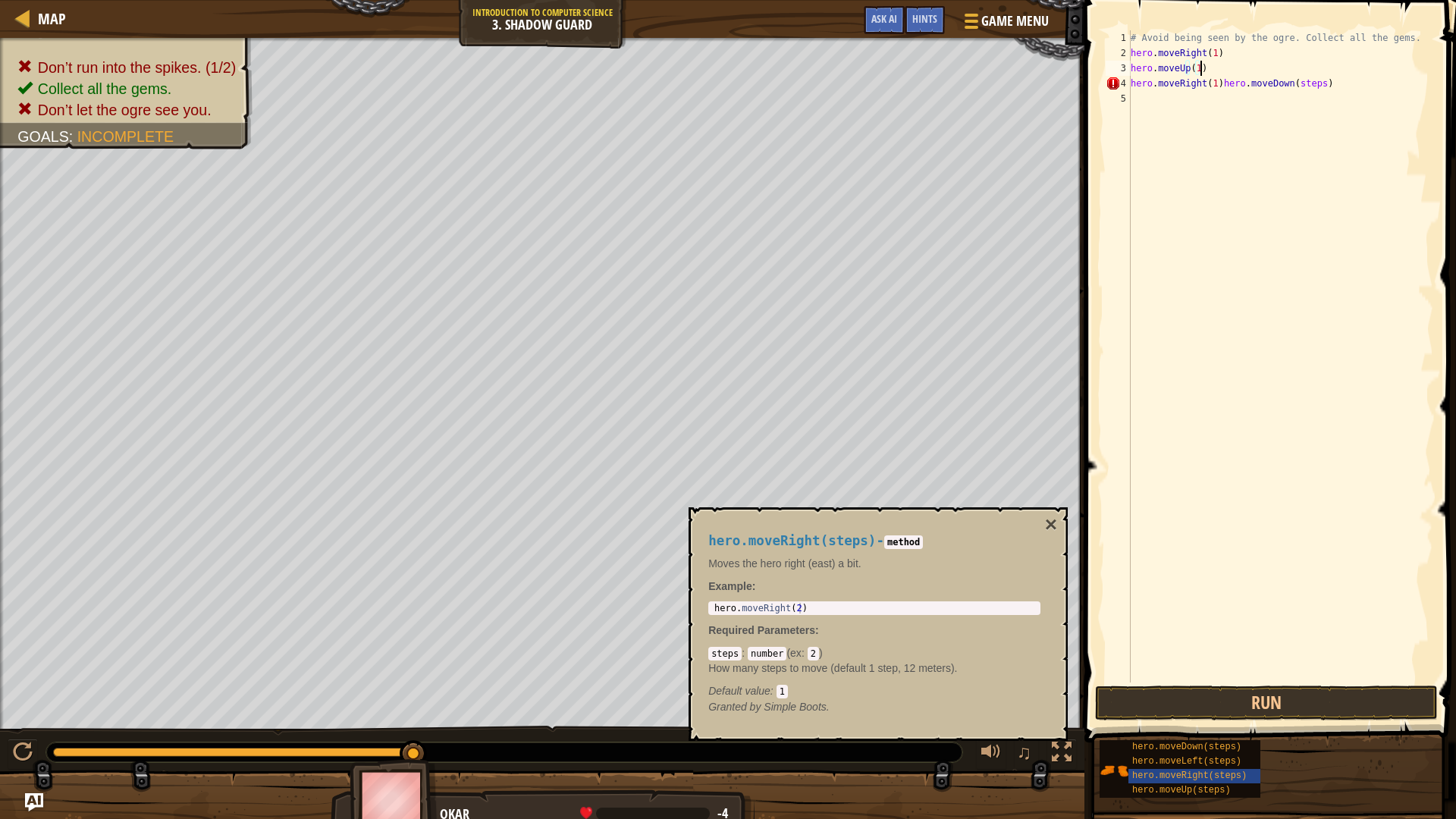
click at [1258, 84] on div "# Avoid being seen by the ogre. Collect all the gems. hero . moveRight ( 1 ) he…" at bounding box center [1280, 372] width 306 height 682
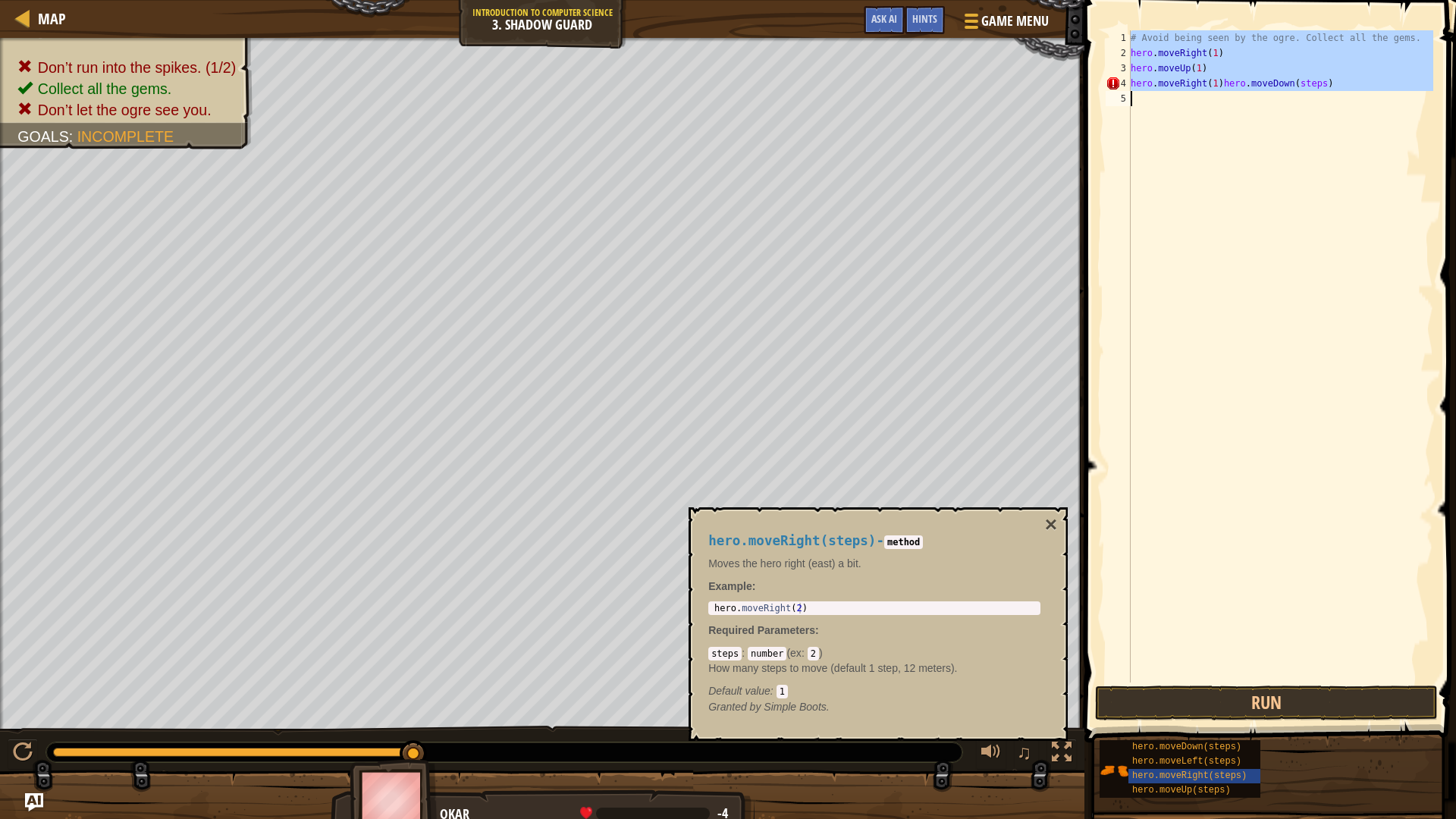
click at [1258, 84] on div "# Avoid being seen by the ogre. Collect all the gems. hero . moveRight ( 1 ) he…" at bounding box center [1280, 372] width 306 height 682
click at [1221, 84] on div "# Avoid being seen by the ogre. Collect all the gems. hero . moveRight ( 1 ) he…" at bounding box center [1280, 356] width 306 height 652
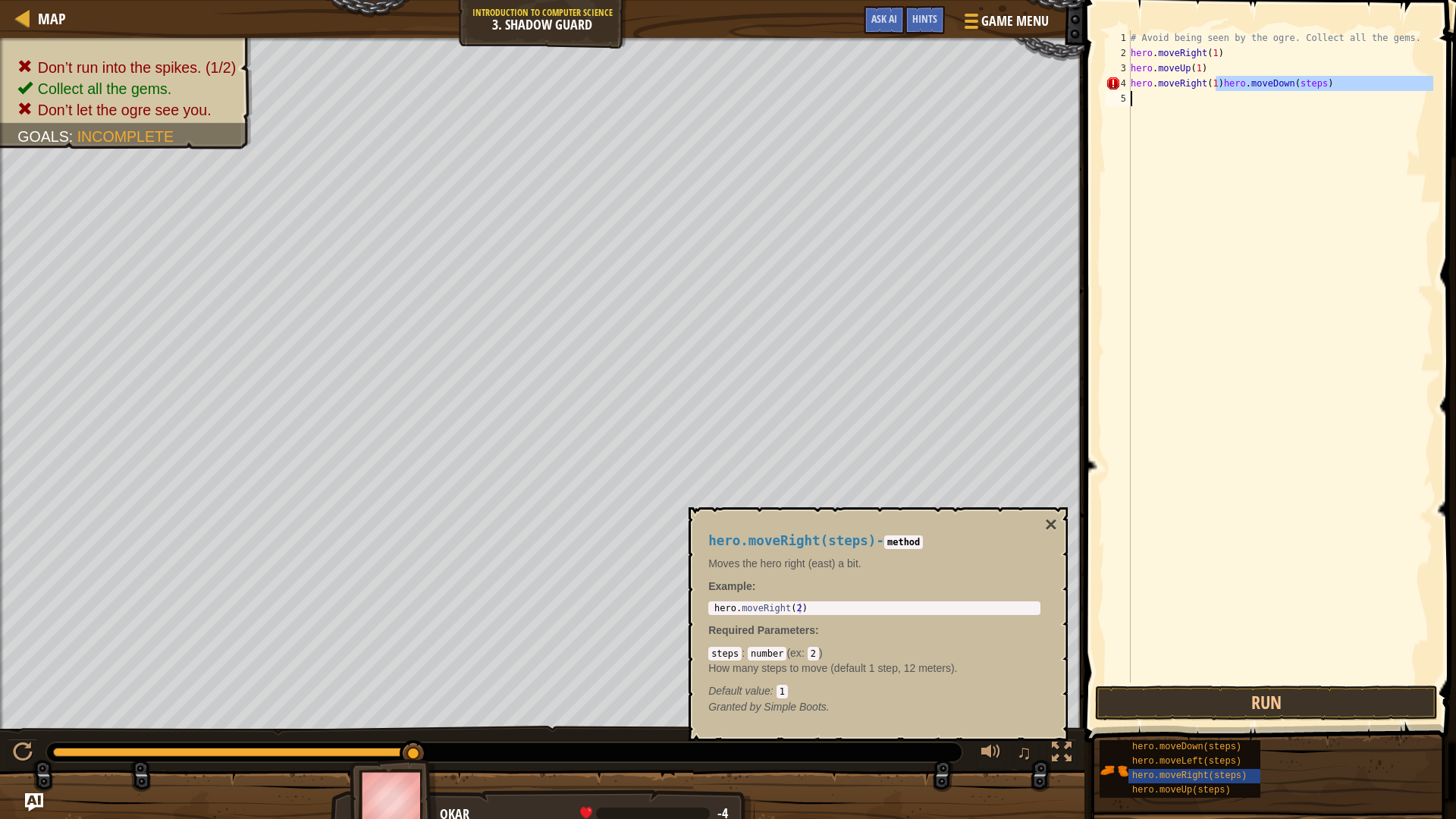
drag, startPoint x: 1218, startPoint y: 81, endPoint x: 1298, endPoint y: 95, distance: 81.2
click at [1298, 95] on div "# Avoid being seen by the ogre. Collect all the gems. hero . moveRight ( 1 ) he…" at bounding box center [1280, 372] width 306 height 682
type textarea "hero.moveRight(1)"
drag, startPoint x: 1286, startPoint y: 318, endPoint x: 1295, endPoint y: 389, distance: 71.6
click at [1286, 319] on div "# Avoid being seen by the ogre. Collect all the gems. hero . moveRight ( 1 ) he…" at bounding box center [1280, 372] width 306 height 682
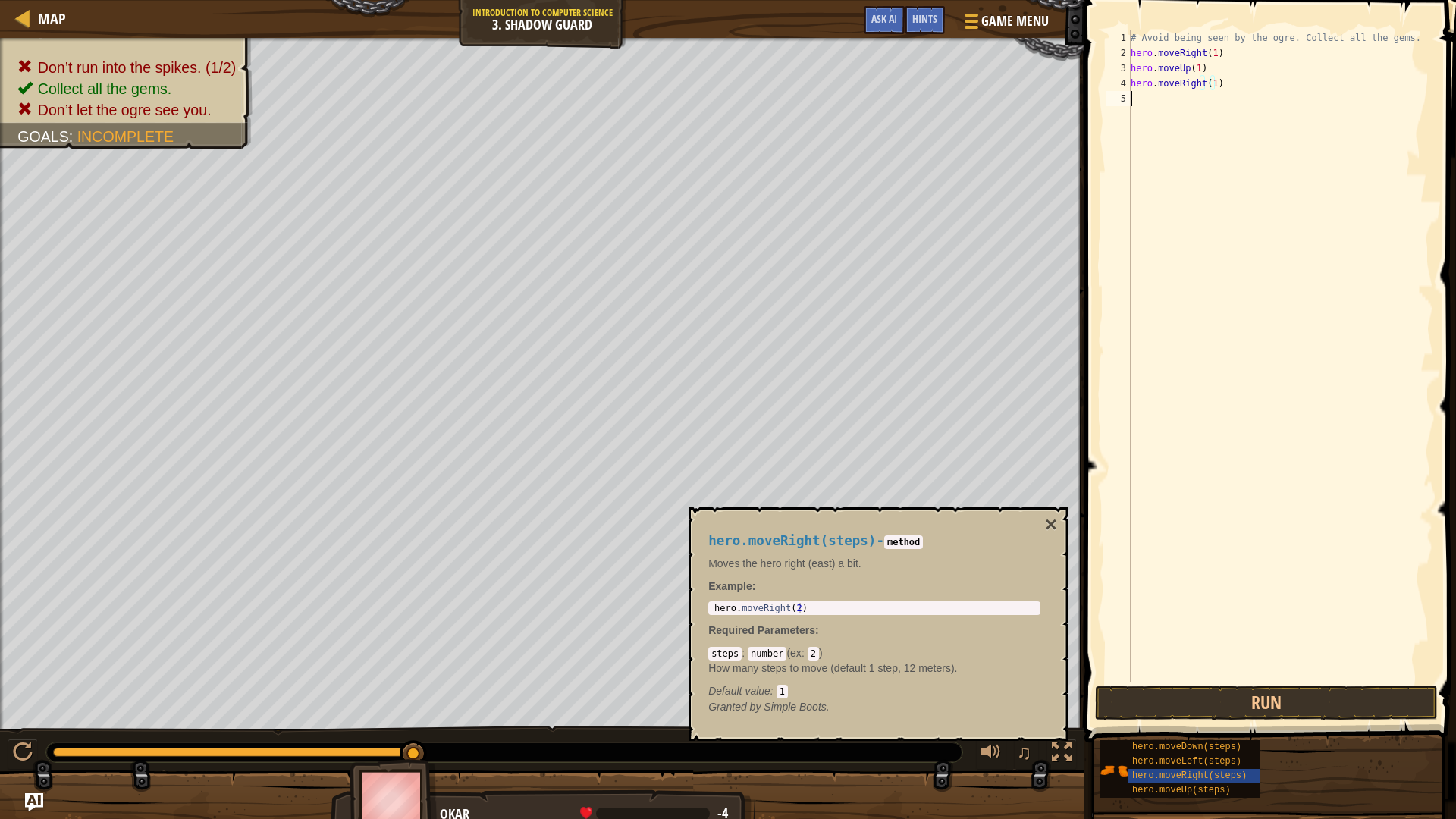
scroll to position [7, 0]
type textarea "hero.moveDown(steps)"
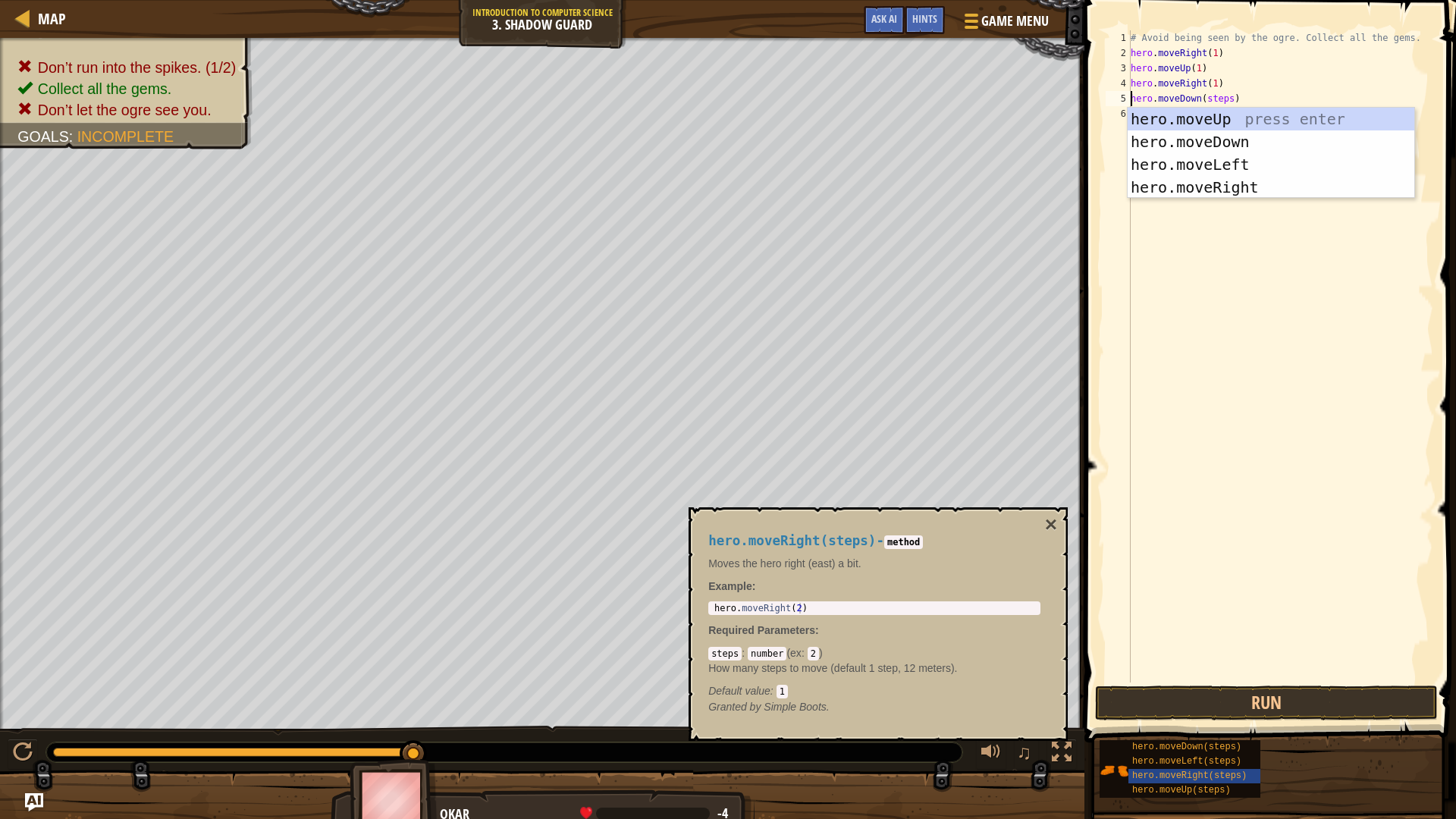
click at [1219, 264] on div "# Avoid being seen by the ogre. Collect all the gems. hero . moveRight ( 1 ) he…" at bounding box center [1280, 372] width 306 height 682
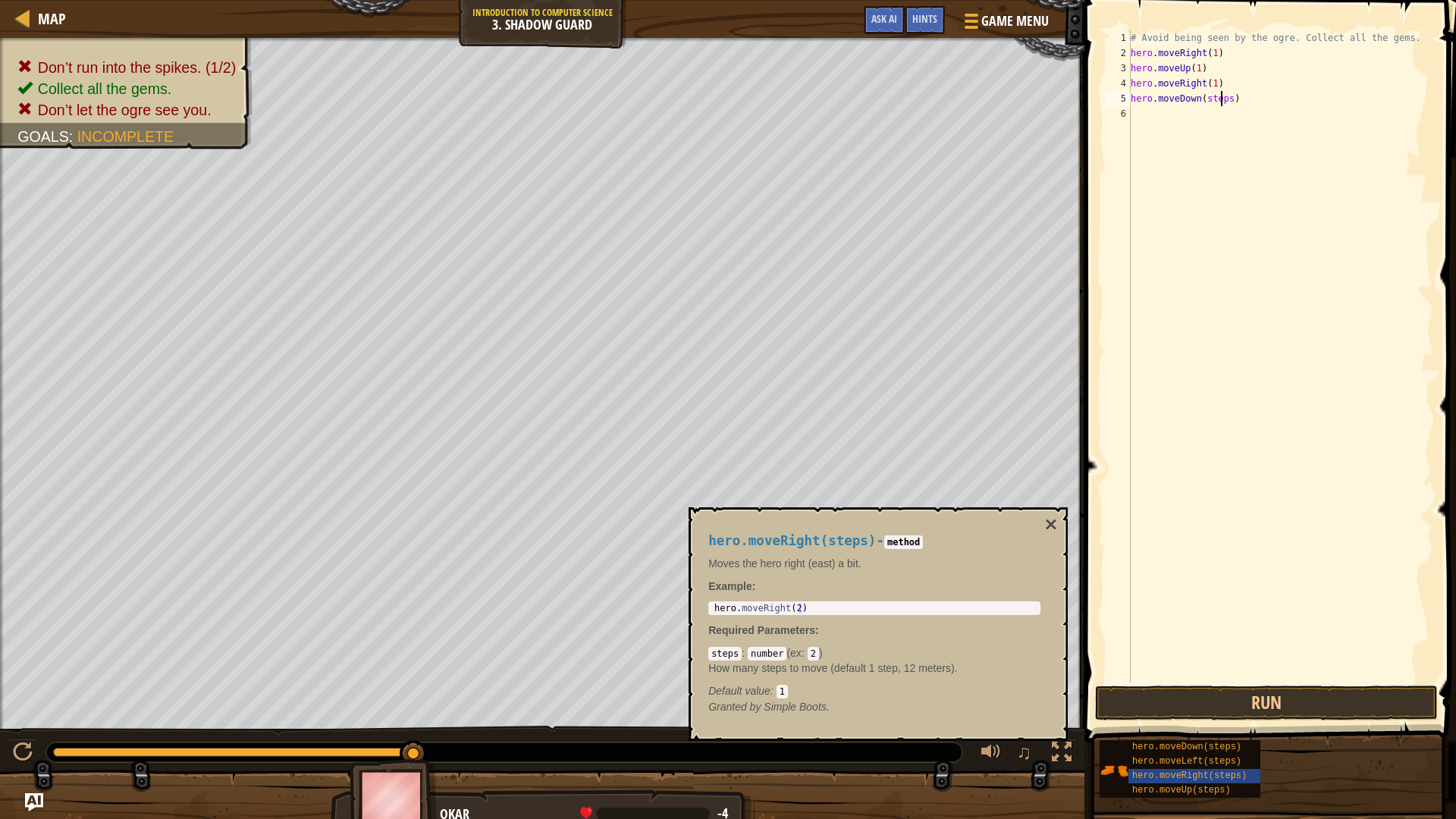
click at [1223, 100] on div "# Avoid being seen by the ogre. Collect all the gems. hero . moveRight ( 1 ) he…" at bounding box center [1280, 372] width 306 height 682
click at [1223, 99] on div "# Avoid being seen by the ogre. Collect all the gems. hero . moveRight ( 1 ) he…" at bounding box center [1280, 372] width 306 height 682
click at [1227, 100] on div "# Avoid being seen by the ogre. Collect all the gems. hero . moveRight ( 1 ) he…" at bounding box center [1280, 372] width 306 height 682
click at [1216, 690] on span "hero.moveUp(steps)" at bounding box center [1181, 790] width 99 height 11
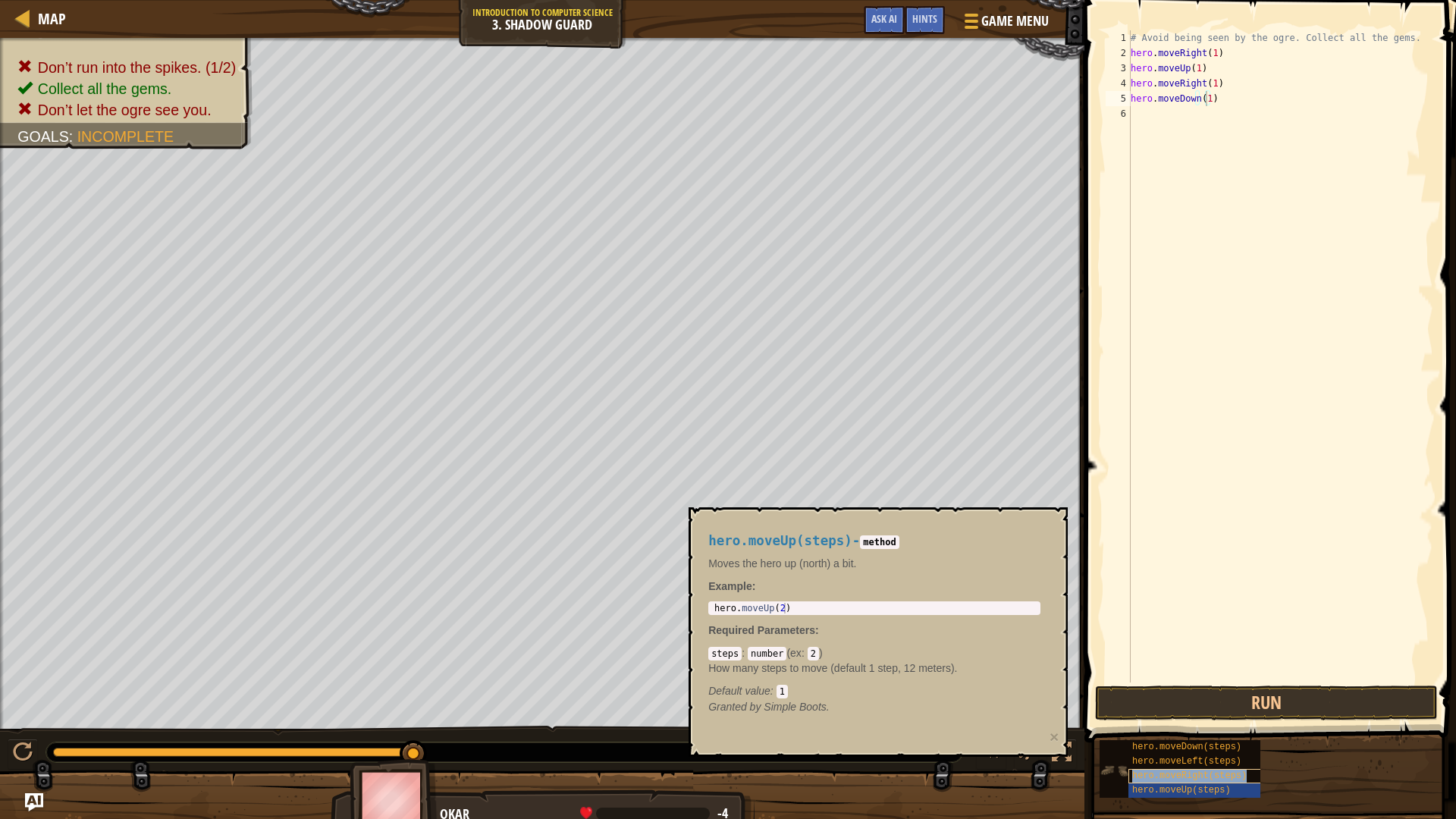
click at [1218, 690] on span "hero.moveRight(steps)" at bounding box center [1189, 776] width 115 height 11
drag, startPoint x: 1218, startPoint y: 775, endPoint x: 1226, endPoint y: 220, distance: 555.1
click at [1194, 147] on div "Hints Videos hero.moveDown(1) 1 2 3 4 5 6 # Avoid being seen by the ogre. Colle…" at bounding box center [1268, 405] width 376 height 811
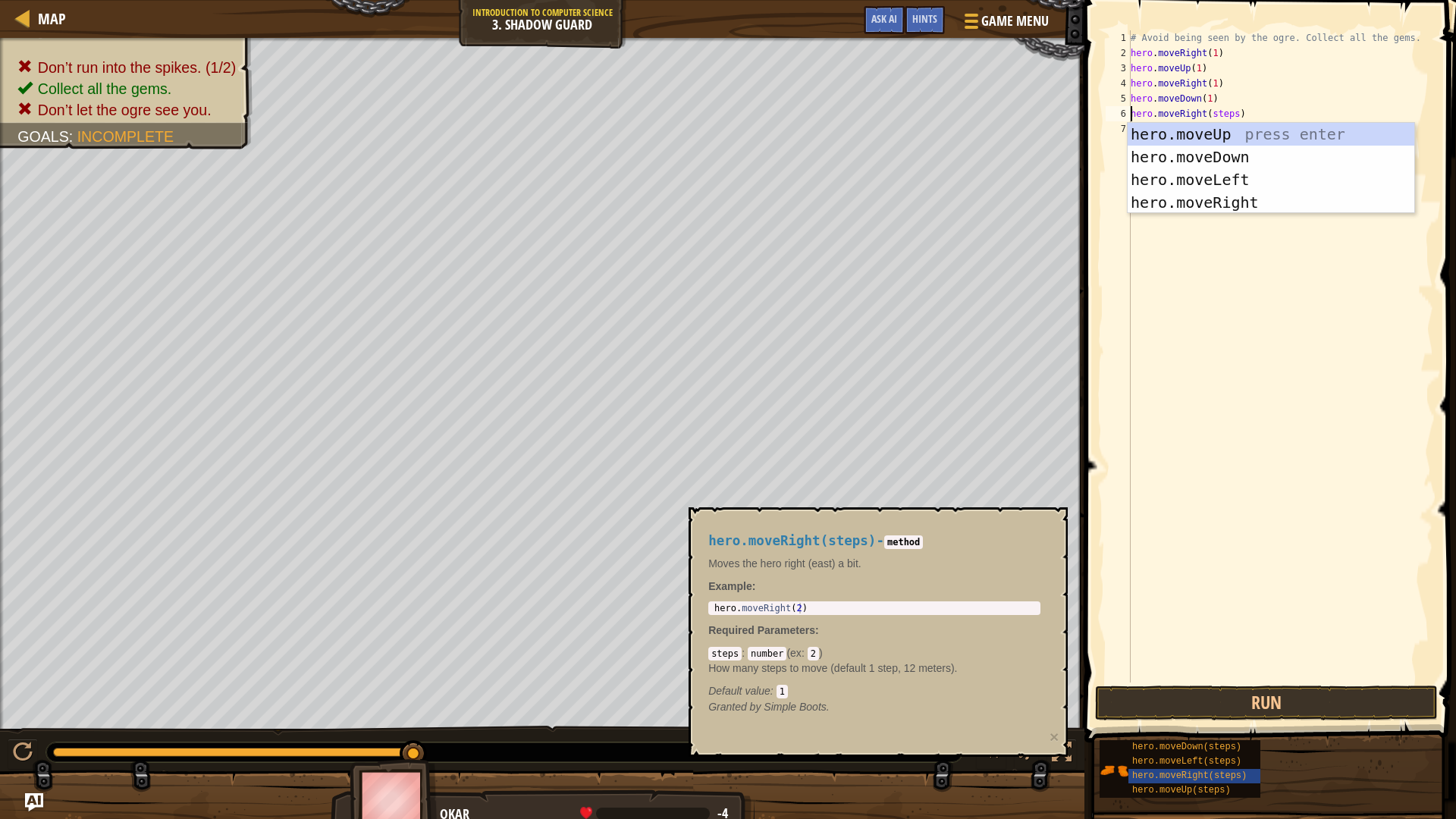
click at [1230, 118] on div "# Avoid being seen by the ogre. Collect all the gems. hero . moveRight ( 1 ) he…" at bounding box center [1280, 372] width 306 height 682
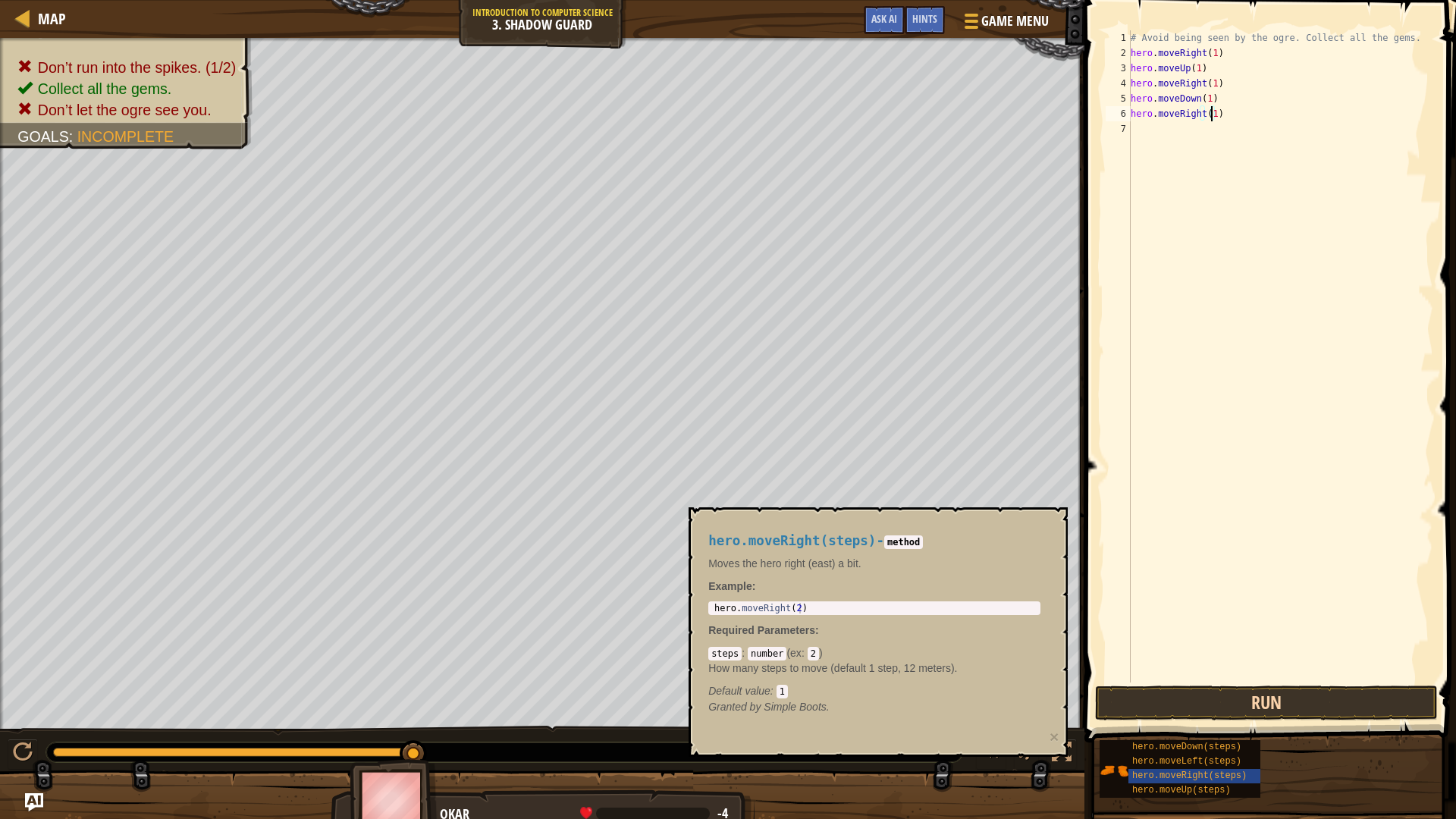
type textarea "hero.moveRight(1)"
click at [1231, 690] on button "Run" at bounding box center [1266, 702] width 343 height 35
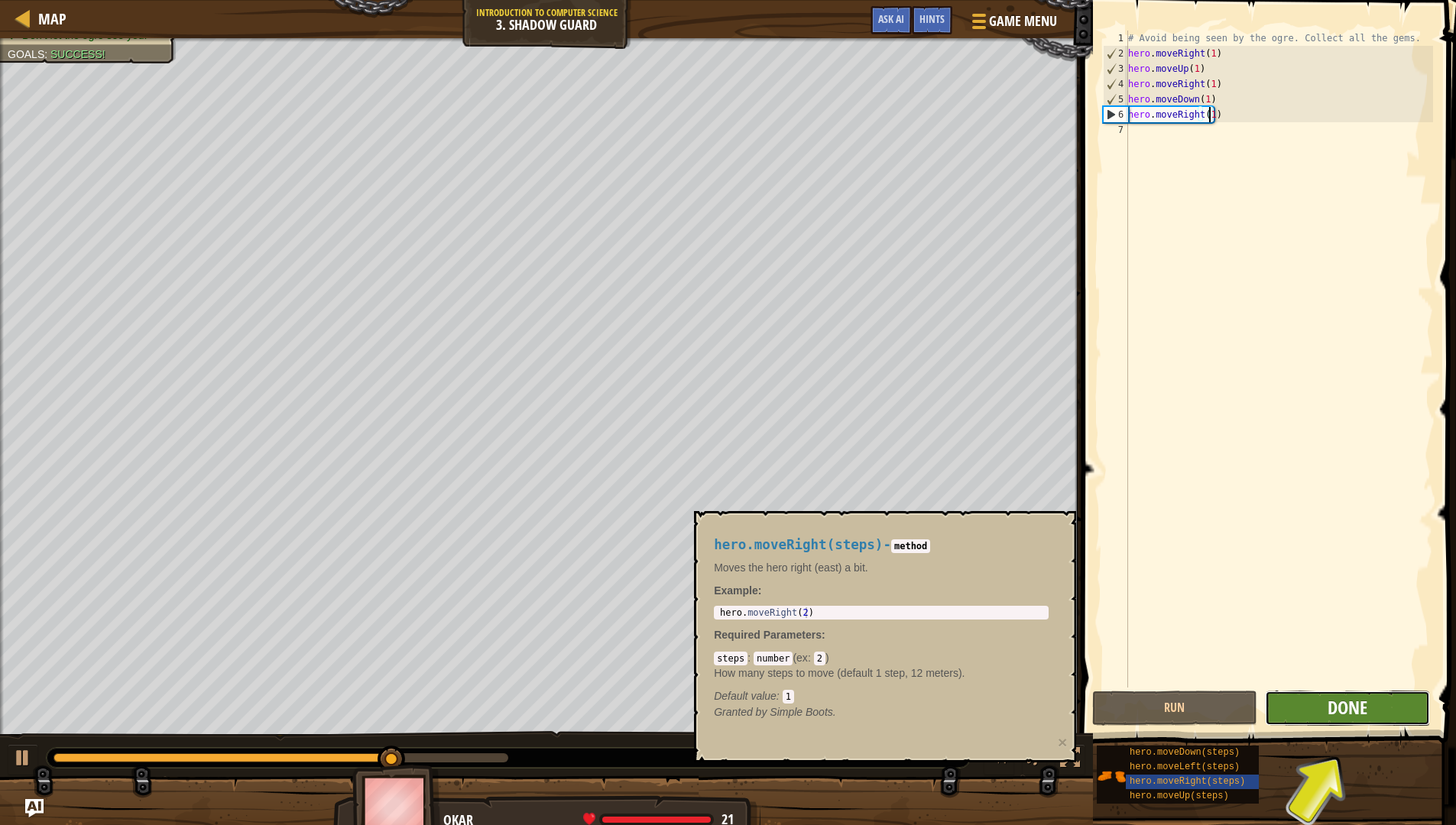
click at [1358, 695] on span "Done" at bounding box center [1347, 707] width 40 height 25
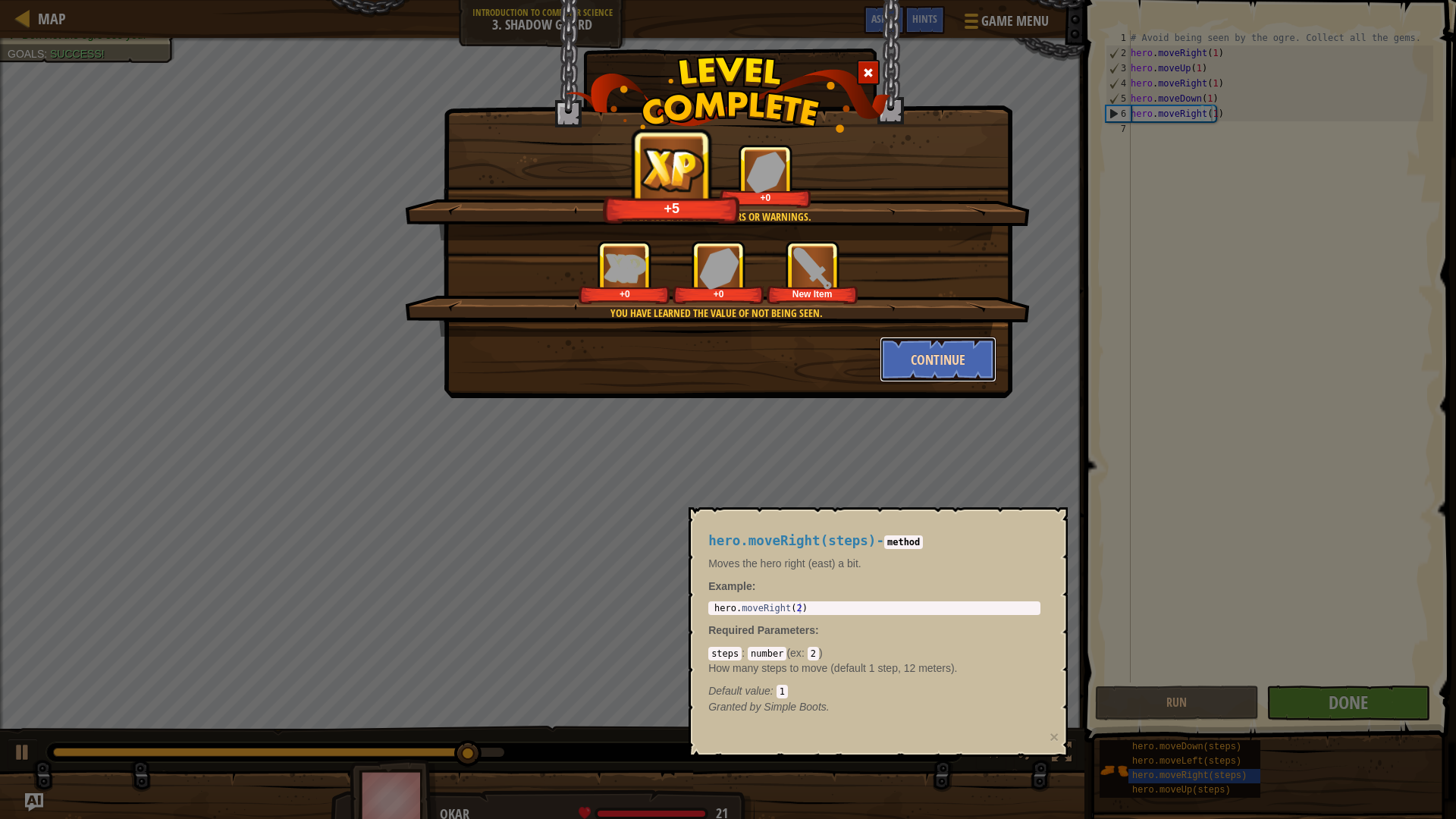
drag, startPoint x: 959, startPoint y: 346, endPoint x: 941, endPoint y: 354, distance: 19.7
click at [941, 354] on button "Continue" at bounding box center [938, 360] width 117 height 46
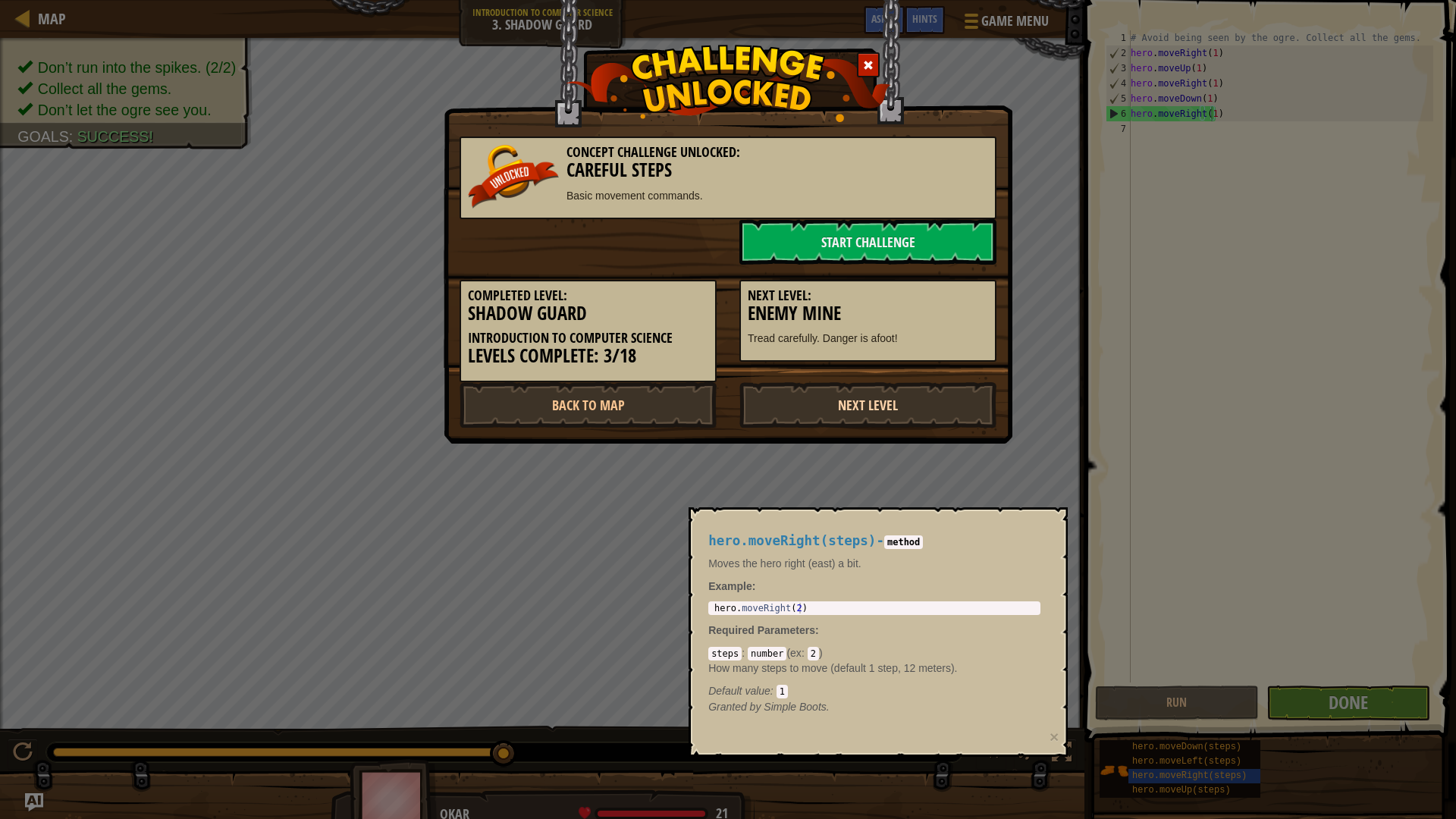
click at [911, 398] on link "Next Level" at bounding box center [868, 405] width 257 height 46
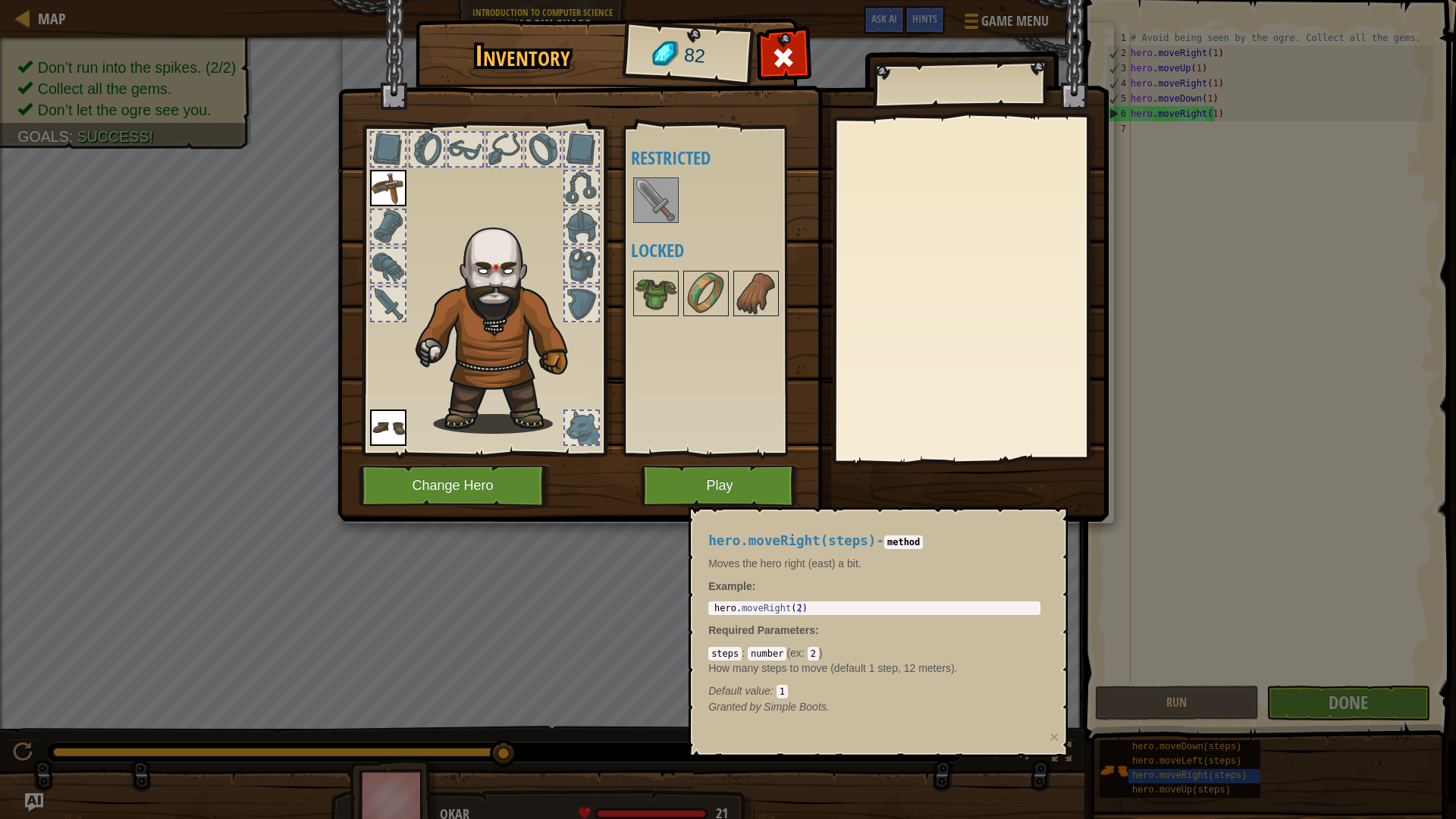
click at [376, 301] on div at bounding box center [388, 304] width 34 height 34
click at [388, 276] on div at bounding box center [388, 266] width 34 height 34
click at [392, 247] on div at bounding box center [387, 265] width 36 height 36
click at [684, 493] on button "Play" at bounding box center [720, 485] width 159 height 41
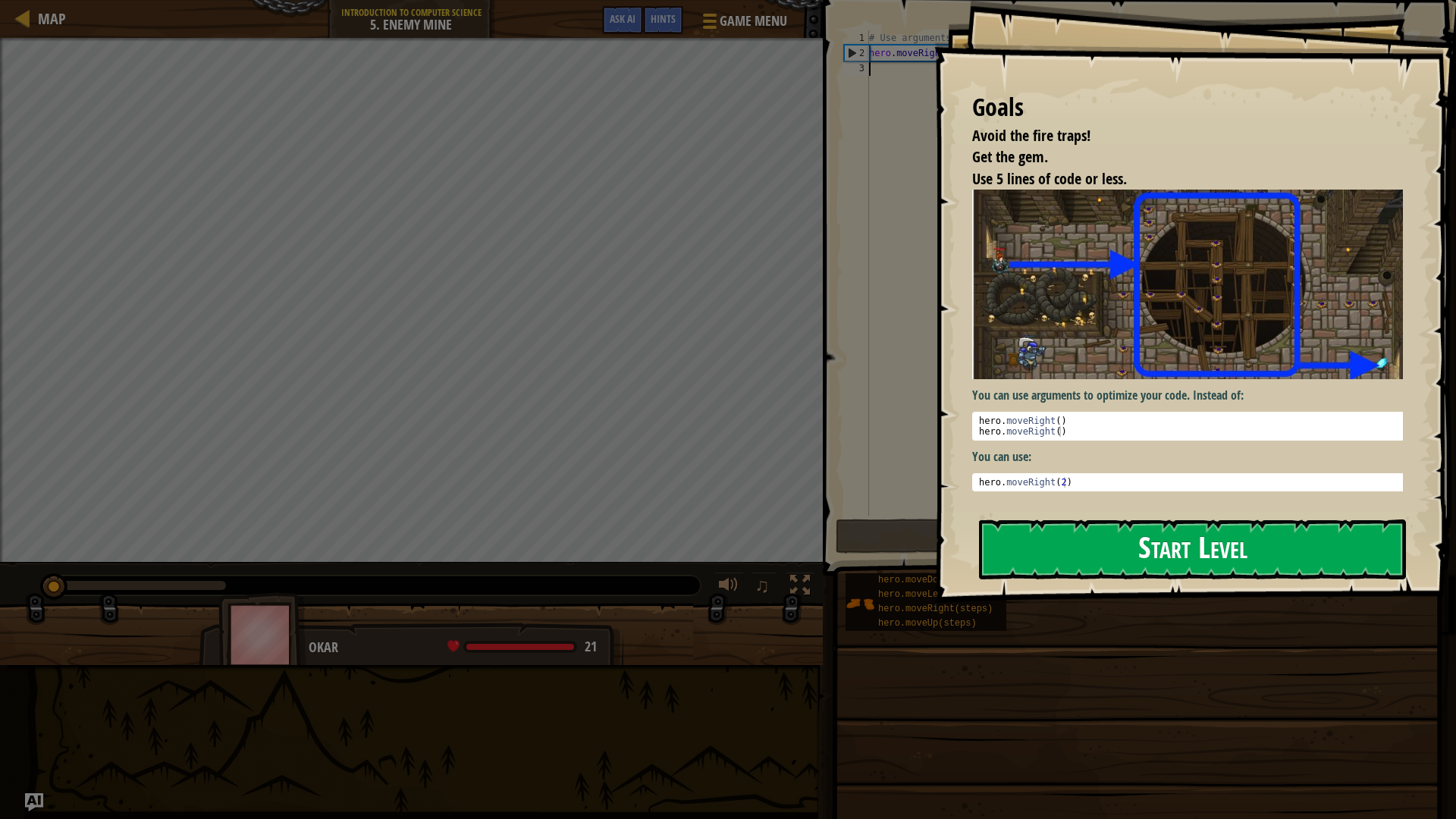
click at [1073, 525] on button "Start Level" at bounding box center [1193, 549] width 427 height 60
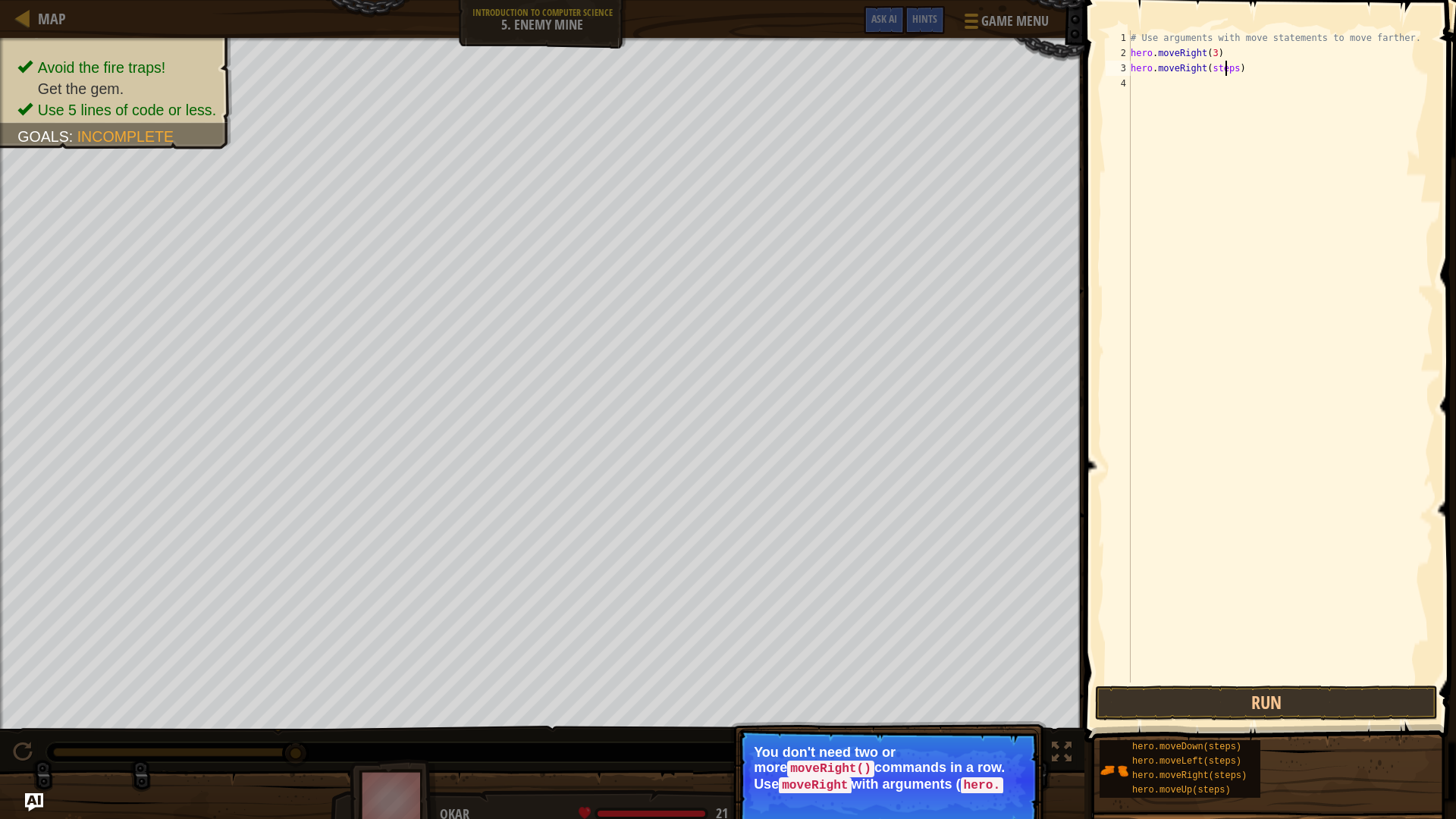
click at [1226, 67] on div "# Use arguments with move statements to move farther. hero . moveRight ( 3 ) he…" at bounding box center [1280, 372] width 306 height 682
click at [1234, 67] on div "# Use arguments with move statements to move farther. hero . moveRight ( 3 ) he…" at bounding box center [1280, 372] width 306 height 682
click at [1231, 67] on div "# Use arguments with move statements to move farther. hero . moveRight ( 3 ) he…" at bounding box center [1280, 372] width 306 height 682
type textarea "hero.moveRight(1)"
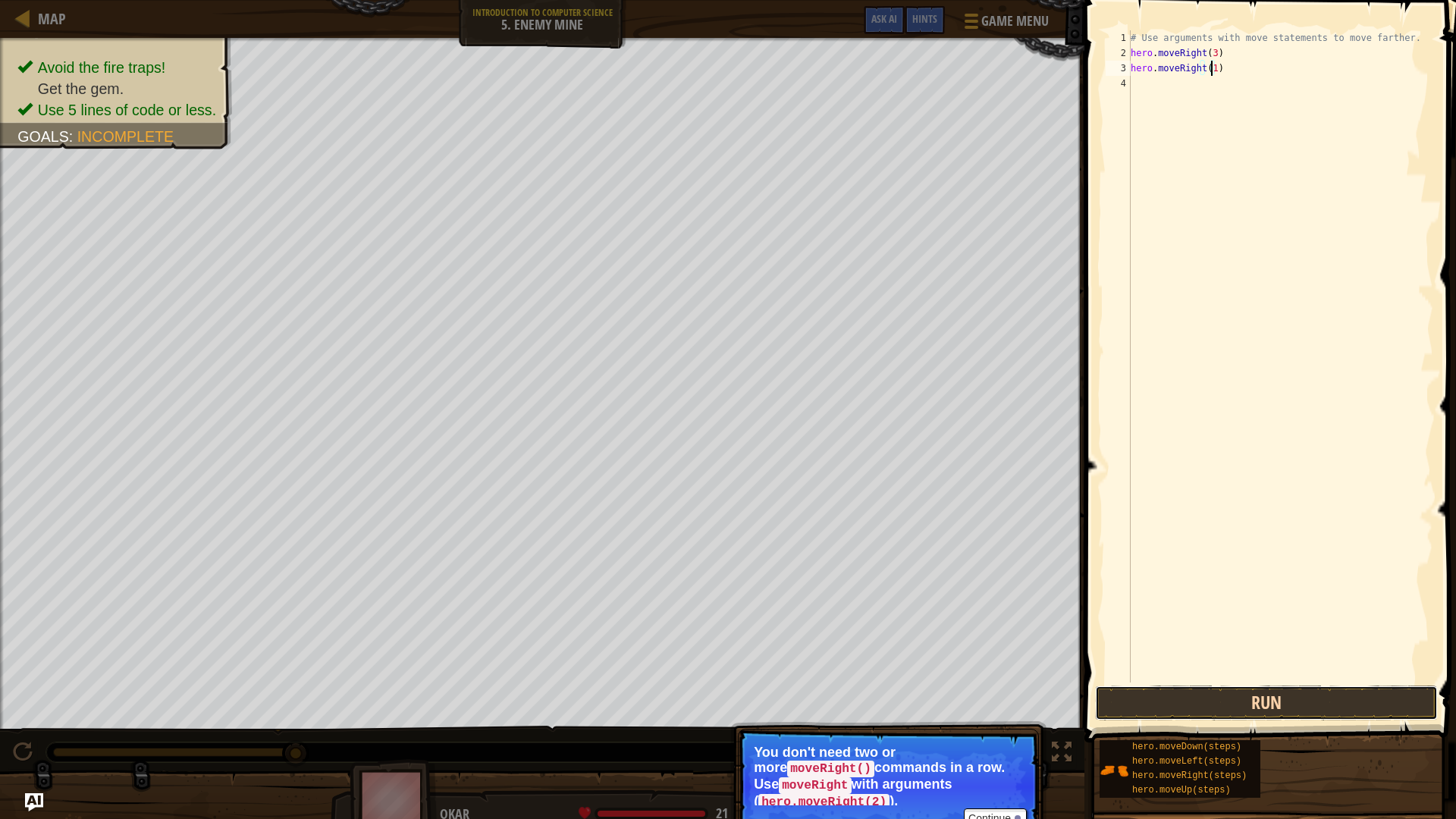
click at [1277, 690] on button "Run" at bounding box center [1266, 702] width 343 height 35
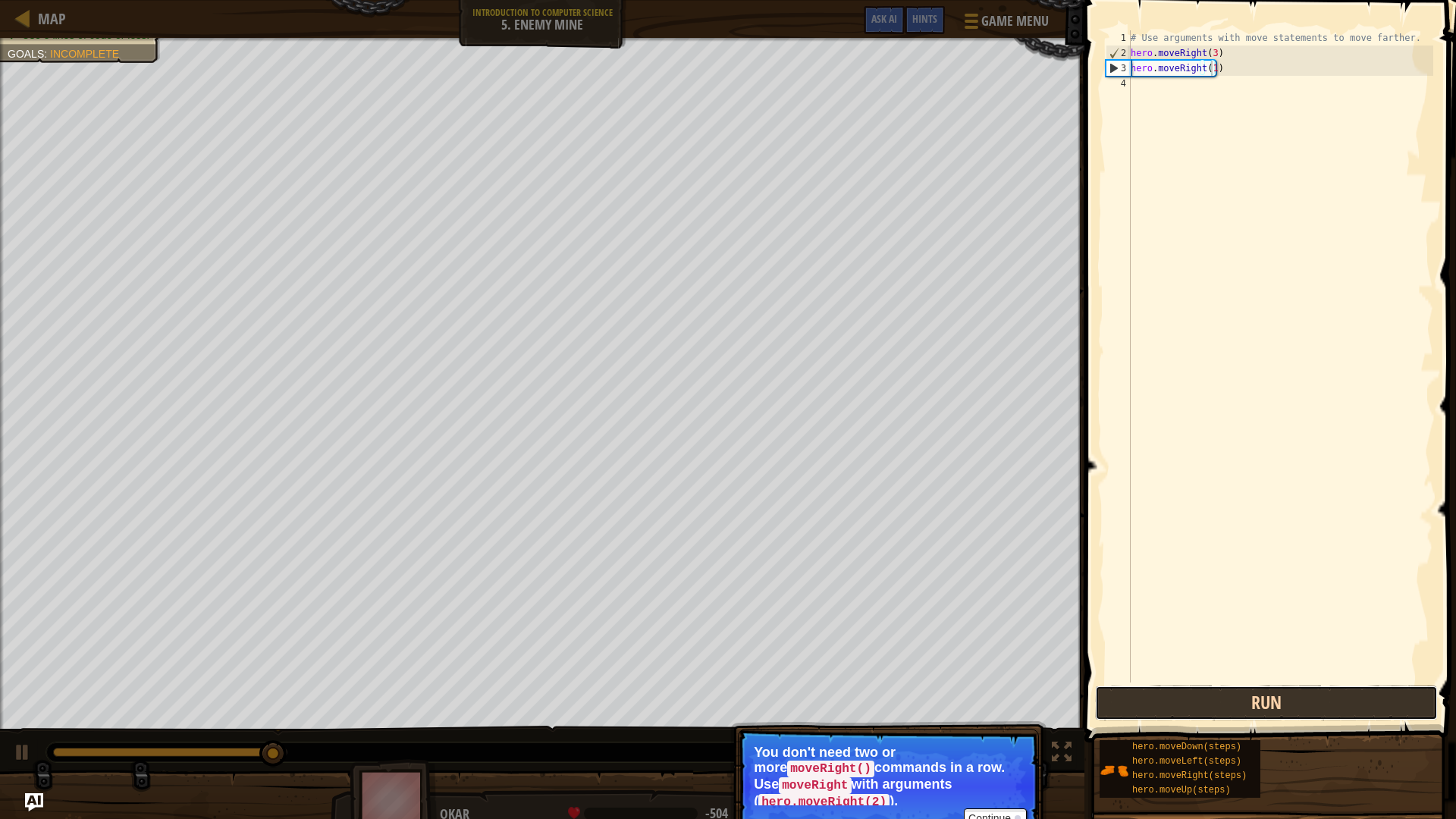
click at [1286, 690] on button "Run" at bounding box center [1266, 702] width 343 height 35
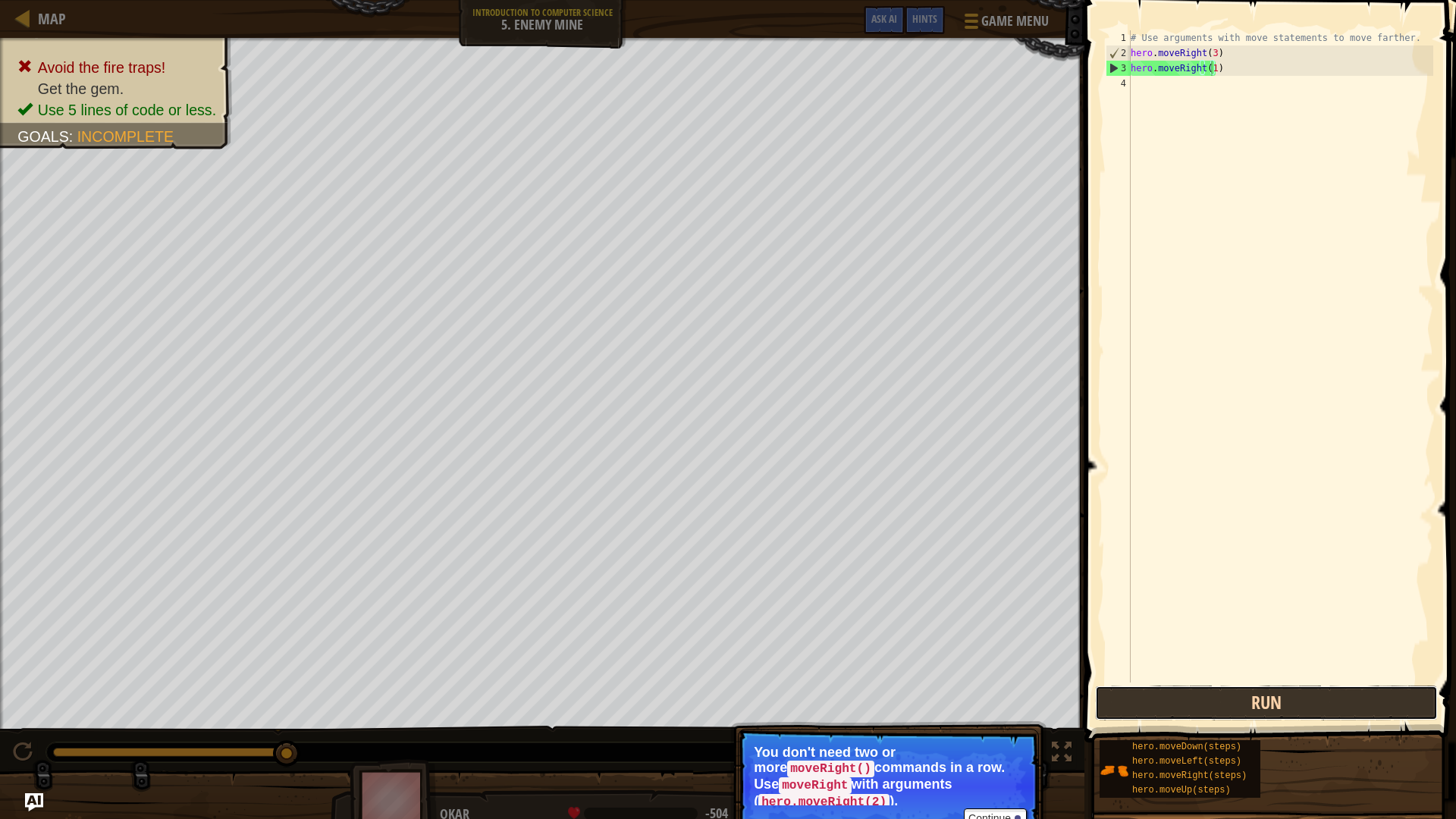
click at [1150, 690] on button "Run" at bounding box center [1266, 702] width 343 height 35
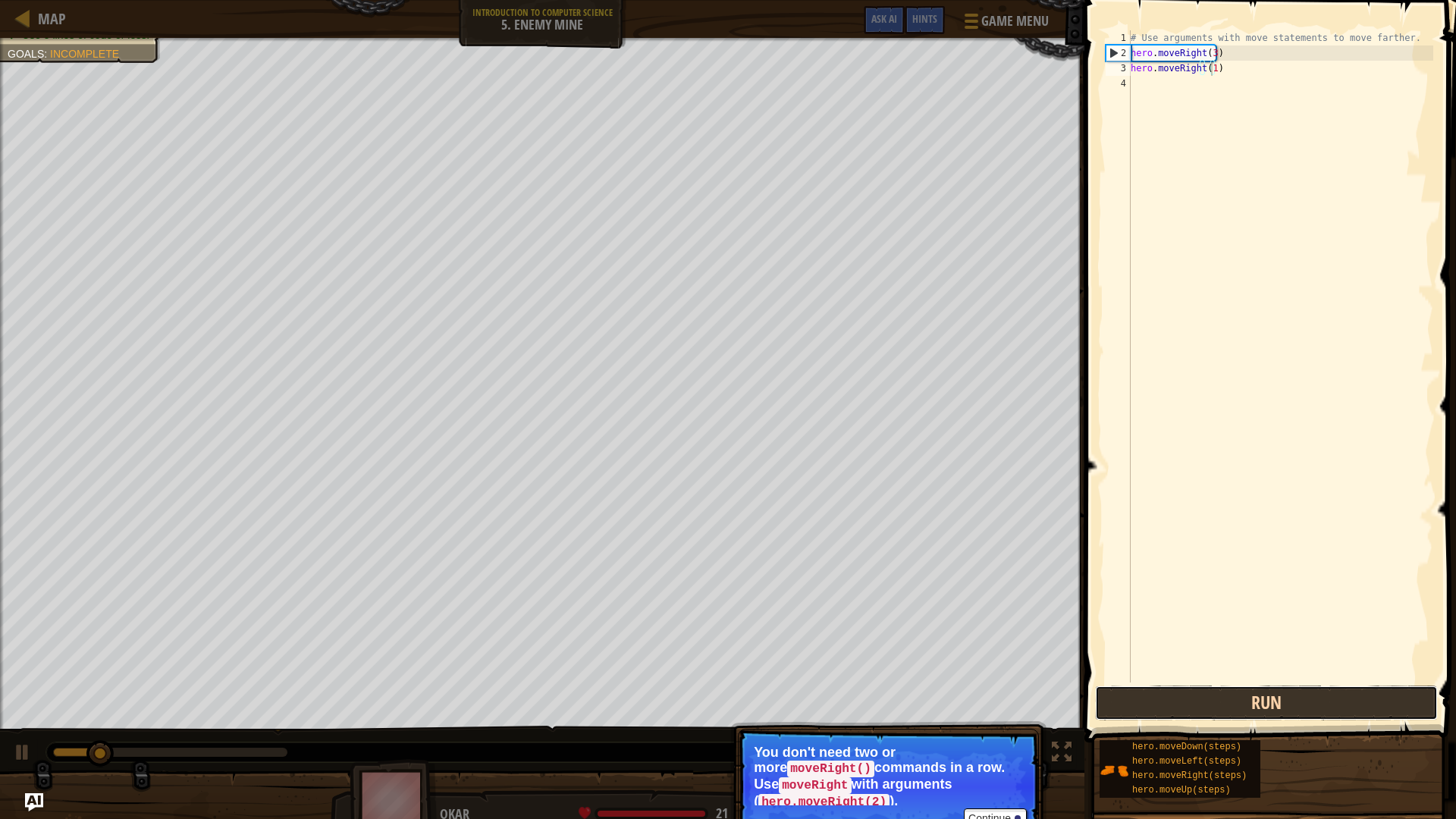
click at [1150, 690] on button "Run" at bounding box center [1266, 702] width 343 height 35
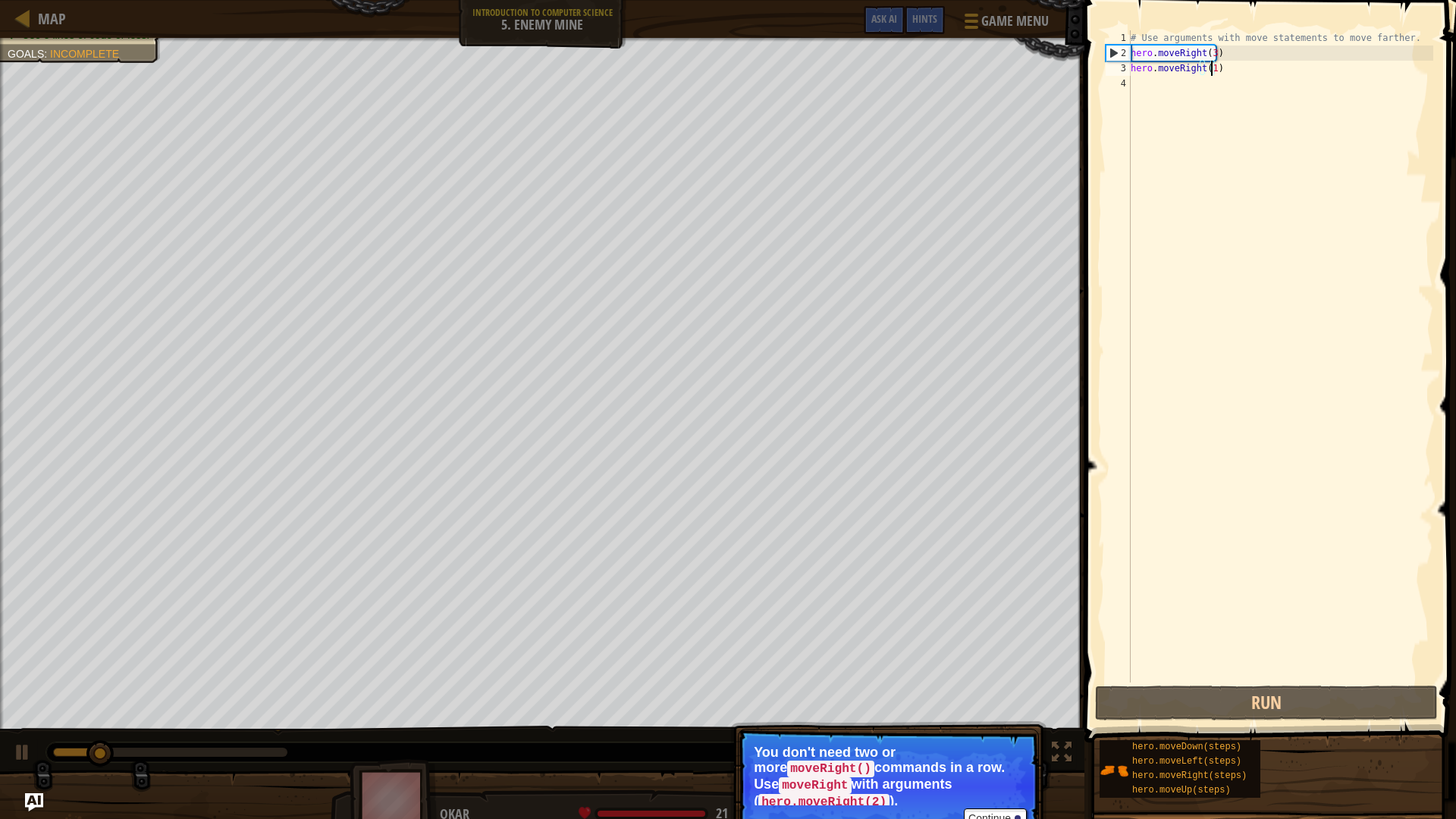
click at [1132, 79] on div "# Use arguments with move statements to move farther. hero . moveRight ( 3 ) he…" at bounding box center [1280, 372] width 306 height 682
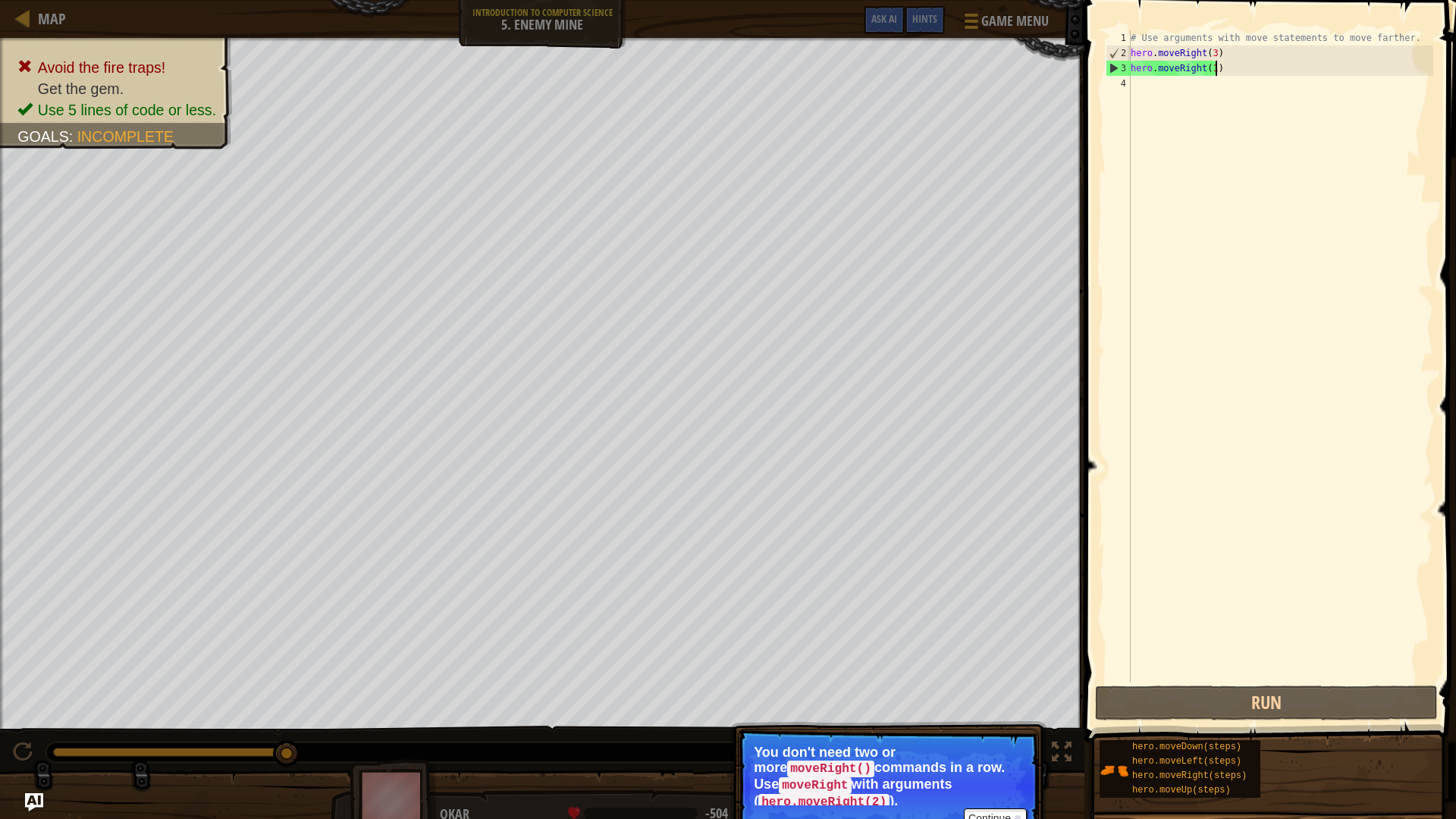
click at [1214, 68] on div "# Use arguments with move statements to move farther. hero . moveRight ( 3 ) he…" at bounding box center [1280, 372] width 306 height 682
click at [1207, 68] on div "# Use arguments with move statements to move farther. hero . moveRight ( 3 ) he…" at bounding box center [1280, 372] width 306 height 682
click at [1210, 68] on div "# Use arguments with move statements to move farther. hero . moveRight ( 3 ) he…" at bounding box center [1280, 372] width 306 height 682
type textarea "hero.moveRight()"
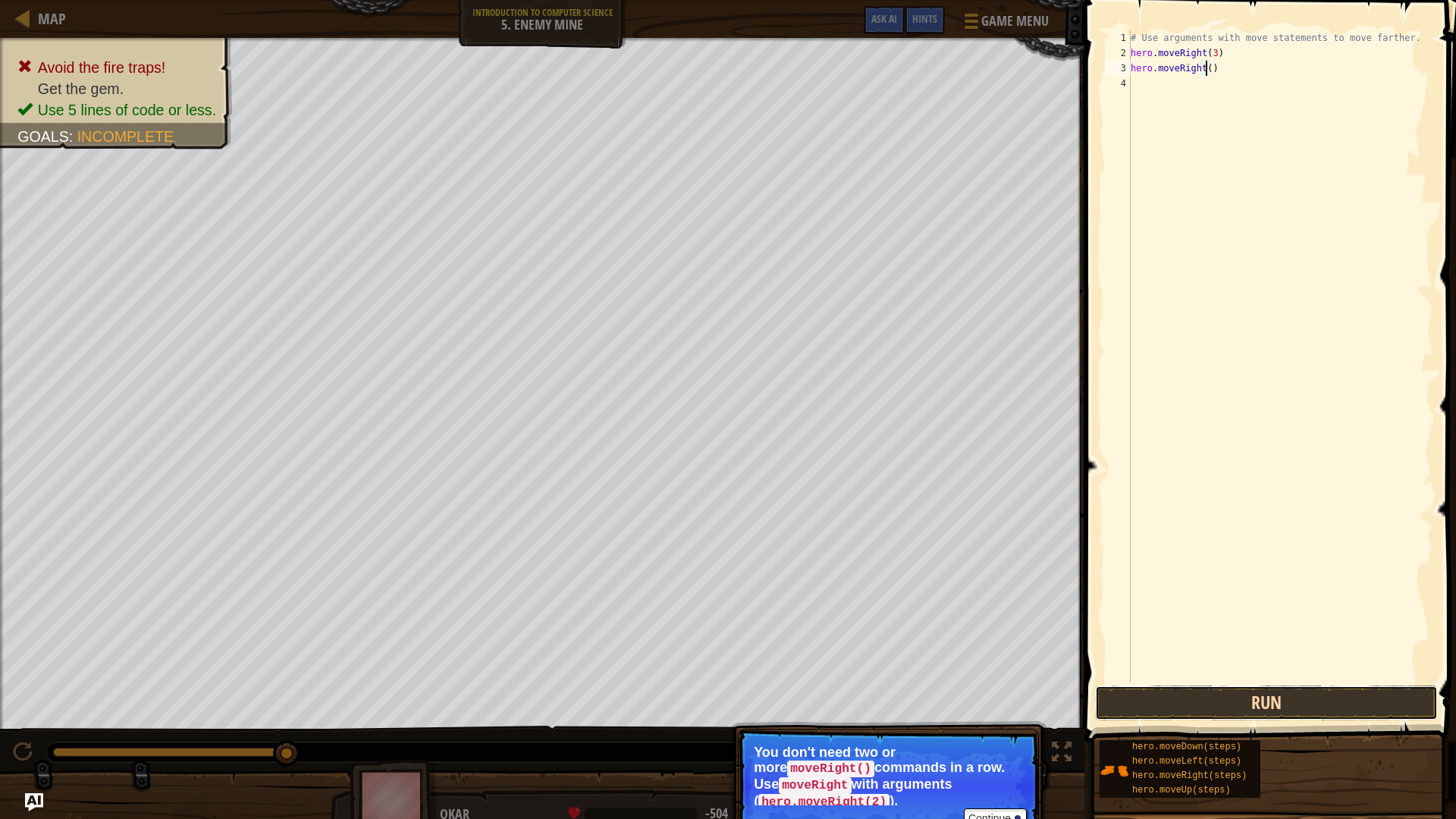
click at [1304, 690] on button "Run" at bounding box center [1266, 702] width 343 height 35
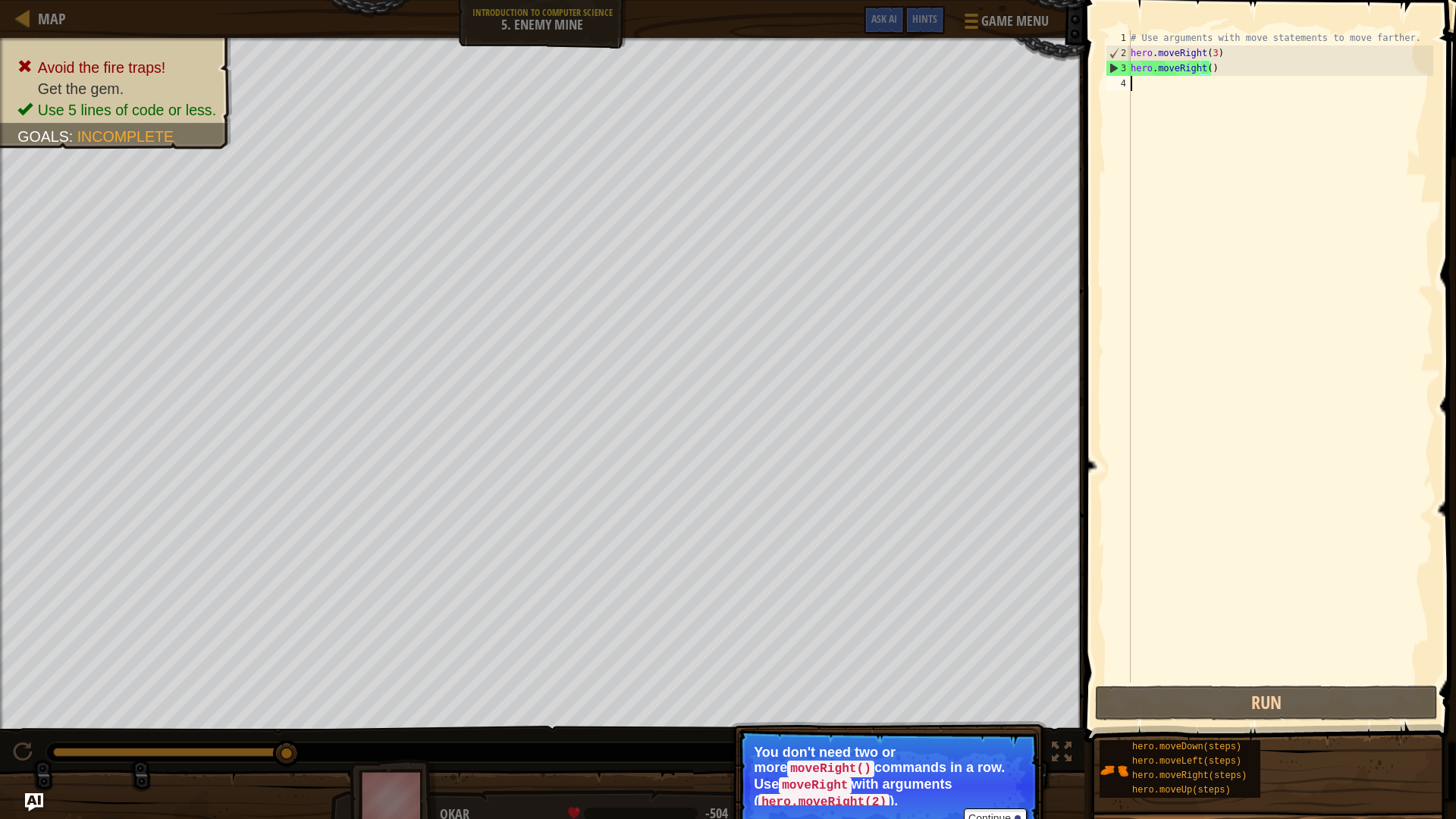
click at [1287, 591] on div "# Use arguments with move statements to move farther. hero . moveRight ( 3 ) he…" at bounding box center [1280, 372] width 306 height 682
click at [1287, 690] on button "Run" at bounding box center [1266, 702] width 343 height 35
click at [996, 690] on button "Continue" at bounding box center [995, 818] width 63 height 19
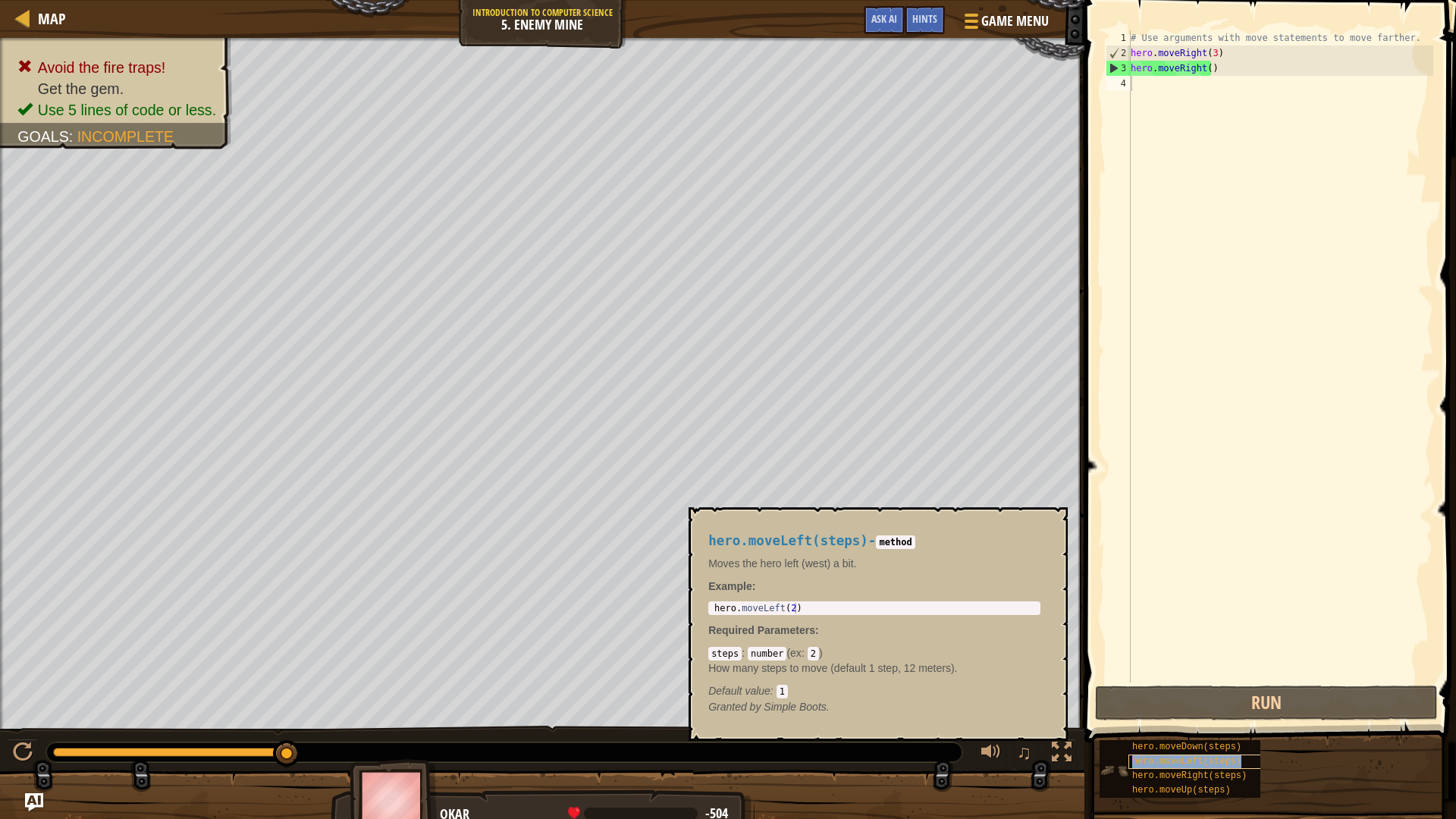
click at [1144, 690] on span "hero.moveLeft(steps)" at bounding box center [1186, 762] width 109 height 11
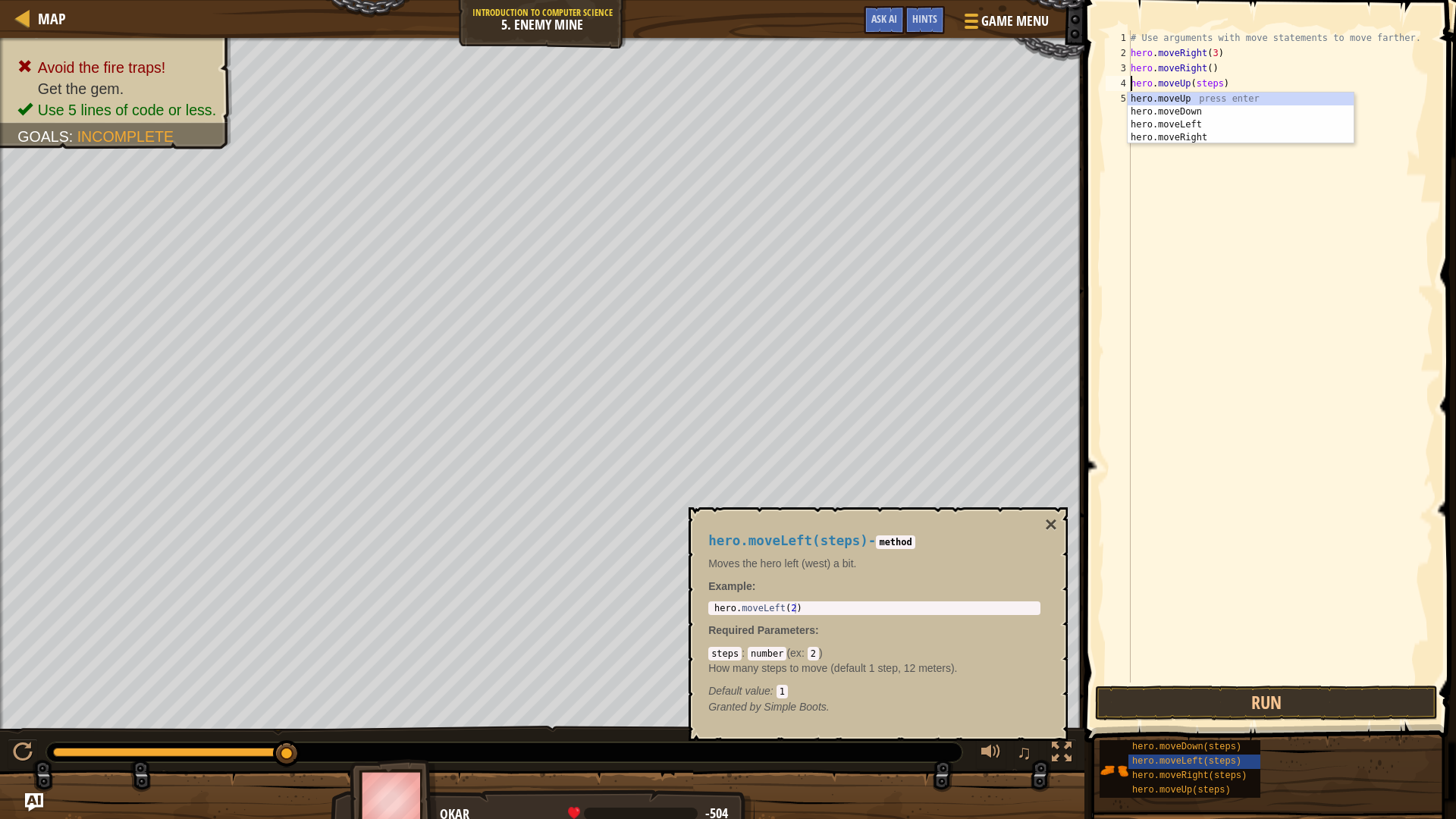
click at [1216, 83] on div "# Use arguments with move statements to move farther. hero . moveRight ( 3 ) he…" at bounding box center [1280, 372] width 306 height 682
type textarea "hero.moveUp()"
click at [1349, 419] on div "# Use arguments with move statements to move farther. hero . moveRight ( 3 ) he…" at bounding box center [1280, 372] width 306 height 682
click at [1299, 690] on button "Run" at bounding box center [1266, 702] width 343 height 35
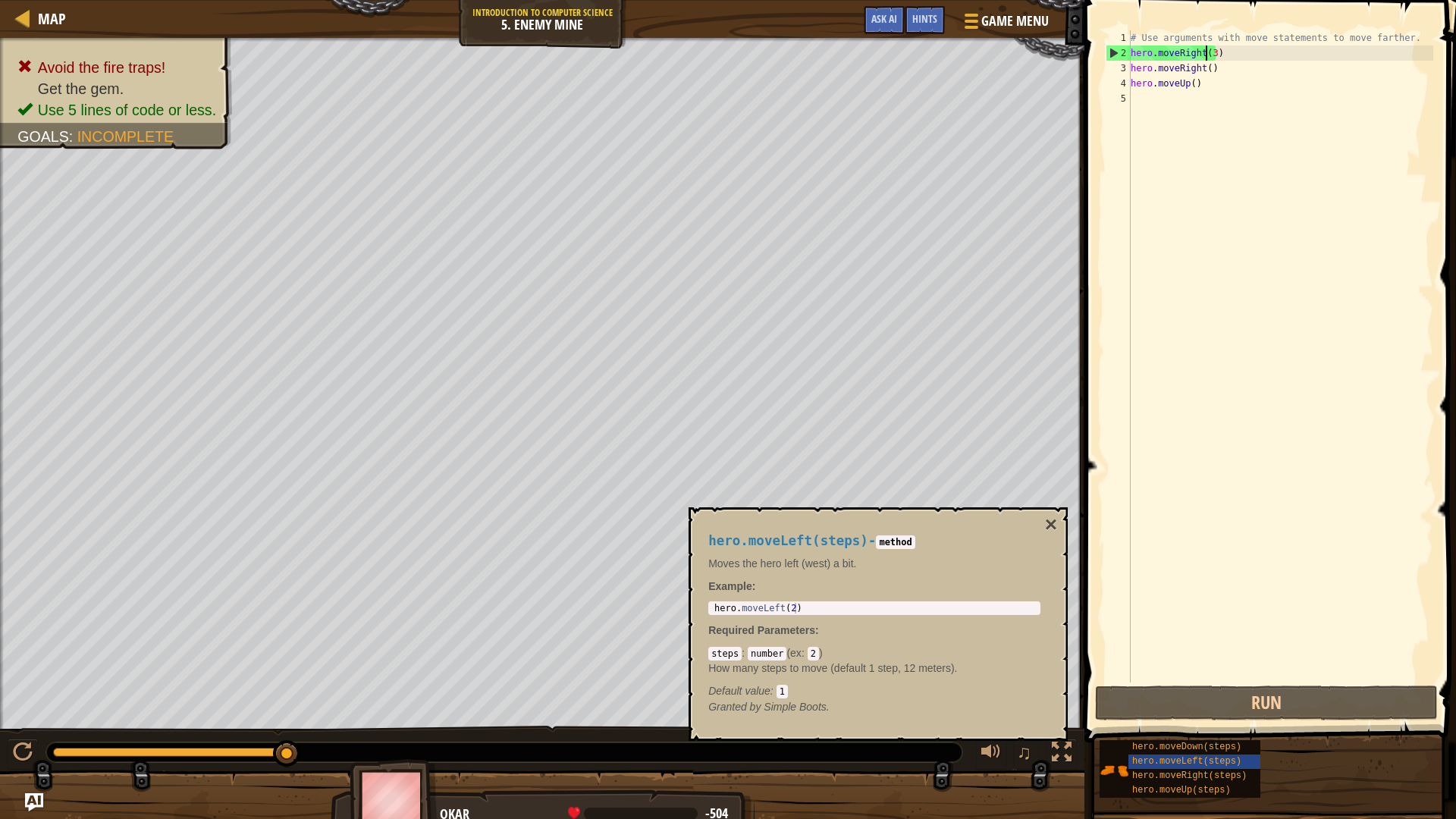
click at [1208, 49] on div "# Use arguments with move statements to move farther. hero . moveRight ( 3 ) he…" at bounding box center [1280, 372] width 306 height 682
click at [1208, 51] on div "# Use arguments with move statements to move farther. hero . moveRight ( 3 ) he…" at bounding box center [1280, 372] width 306 height 682
click at [1210, 52] on div "# Use arguments with move statements to move farther. hero . moveRight ( 3 ) he…" at bounding box center [1280, 372] width 306 height 682
type textarea "hero.moveRight(2)"
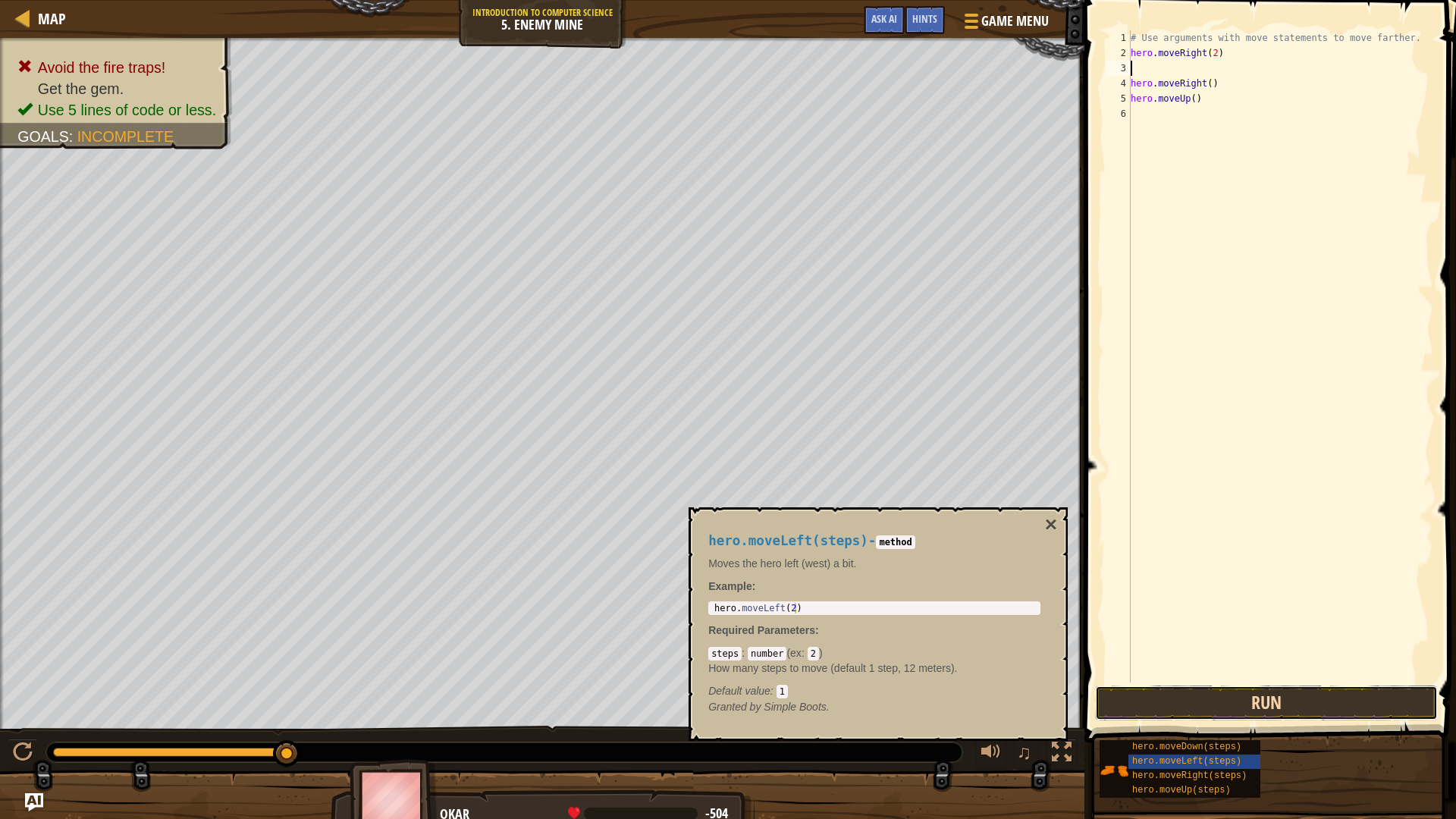
click at [1258, 690] on button "Run" at bounding box center [1266, 702] width 343 height 35
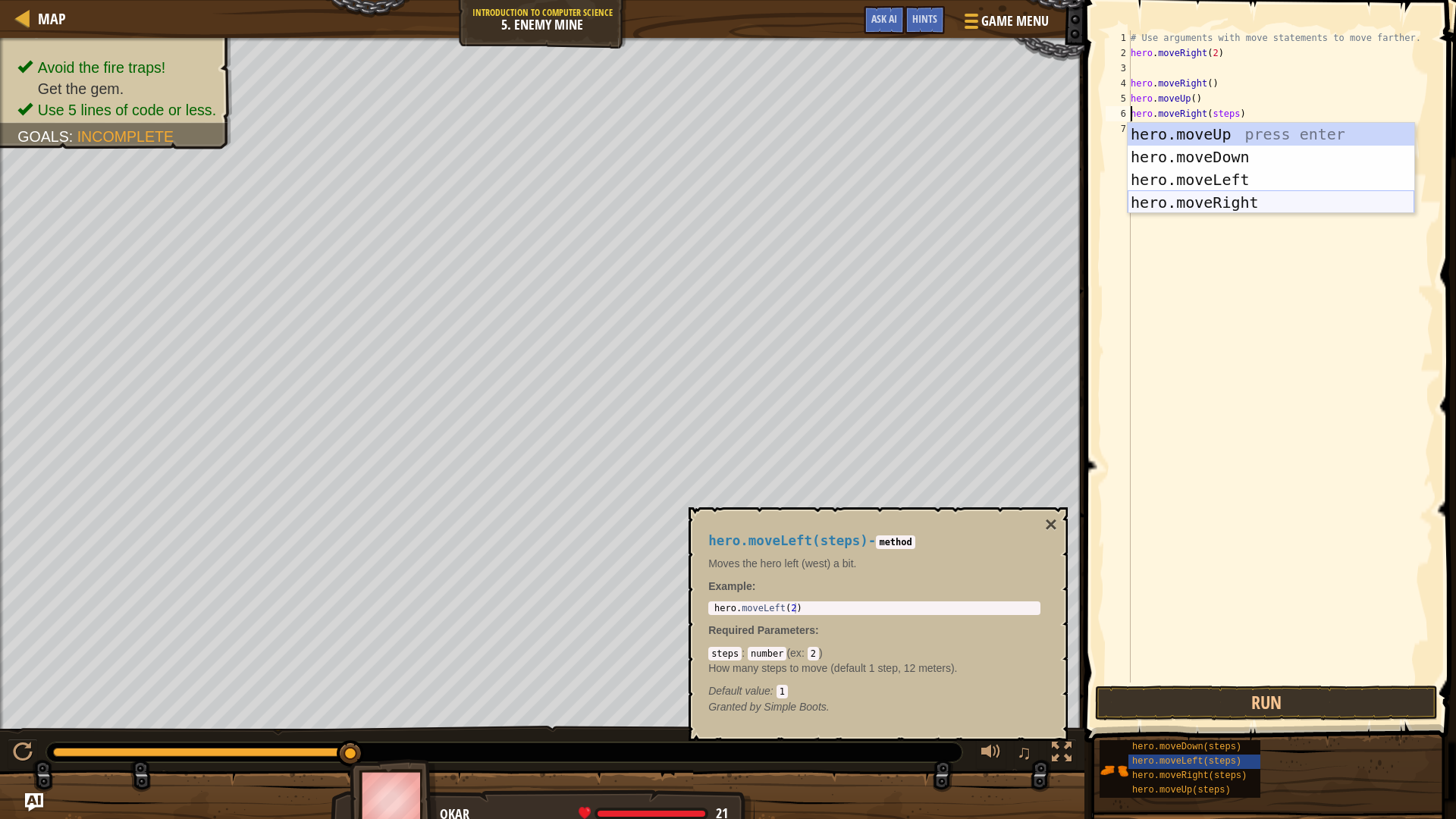
click at [1243, 203] on div "hero.moveUp press enter hero.moveDown press enter hero.moveLeft press enter her…" at bounding box center [1271, 192] width 287 height 137
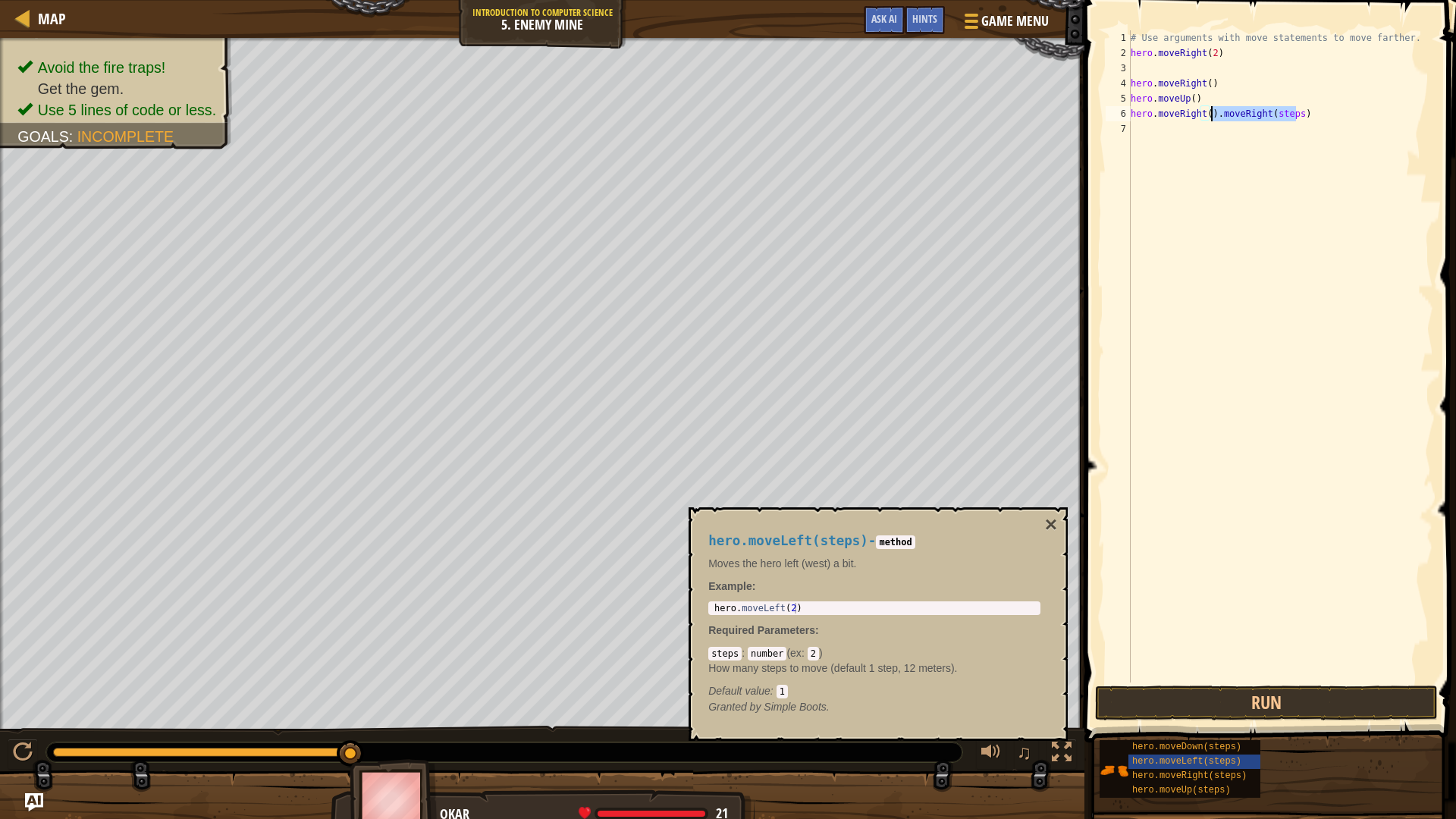
drag, startPoint x: 1298, startPoint y: 112, endPoint x: 1212, endPoint y: 120, distance: 86.4
click at [1212, 120] on div "# Use arguments with move statements to move farther. hero . moveRight ( 2 ) he…" at bounding box center [1280, 372] width 306 height 682
click at [1207, 112] on div "# Use arguments with move statements to move farther. hero . moveRight ( 2 ) he…" at bounding box center [1280, 372] width 306 height 682
click at [1253, 690] on button "Run" at bounding box center [1266, 702] width 343 height 35
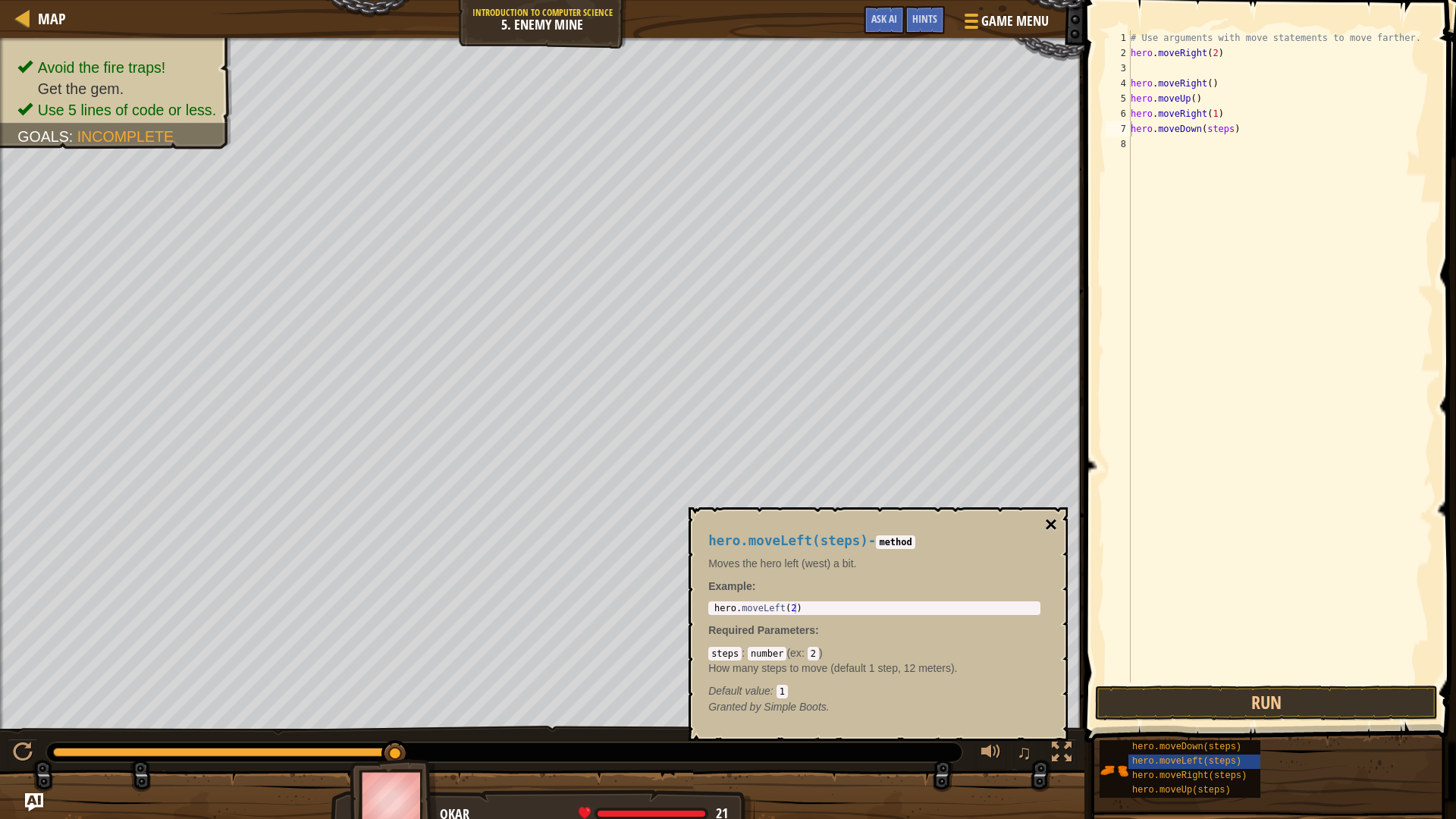
click at [1050, 524] on button "×" at bounding box center [1051, 524] width 12 height 21
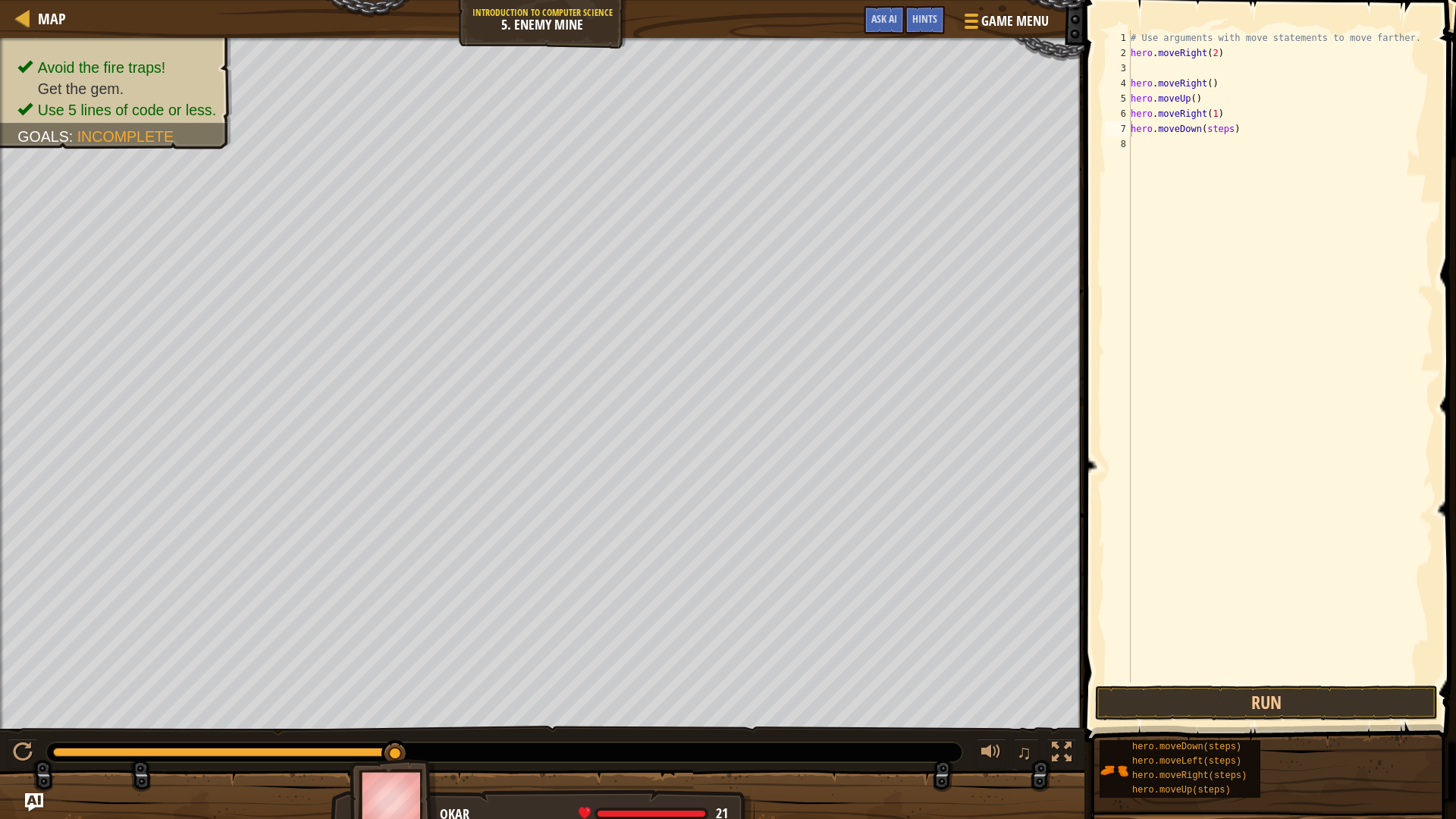
click at [1221, 131] on div "# Use arguments with move statements to move farther. hero . moveRight ( 2 ) he…" at bounding box center [1280, 372] width 306 height 682
click at [1224, 133] on div "# Use arguments with move statements to move farther. hero . moveRight ( 2 ) he…" at bounding box center [1280, 372] width 306 height 682
click at [1226, 144] on div "# Use arguments with move statements to move farther. hero . moveRight ( 2 ) he…" at bounding box center [1280, 372] width 306 height 682
click at [1228, 145] on div "# Use arguments with move statements to move farther. hero . moveRight ( 2 ) he…" at bounding box center [1280, 372] width 306 height 682
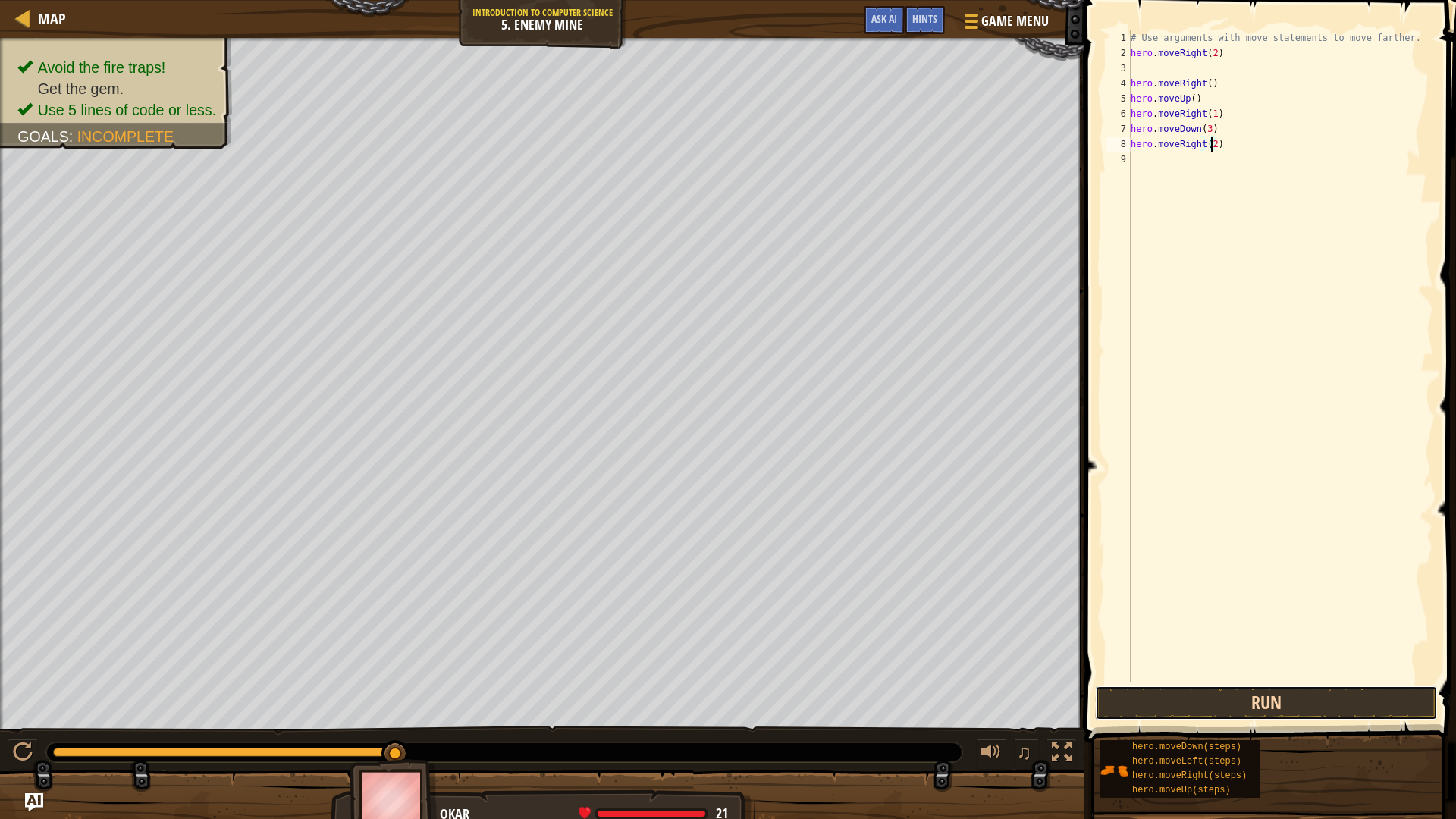
click at [1323, 690] on button "Run" at bounding box center [1266, 702] width 343 height 35
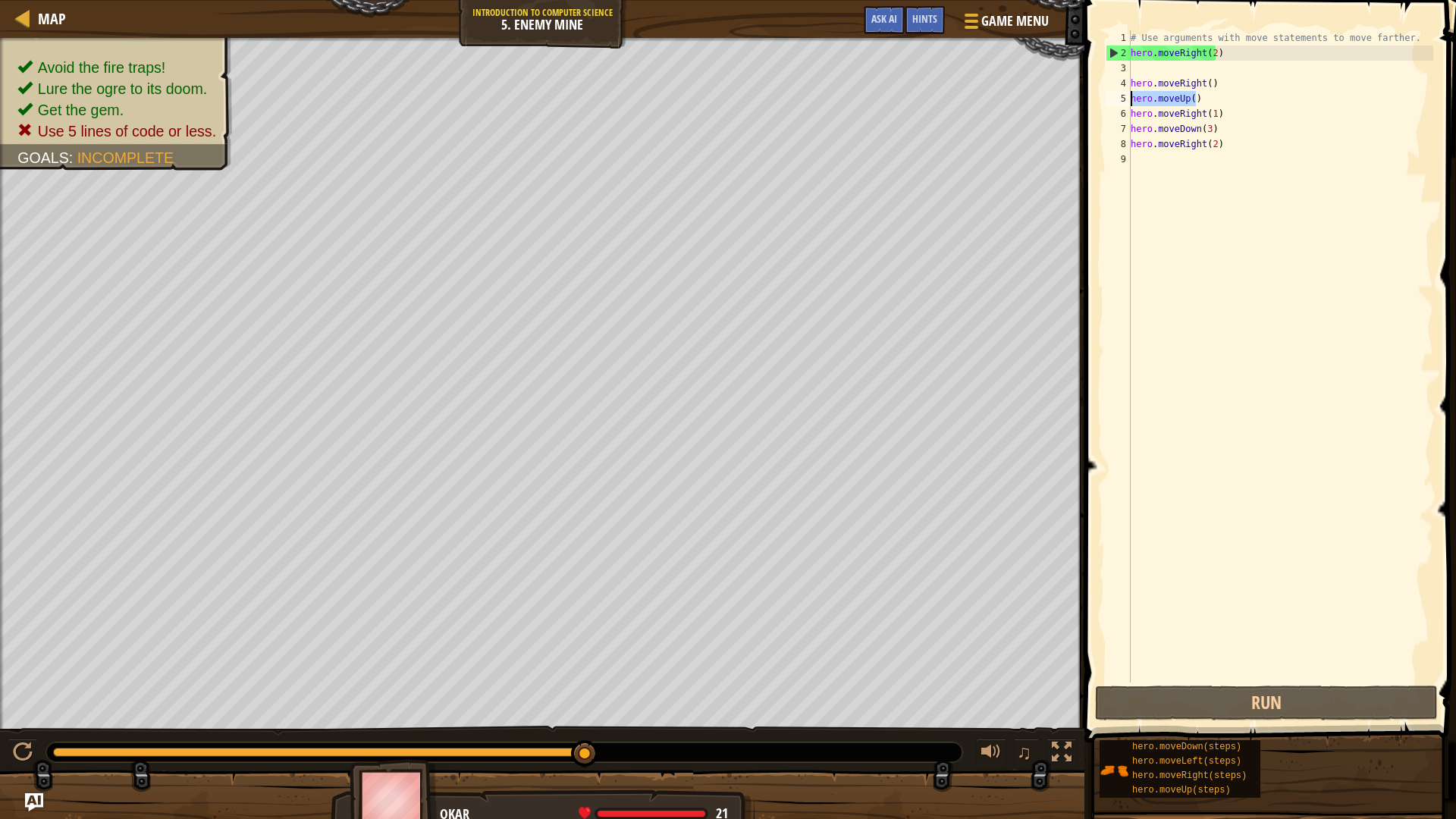
drag, startPoint x: 1199, startPoint y: 91, endPoint x: 1084, endPoint y: 97, distance: 115.2
click at [1084, 97] on div "hero.moveRight(2) 1 2 3 4 5 6 7 8 9 # Use arguments with move statements to mov…" at bounding box center [1268, 401] width 376 height 787
click at [1229, 81] on div "# Use arguments with move statements to move farther. hero . moveRight ( 2 ) he…" at bounding box center [1280, 372] width 306 height 682
type textarea "hero.moveRight()"
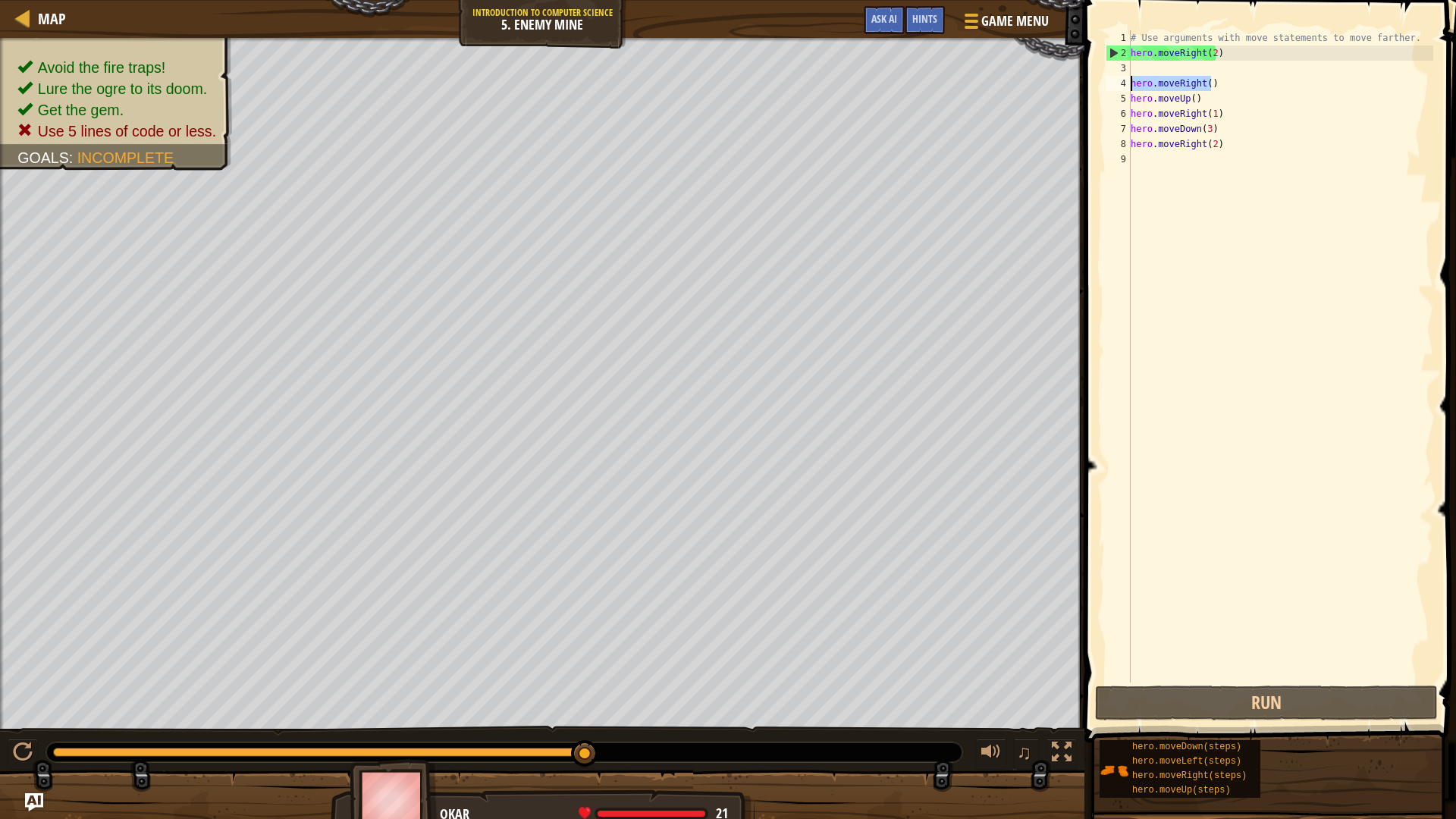
drag, startPoint x: 1224, startPoint y: 81, endPoint x: 1111, endPoint y: 85, distance: 113.1
click at [1111, 85] on div "hero.moveRight() 1 2 3 4 5 6 7 8 9 # Use arguments with move statements to move…" at bounding box center [1268, 356] width 331 height 652
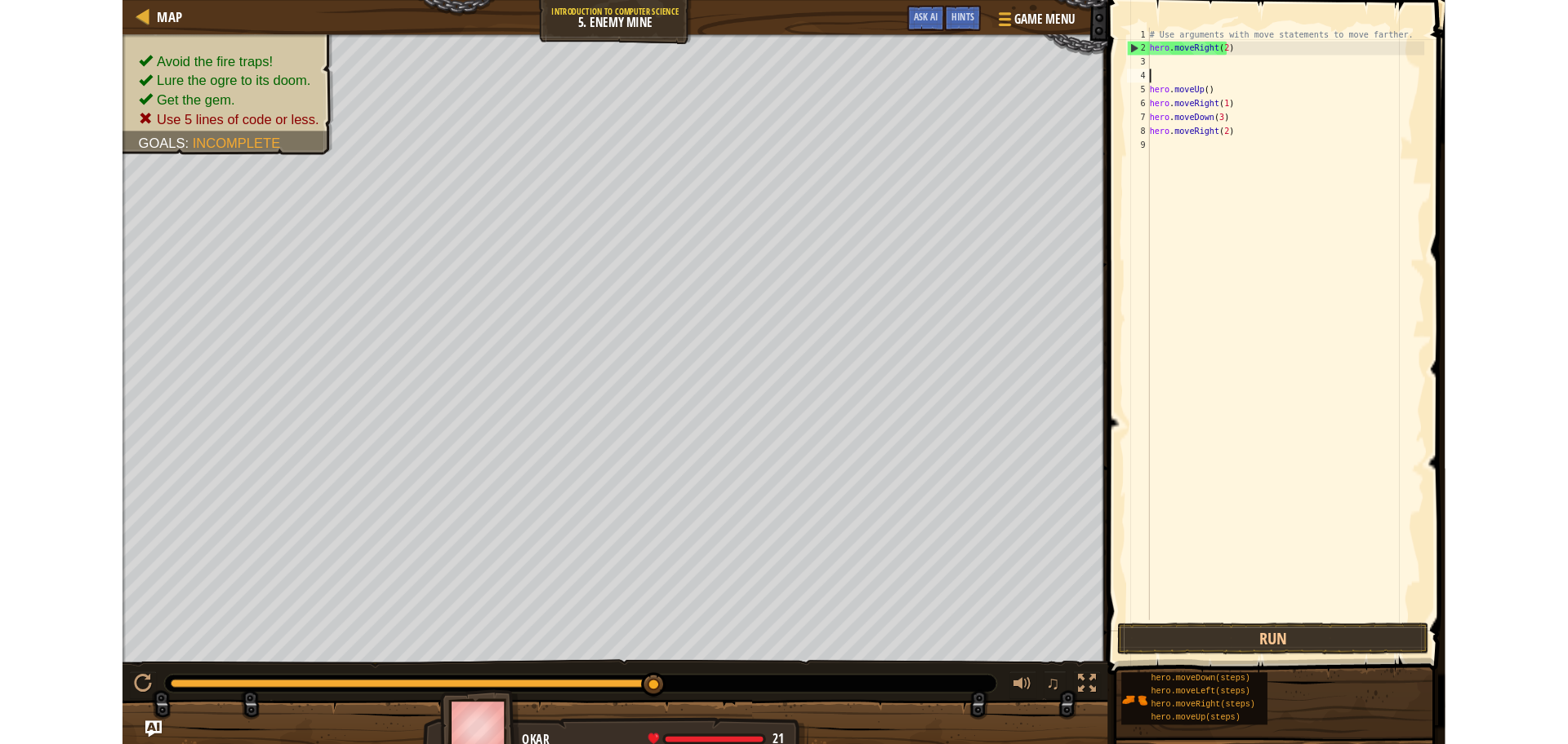
scroll to position [7, 0]
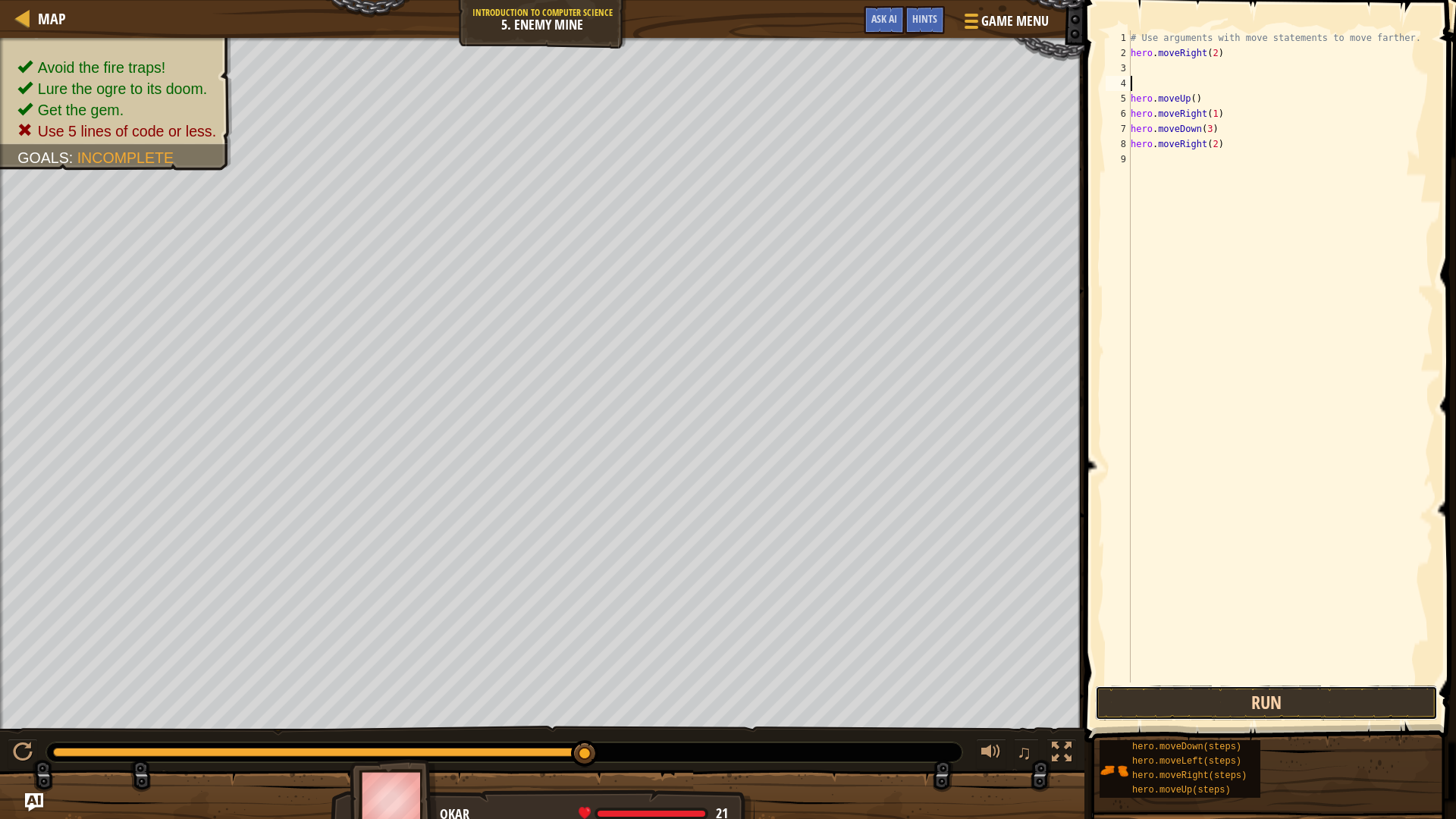
click at [1195, 690] on button "Run" at bounding box center [1266, 702] width 343 height 35
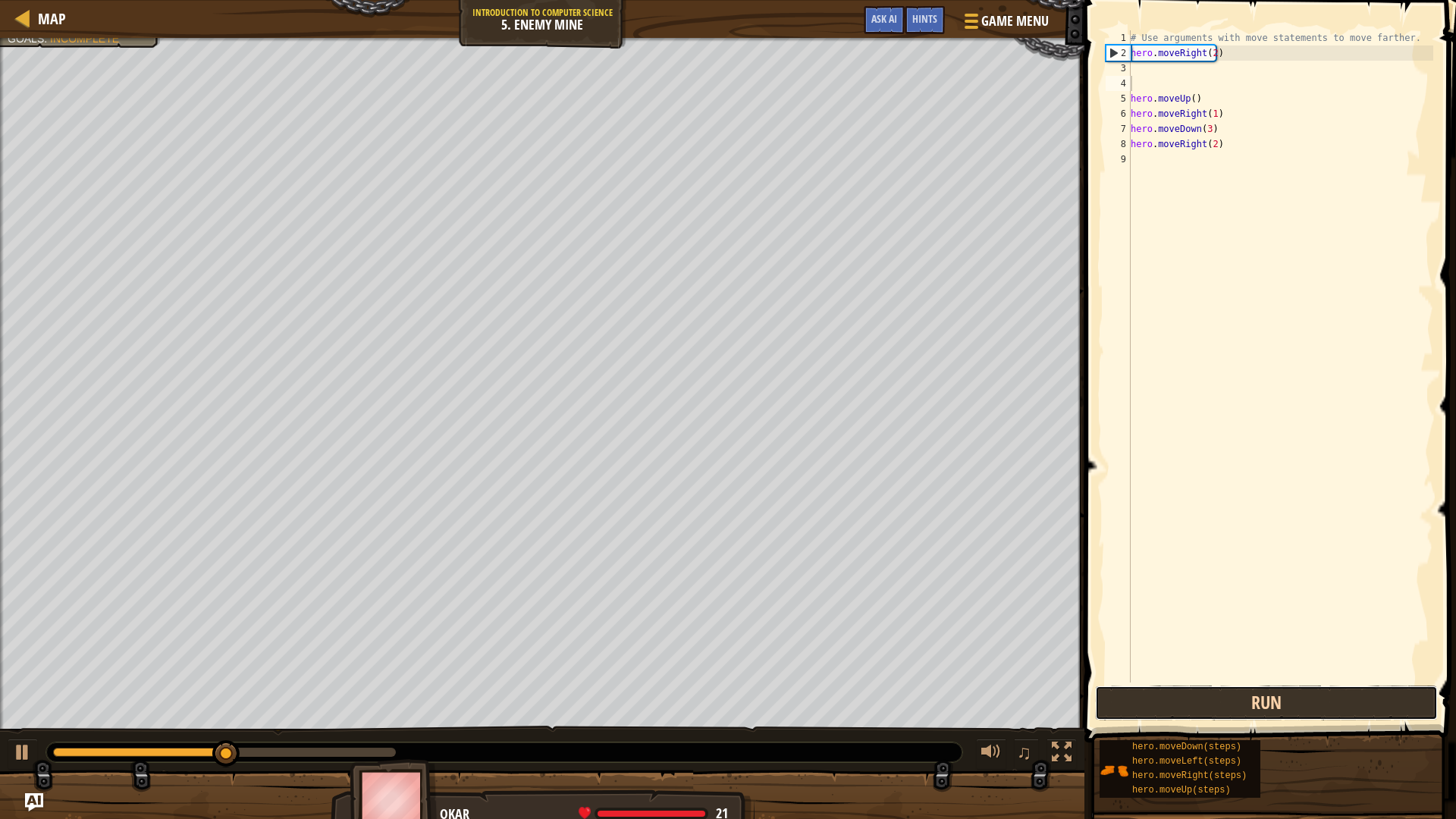
click at [1192, 690] on button "Run" at bounding box center [1266, 702] width 343 height 35
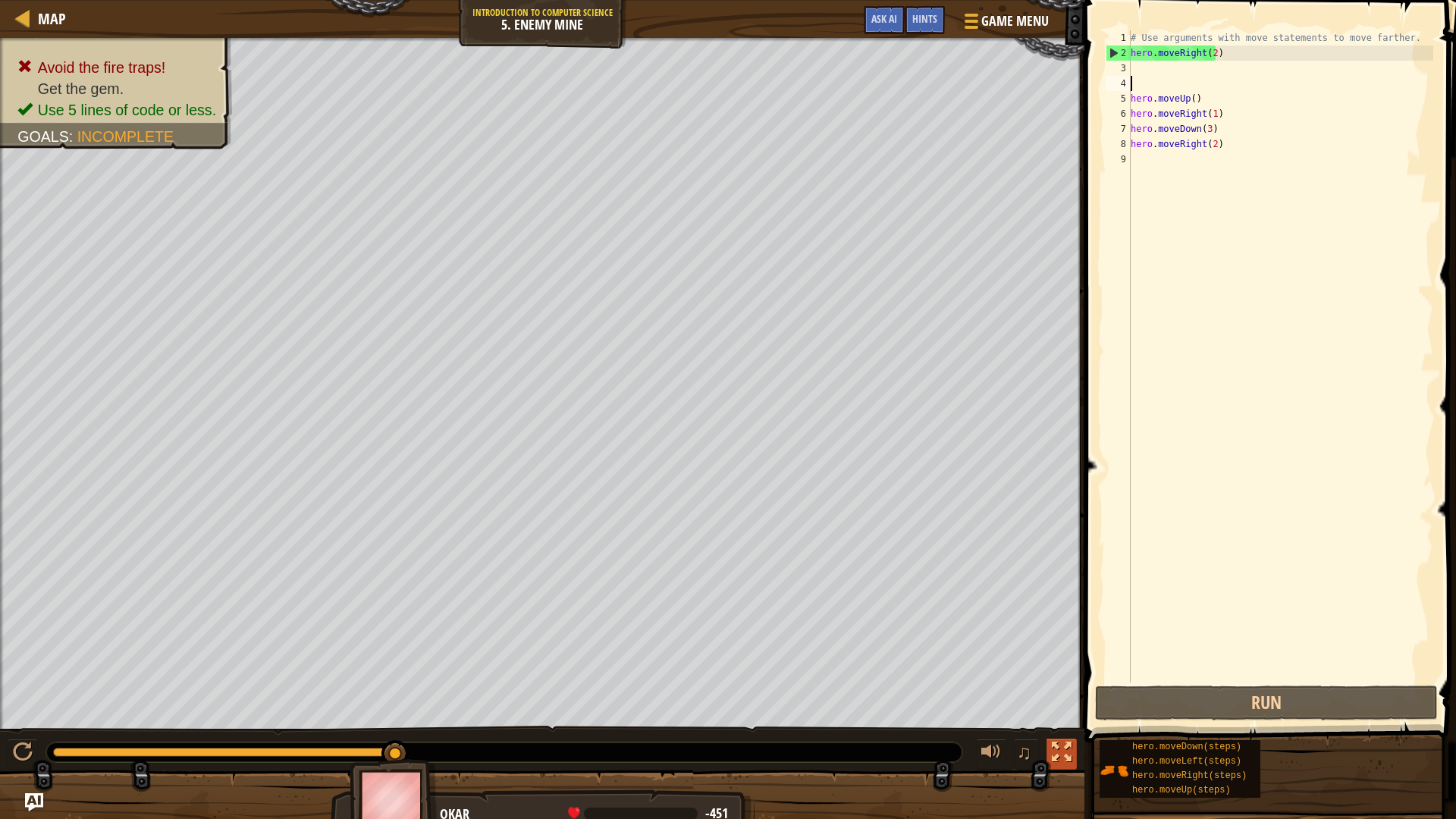
click at [1073, 690] on button at bounding box center [1062, 754] width 30 height 31
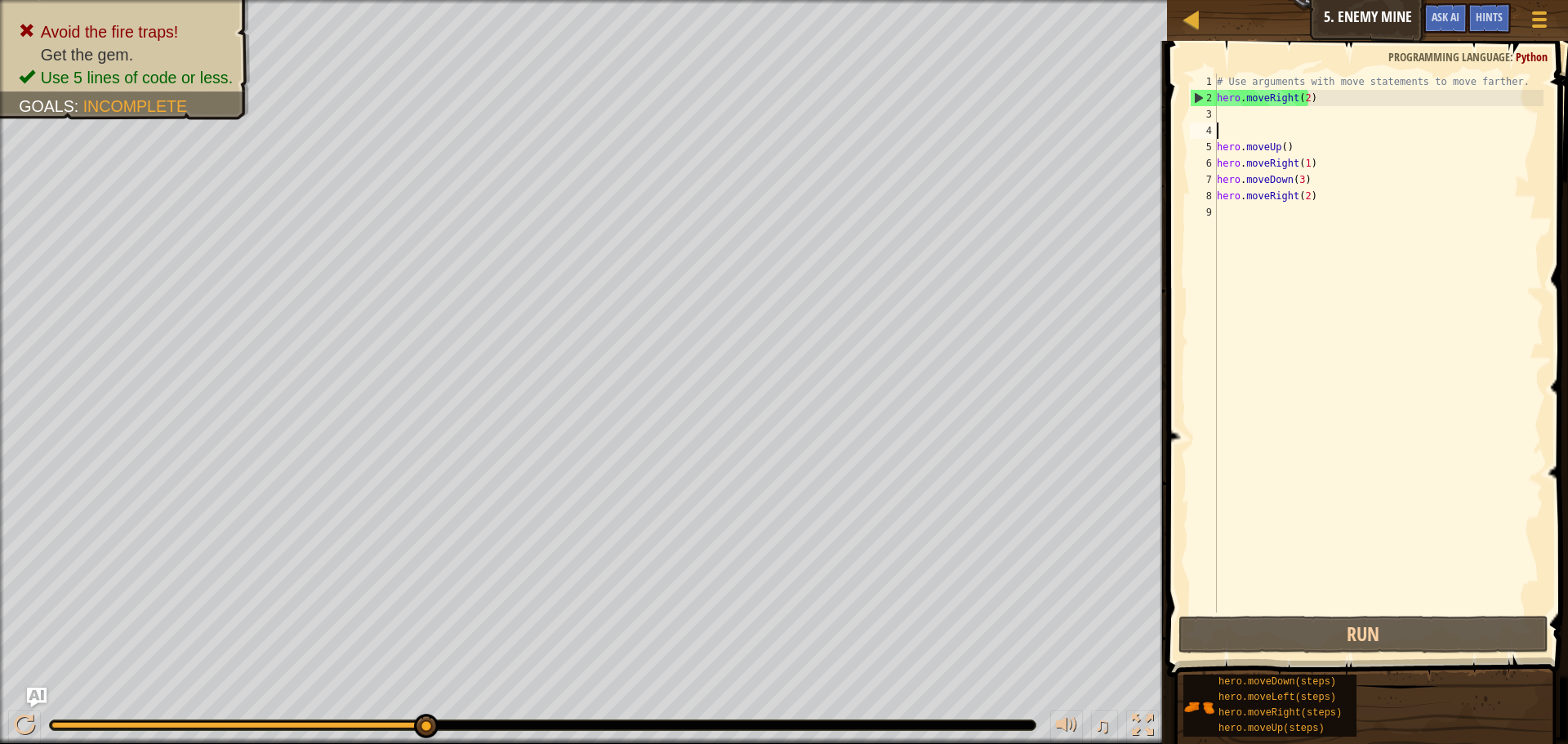
click at [1310, 128] on div "# Use arguments with move statements to move farther. hero . moveRight ( 2 ) he…" at bounding box center [1378, 359] width 330 height 572
click at [1223, 215] on div "# Use arguments with move statements to move farther. hero . moveRight ( 2 ) he…" at bounding box center [1378, 359] width 330 height 572
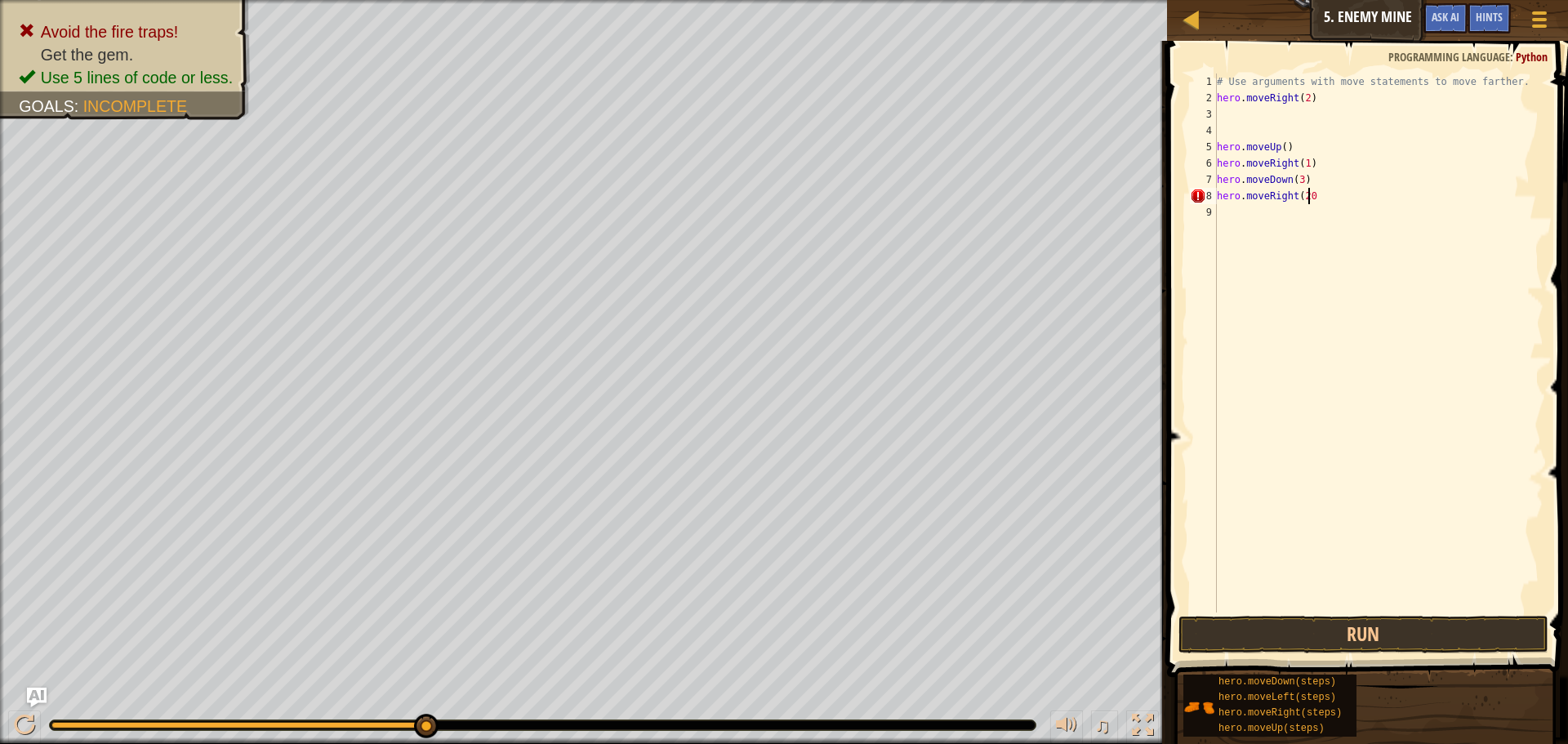
scroll to position [7, 6]
type textarea "hero.moveRight(2)"
click at [1436, 622] on button "Run" at bounding box center [1363, 634] width 370 height 37
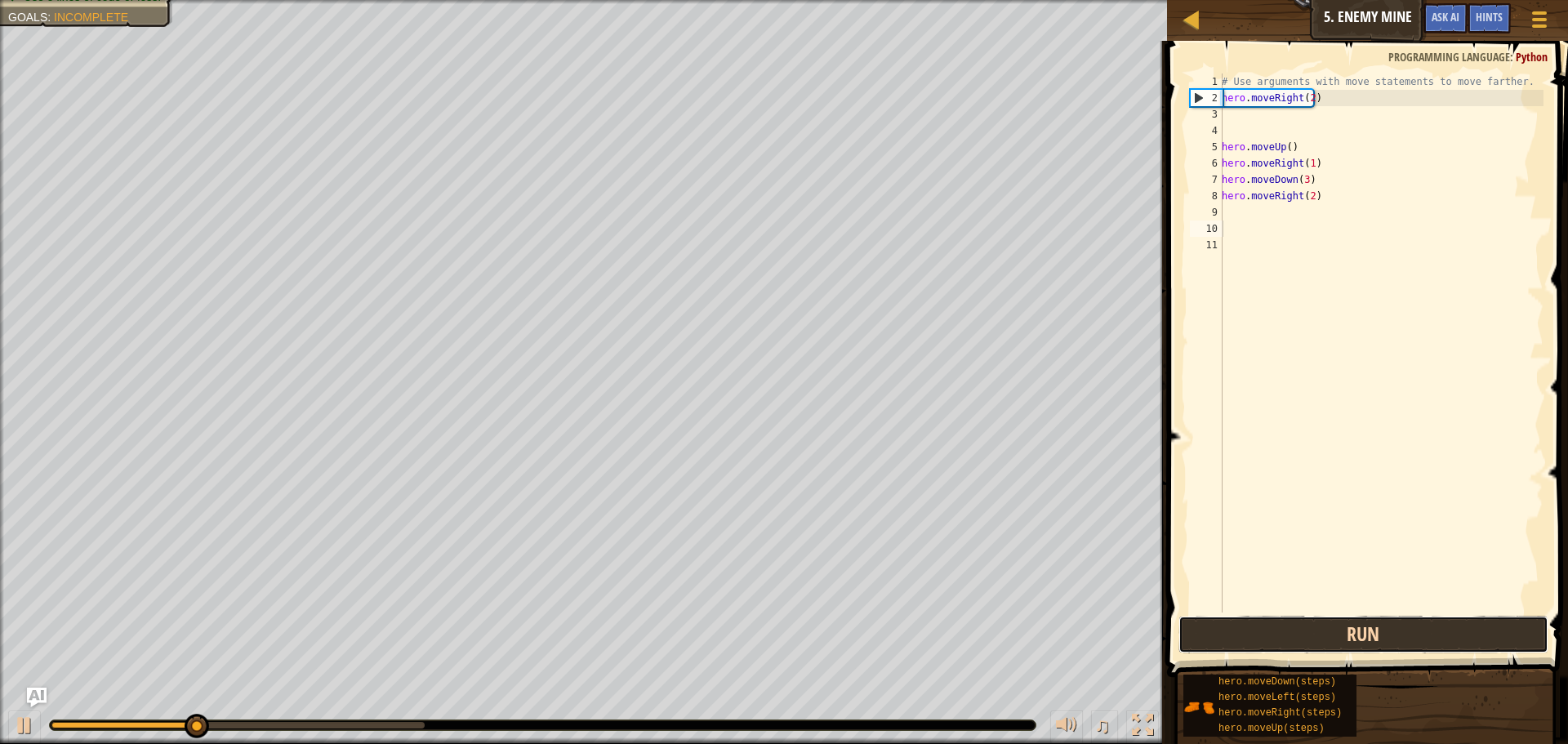
click at [1436, 622] on button "Run" at bounding box center [1363, 634] width 370 height 37
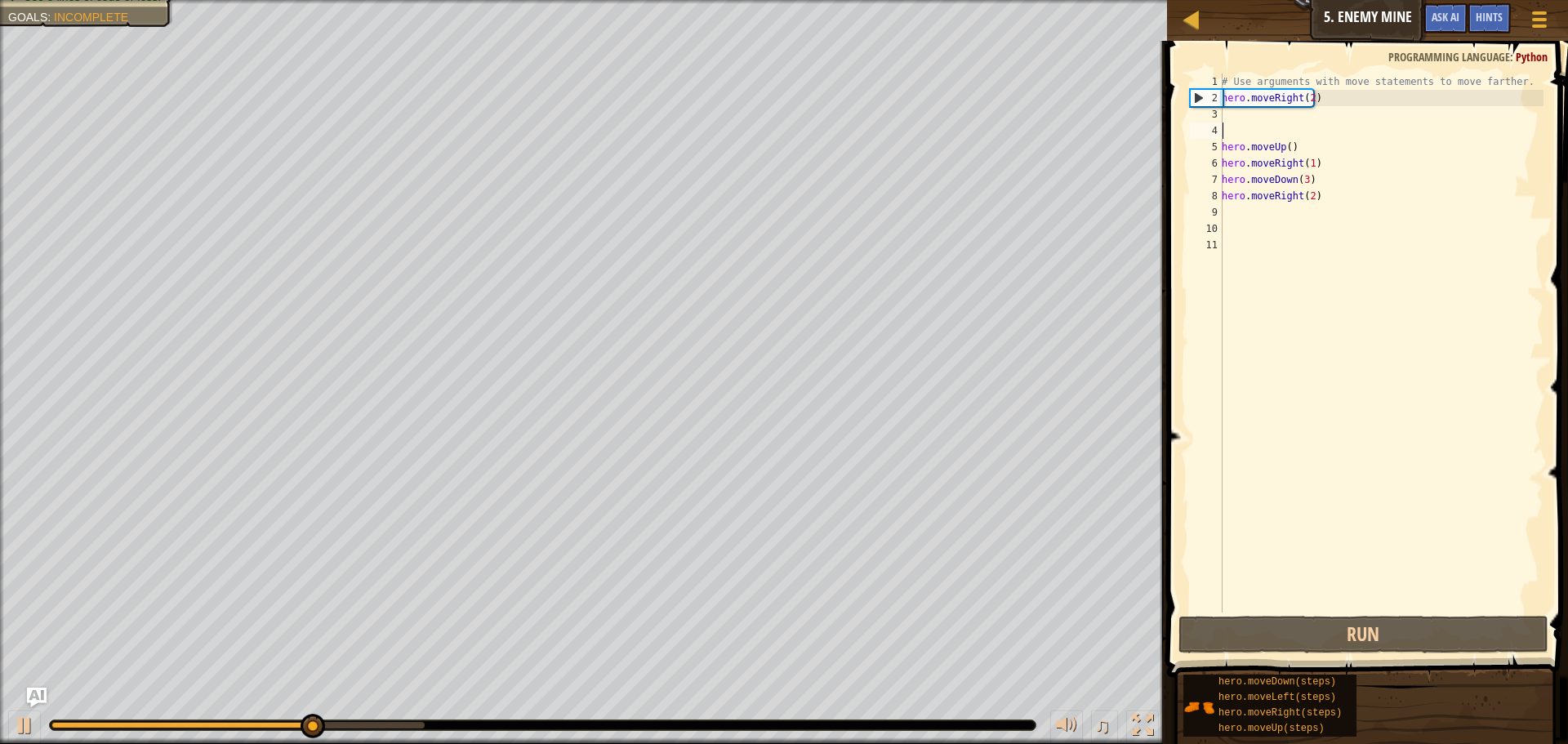
click at [1267, 131] on div "# Use arguments with move statements to move farther. hero . moveRight ( 2 ) he…" at bounding box center [1380, 359] width 325 height 572
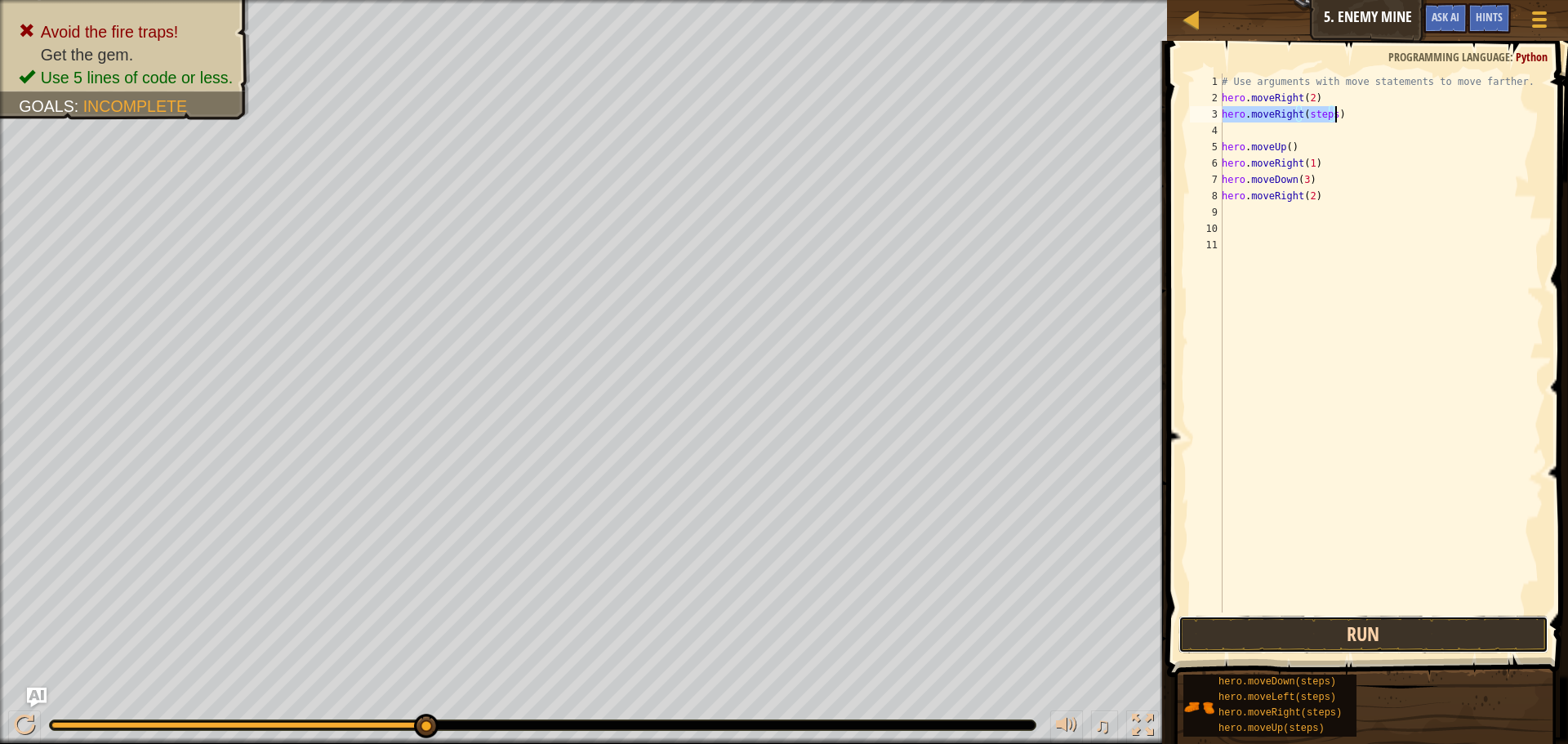
click at [1309, 642] on button "Run" at bounding box center [1363, 634] width 370 height 37
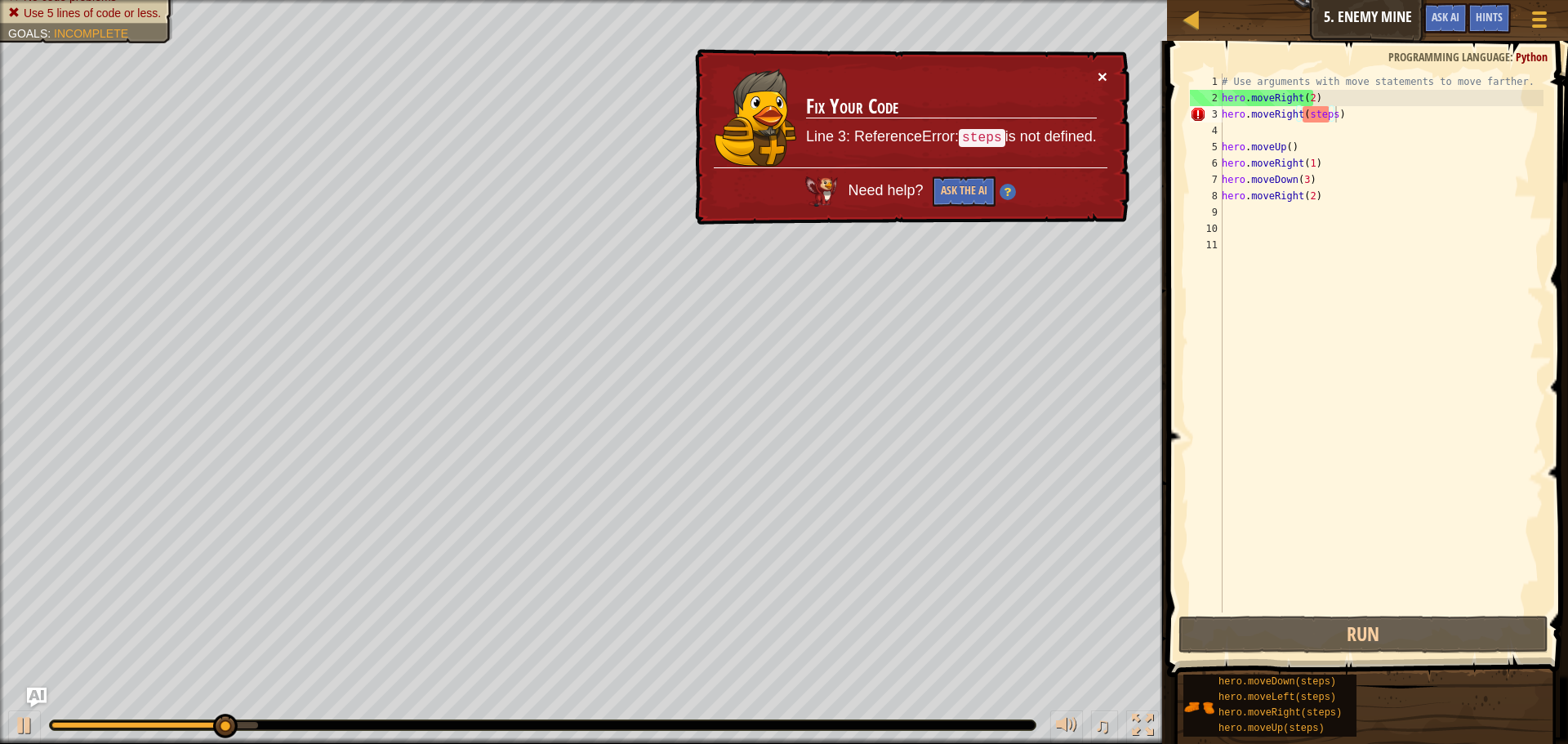
click at [1098, 72] on button "×" at bounding box center [1102, 76] width 10 height 17
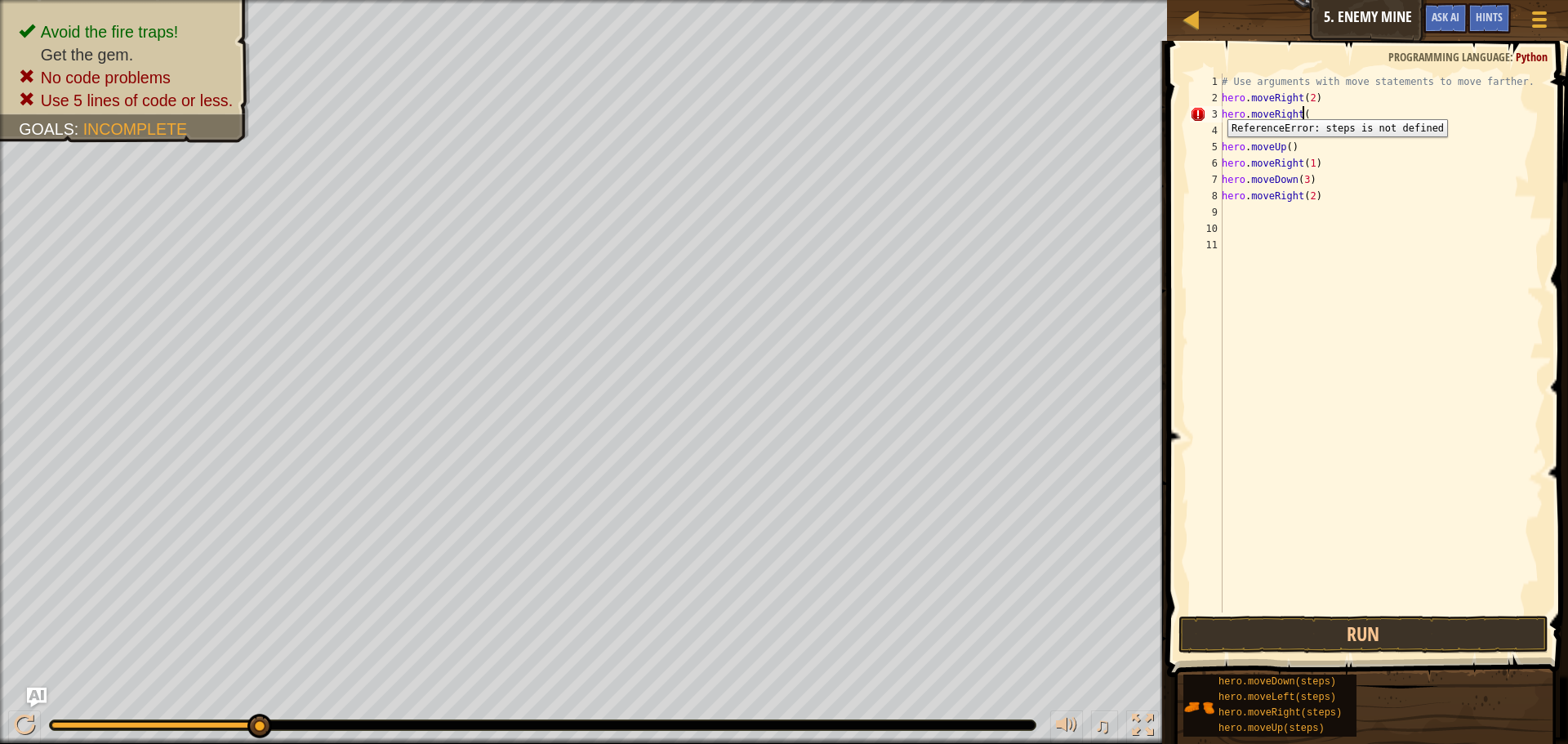
scroll to position [7, 6]
click at [1339, 638] on button "Run" at bounding box center [1363, 634] width 370 height 37
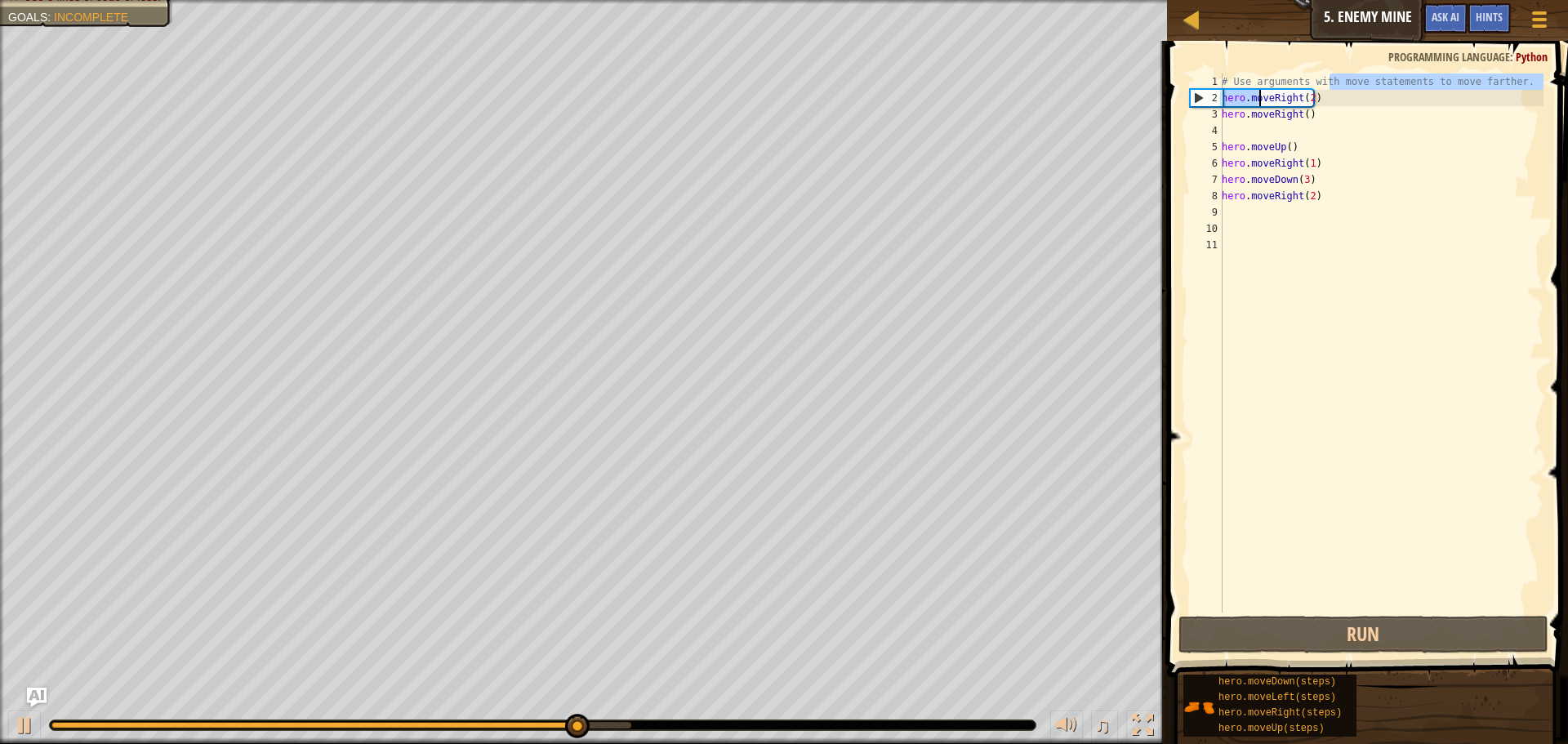
drag, startPoint x: 1328, startPoint y: 89, endPoint x: 1258, endPoint y: 98, distance: 70.6
click at [1258, 98] on div "# Use arguments with move statements to move farther. hero . moveRight ( 2 ) he…" at bounding box center [1380, 359] width 325 height 572
click at [1380, 117] on div "# Use arguments with move statements to move farther. hero . moveRight ( 2 ) he…" at bounding box center [1380, 359] width 325 height 572
type textarea "hero.moveRight()"
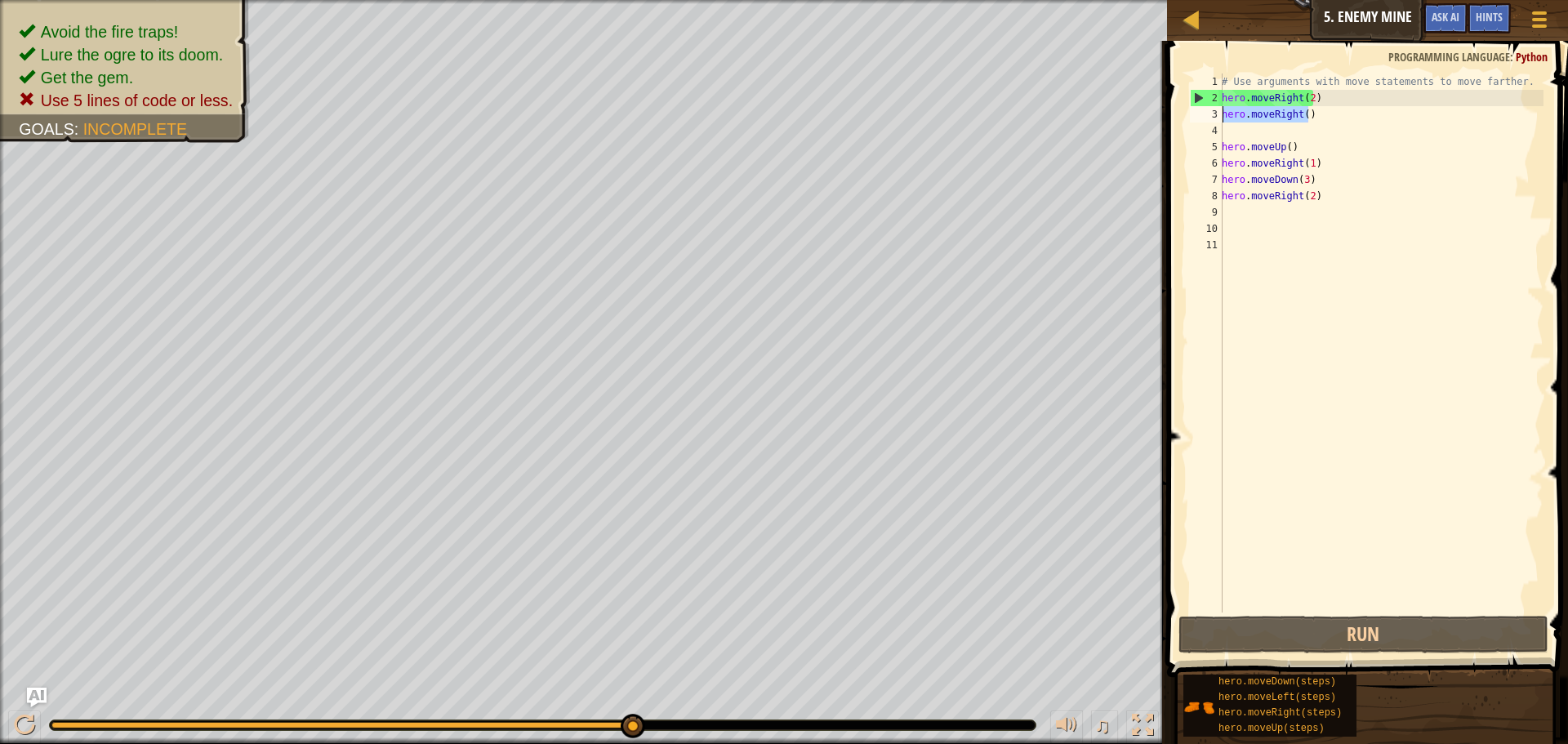
drag, startPoint x: 1344, startPoint y: 108, endPoint x: 1202, endPoint y: 113, distance: 142.1
click at [1202, 113] on div "hero.moveRight() 1 2 3 4 5 6 7 8 9 10 11 # Use arguments with move statements t…" at bounding box center [1364, 343] width 357 height 539
click at [1380, 130] on div "# Use arguments with move statements to move farther. hero . moveRight ( 2 ) he…" at bounding box center [1380, 359] width 325 height 572
click at [1302, 114] on div "# Use arguments with move statements to move farther. hero . moveRight ( 2 ) he…" at bounding box center [1380, 359] width 325 height 572
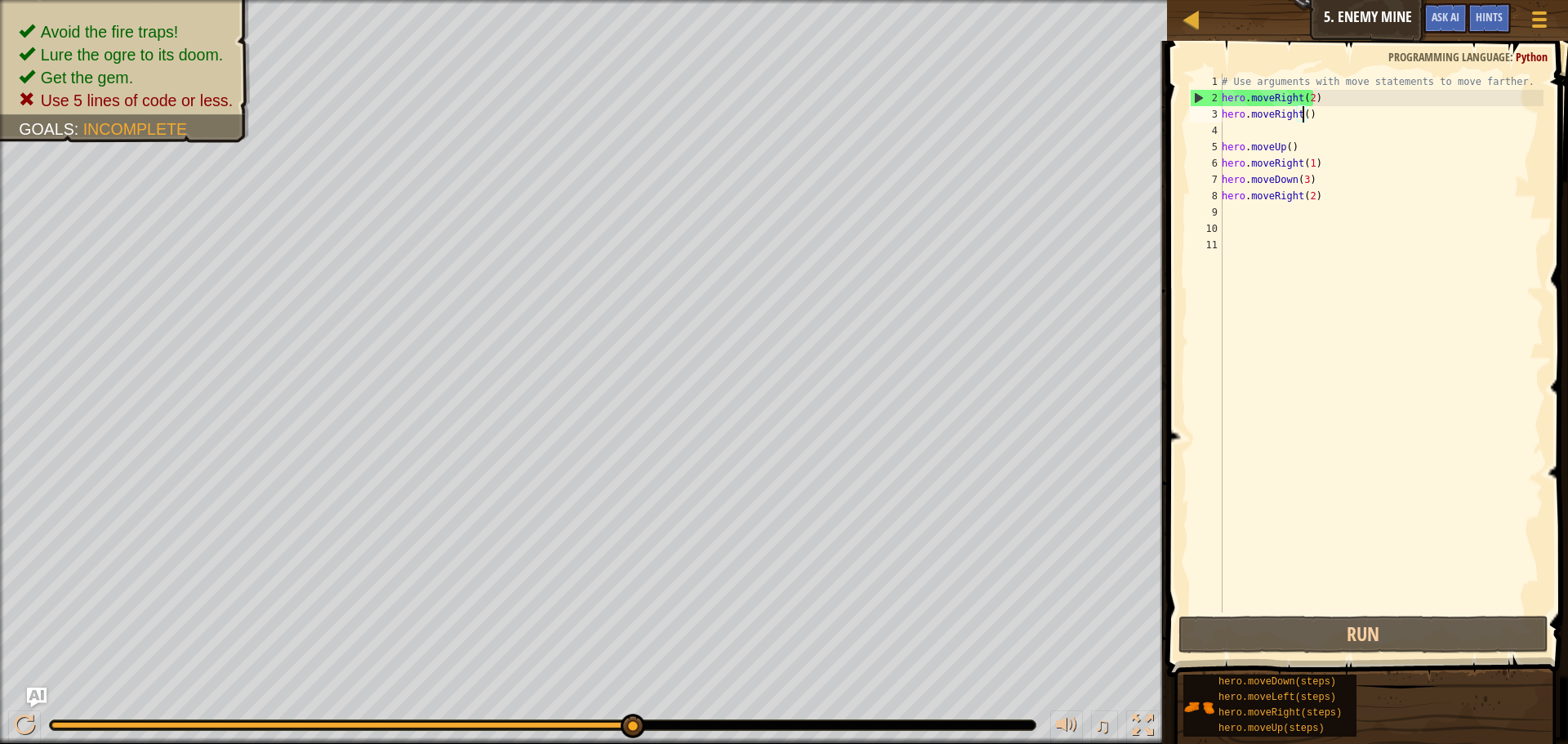
type textarea "hero.moveRight(2)"
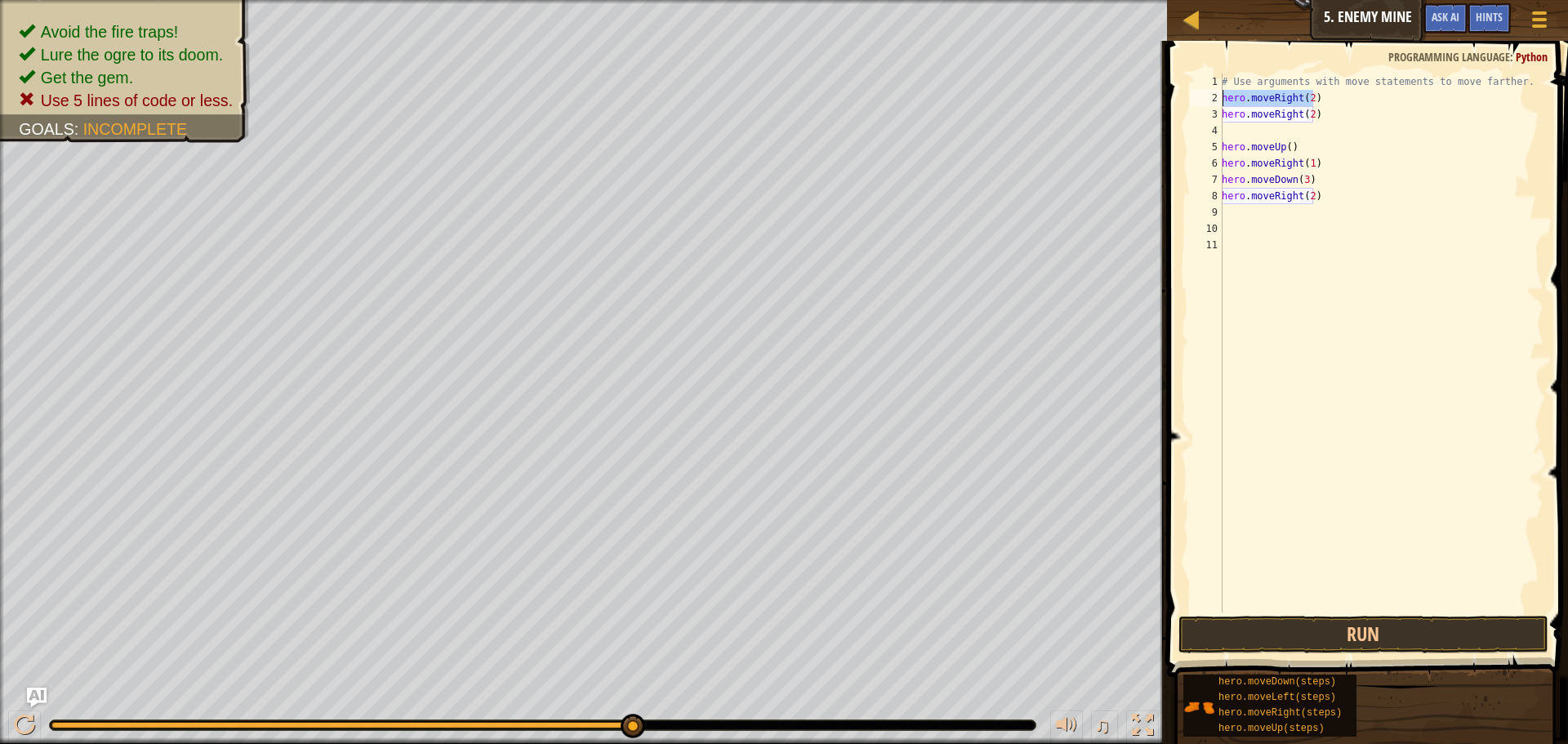
drag, startPoint x: 1336, startPoint y: 93, endPoint x: 1180, endPoint y: 105, distance: 156.5
click at [1180, 105] on div "hero.moveRight(2) 1 2 3 4 5 6 7 8 9 10 11 # Use arguments with move statements …" at bounding box center [1364, 391] width 405 height 685
click at [1352, 390] on div "# Use arguments with move statements to move farther. hero . moveRight ( 2 ) he…" at bounding box center [1380, 359] width 325 height 572
click at [1363, 628] on button "Run" at bounding box center [1363, 634] width 370 height 37
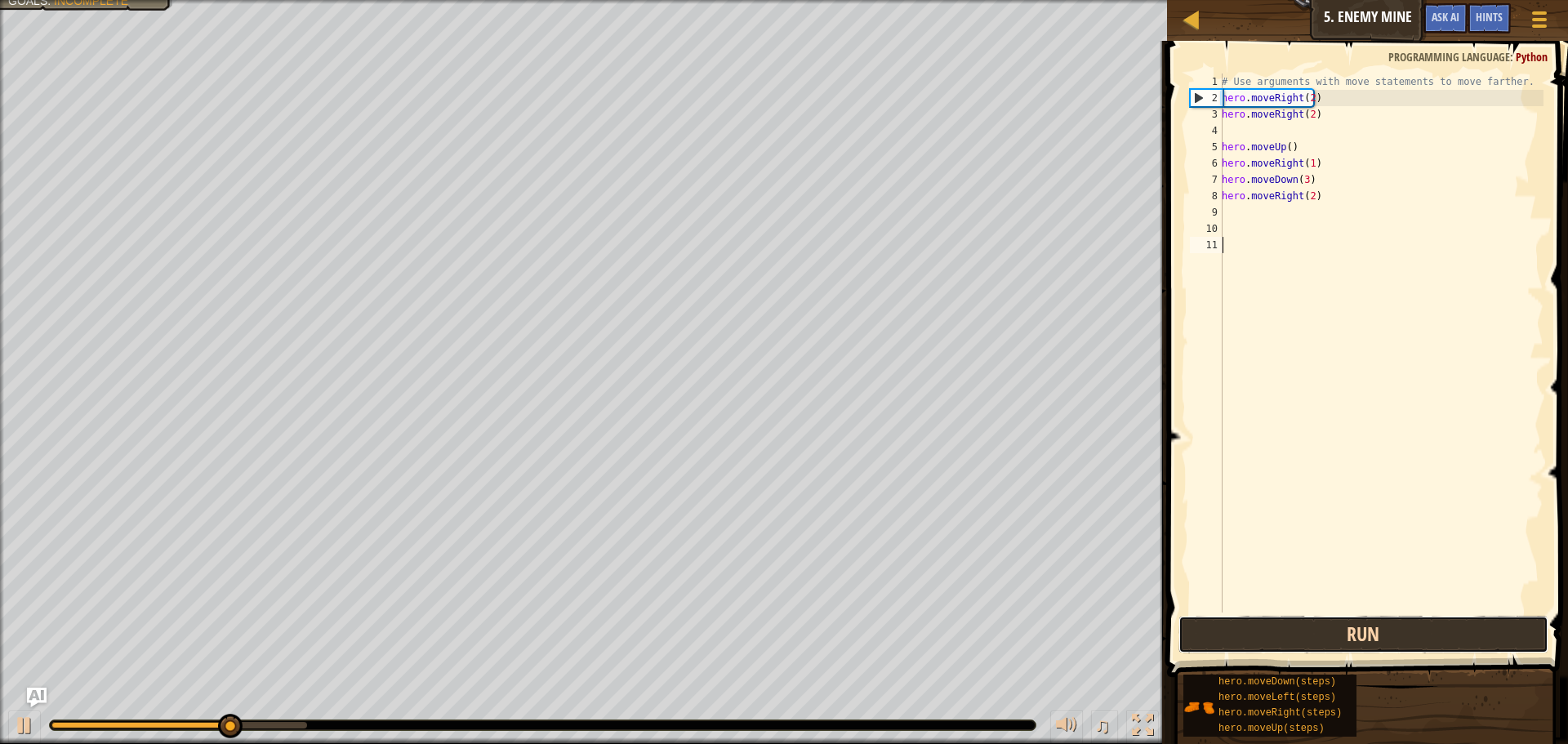
click at [1363, 628] on button "Run" at bounding box center [1363, 634] width 370 height 37
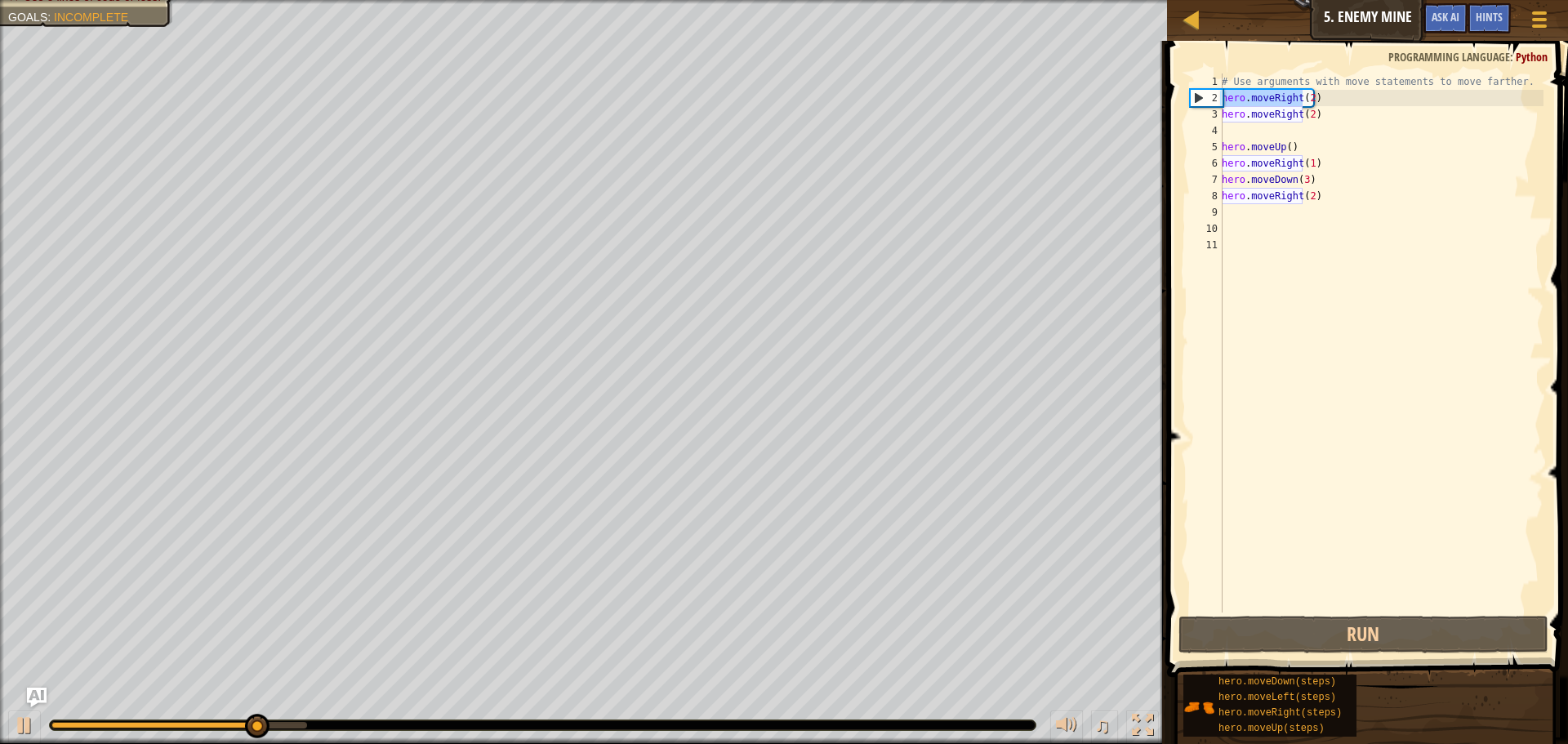
drag, startPoint x: 1303, startPoint y: 94, endPoint x: 1184, endPoint y: 103, distance: 119.3
click at [1184, 103] on div "1 2 3 4 5 6 7 8 9 10 11 # Use arguments with move statements to move farther. h…" at bounding box center [1364, 391] width 405 height 685
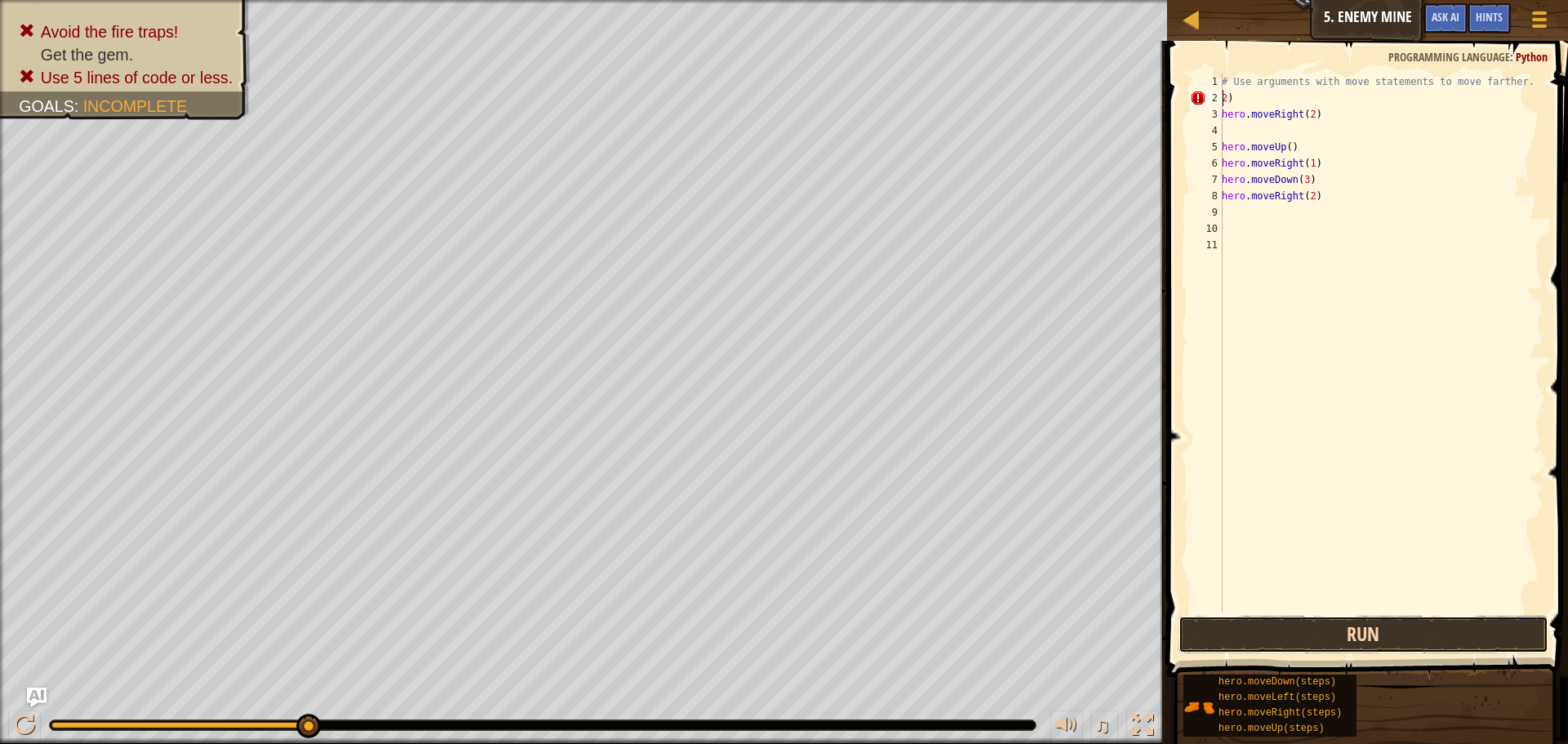
click at [1344, 639] on button "Run" at bounding box center [1363, 634] width 370 height 37
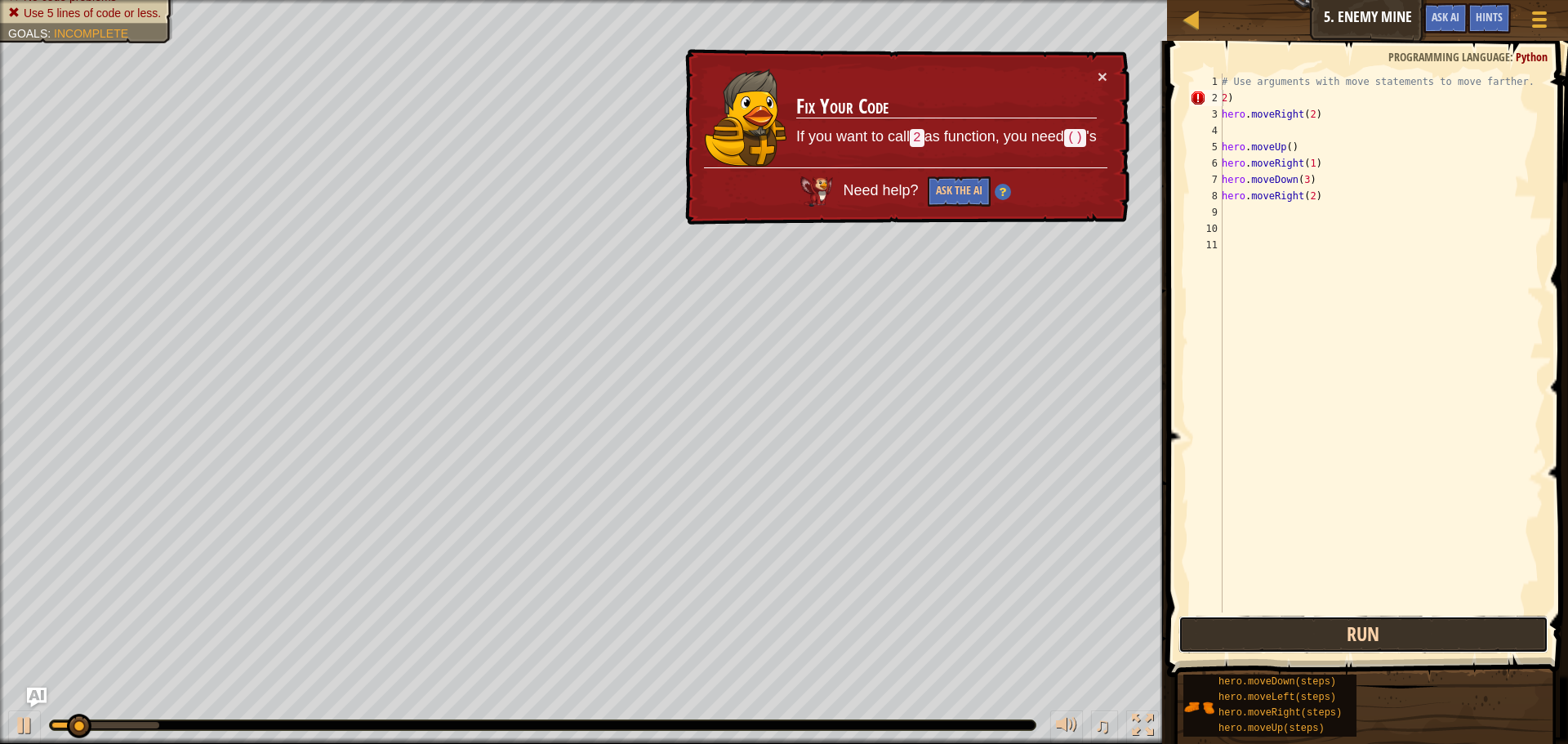
click at [1343, 639] on button "Run" at bounding box center [1363, 634] width 370 height 37
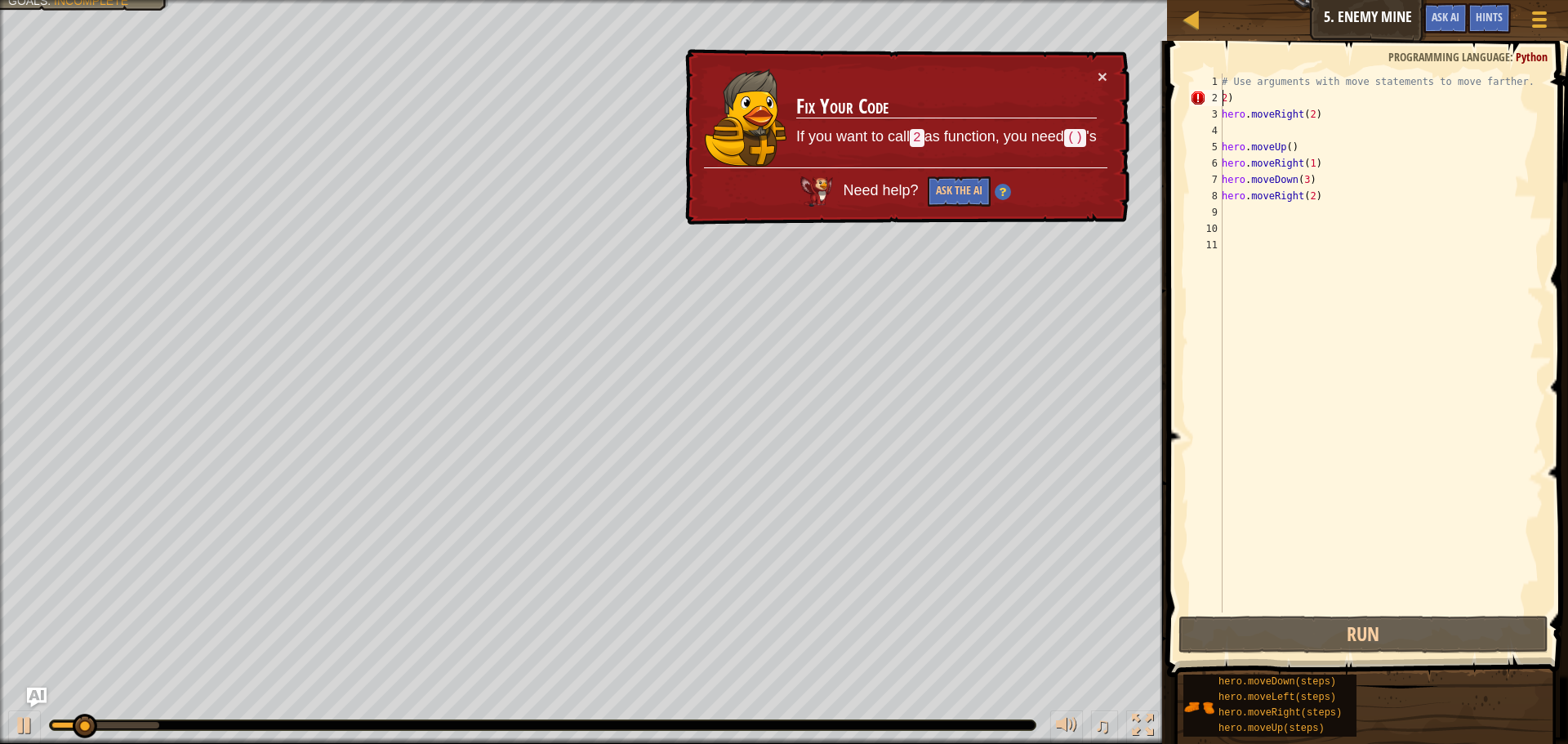
click at [1296, 89] on div "# Use arguments with move statements to move farther. 2 ) hero . moveRight ( 2 …" at bounding box center [1380, 359] width 325 height 572
click at [1244, 101] on div "# Use arguments with move statements to move farther. 2 ) hero . moveRight ( 2 …" at bounding box center [1380, 359] width 325 height 572
type textarea "2"
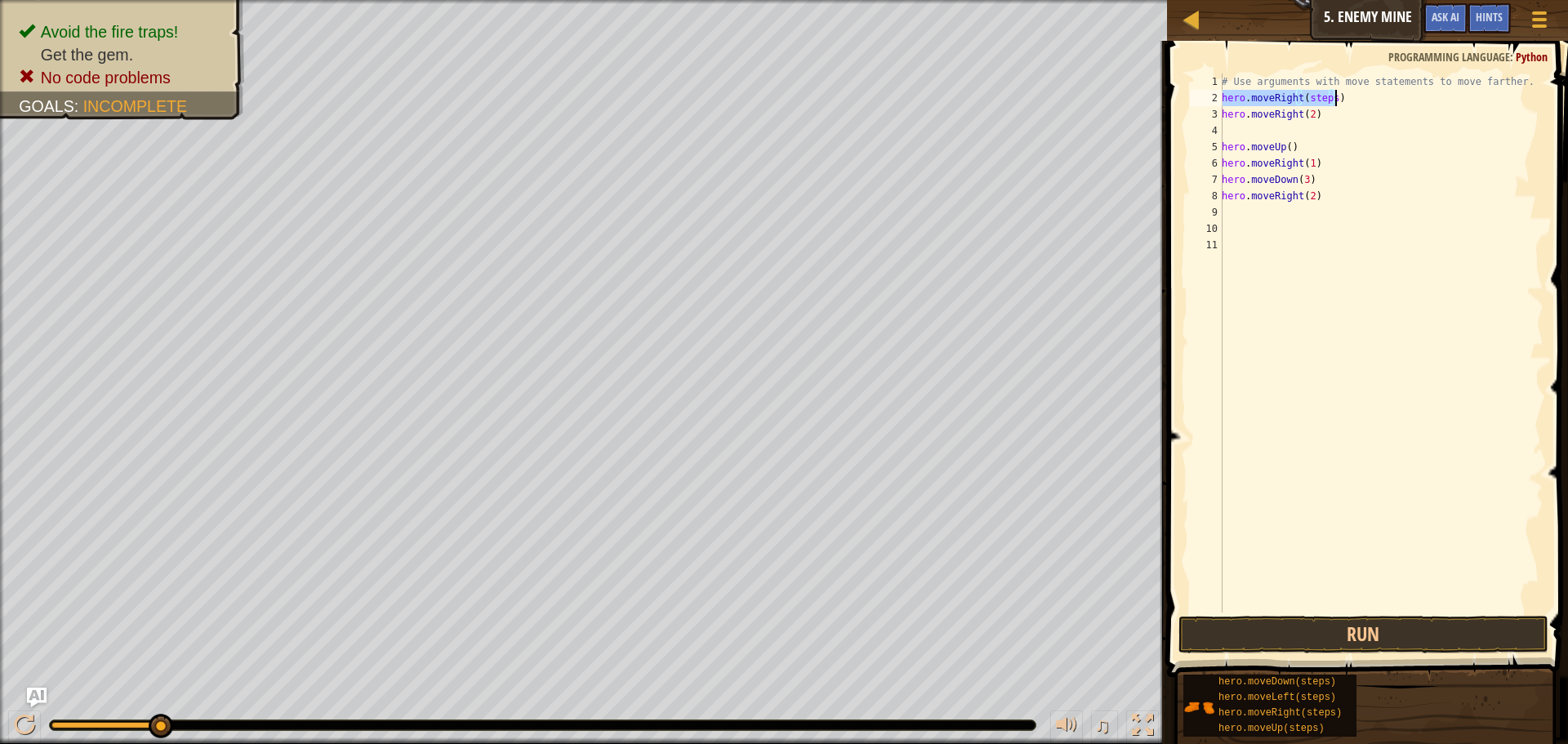
click at [1325, 100] on div "# Use arguments with move statements to move farther. hero . moveRight ( steps …" at bounding box center [1380, 343] width 325 height 539
click at [1329, 99] on div "# Use arguments with move statements to move farther. hero . moveRight ( steps …" at bounding box center [1380, 359] width 325 height 572
drag, startPoint x: 1336, startPoint y: 116, endPoint x: 1300, endPoint y: 108, distance: 36.9
click at [1300, 108] on div "# Use arguments with move statements to move farther. hero . moveRight ( 2 ) he…" at bounding box center [1380, 359] width 325 height 572
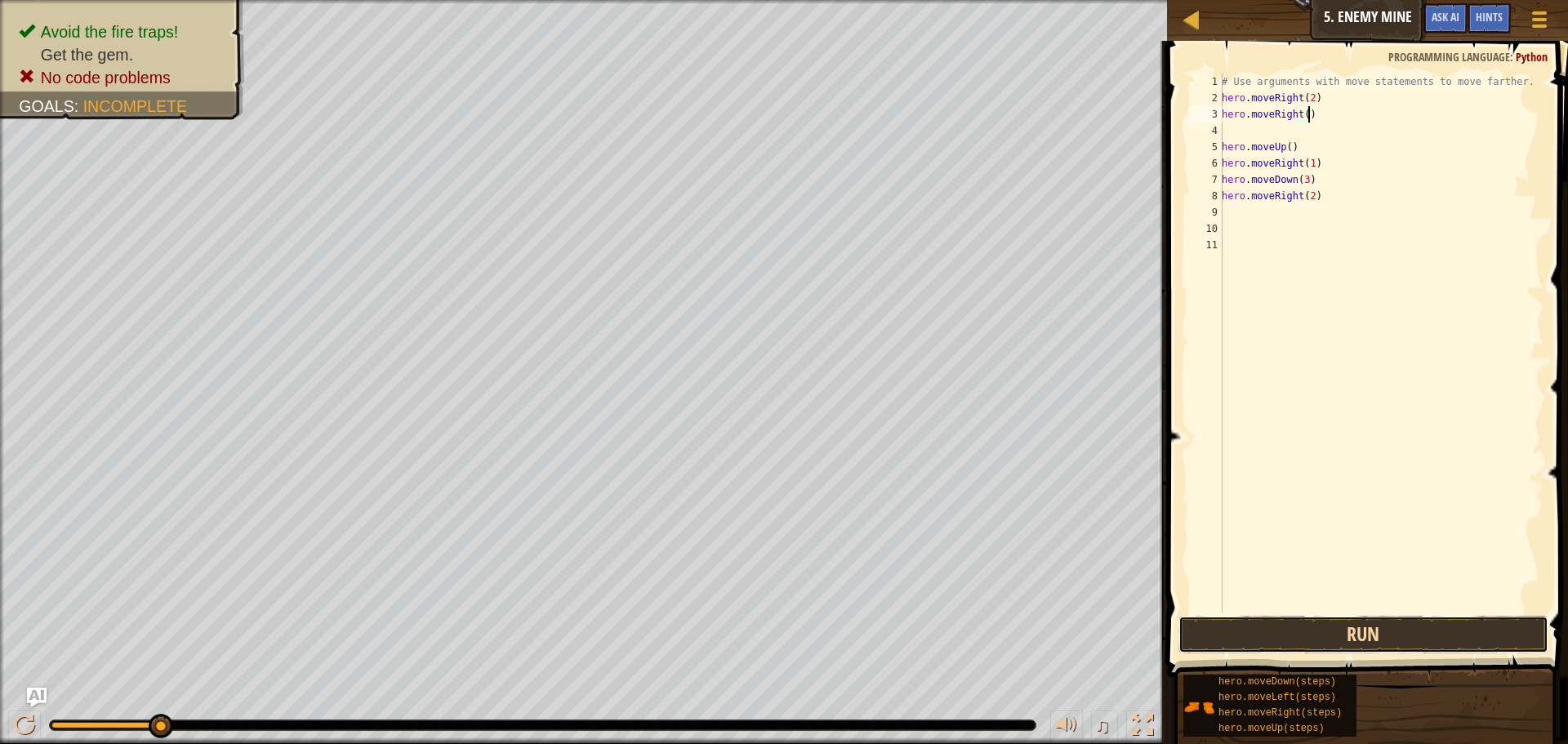
click at [1446, 631] on button "Run" at bounding box center [1363, 634] width 370 height 37
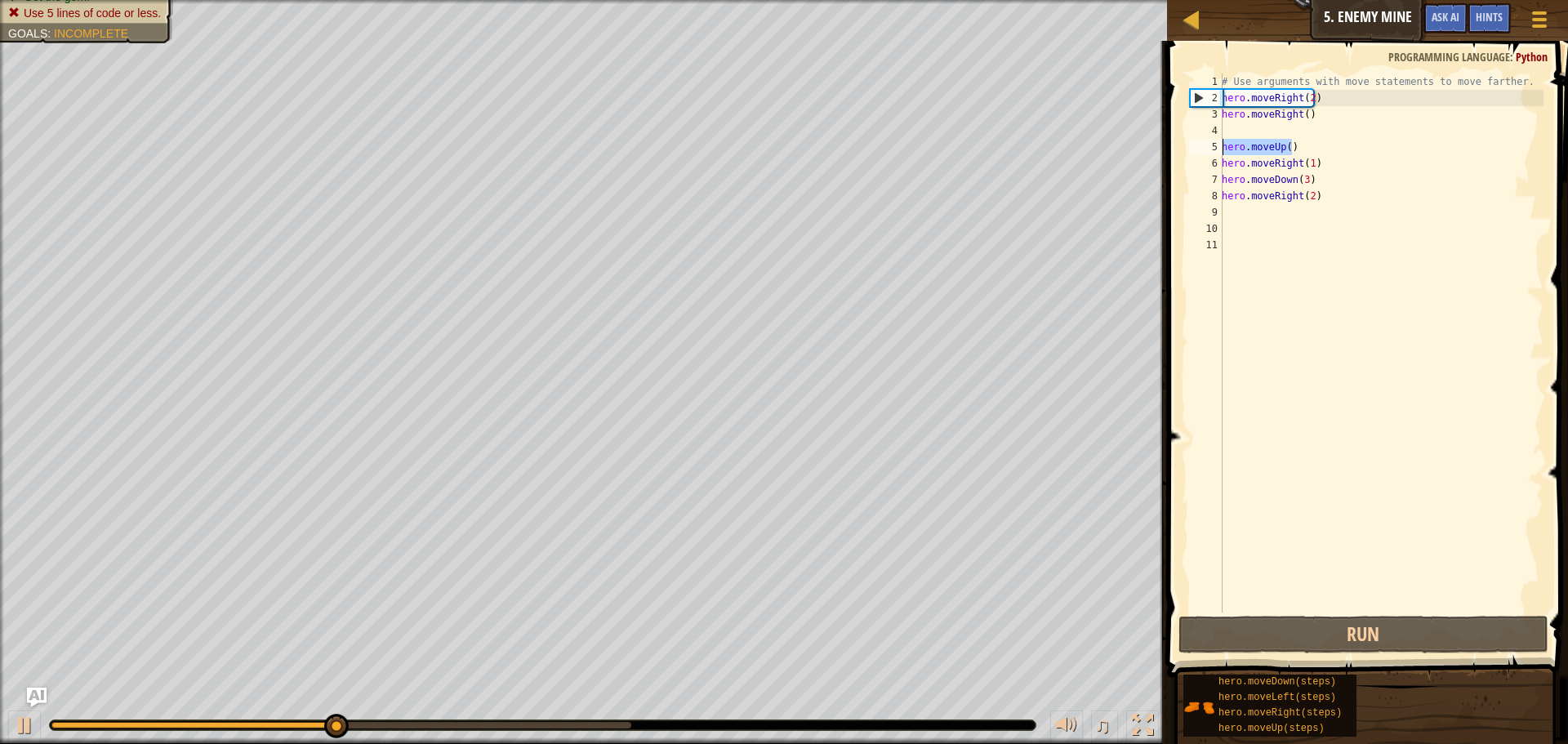
drag, startPoint x: 1303, startPoint y: 148, endPoint x: 1190, endPoint y: 151, distance: 113.0
click at [1190, 151] on div "hero.moveRight() 1 2 3 4 5 6 7 8 9 10 11 # Use arguments with move statements t…" at bounding box center [1364, 343] width 357 height 539
type textarea "hero.moveUp()"
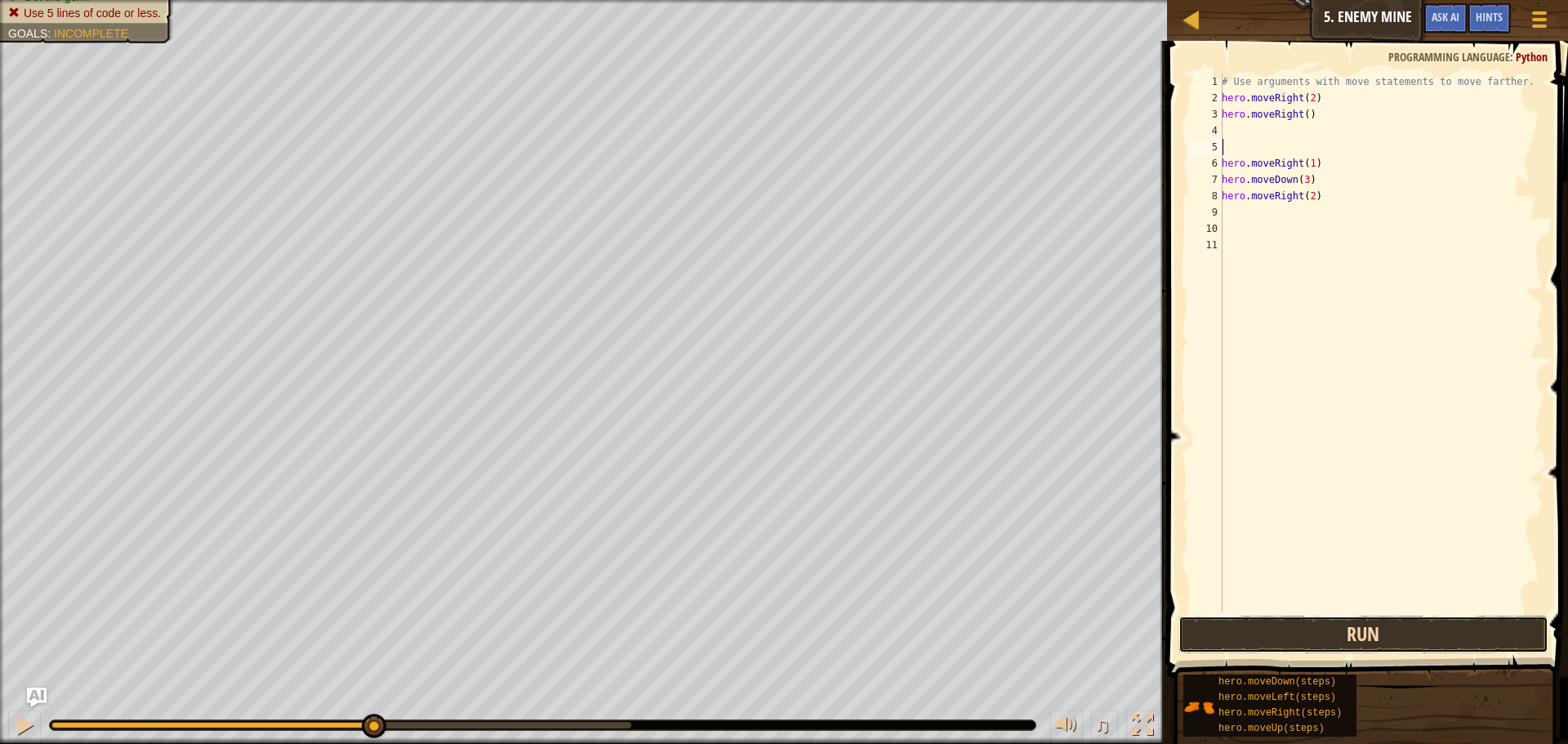
click at [1311, 640] on button "Run" at bounding box center [1363, 634] width 370 height 37
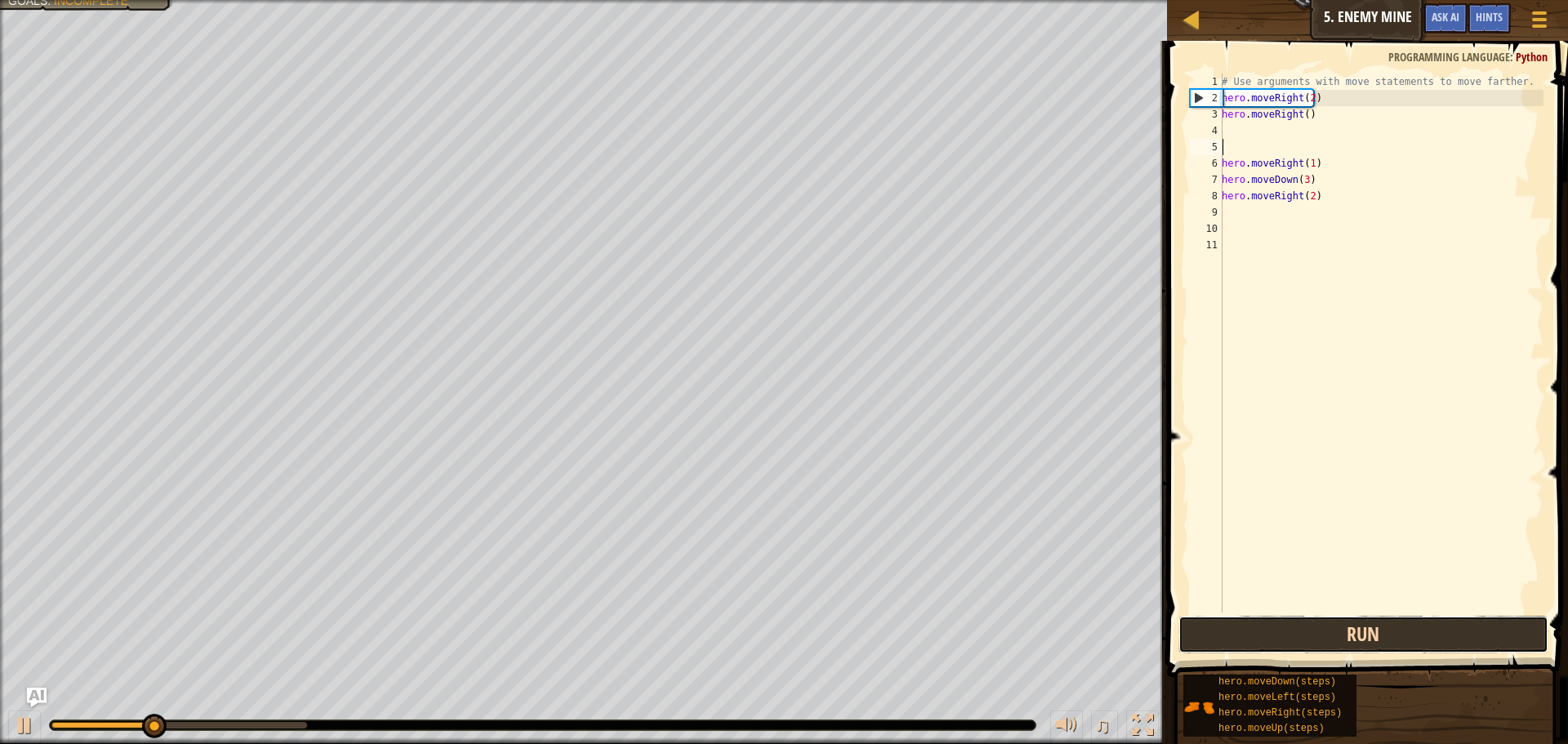
click at [1310, 645] on button "Run" at bounding box center [1363, 634] width 370 height 37
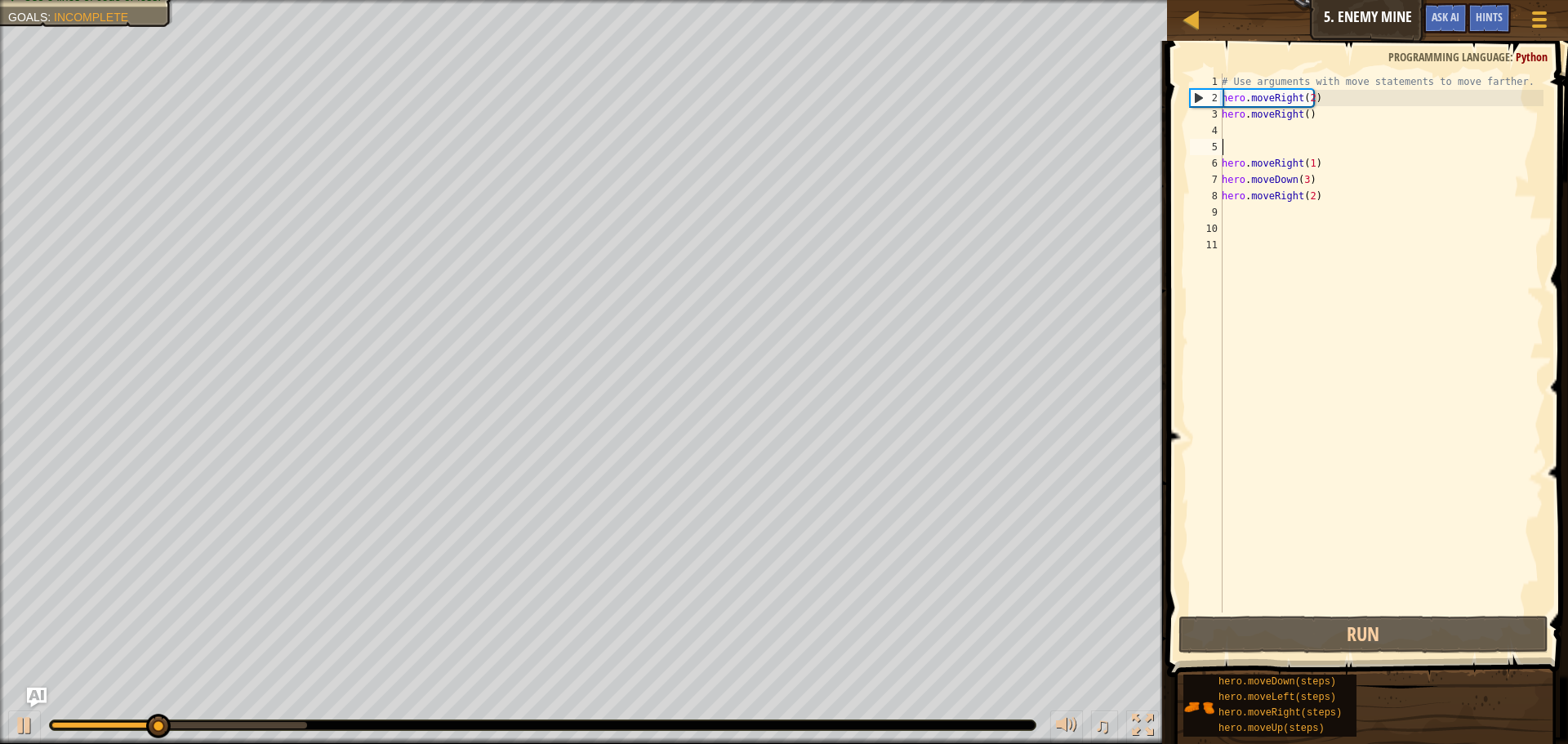
click at [1285, 147] on div "# Use arguments with move statements to move farther. hero . moveRight ( 2 ) he…" at bounding box center [1380, 359] width 325 height 572
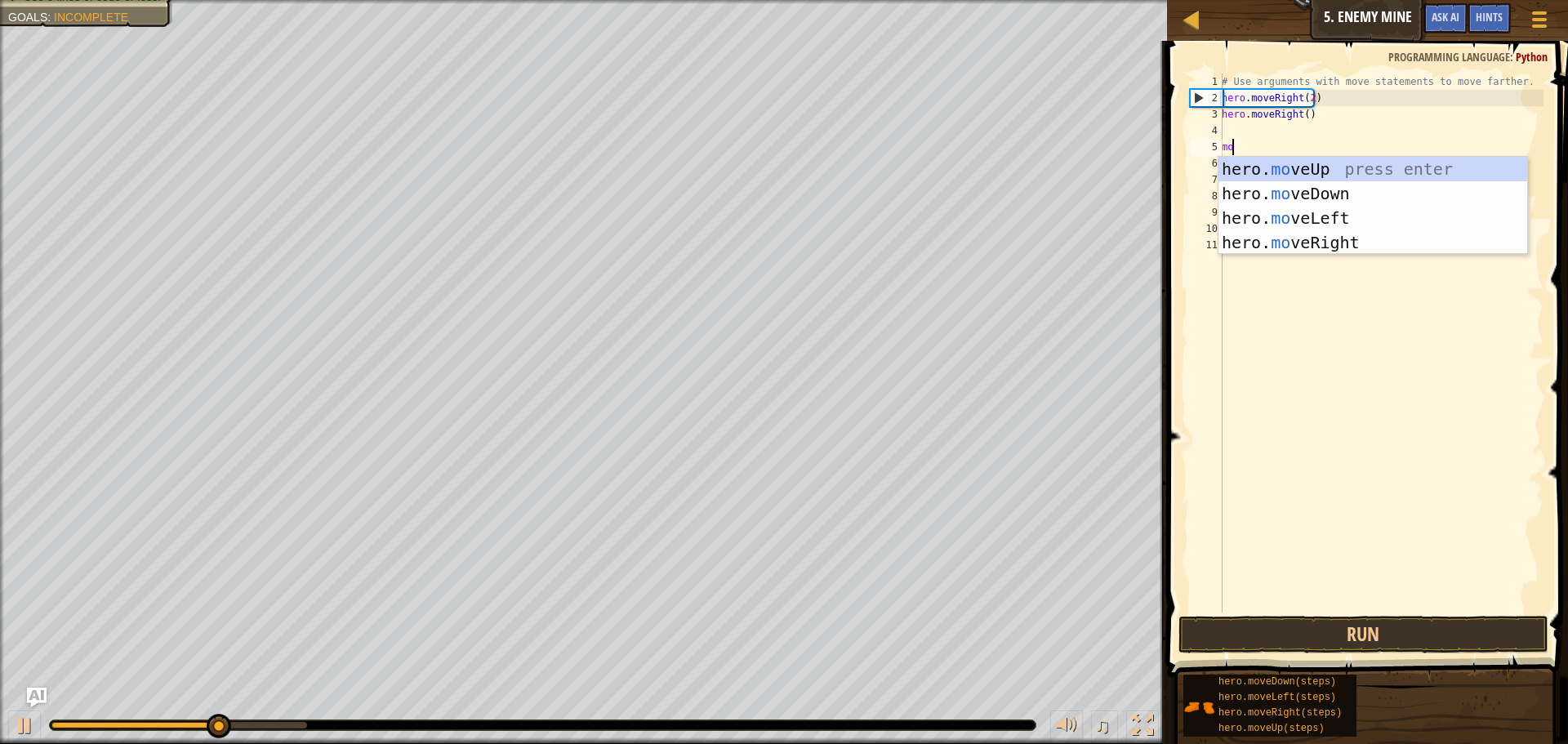
type textarea "mov"
click at [1294, 166] on div "hero. mov eUp press enter hero. mov eDown press enter hero. mov eLeft press ent…" at bounding box center [1373, 230] width 309 height 147
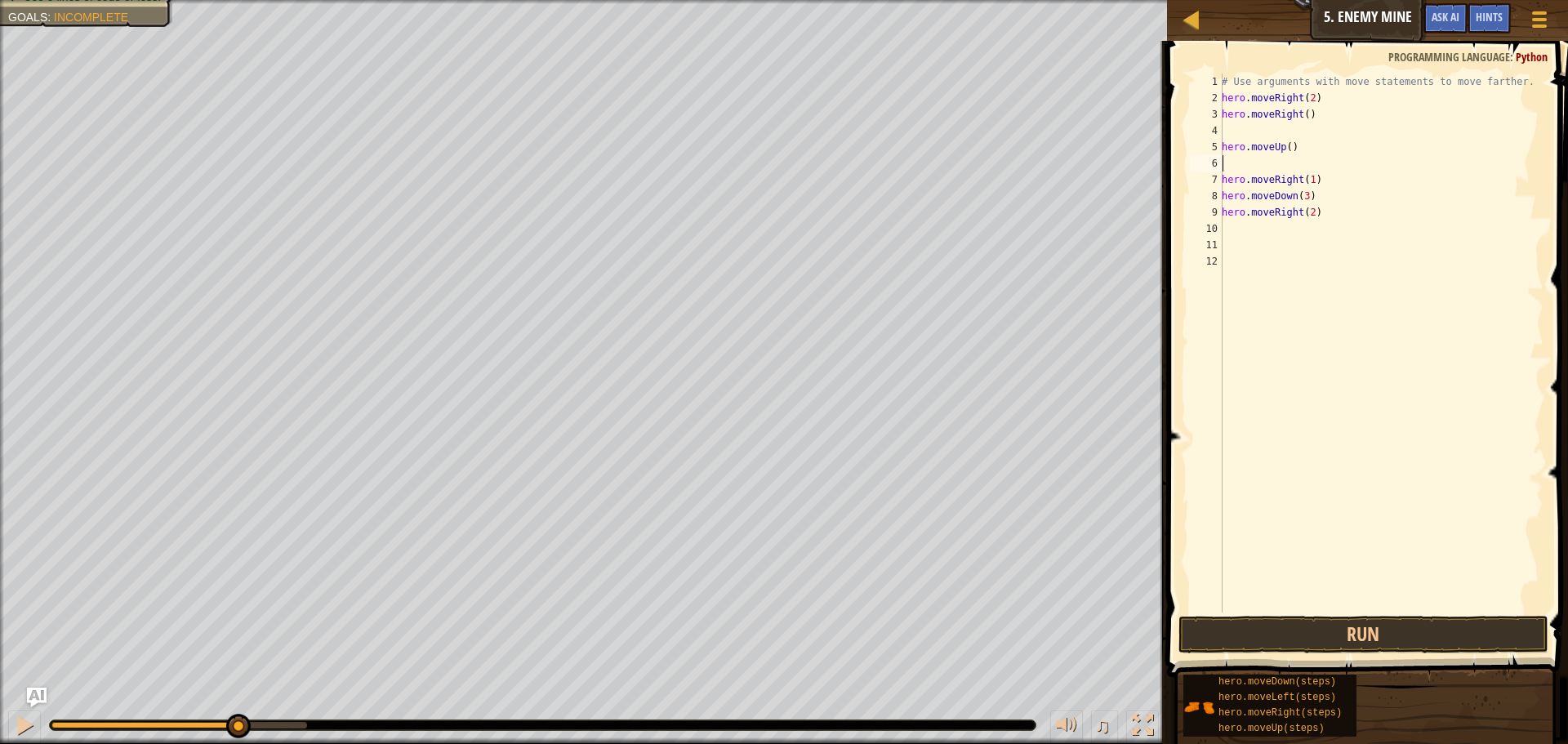
click at [1287, 147] on div "# Use arguments with move statements to move farther. hero . moveRight ( 2 ) he…" at bounding box center [1380, 359] width 325 height 572
click at [1221, 626] on button "Run" at bounding box center [1363, 634] width 370 height 37
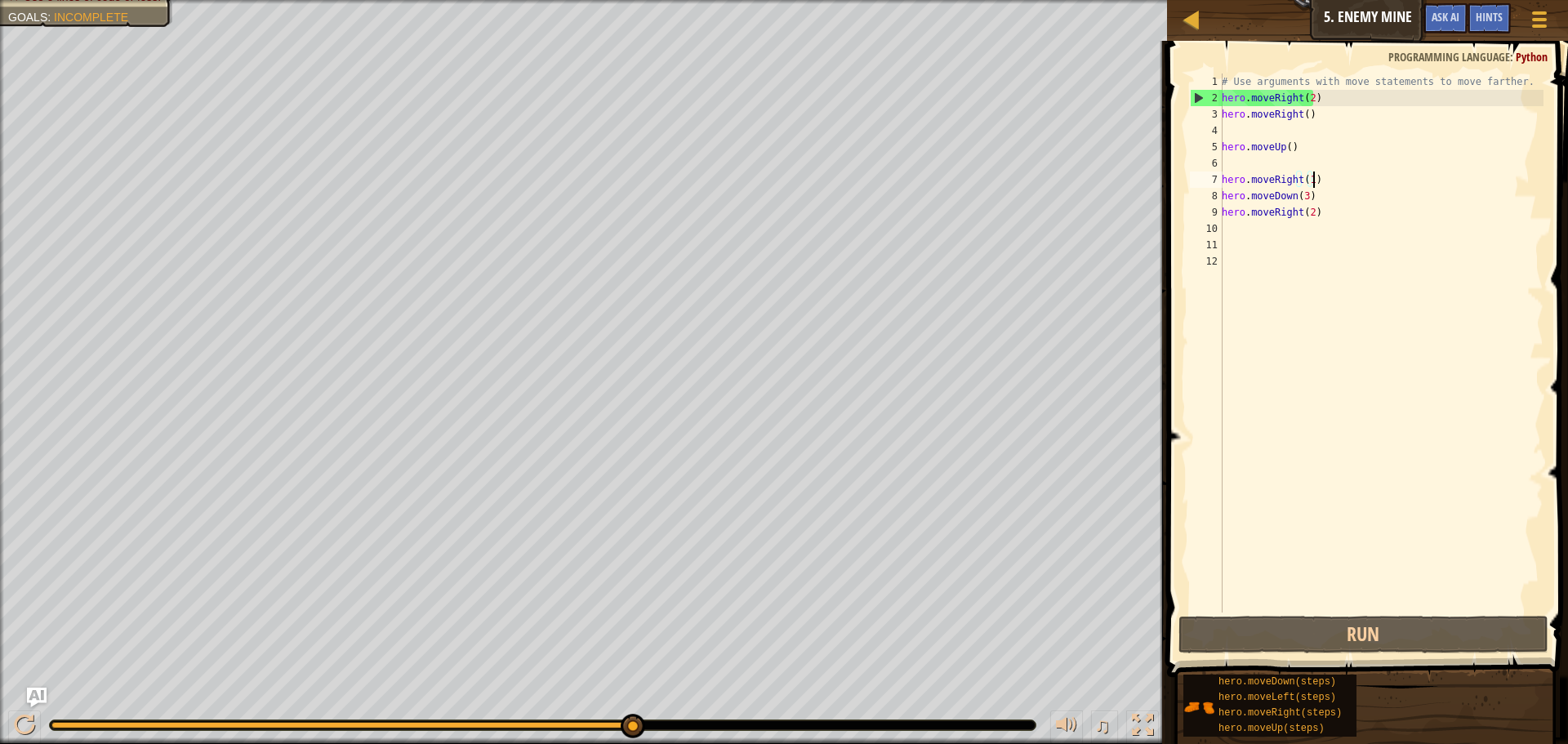
drag, startPoint x: 1328, startPoint y: 174, endPoint x: 1320, endPoint y: 176, distance: 8.2
click at [1320, 176] on div "# Use arguments with move statements to move farther. hero . moveRight ( 2 ) he…" at bounding box center [1380, 359] width 325 height 572
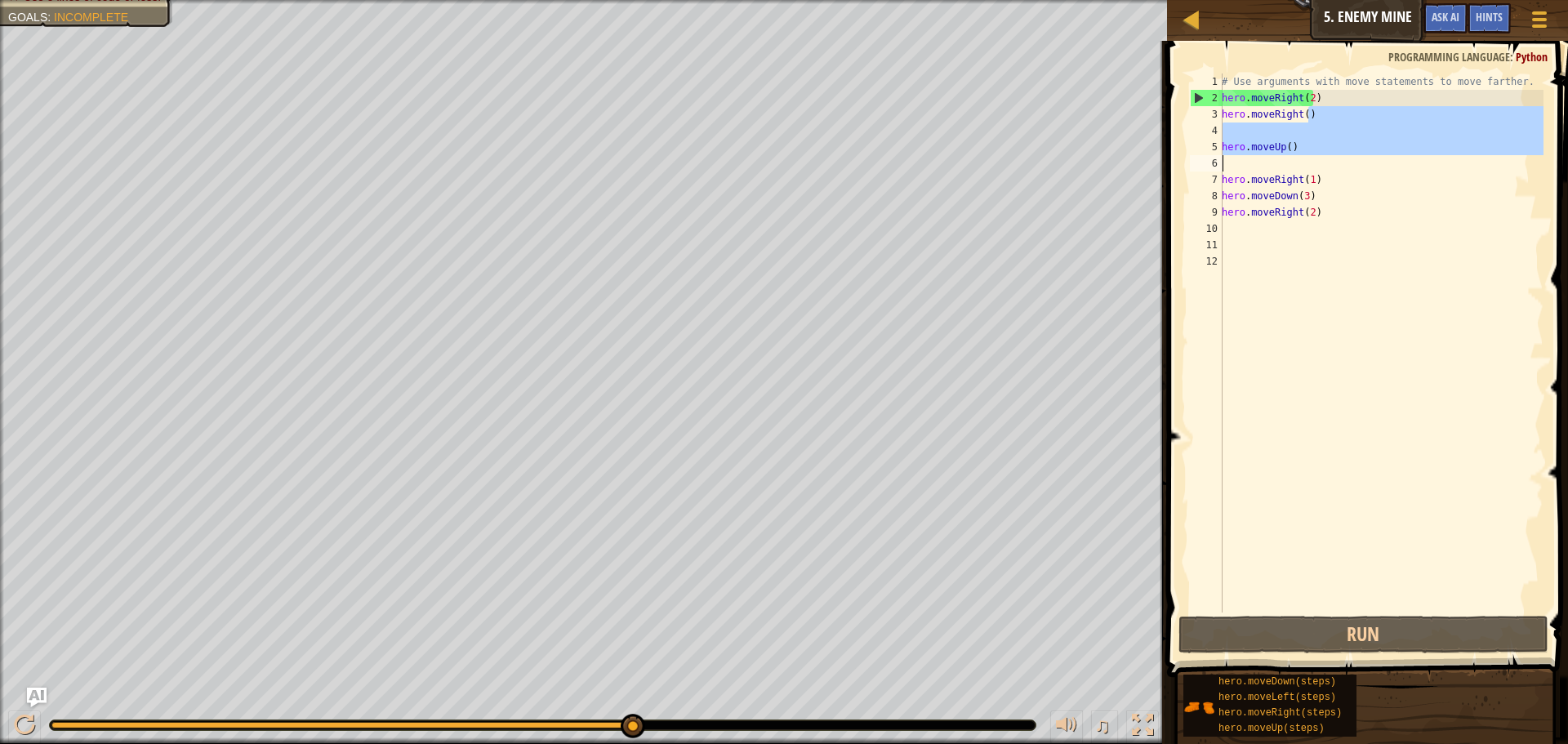
drag, startPoint x: 1307, startPoint y: 112, endPoint x: 1247, endPoint y: 166, distance: 80.7
click at [1247, 166] on div "# Use arguments with move statements to move farther. hero . moveRight ( 2 ) he…" at bounding box center [1380, 359] width 325 height 572
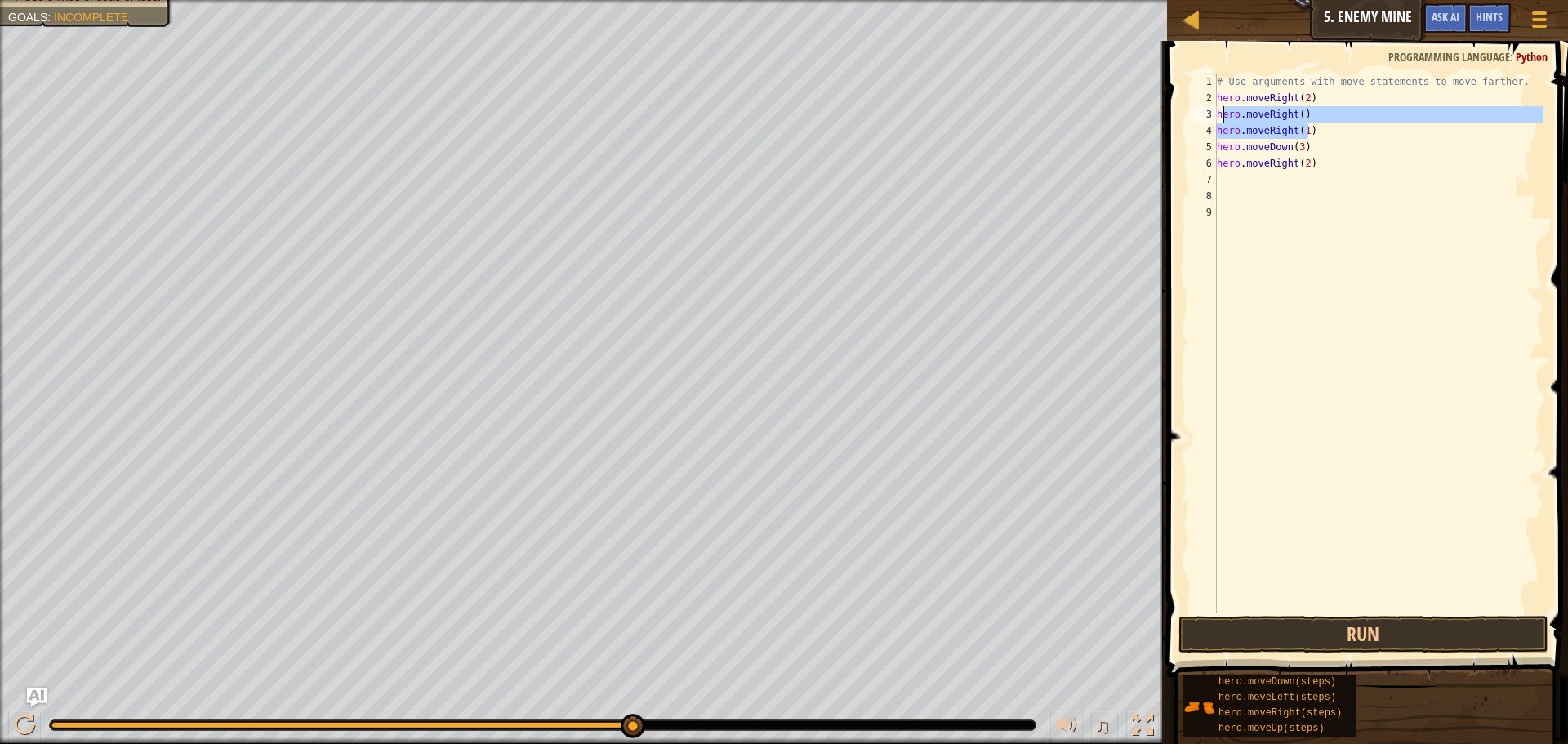
drag, startPoint x: 1317, startPoint y: 125, endPoint x: 1211, endPoint y: 111, distance: 106.9
click at [1211, 111] on div "hero.moveRight() 1 2 3 4 5 6 7 8 9 # Use arguments with move statements to move…" at bounding box center [1364, 343] width 357 height 539
click at [1313, 107] on div "# Use arguments with move statements to move farther. hero . moveRight ( 2 ) he…" at bounding box center [1378, 343] width 330 height 539
type textarea "hero.moveRight()"
drag, startPoint x: 1307, startPoint y: 108, endPoint x: 1214, endPoint y: 111, distance: 93.0
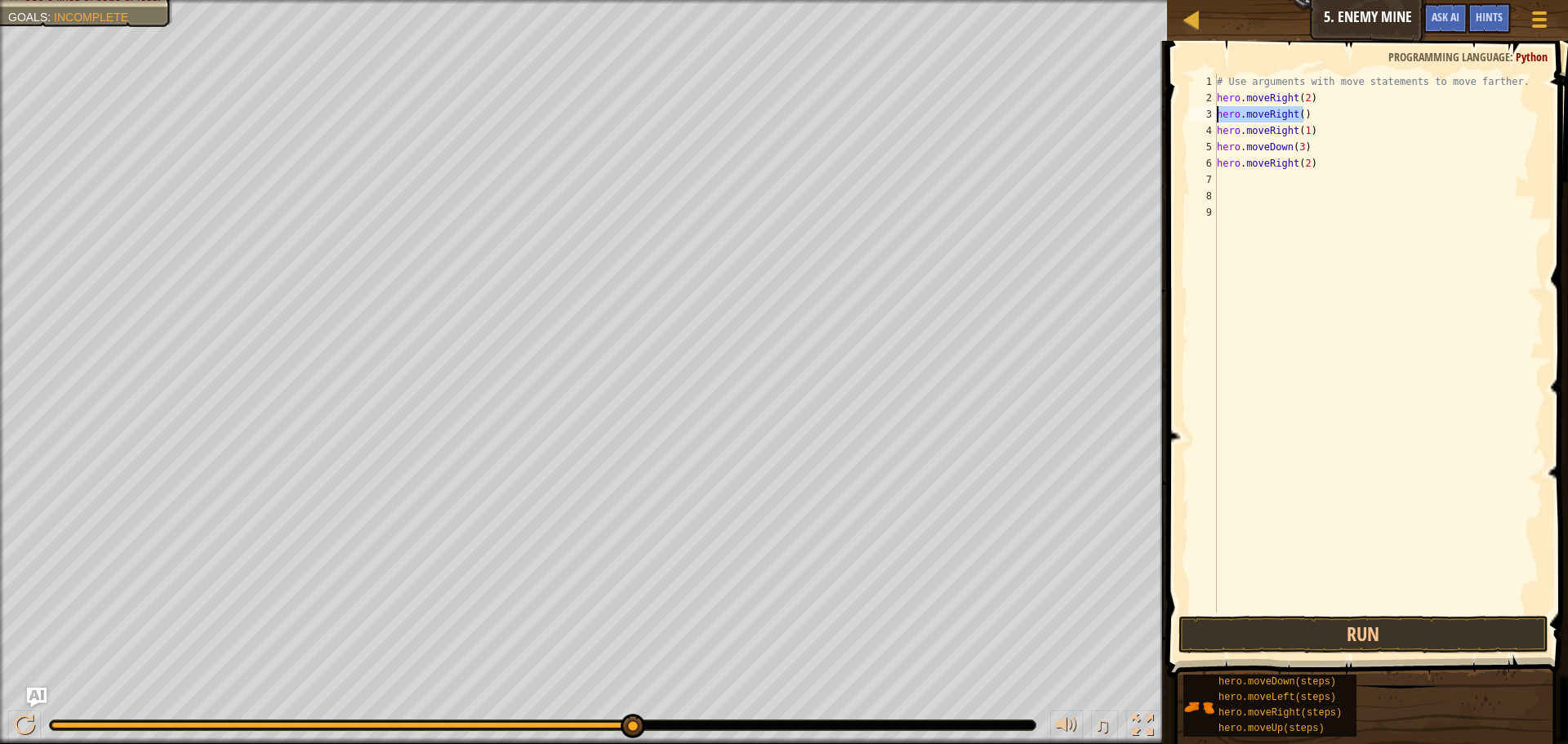
click at [1214, 111] on div "hero.moveRight() 1 2 3 4 5 6 7 8 9 # Use arguments with move statements to move…" at bounding box center [1364, 343] width 357 height 539
click at [1433, 639] on button "Run" at bounding box center [1363, 634] width 370 height 37
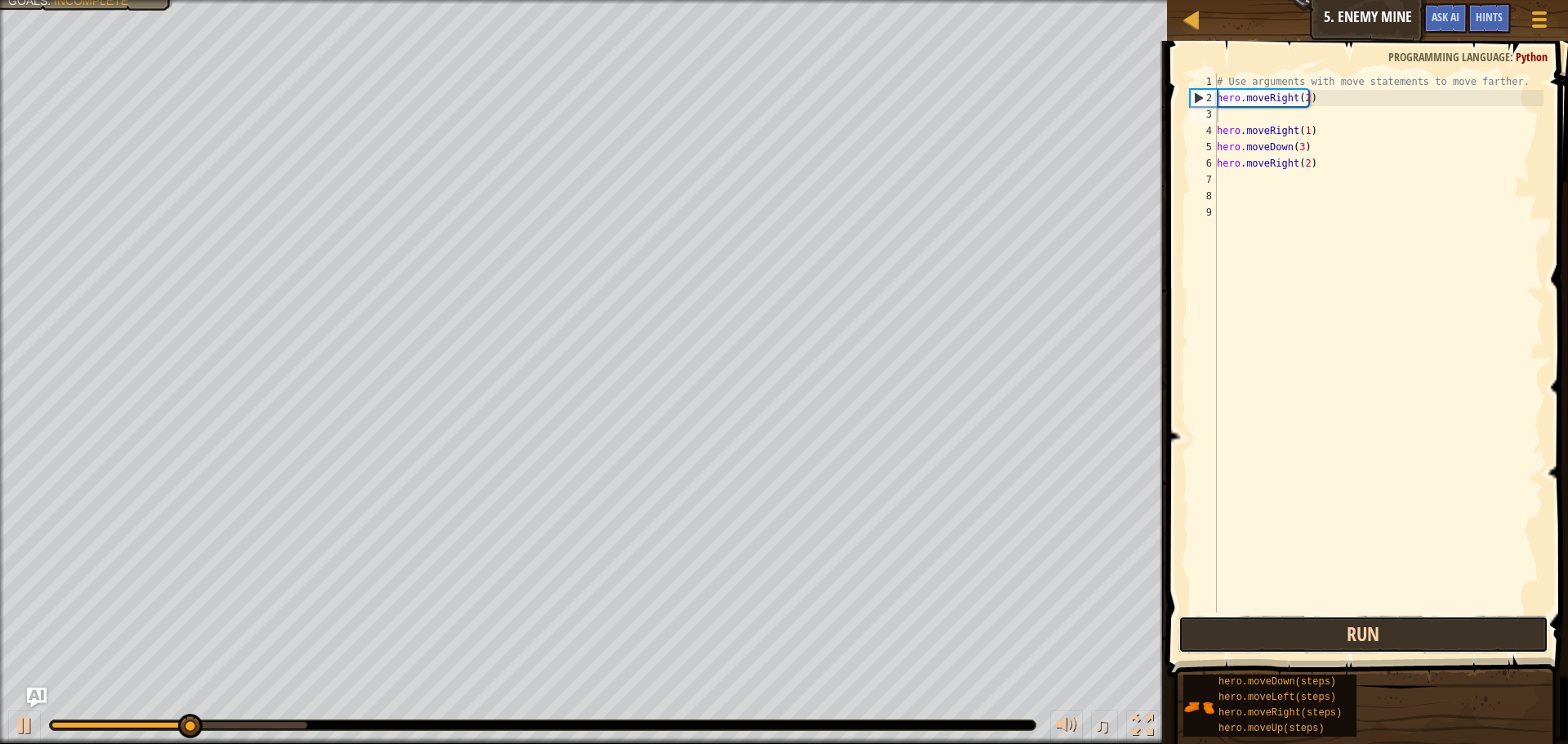
click at [1432, 639] on button "Run" at bounding box center [1363, 634] width 370 height 37
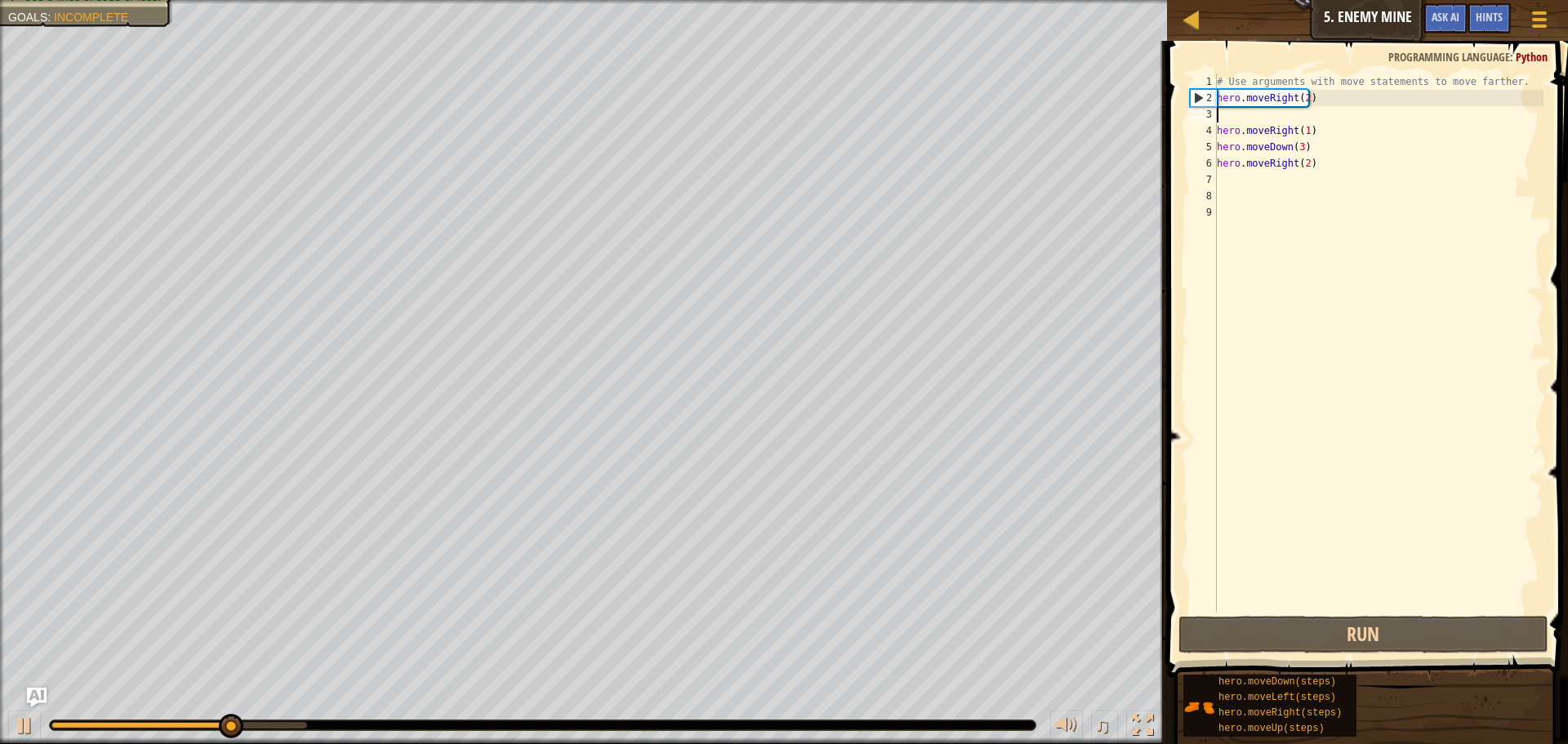
click at [1235, 111] on div "# Use arguments with move statements to move farther. hero . moveRight ( 2 ) he…" at bounding box center [1378, 359] width 330 height 572
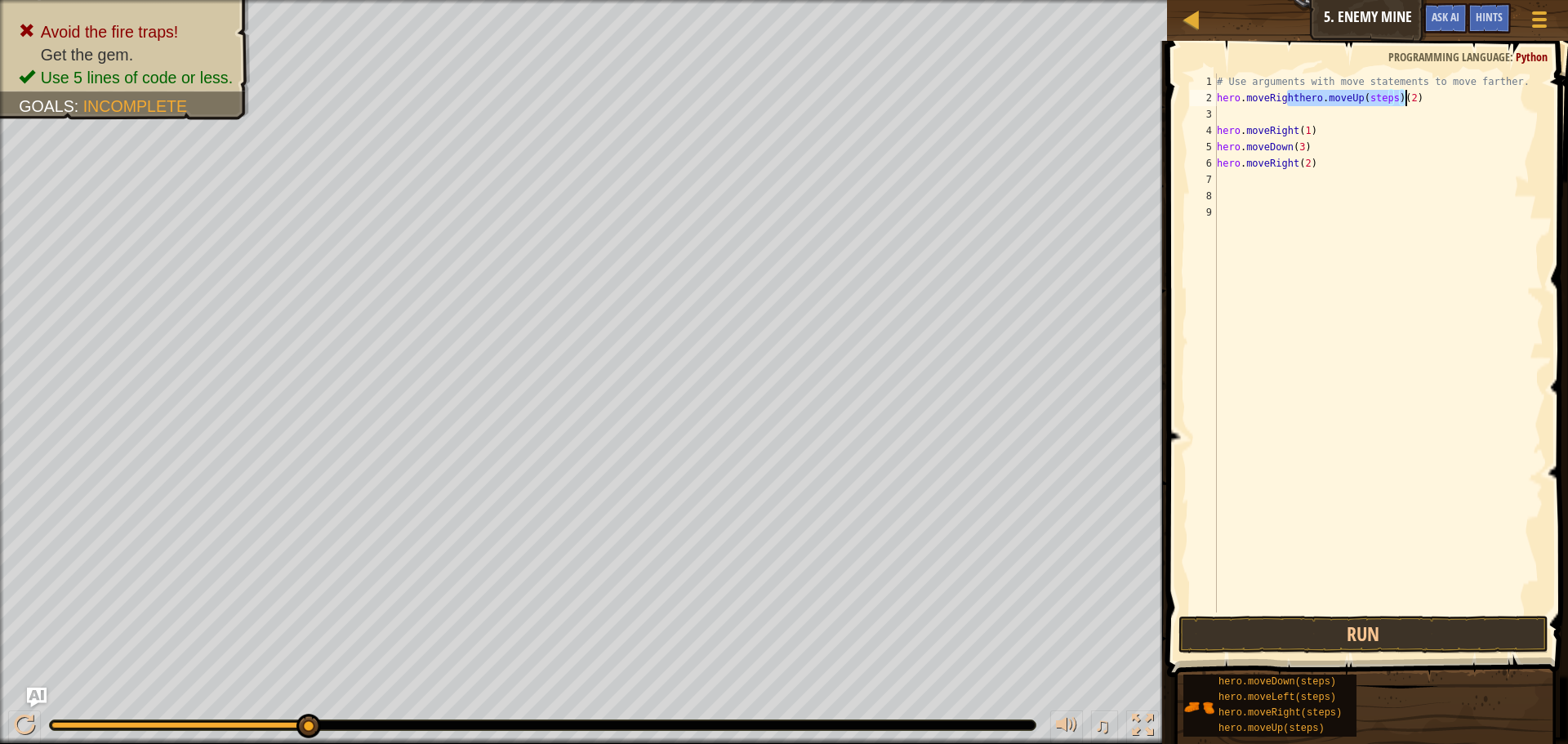
drag, startPoint x: 1288, startPoint y: 93, endPoint x: 1417, endPoint y: 93, distance: 129.0
click at [1417, 93] on div "# Use arguments with move statements to move farther. hero . moveRighthero . mo…" at bounding box center [1378, 359] width 330 height 572
drag, startPoint x: 1296, startPoint y: 93, endPoint x: 1316, endPoint y: 93, distance: 20.0
click at [1297, 93] on div "# Use arguments with move statements to move farther. hero . moveRighthero . mo…" at bounding box center [1378, 343] width 330 height 539
drag, startPoint x: 1391, startPoint y: 100, endPoint x: 1318, endPoint y: 102, distance: 73.0
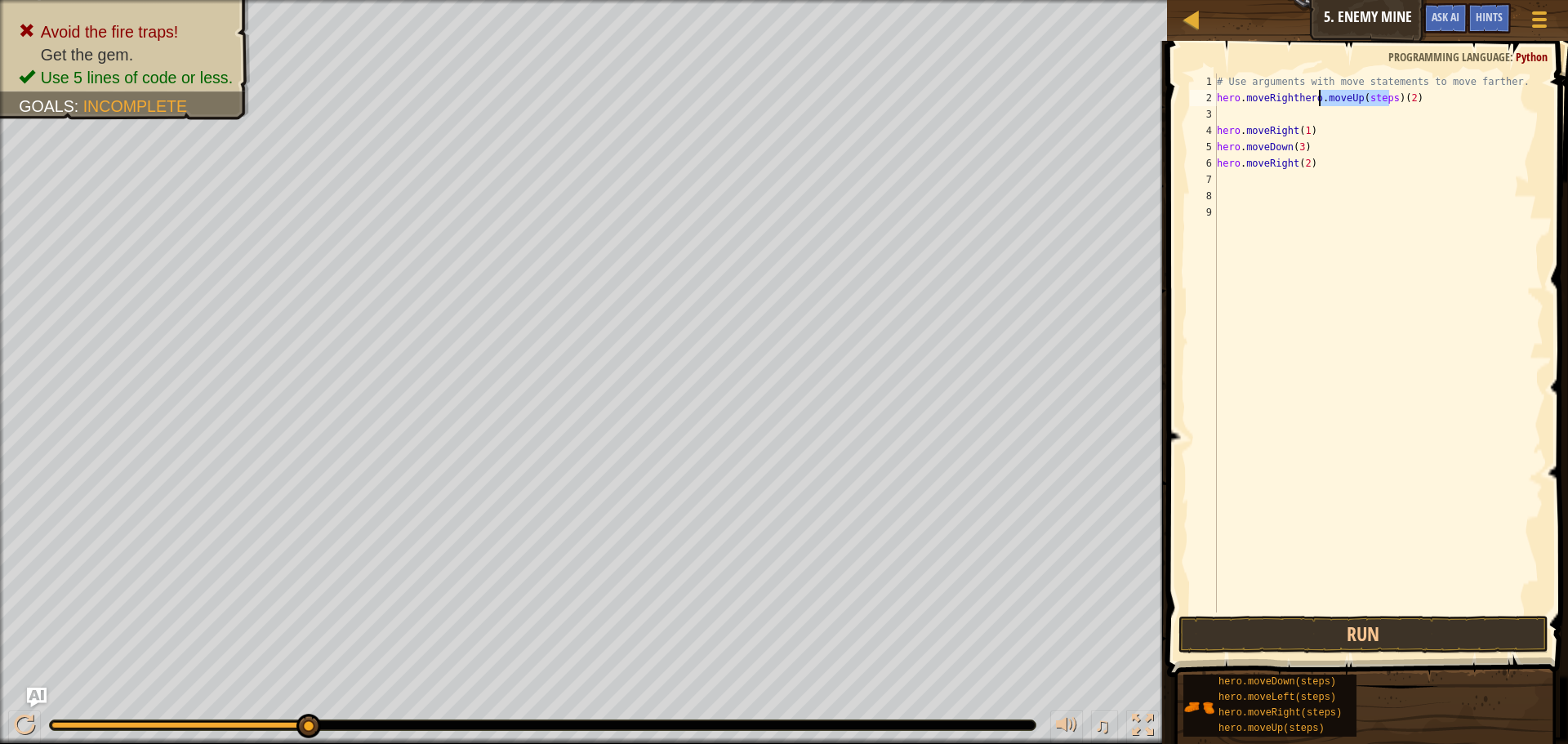
click at [1318, 102] on div "# Use arguments with move statements to move farther. hero . moveRighthero . mo…" at bounding box center [1378, 359] width 330 height 572
click at [1296, 100] on div "# Use arguments with move statements to move farther. hero . moveRighthero . ( …" at bounding box center [1378, 359] width 330 height 572
type textarea "hero.moveRighthero.(2)"
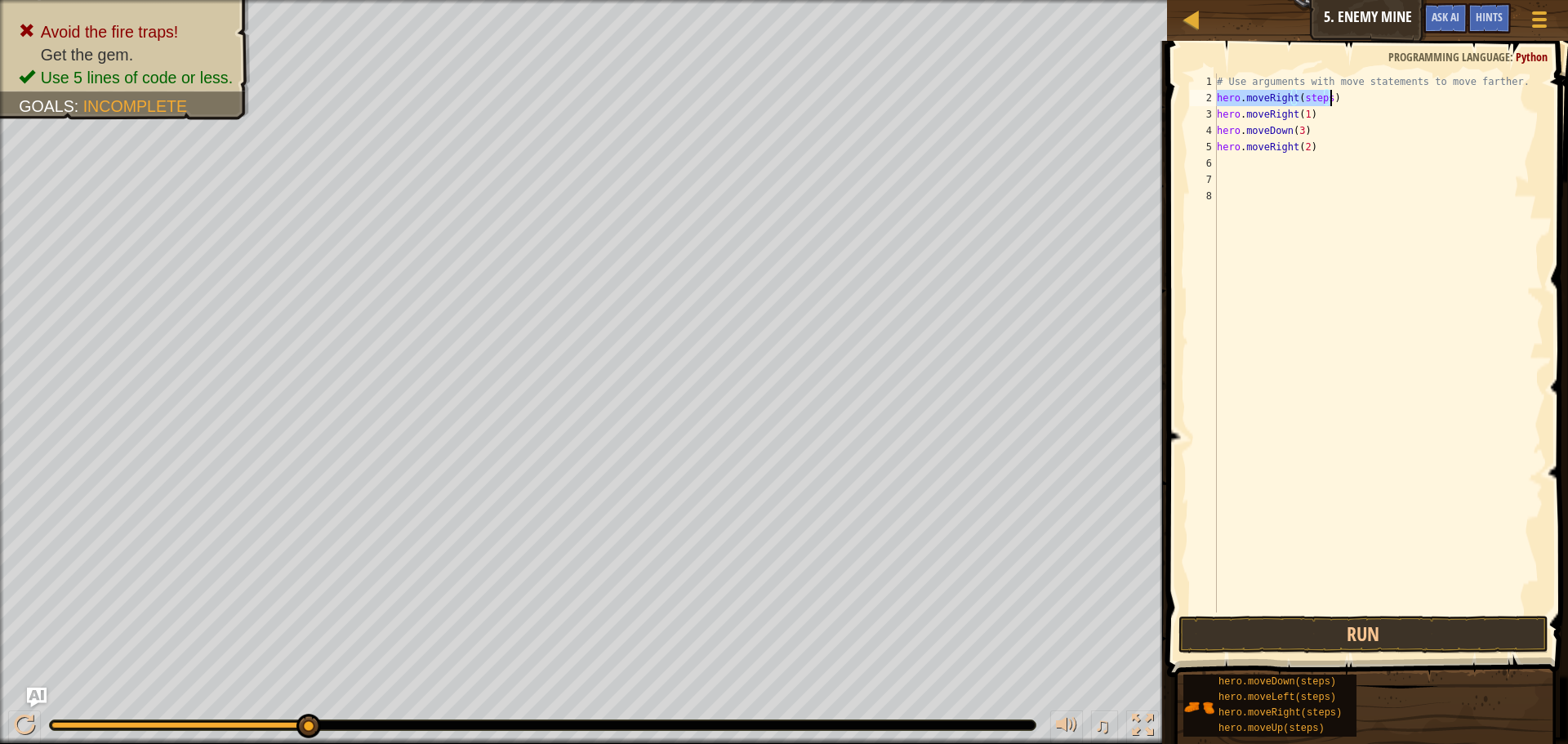
click at [1320, 100] on div "# Use arguments with move statements to move farther. hero . moveRight ( steps …" at bounding box center [1378, 343] width 330 height 539
click at [1323, 94] on div "# Use arguments with move statements to move farther. hero . moveRight ( steps …" at bounding box center [1378, 359] width 330 height 572
click at [1248, 109] on div "# Use arguments with move statements to move farther. hero . moveRight ( 2 ) he…" at bounding box center [1378, 359] width 330 height 572
click at [1347, 107] on div "# Use arguments with move statements to move farther. hero . moveRight ( 2 ) he…" at bounding box center [1378, 359] width 330 height 572
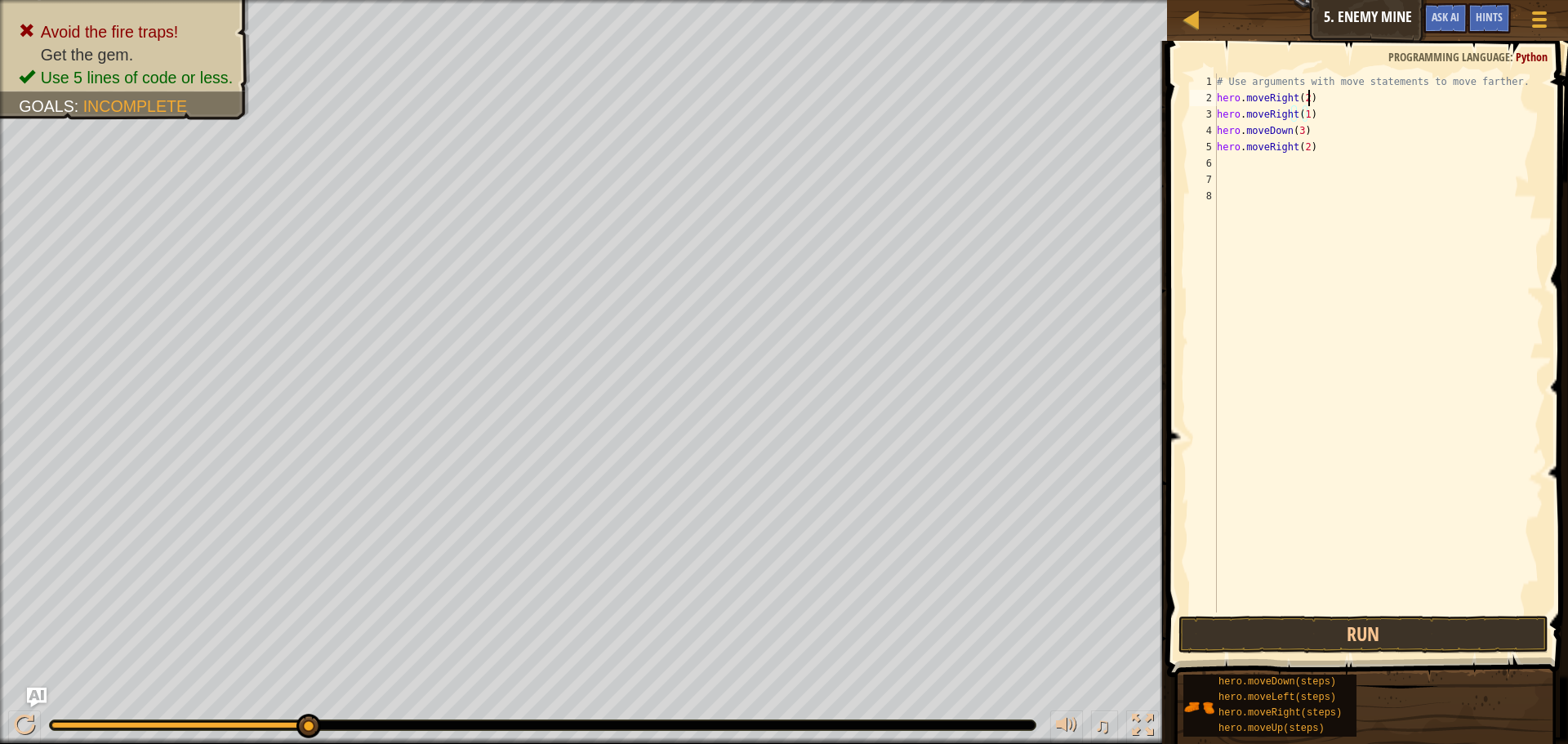
click at [1325, 93] on div "# Use arguments with move statements to move farther. hero . moveRight ( 2 ) he…" at bounding box center [1378, 359] width 330 height 572
click at [1324, 104] on div "# Use arguments with move statements to move farther. hero . moveRight ( 2 ) he…" at bounding box center [1378, 359] width 330 height 572
click at [1309, 97] on div "# Use arguments with move statements to move farther. hero . moveRight ( 2 ) he…" at bounding box center [1378, 343] width 330 height 539
click at [1309, 97] on div "# Use arguments with move statements to move farther. hero . moveRight ( 2 ) he…" at bounding box center [1378, 359] width 330 height 572
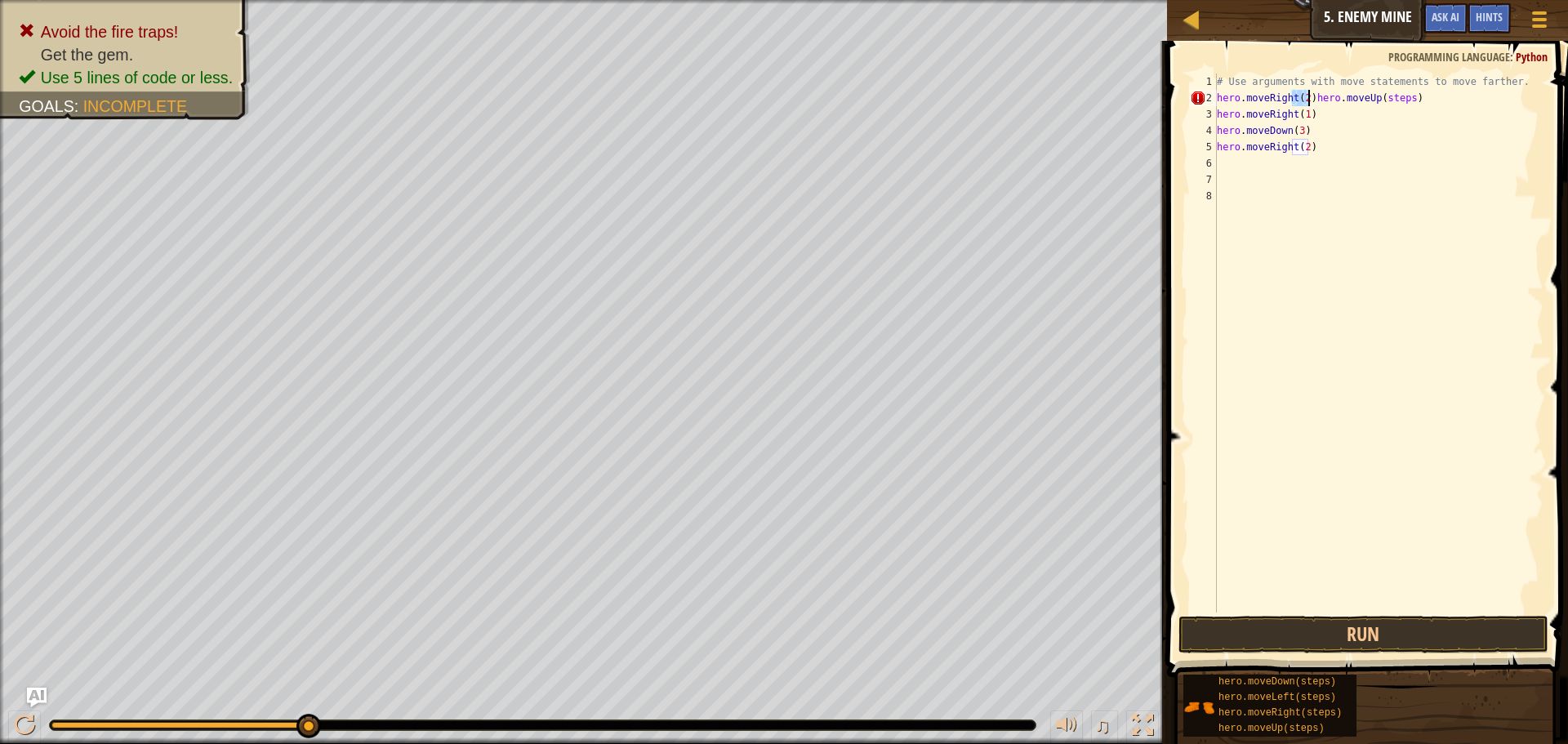
type textarea "hero.moveRight(2)hero.moveUp(steps) hero.moveRight(1)"
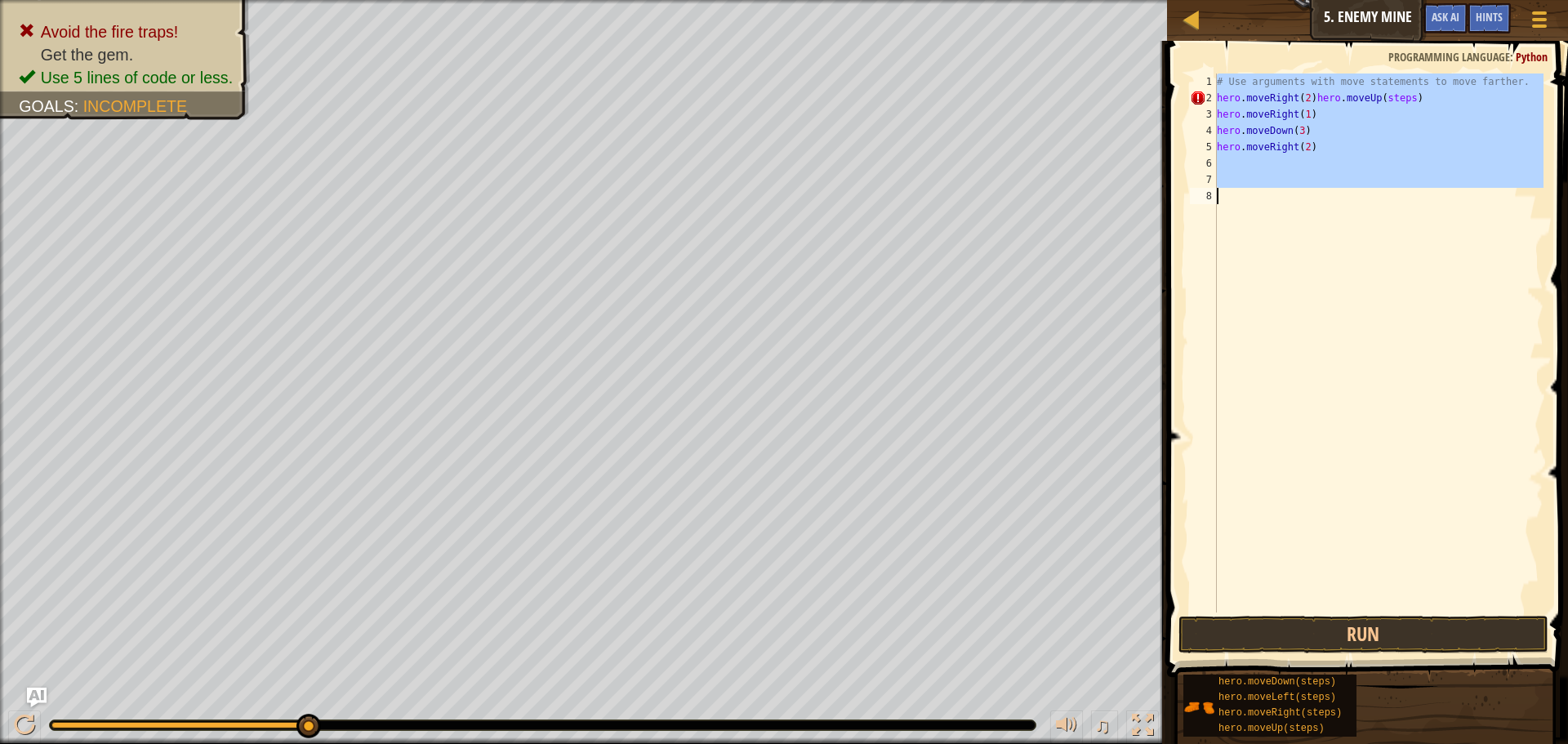
click at [1309, 97] on div "# Use arguments with move statements to move farther. hero . moveRight ( 2 ) he…" at bounding box center [1378, 359] width 330 height 572
click at [1309, 97] on div "# Use arguments with move statements to move farther. hero . moveRight ( 2 ) he…" at bounding box center [1378, 343] width 330 height 539
type textarea "hero.moveRight(2)hero.moveUp(steps)"
drag, startPoint x: 1215, startPoint y: 112, endPoint x: 1273, endPoint y: 214, distance: 117.3
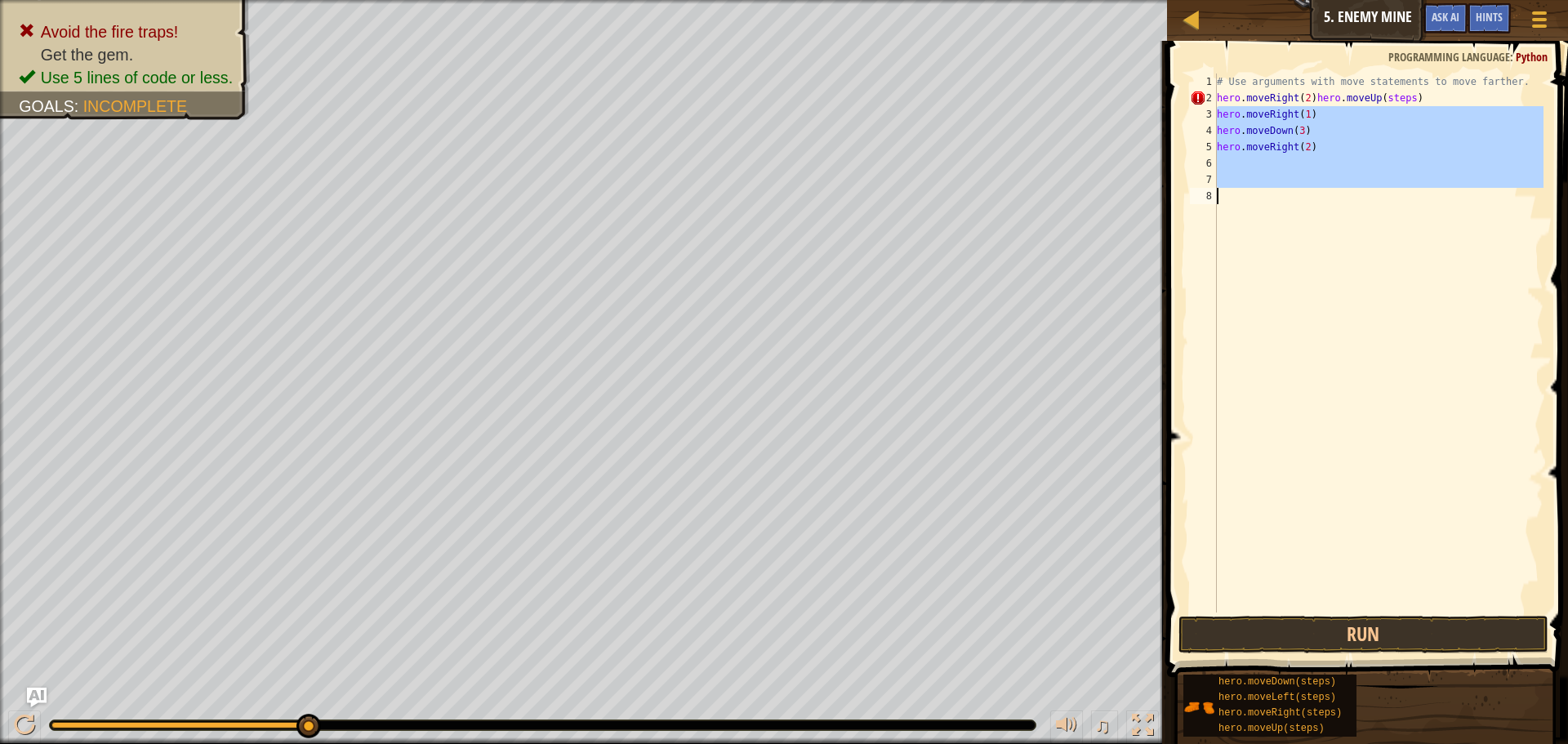
click at [1273, 214] on div "hero.moveRight(2)hero.moveUp(steps) 1 2 3 4 5 6 7 8 # Use arguments with move s…" at bounding box center [1364, 343] width 357 height 539
click at [1273, 214] on div "# Use arguments with move statements to move farther. hero . moveRight ( 2 ) he…" at bounding box center [1378, 343] width 330 height 539
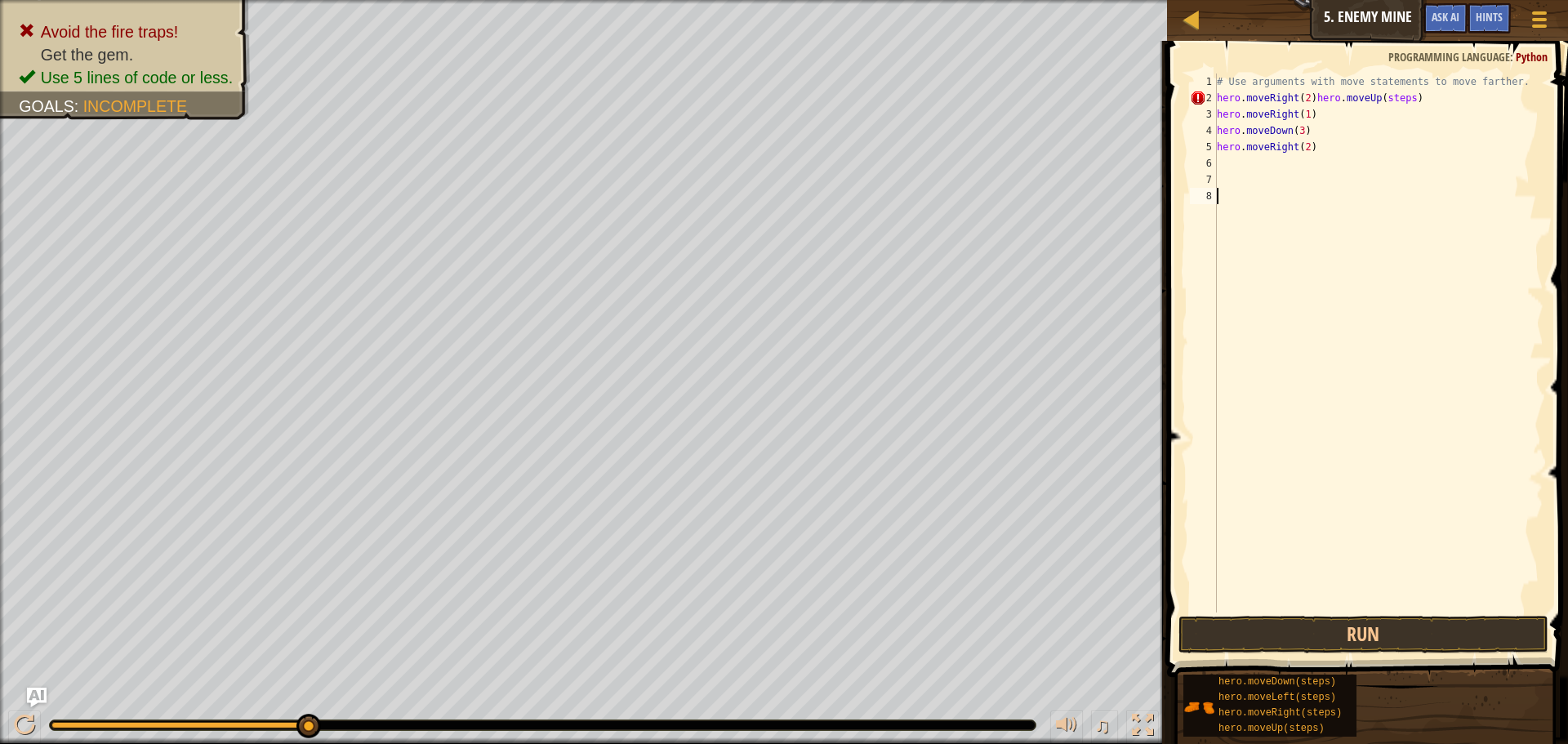
click at [1248, 164] on div "# Use arguments with move statements to move farther. hero . moveRight ( 2 ) he…" at bounding box center [1378, 359] width 330 height 572
click at [1222, 107] on div "# Use arguments with move statements to move farther. hero . moveRight ( 2 ) he…" at bounding box center [1378, 359] width 330 height 572
click at [1397, 98] on div "# Use arguments with move statements to move farther. hero . moveRight ( 2 ) he…" at bounding box center [1378, 359] width 330 height 572
click at [1327, 617] on button "Run" at bounding box center [1363, 634] width 370 height 37
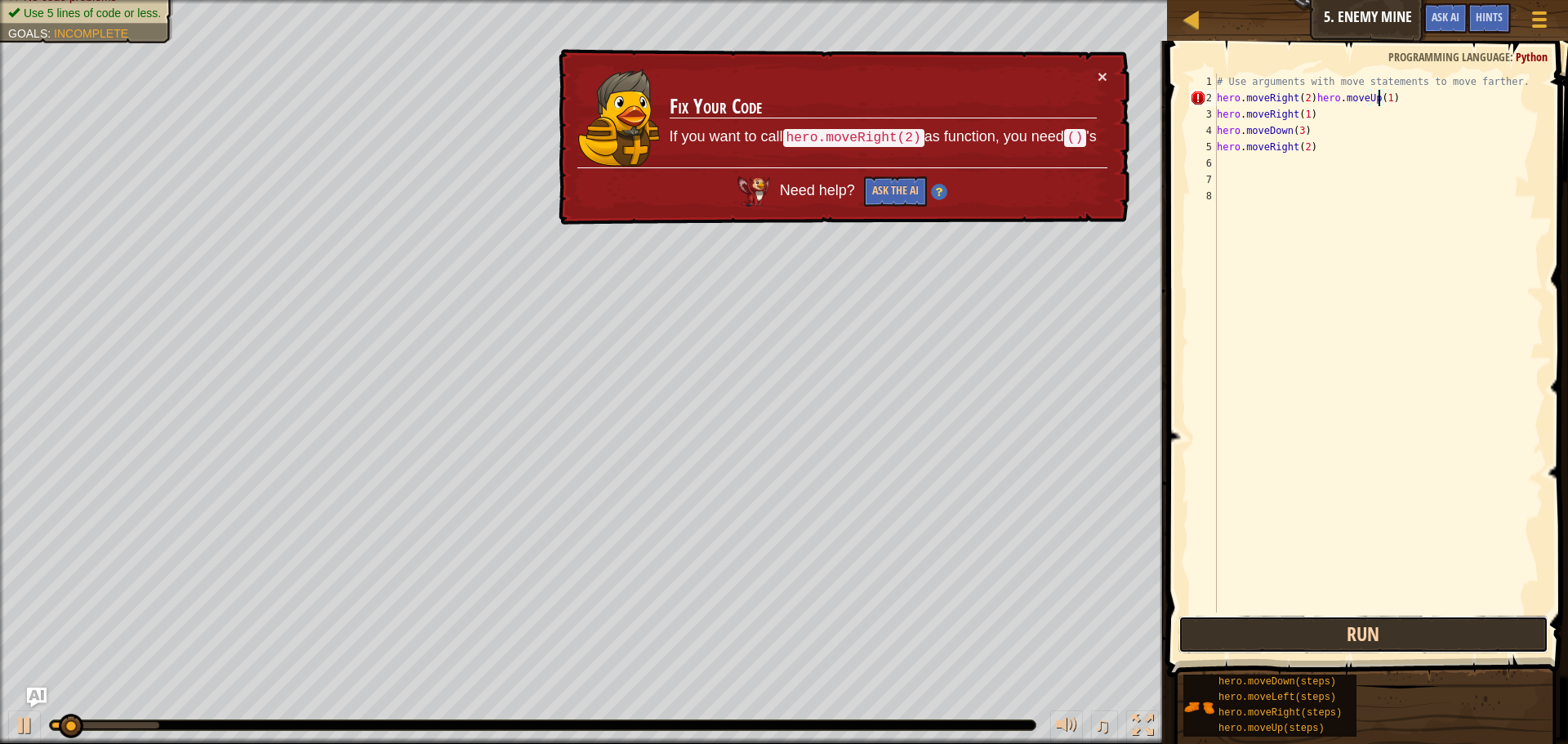
click at [1327, 624] on button "Run" at bounding box center [1363, 634] width 370 height 37
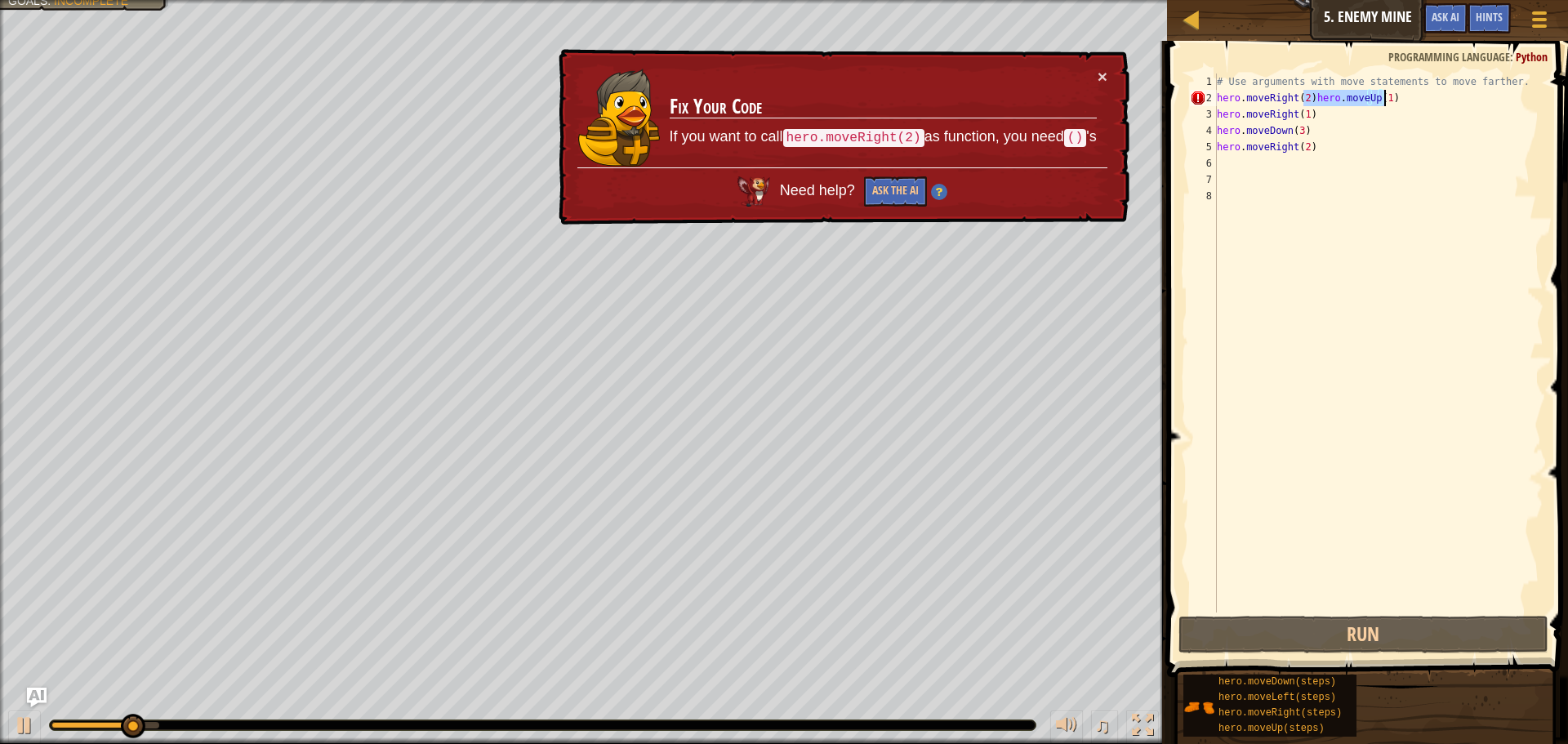
drag, startPoint x: 1304, startPoint y: 99, endPoint x: 1410, endPoint y: 106, distance: 106.2
click at [1410, 106] on div "# Use arguments with move statements to move farther. hero . moveRight ( 2 ) he…" at bounding box center [1378, 359] width 330 height 572
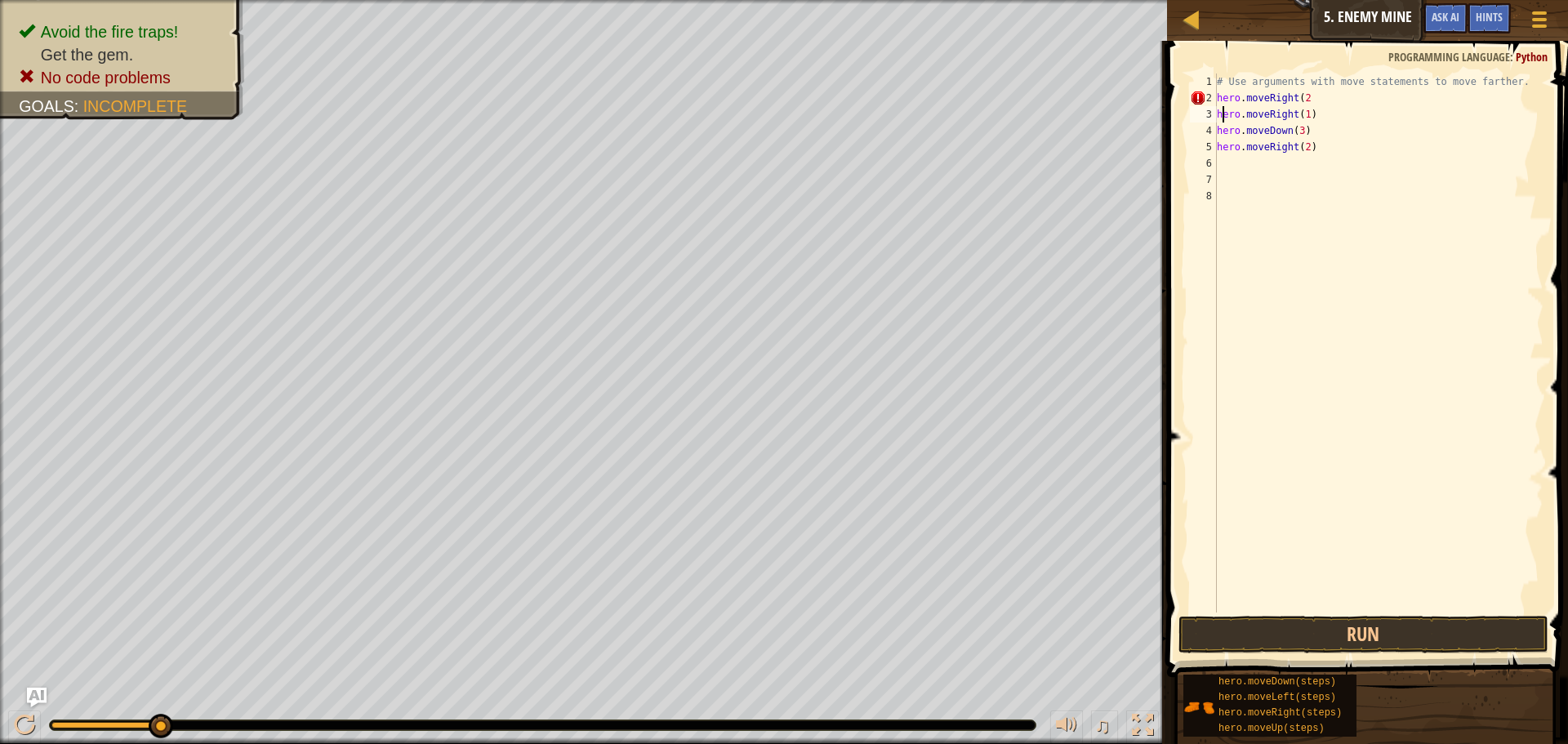
click at [1223, 106] on div "# Use arguments with move statements to move farther. hero . moveRight ( 2 hero…" at bounding box center [1378, 359] width 330 height 572
click at [1307, 105] on div "# Use arguments with move statements to move farther. hero . moveRight ( 2 hero…" at bounding box center [1378, 359] width 330 height 572
click at [1352, 76] on div "# Use arguments with move statements to move farther. hero . moveRight ( 2 ) he…" at bounding box center [1378, 359] width 330 height 572
click at [1339, 91] on div "# Use arguments with move statements to move farther. hero . moveRight ( 2 ) he…" at bounding box center [1378, 359] width 330 height 572
drag, startPoint x: 1272, startPoint y: 104, endPoint x: 1239, endPoint y: 110, distance: 33.5
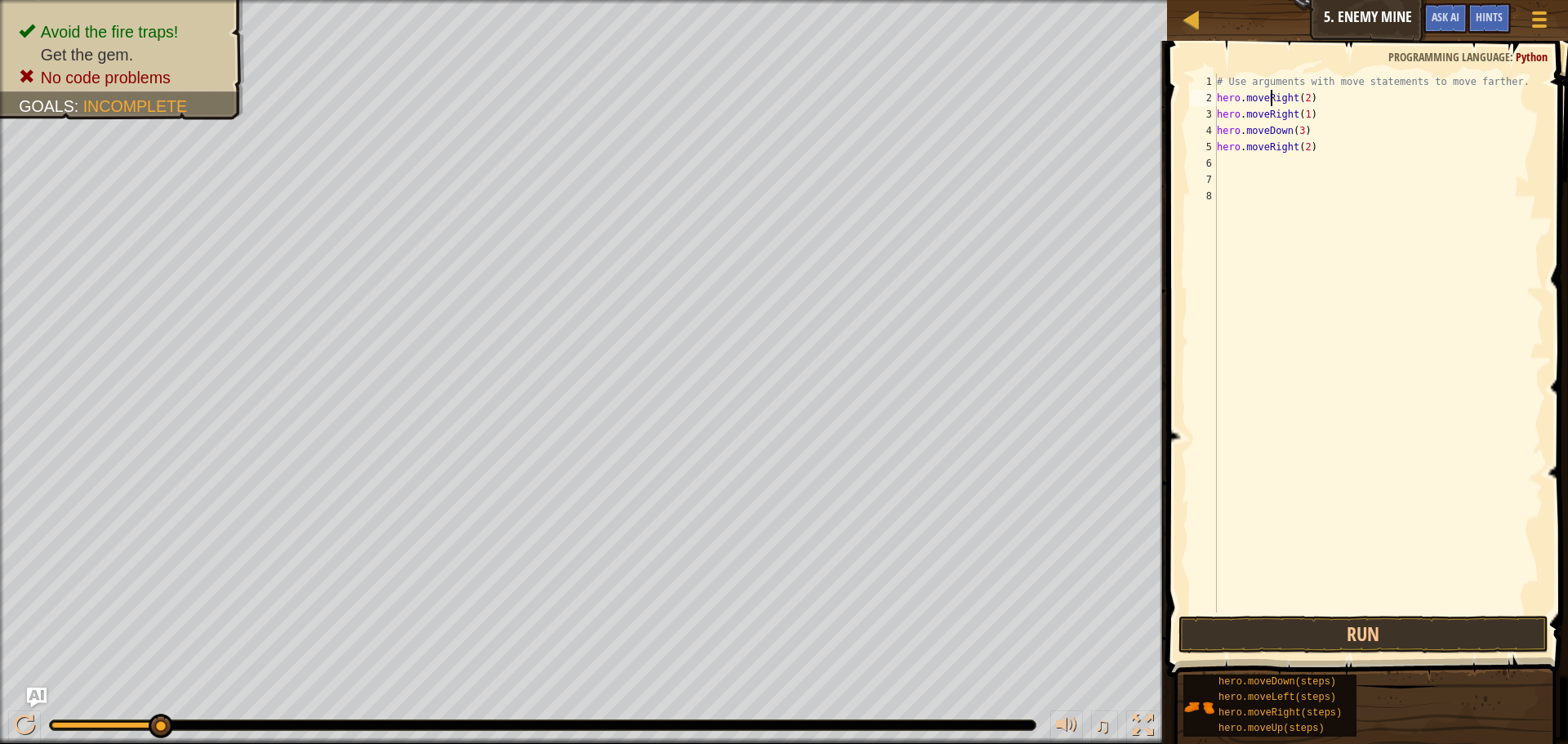
click at [1269, 104] on div "# Use arguments with move statements to move farther. hero . moveRight ( 2 ) he…" at bounding box center [1378, 359] width 330 height 572
click at [1239, 110] on div "# Use arguments with move statements to move farther. hero . moveRight ( 2 ) he…" at bounding box center [1378, 359] width 330 height 572
click at [1238, 110] on div "# Use arguments with move statements to move farther. hero . moveRight ( 2 ) he…" at bounding box center [1378, 359] width 330 height 572
click at [1321, 89] on div "# Use arguments with move statements to move farther. hero . moveRight ( 2 ) he…" at bounding box center [1378, 359] width 330 height 572
click at [1319, 101] on div "# Use arguments with move statements to move farther. hero . moveRight ( 2 ) he…" at bounding box center [1378, 359] width 330 height 572
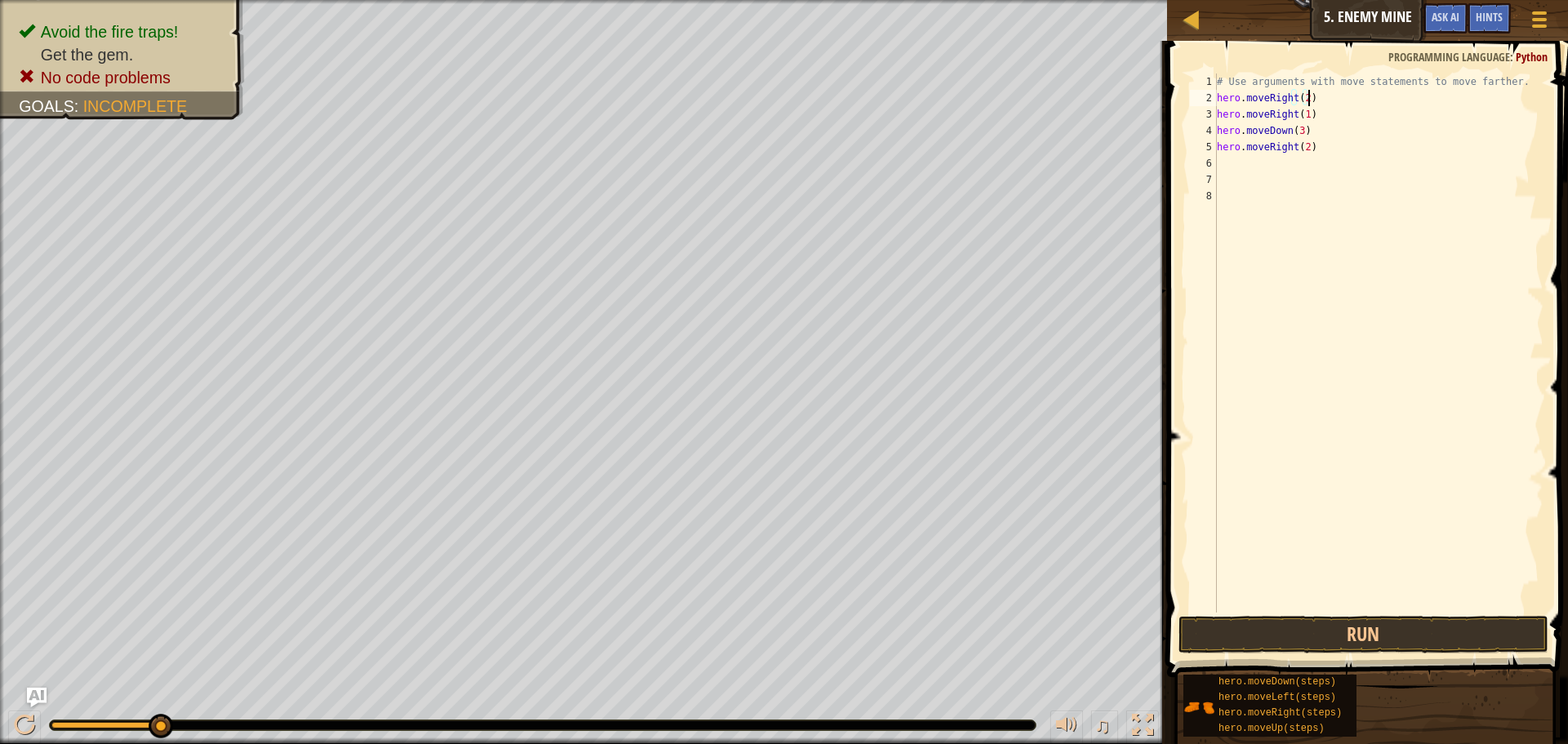
click at [1240, 104] on div "# Use arguments with move statements to move farther. hero . moveRight ( 2 ) he…" at bounding box center [1378, 359] width 330 height 572
click at [1346, 107] on div "# Use arguments with move statements to move farther. hero . moveRight ( 2 ) he…" at bounding box center [1378, 359] width 330 height 572
click at [1296, 76] on div "# Use arguments with move statements to move farther. hero . moveRight ( 2 ) he…" at bounding box center [1378, 359] width 330 height 572
click at [1322, 100] on div "# Use arguments with move statements to move farther. hero . moveRight ( 2 ) he…" at bounding box center [1378, 359] width 330 height 572
type textarea "hero.moveRight(2)"
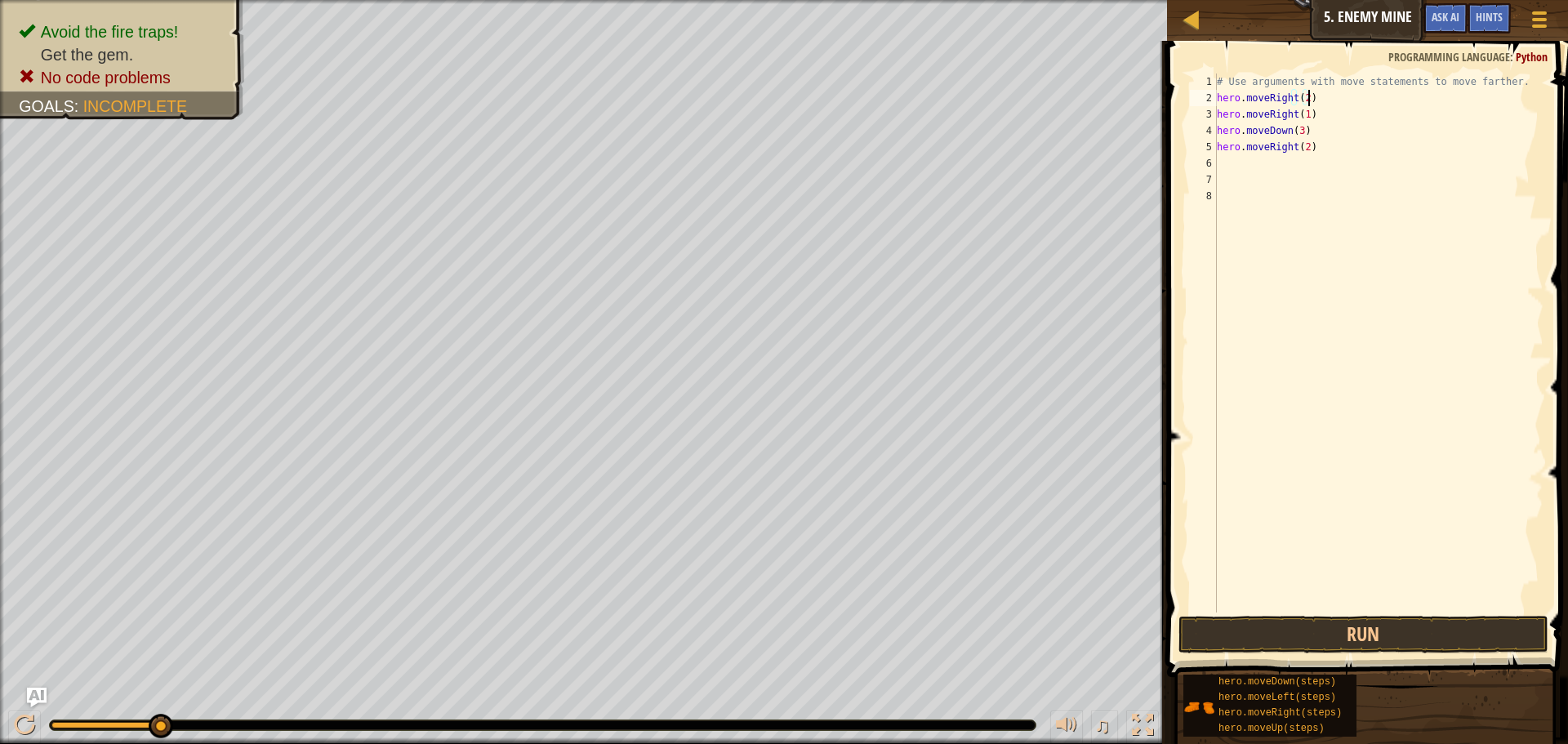
scroll to position [7, 0]
click at [1306, 116] on div "# Use arguments with move statements to move farther. hero . moveRight ( 2 ) he…" at bounding box center [1378, 343] width 330 height 539
click at [1339, 647] on button "Run" at bounding box center [1363, 634] width 370 height 37
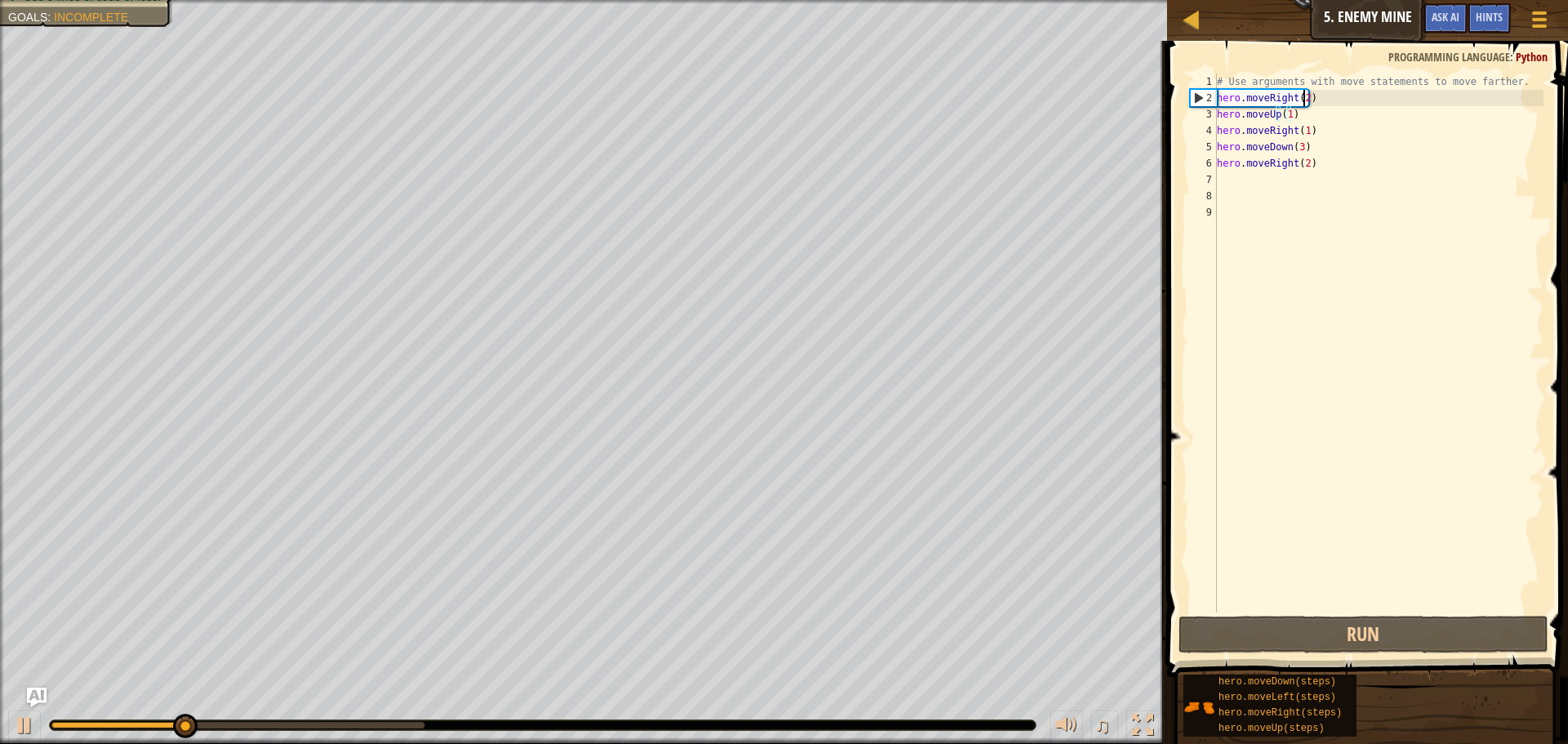
click at [1301, 98] on div "# Use arguments with move statements to move farther. hero . moveRight ( 2 ) he…" at bounding box center [1378, 359] width 330 height 572
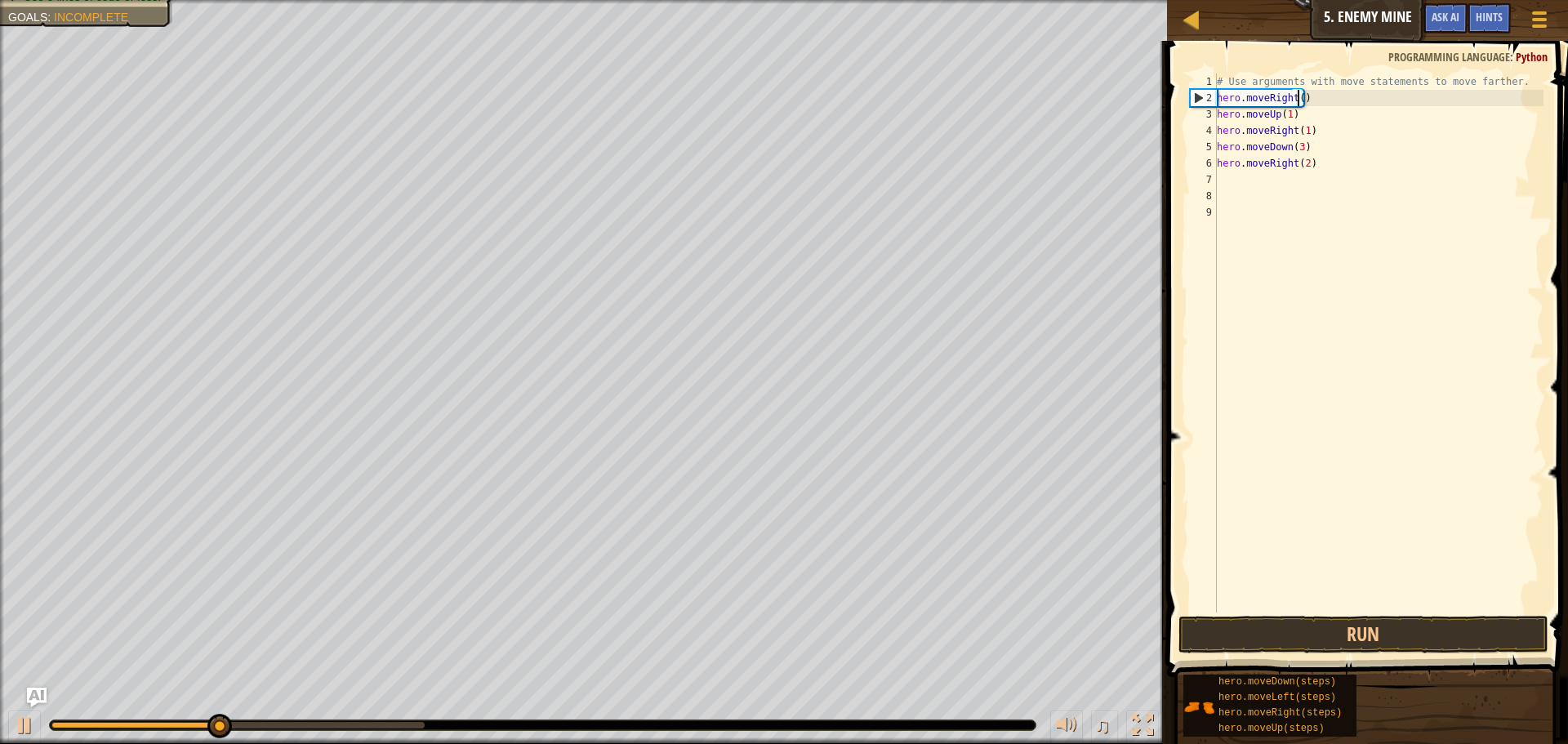
type textarea "hero.moveRight(3)"
click at [1408, 622] on button "Run" at bounding box center [1363, 634] width 370 height 37
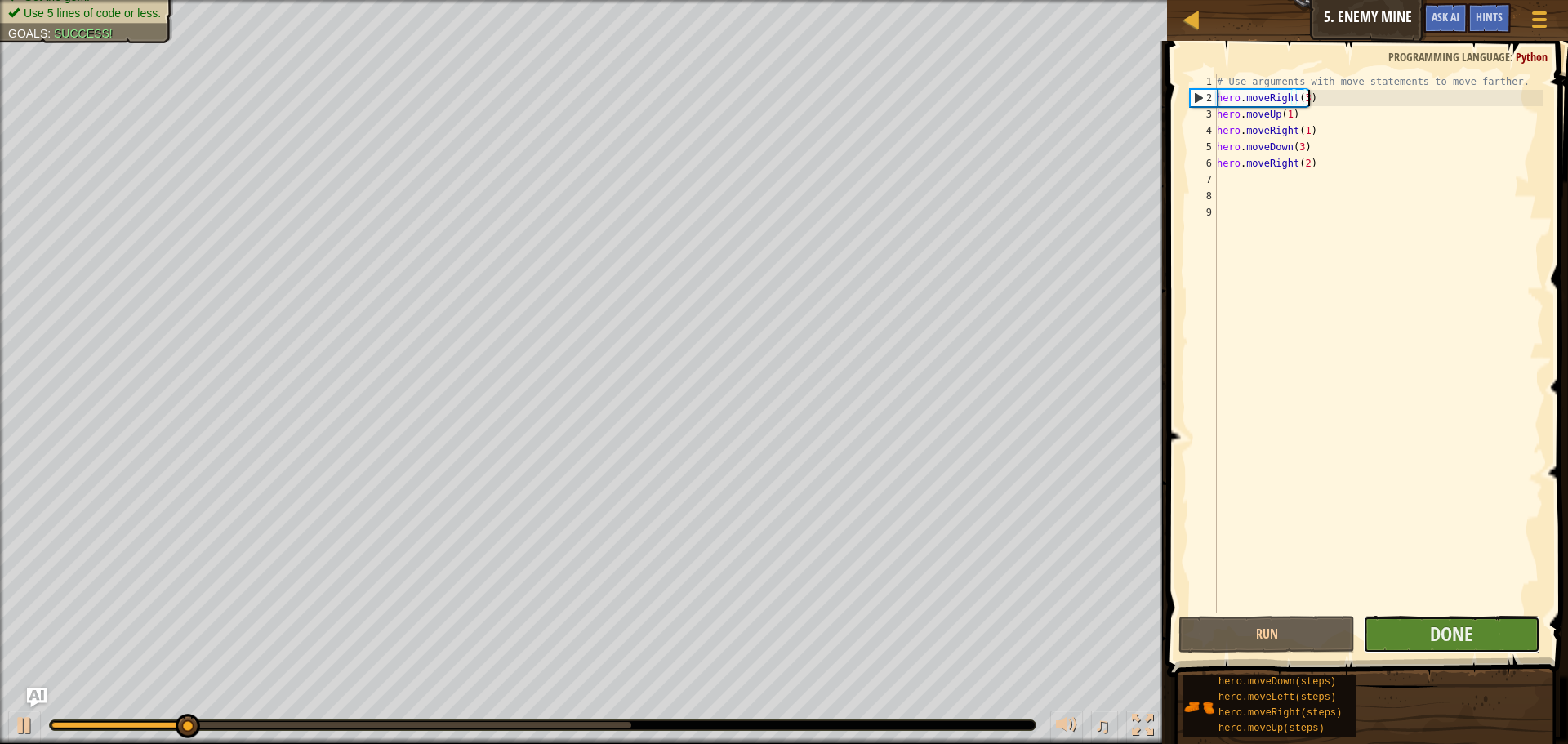
click at [1500, 650] on button "Done" at bounding box center [1451, 634] width 176 height 37
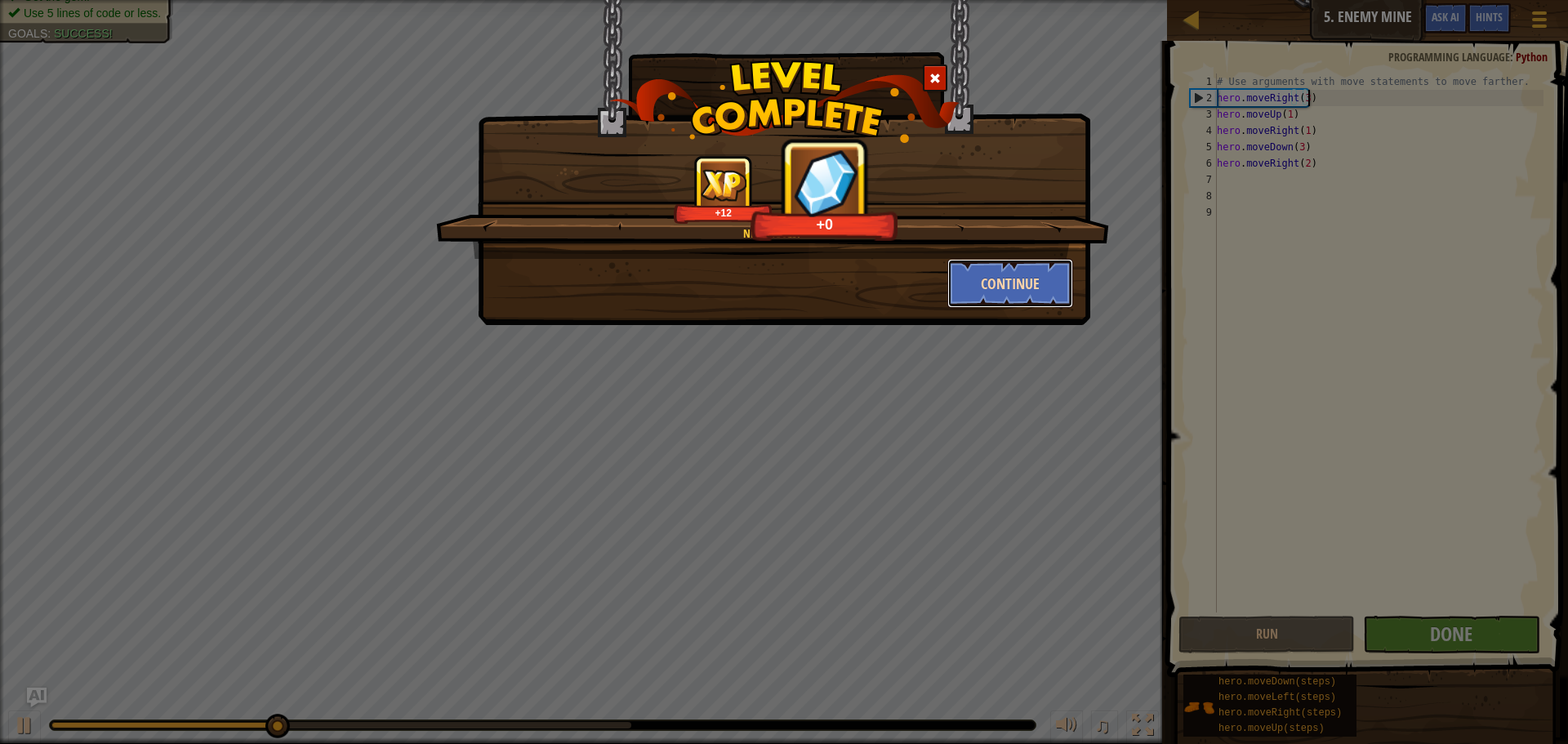
click at [1050, 284] on button "Continue" at bounding box center [1010, 284] width 126 height 49
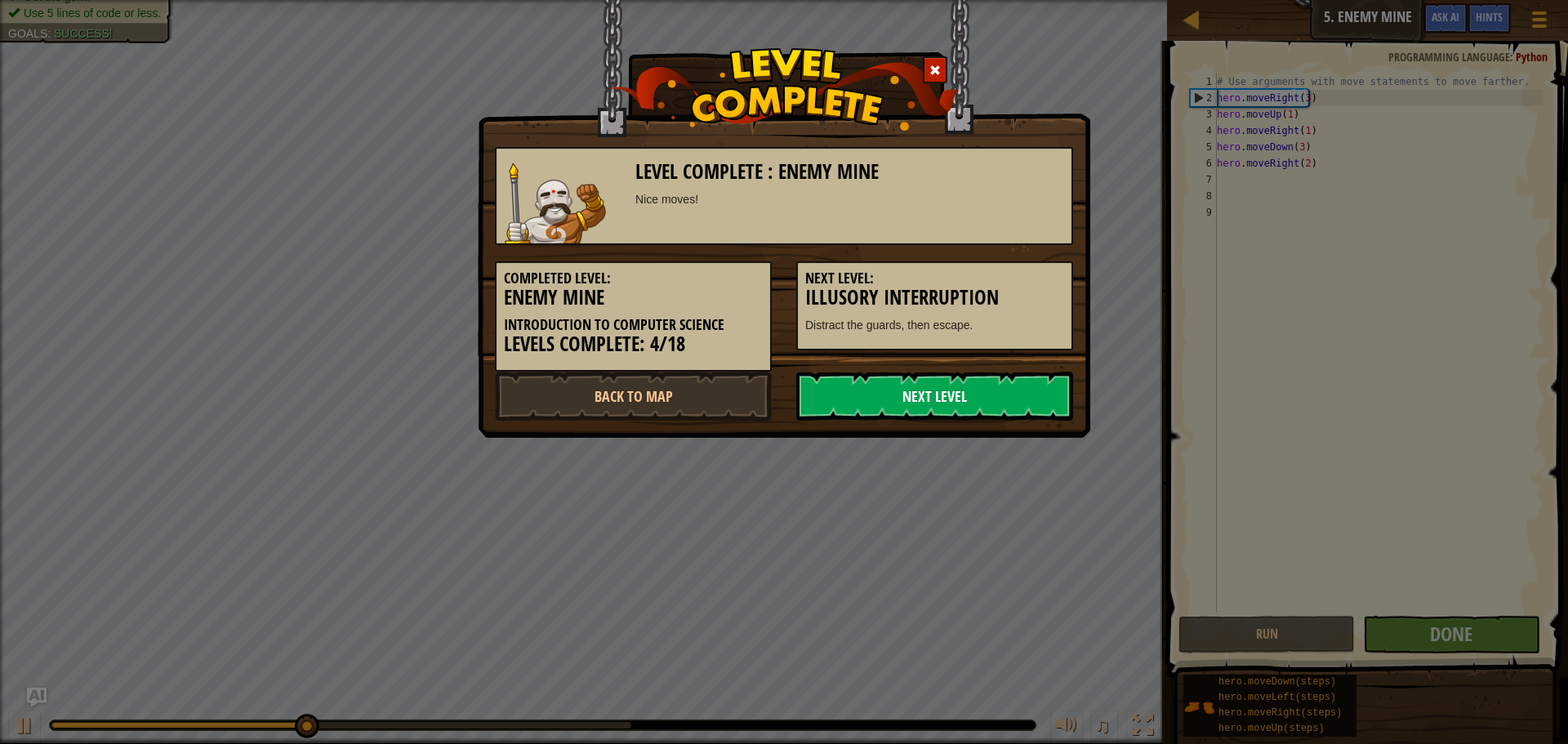
click at [970, 395] on link "Next Level" at bounding box center [934, 397] width 277 height 49
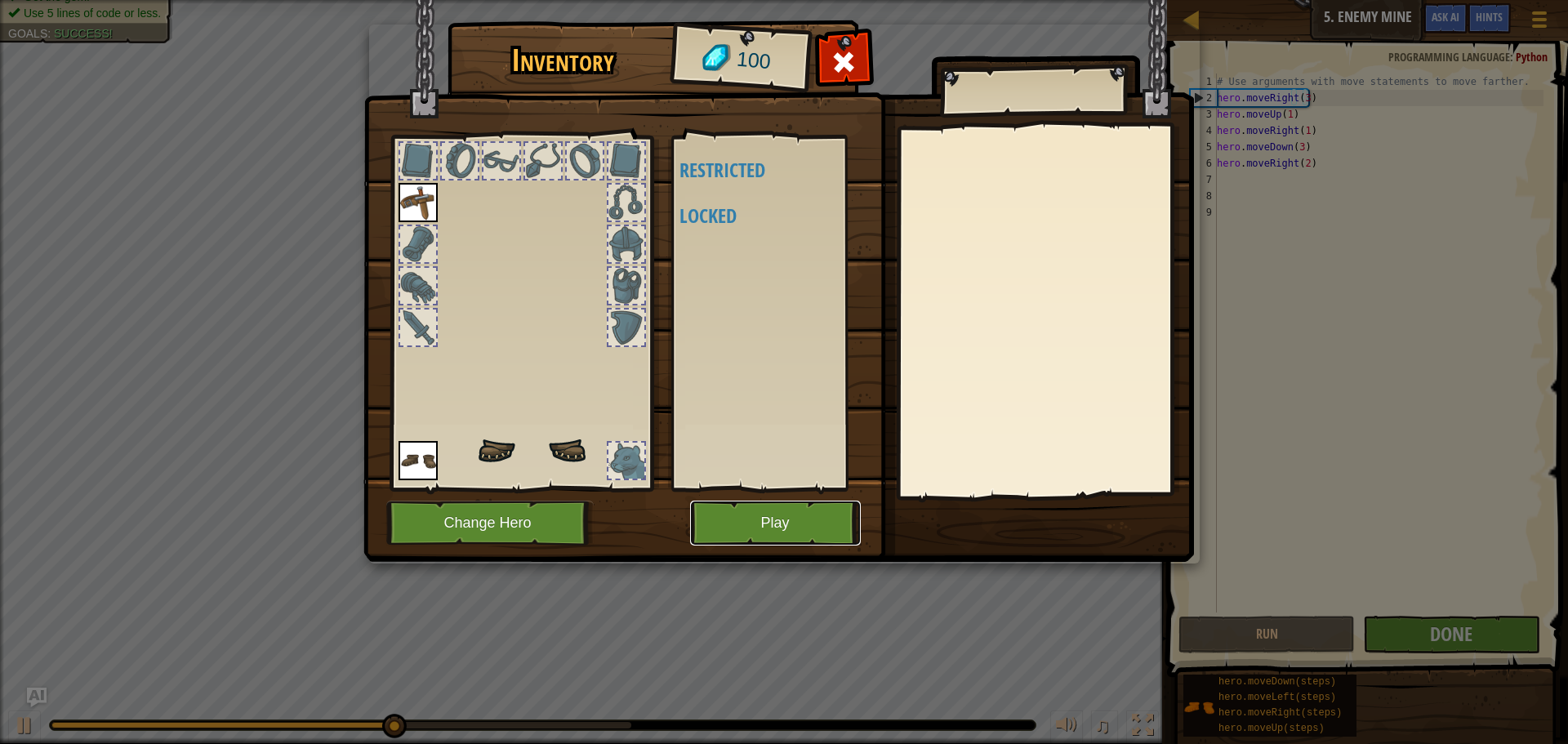
click at [790, 523] on button "Play" at bounding box center [775, 523] width 171 height 45
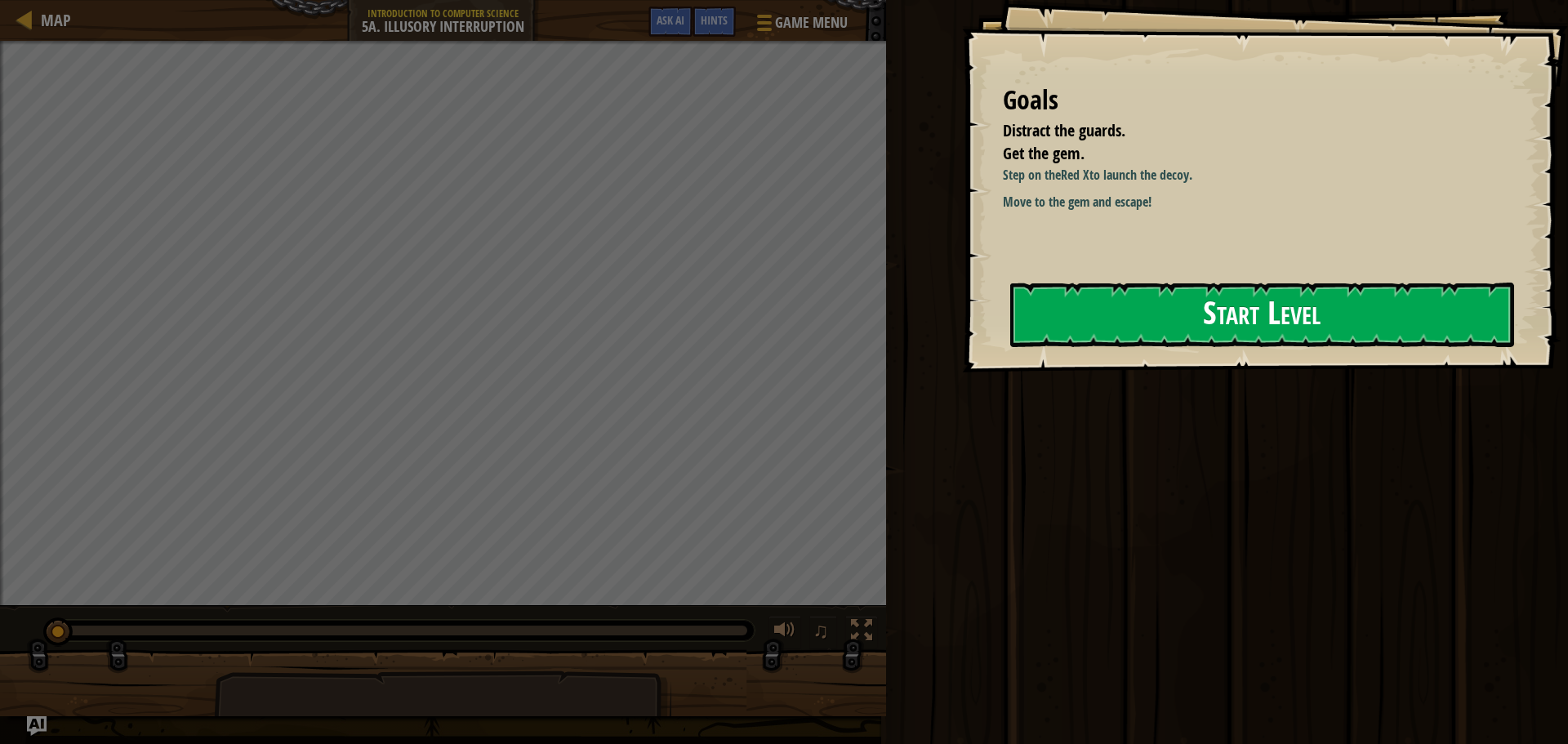
click at [1157, 321] on button "Start Level" at bounding box center [1262, 315] width 504 height 65
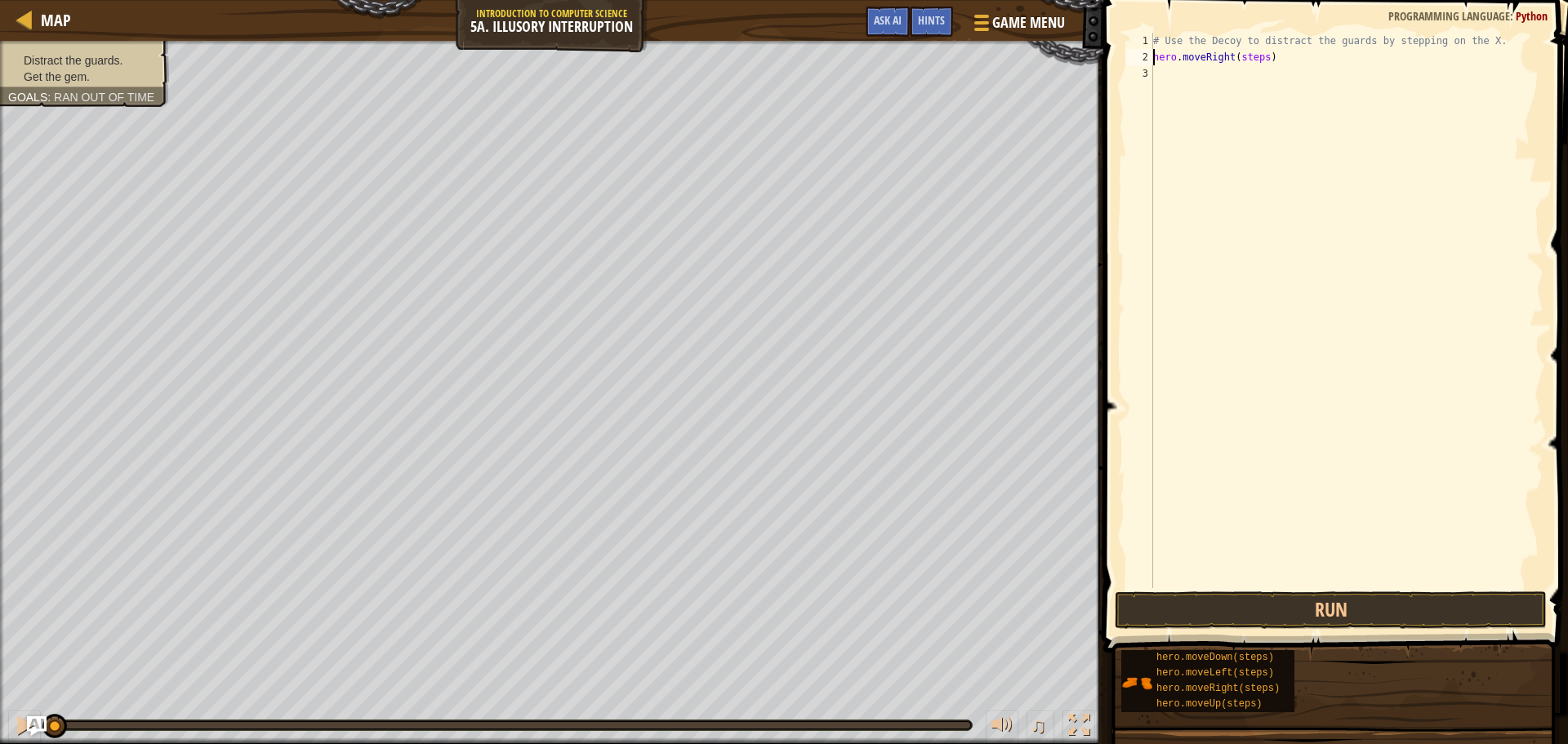
click at [1260, 65] on div "# Use the Decoy to distract the guards by stepping on the X. hero . moveRight (…" at bounding box center [1346, 327] width 394 height 588
click at [1269, 605] on button "Run" at bounding box center [1330, 609] width 432 height 37
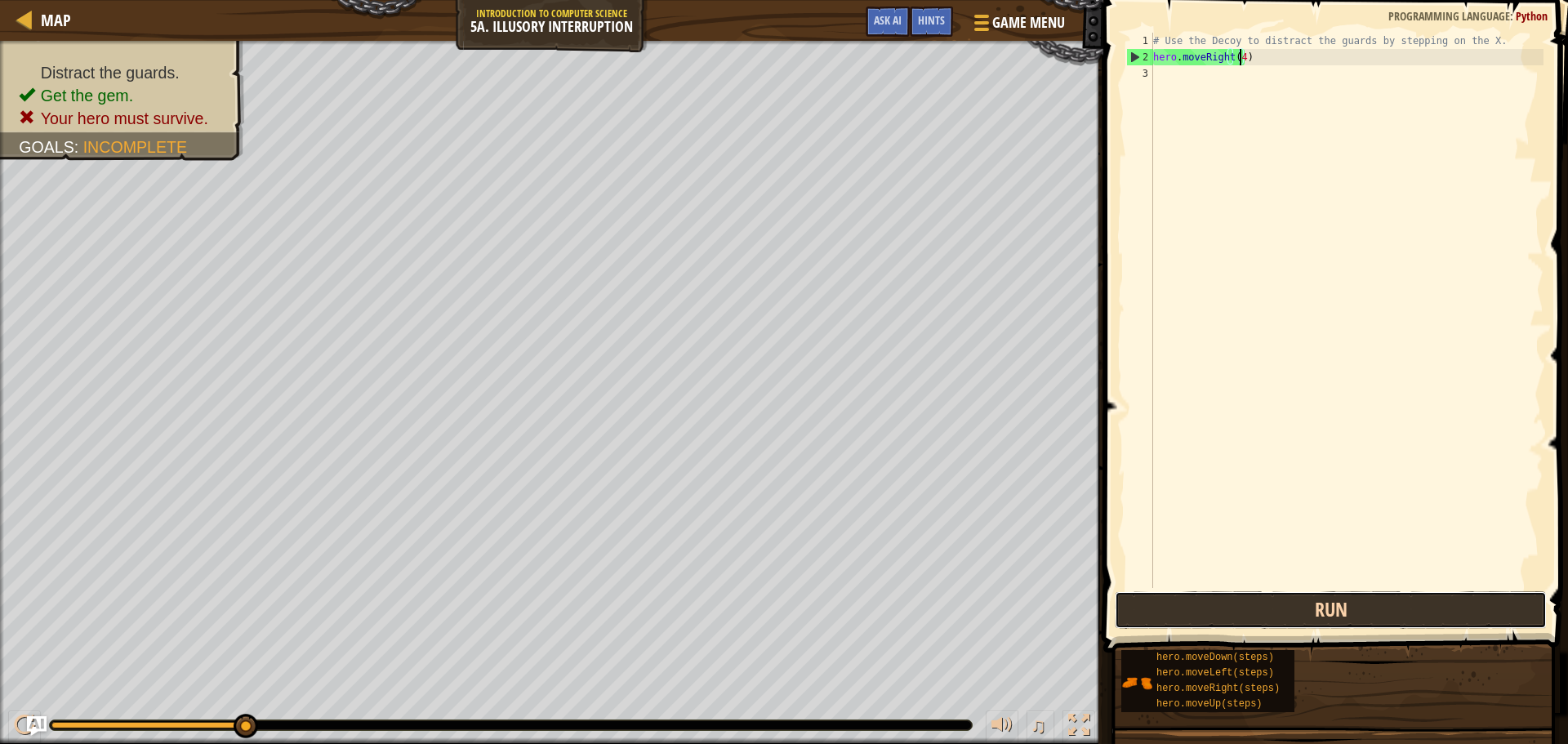
click at [1261, 618] on button "Run" at bounding box center [1330, 609] width 432 height 37
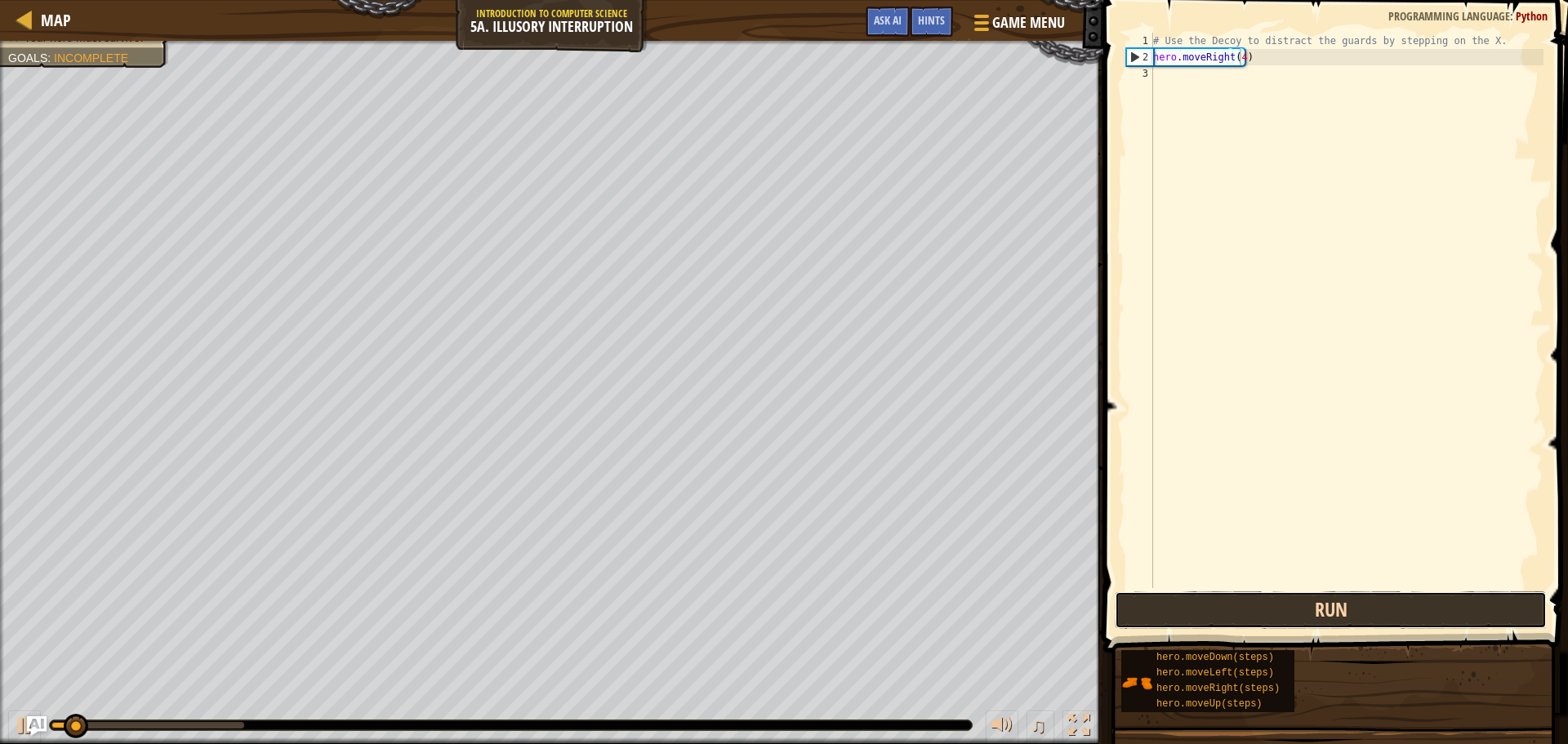
click at [1257, 617] on button "Run" at bounding box center [1330, 609] width 432 height 37
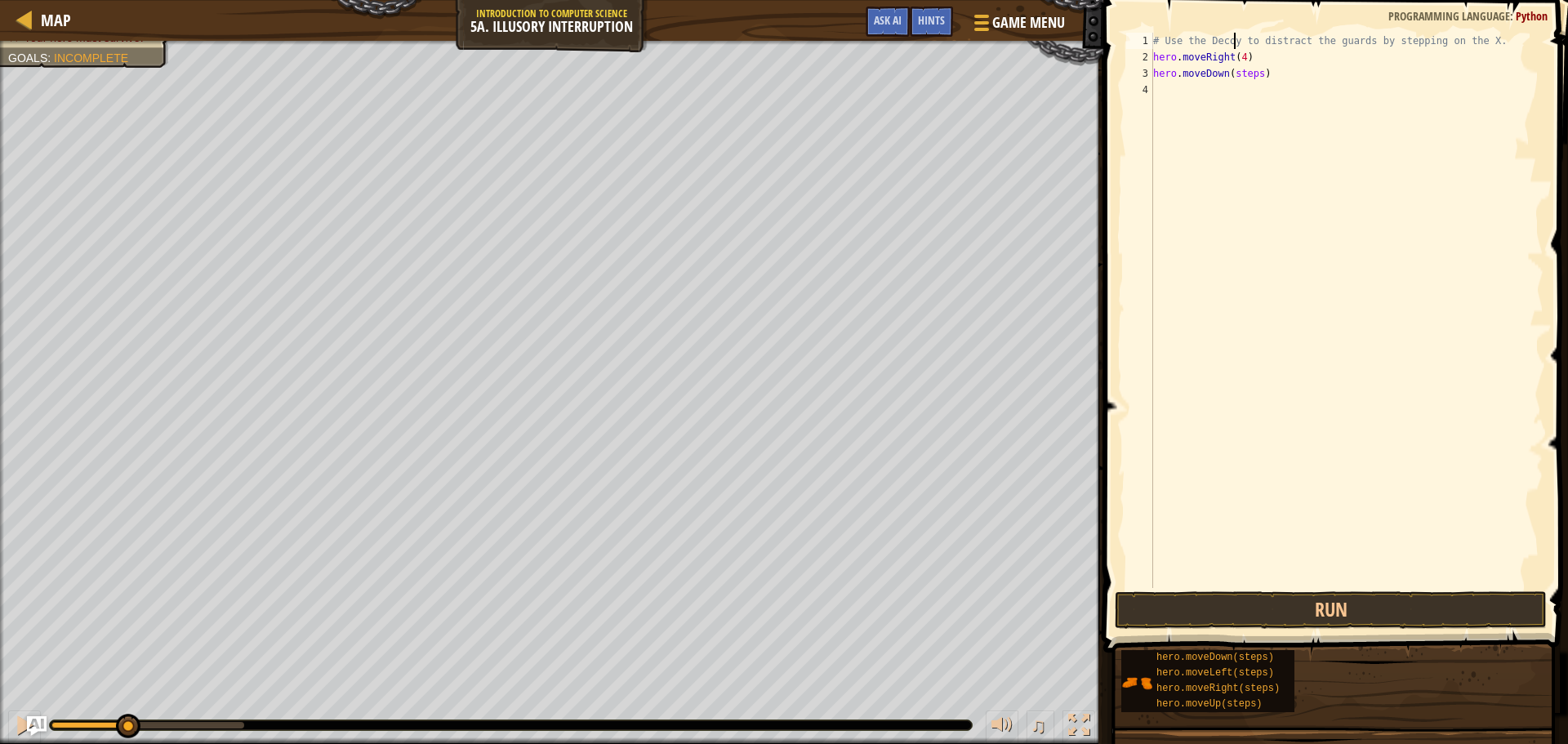
click at [1235, 48] on div "# Use the Decoy to distract the guards by stepping on the X. hero . moveRight (…" at bounding box center [1346, 327] width 394 height 588
click at [1235, 55] on div "# Use the Decoy to distract the guards by stepping on the X. hero . moveRight (…" at bounding box center [1346, 327] width 394 height 588
click at [1238, 57] on div "# Use the Decoy to distract the guards by stepping on the X. hero . moveRight (…" at bounding box center [1346, 327] width 394 height 588
click at [1254, 75] on div "# Use the Decoy to distract the guards by stepping on the X. hero . moveRight (…" at bounding box center [1346, 327] width 394 height 588
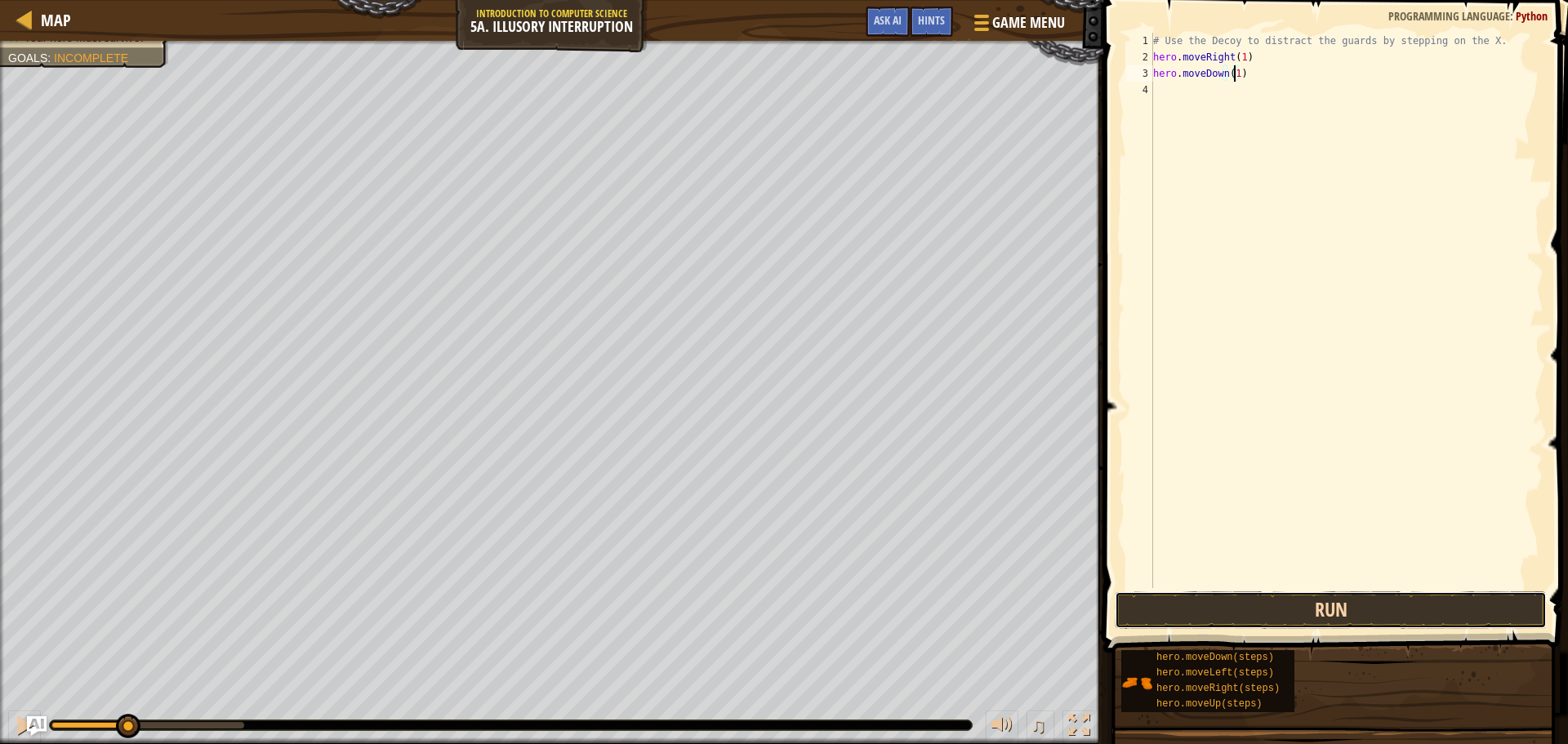
click at [1353, 618] on button "Run" at bounding box center [1330, 609] width 432 height 37
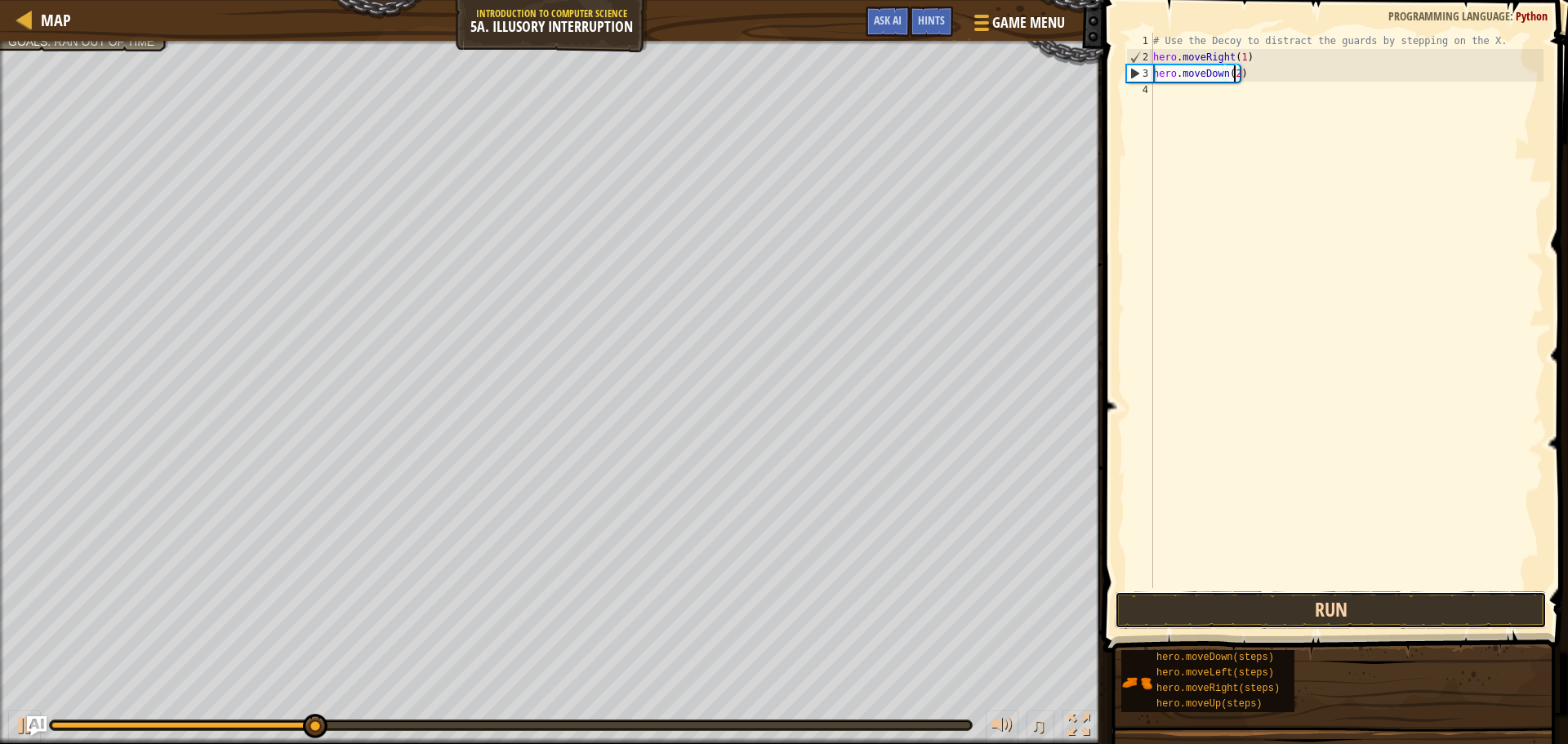
click at [1385, 607] on button "Run" at bounding box center [1330, 609] width 432 height 37
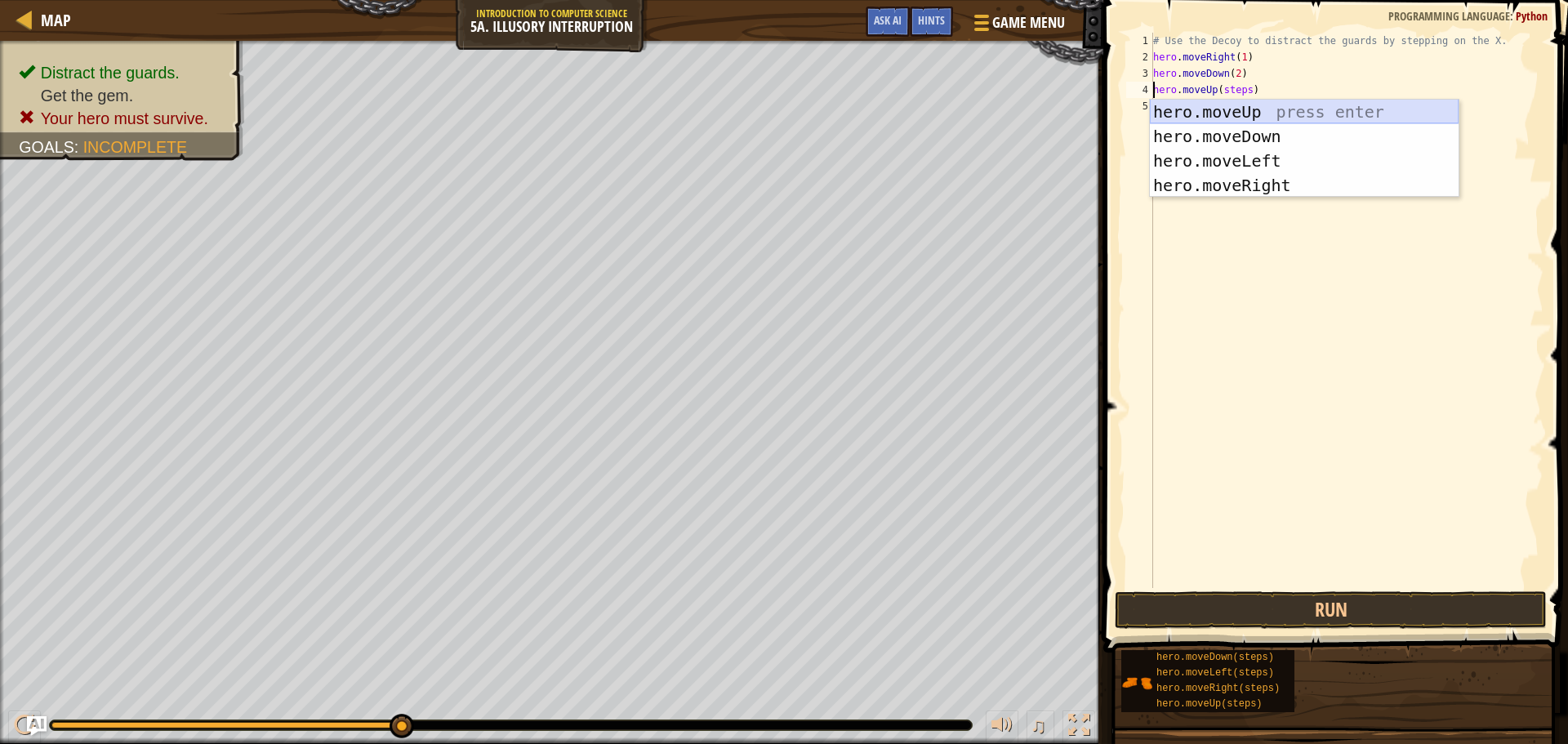
click at [1283, 107] on div "hero.moveUp press enter hero.moveDown press enter hero.moveLeft press enter her…" at bounding box center [1304, 174] width 309 height 147
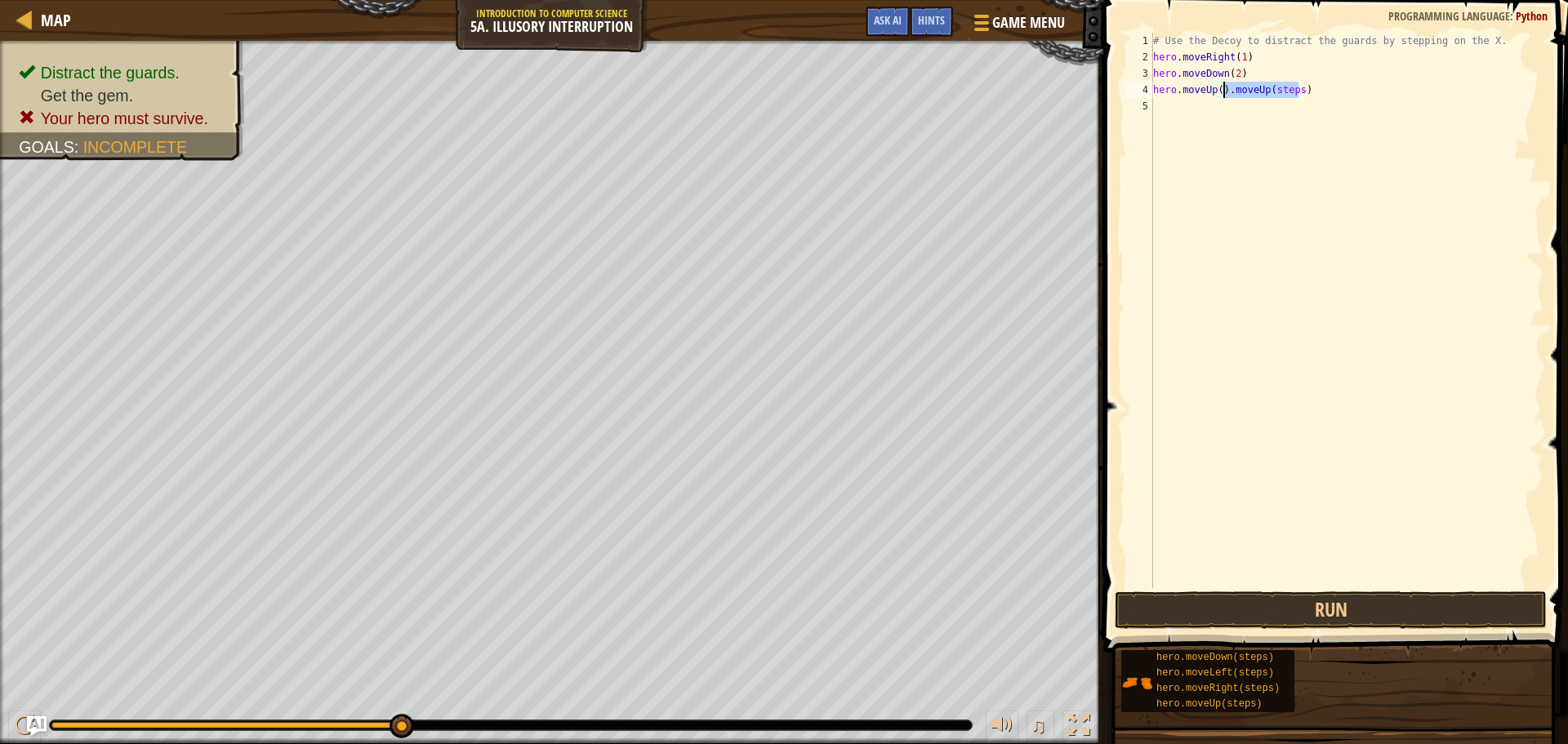
drag, startPoint x: 1304, startPoint y: 90, endPoint x: 1228, endPoint y: 87, distance: 76.1
click at [1228, 87] on div "# Use the Decoy to distract the guards by stepping on the X. hero . moveRight (…" at bounding box center [1346, 327] width 394 height 588
click at [1217, 85] on div "# Use the Decoy to distract the guards by stepping on the X. hero . moveRight (…" at bounding box center [1346, 327] width 394 height 588
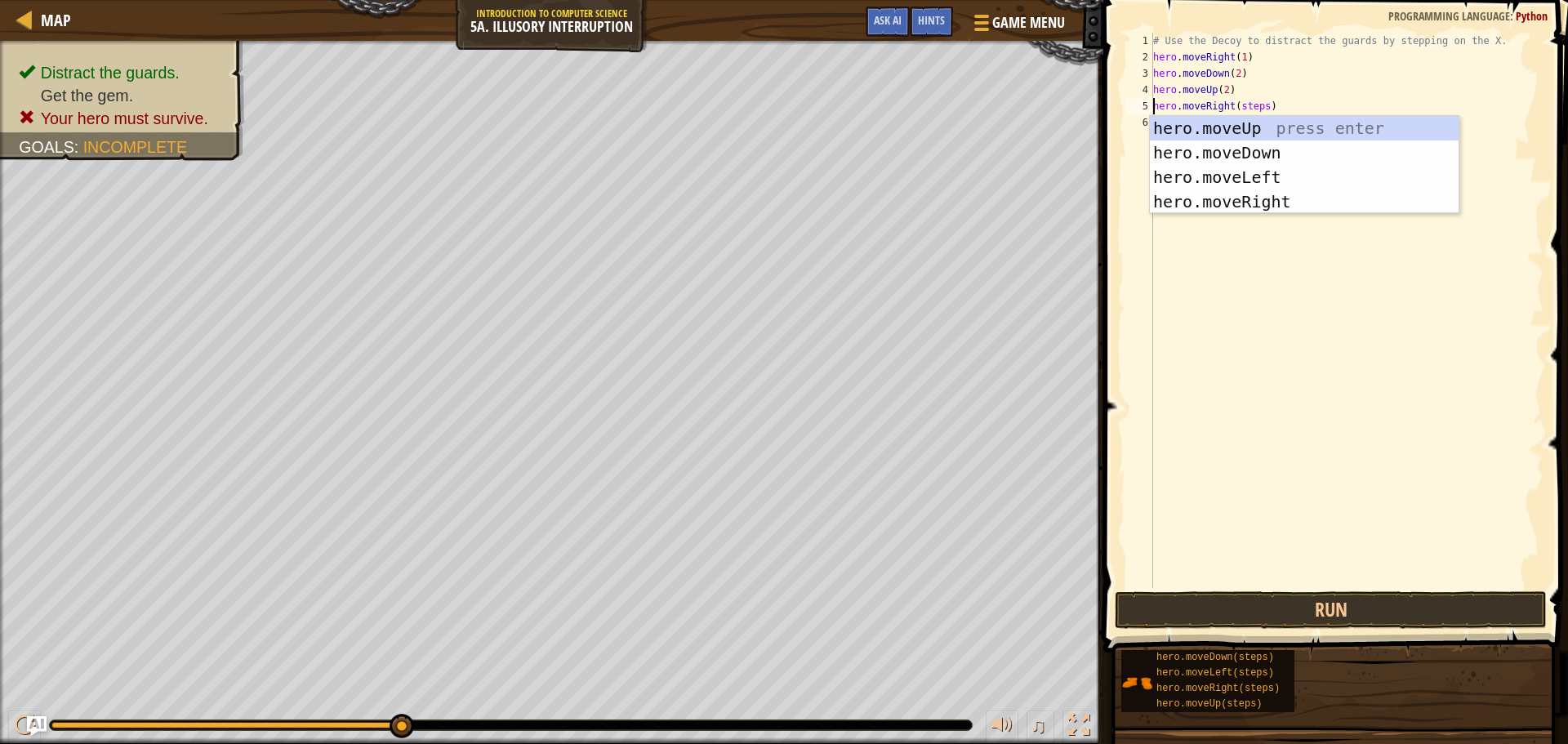
click at [1263, 104] on div "# Use the Decoy to distract the guards by stepping on the X. hero . moveRight (…" at bounding box center [1346, 327] width 394 height 588
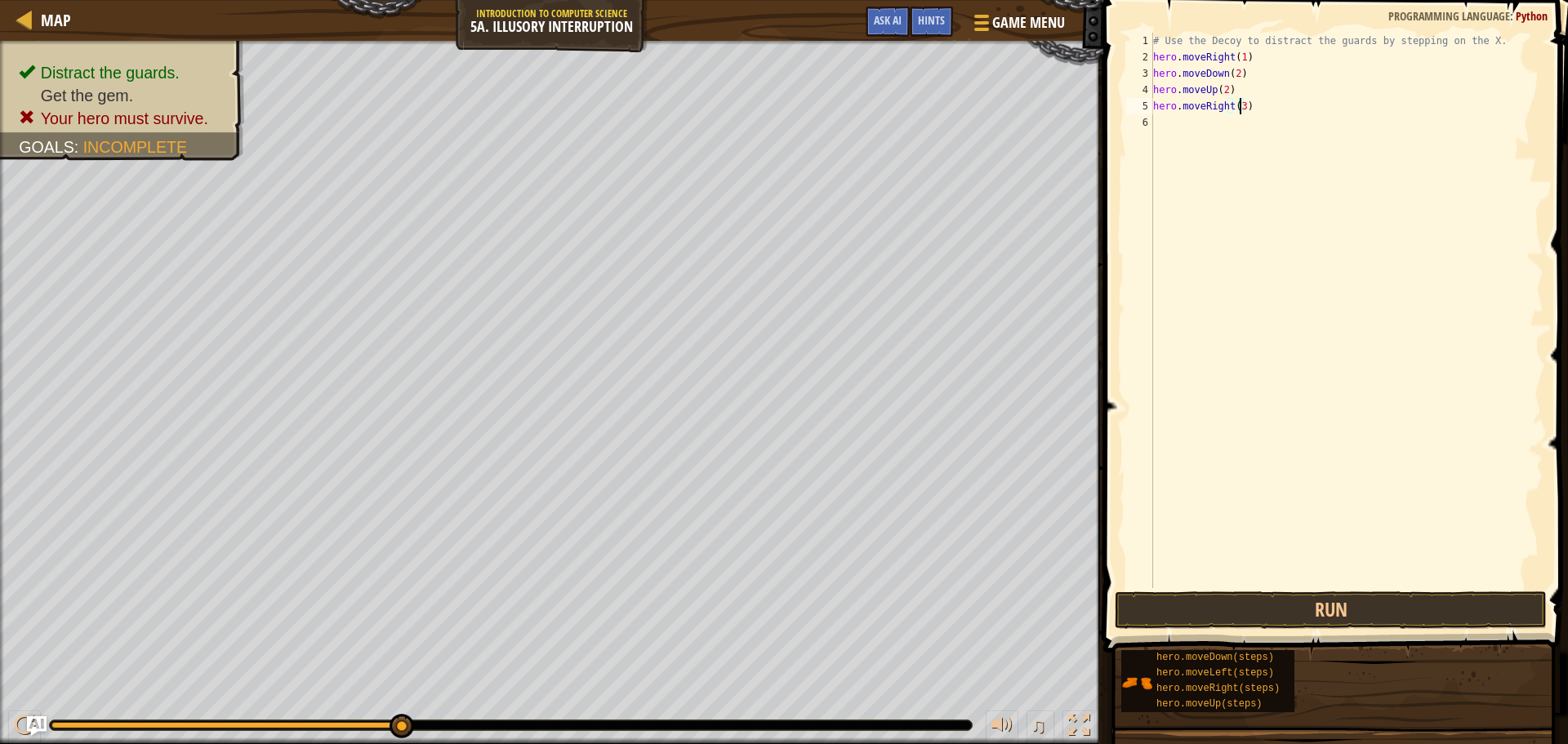
scroll to position [7, 6]
type textarea "hero.moveRight(3)"
click at [1343, 591] on button "Run" at bounding box center [1330, 609] width 432 height 37
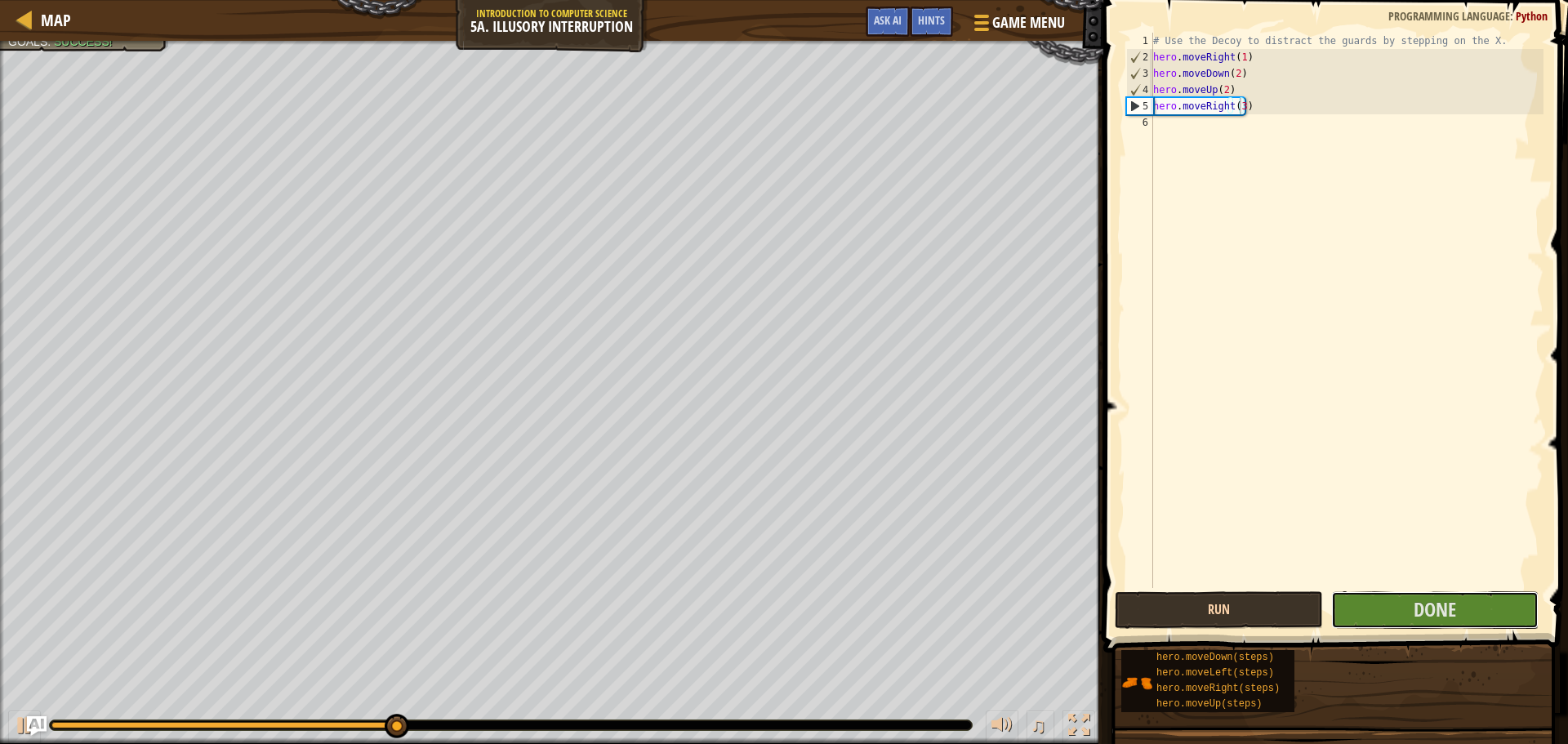
click at [1343, 591] on button "Done" at bounding box center [1434, 609] width 207 height 37
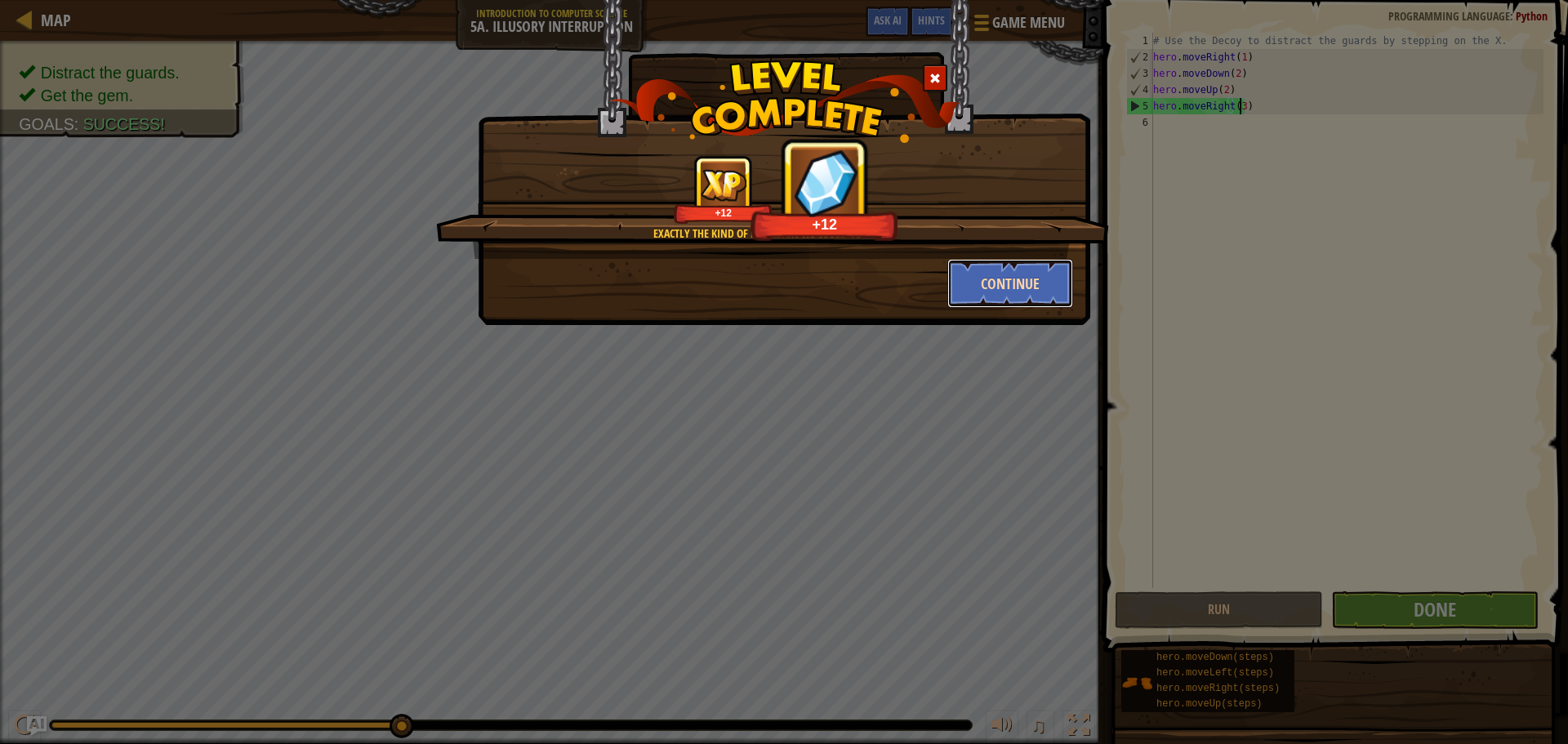
click at [985, 274] on button "Continue" at bounding box center [1010, 284] width 126 height 49
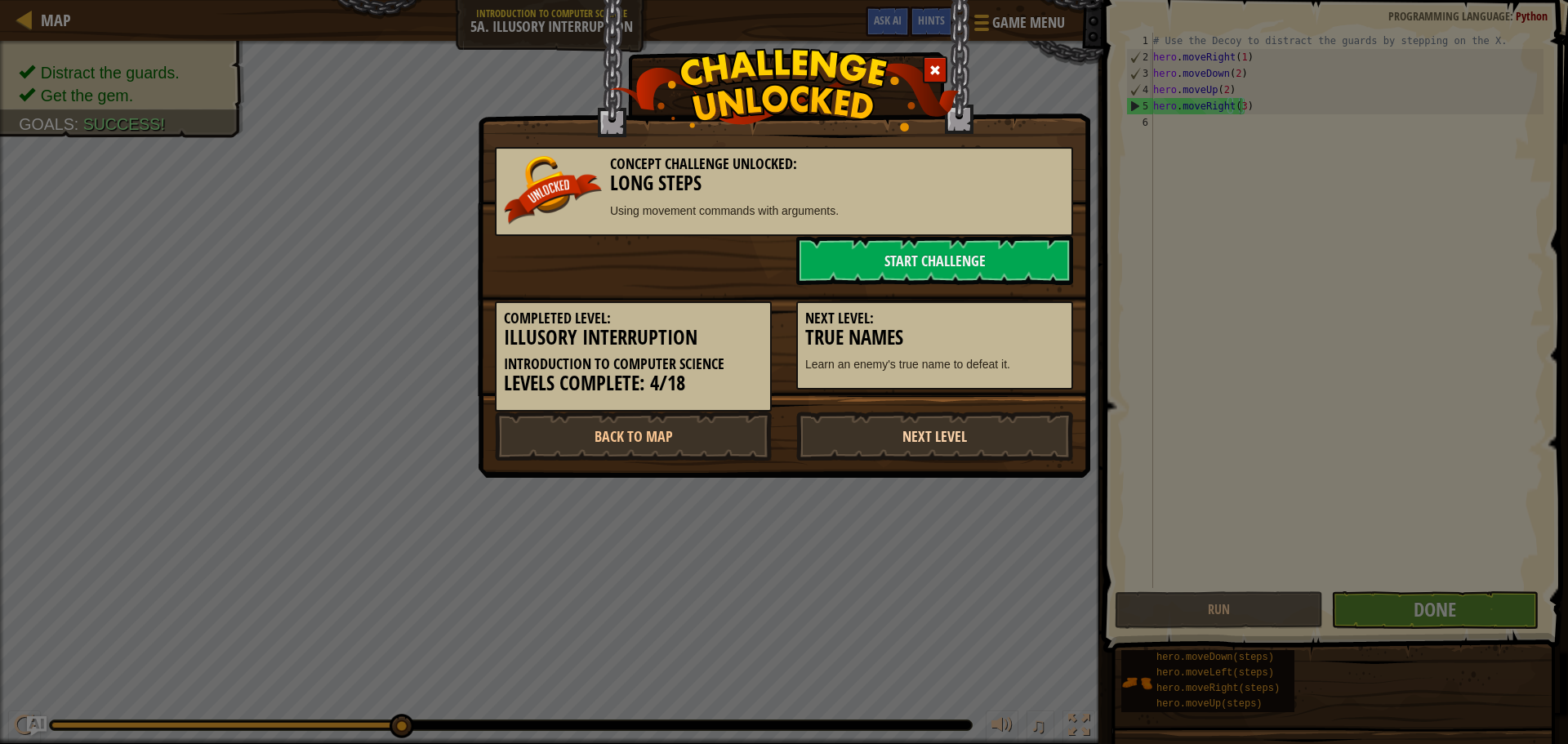
click at [991, 440] on link "Next Level" at bounding box center [934, 437] width 277 height 49
click at [983, 441] on link "Next Level" at bounding box center [934, 437] width 277 height 49
click at [971, 437] on link "Next Level" at bounding box center [934, 437] width 277 height 49
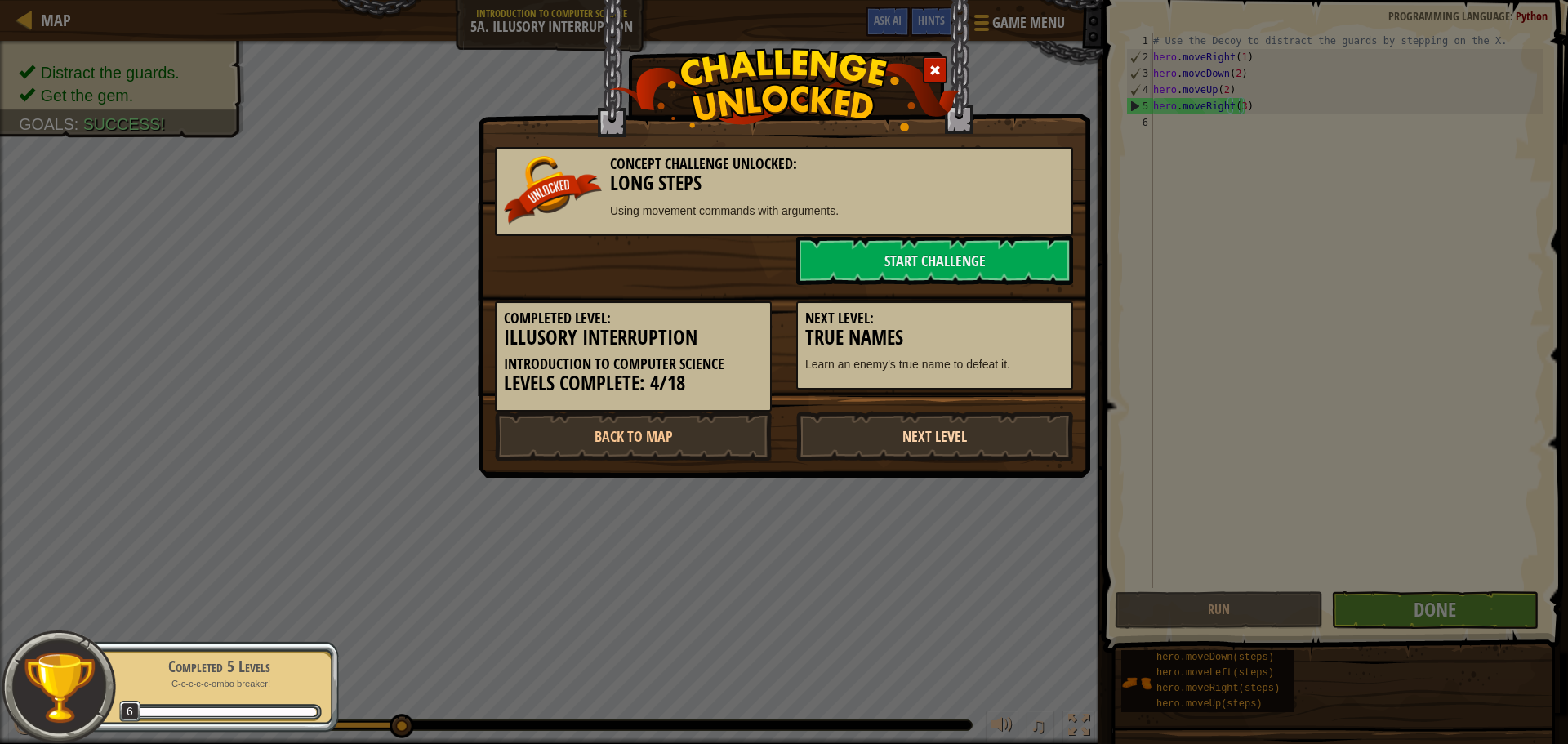
click at [971, 437] on link "Next Level" at bounding box center [934, 437] width 277 height 49
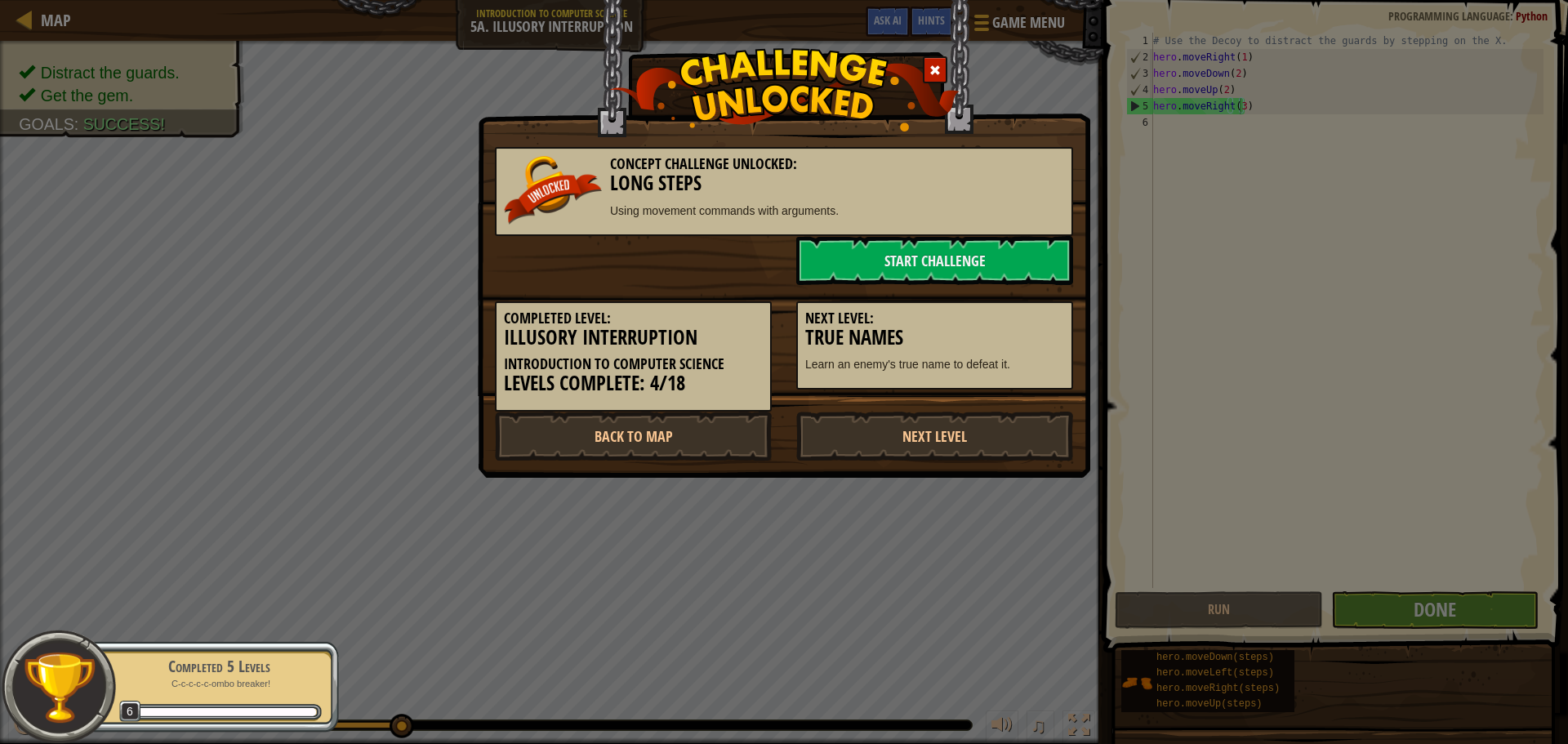
click at [1356, 576] on div "Concept Challenge Unlocked: Long Steps Using movement commands with arguments. …" at bounding box center [784, 372] width 1568 height 744
drag, startPoint x: 1356, startPoint y: 576, endPoint x: 1010, endPoint y: 408, distance: 384.6
click at [1333, 568] on div "Concept Challenge Unlocked: Long Steps Using movement commands with arguments. …" at bounding box center [784, 372] width 1568 height 744
click at [932, 65] on div at bounding box center [934, 70] width 25 height 27
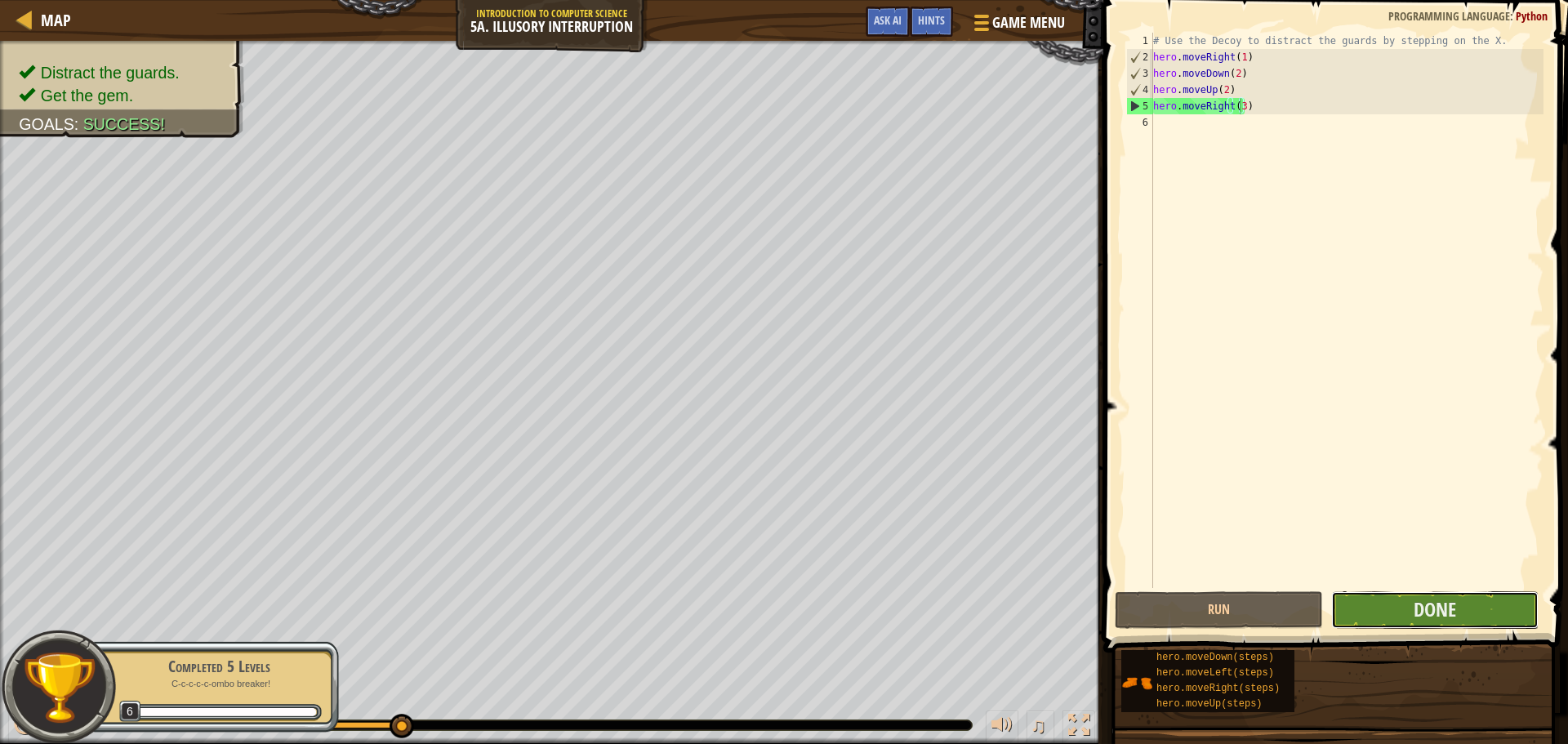
click at [1461, 626] on button "Done" at bounding box center [1434, 609] width 207 height 37
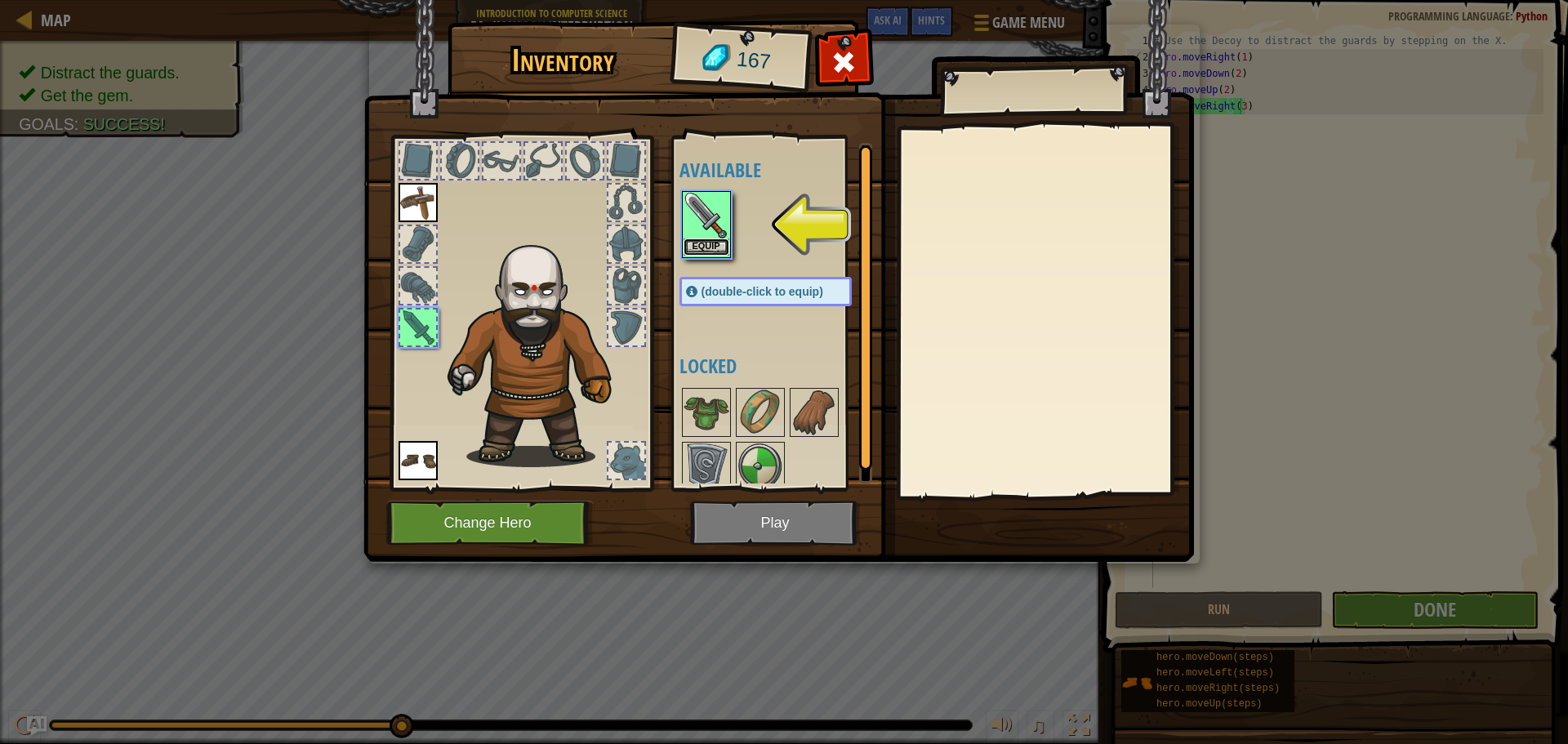
click at [712, 242] on button "Equip" at bounding box center [706, 246] width 45 height 17
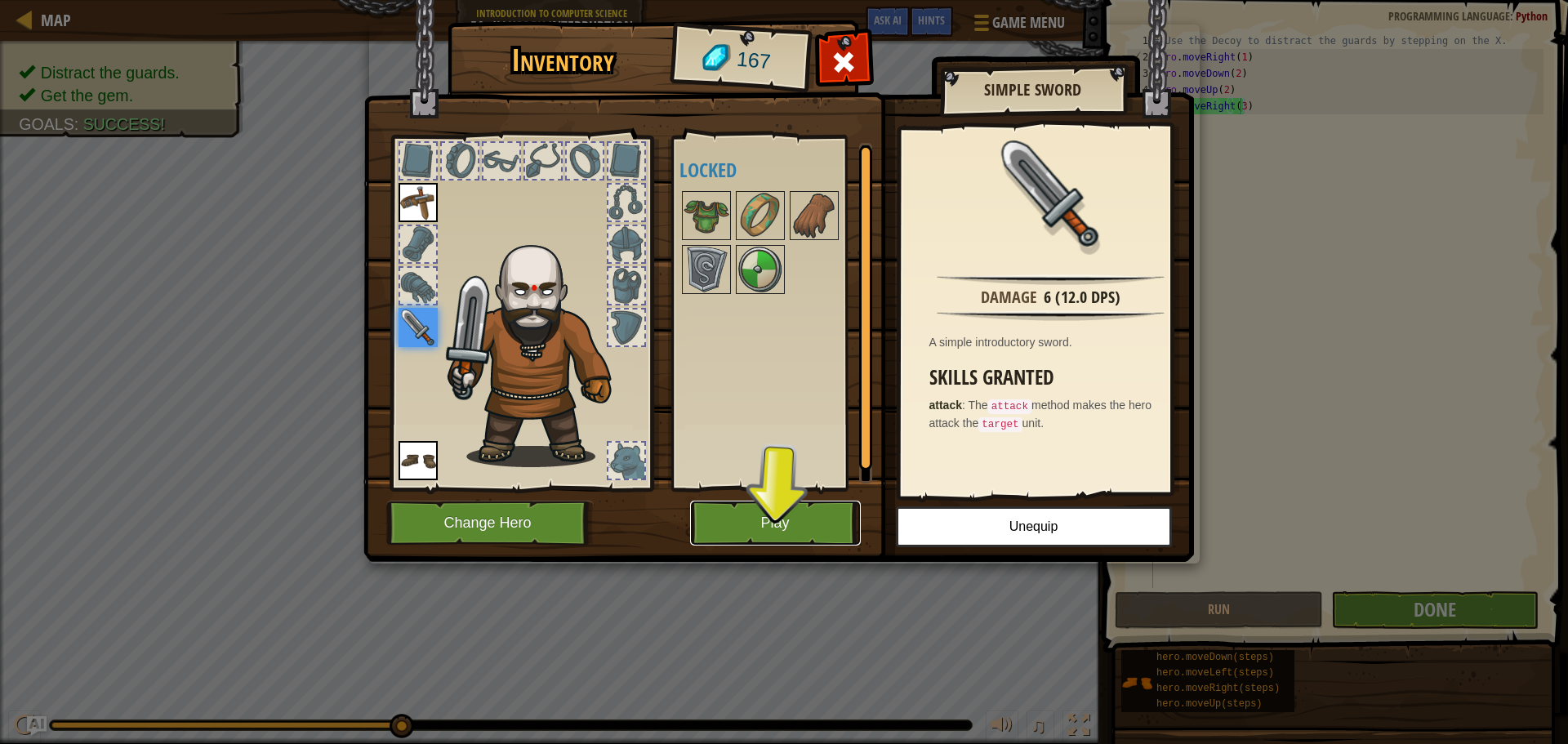
click at [770, 508] on button "Play" at bounding box center [775, 523] width 171 height 45
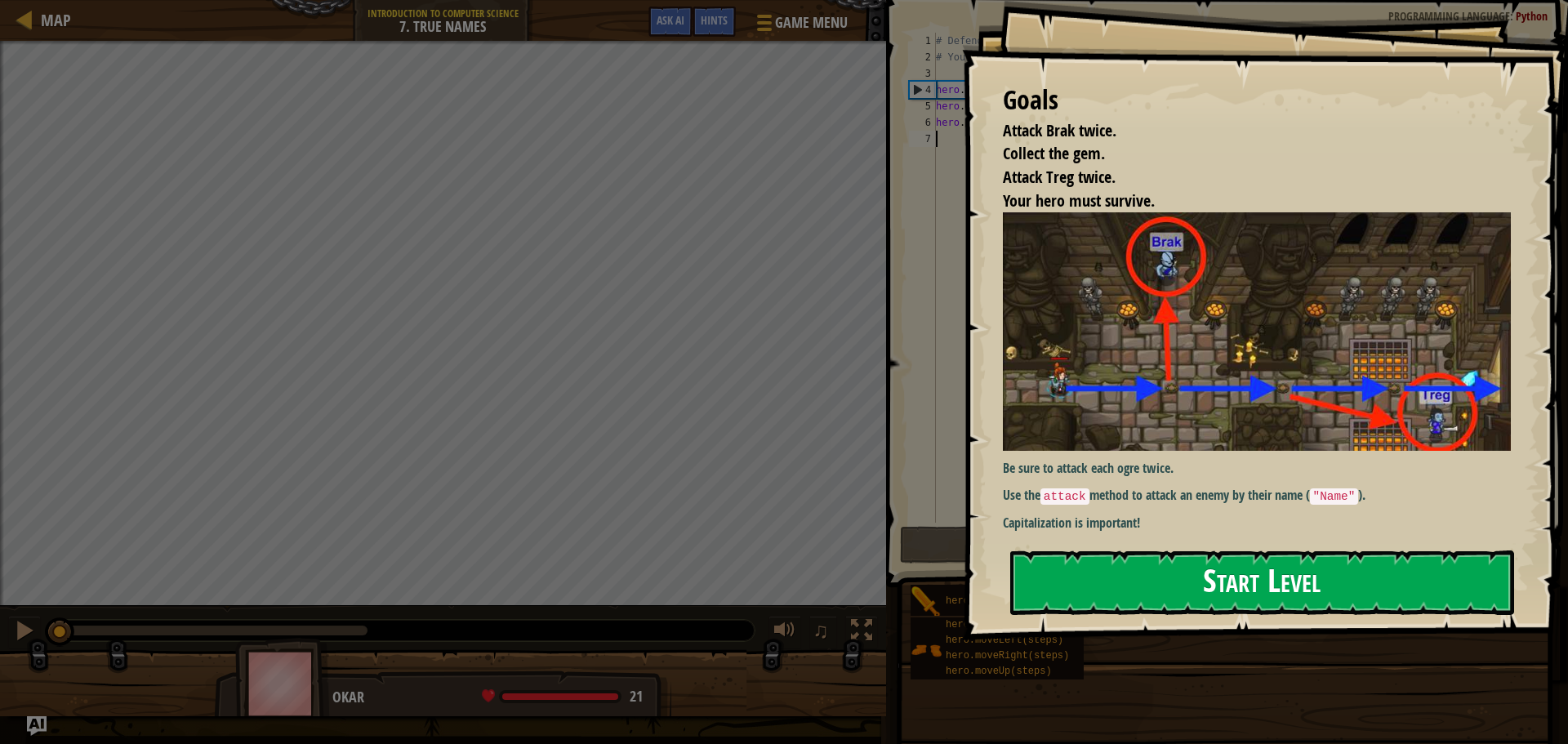
click at [1277, 570] on button "Start Level" at bounding box center [1262, 582] width 504 height 65
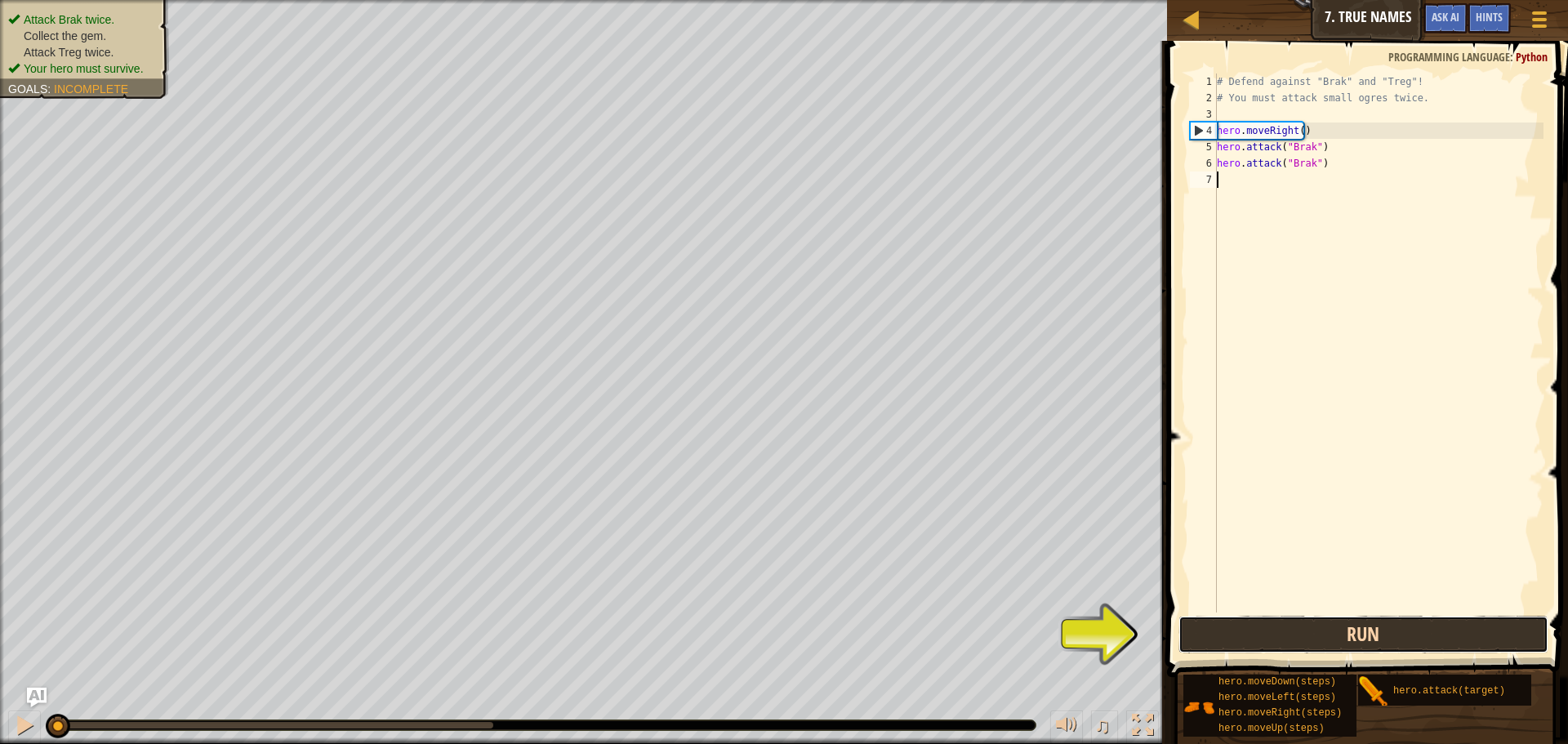
click at [1283, 633] on button "Run" at bounding box center [1363, 634] width 370 height 37
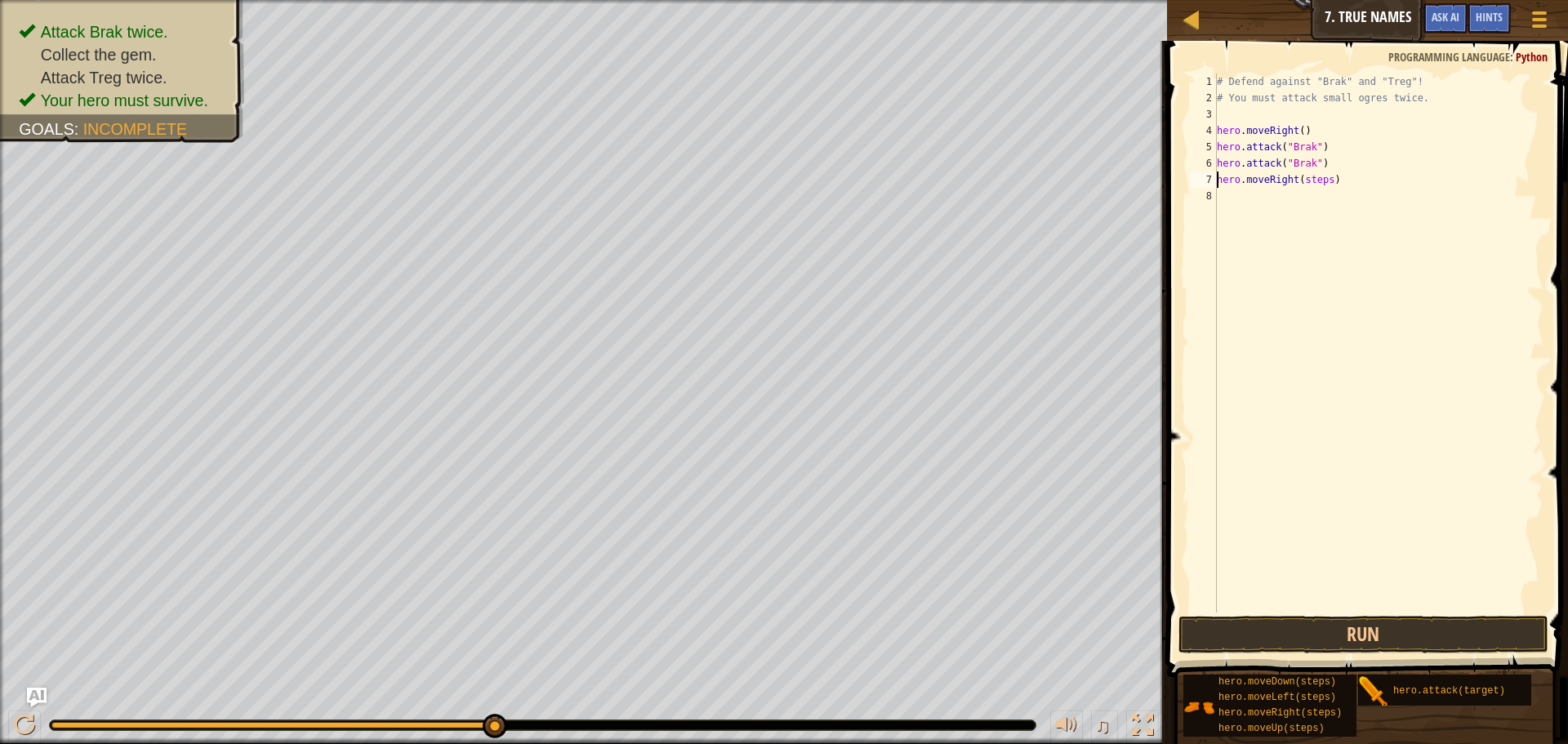
click at [1323, 181] on div "# Defend against "Brak" and "Treg"! # You must attack small ogres twice. hero .…" at bounding box center [1378, 359] width 330 height 572
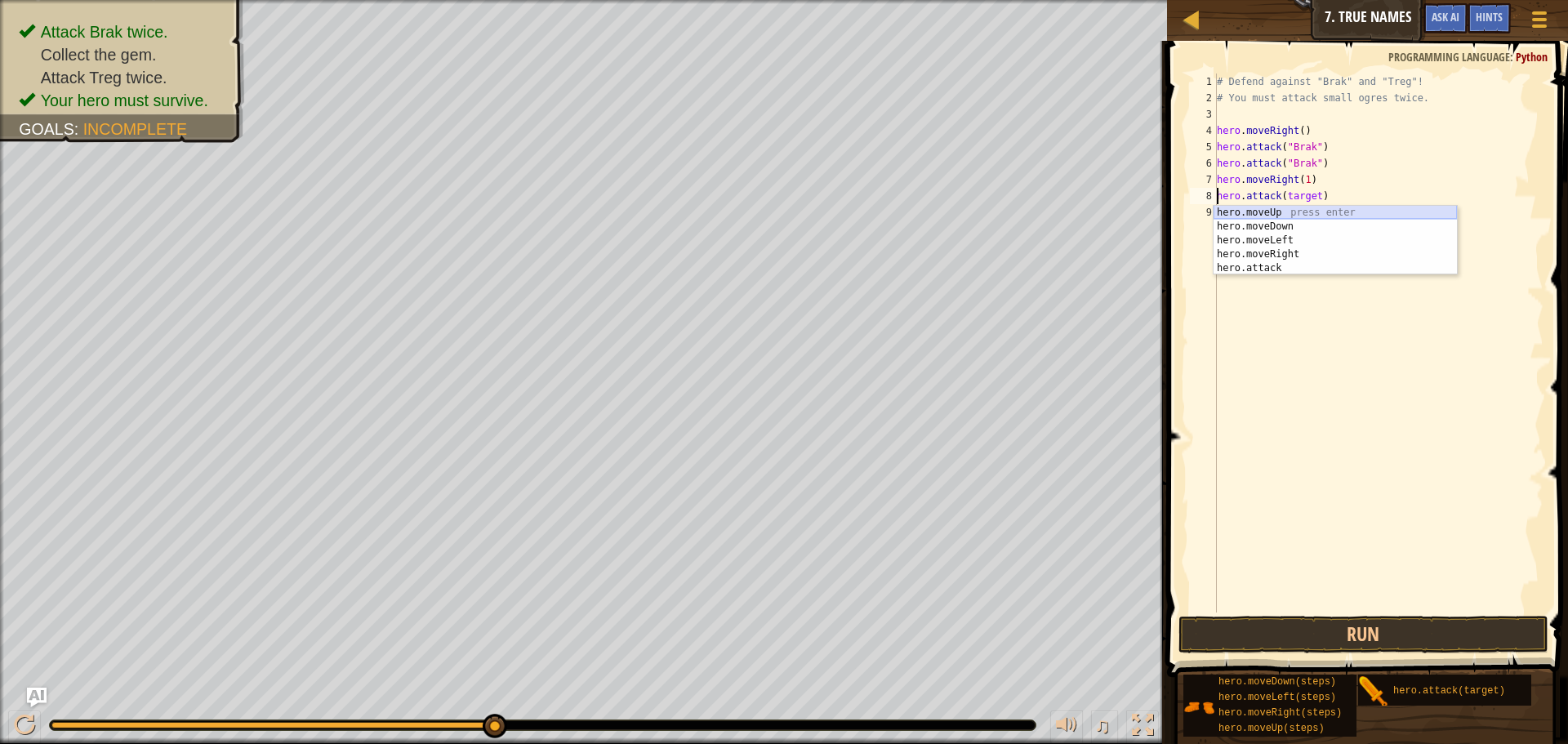
click at [1272, 212] on div "hero.moveUp press enter hero.moveDown press enter hero.moveLeft press enter her…" at bounding box center [1335, 254] width 244 height 97
type textarea "hero.moveUp().attack(target)"
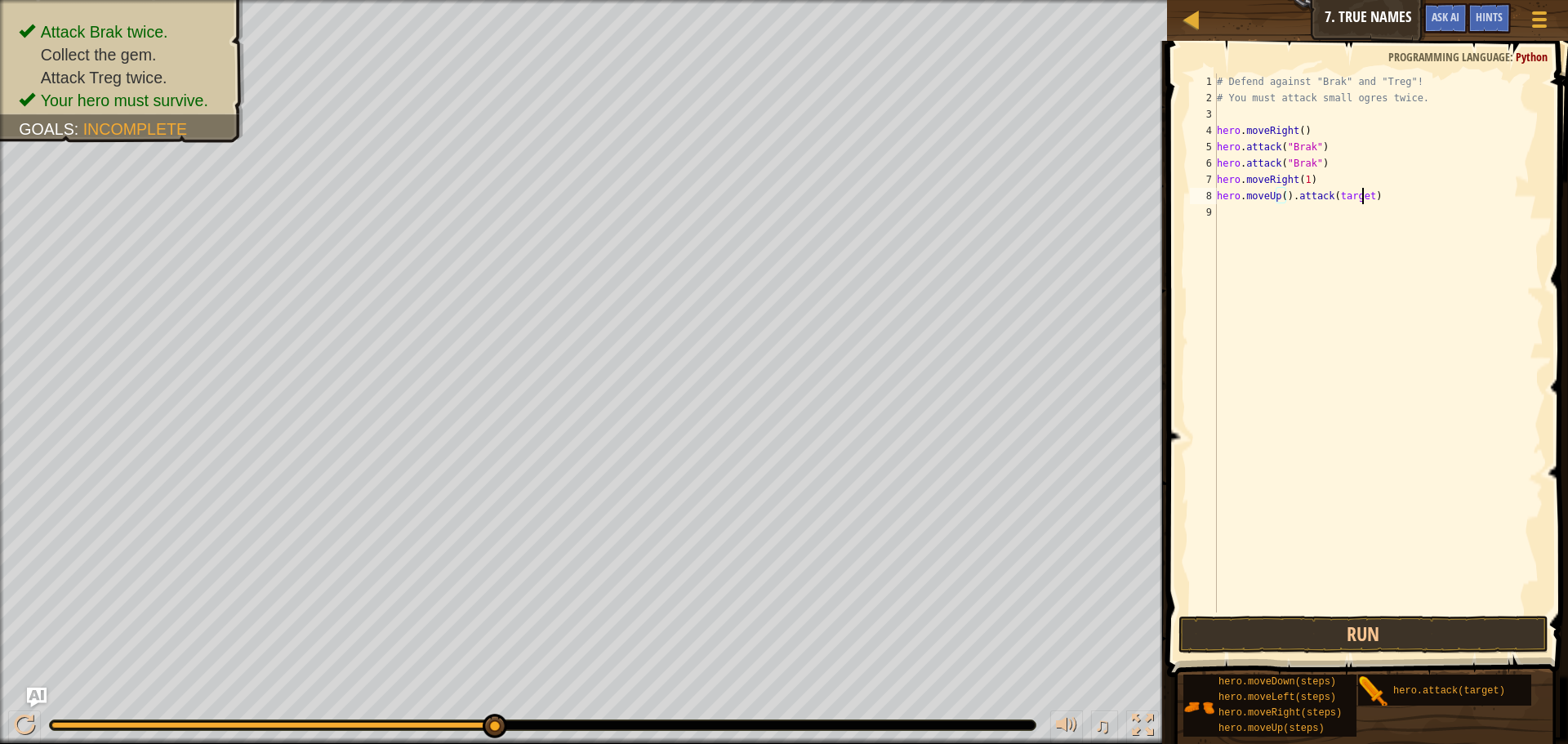
click at [1362, 196] on div "# Defend against "Brak" and "Treg"! # You must attack small ogres twice. hero .…" at bounding box center [1378, 359] width 330 height 572
drag, startPoint x: 1361, startPoint y: 196, endPoint x: 1285, endPoint y: 199, distance: 76.1
click at [1285, 199] on div "# Defend against "Brak" and "Treg"! # You must attack small ogres twice. hero .…" at bounding box center [1378, 359] width 330 height 572
drag, startPoint x: 1368, startPoint y: 195, endPoint x: 1217, endPoint y: 196, distance: 151.0
click at [1217, 196] on div "# Defend against "Brak" and "Treg"! # You must attack small ogres twice. hero .…" at bounding box center [1378, 359] width 330 height 572
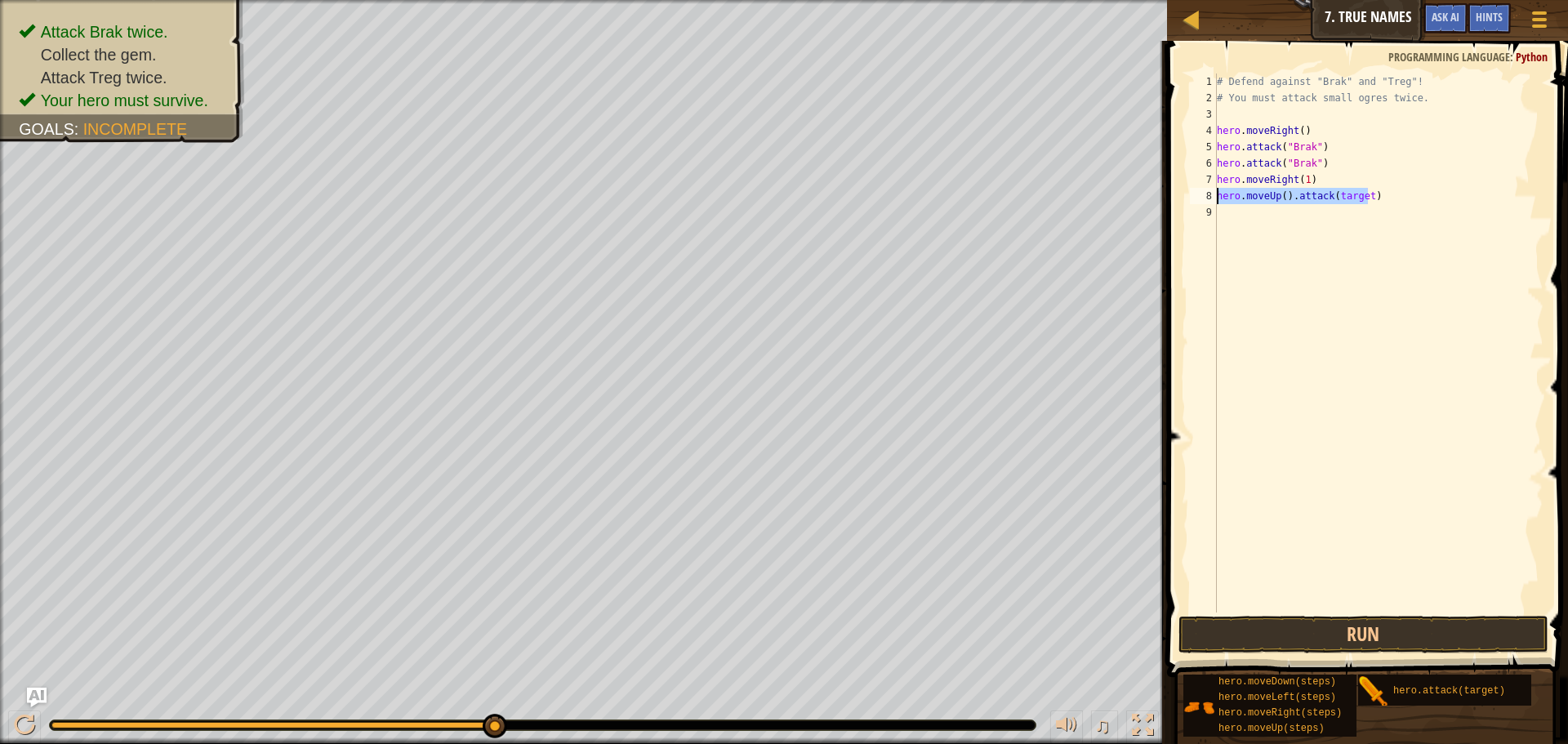
scroll to position [7, 0]
click at [1303, 191] on div "# Defend against "Brak" and "Treg"! # You must attack small ogres twice. hero .…" at bounding box center [1378, 343] width 330 height 539
click at [1299, 196] on div "# Defend against "Brak" and "Treg"! # You must attack small ogres twice. hero .…" at bounding box center [1378, 359] width 330 height 572
click at [1311, 196] on div "# Defend against "Brak" and "Treg"! # You must attack small ogres twice. hero .…" at bounding box center [1378, 359] width 330 height 572
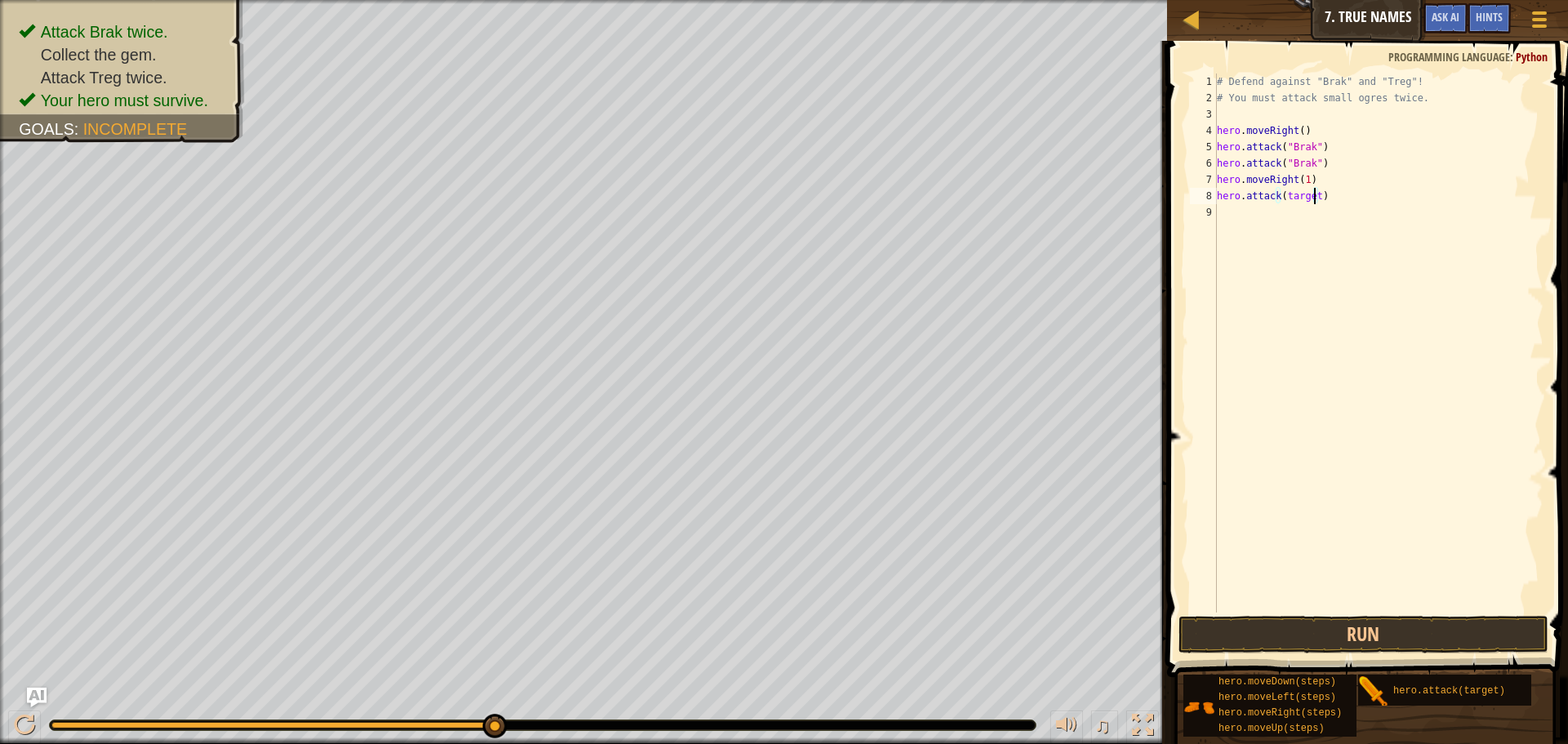
click at [1313, 196] on div "# Defend against "Brak" and "Treg"! # You must attack small ogres twice. hero .…" at bounding box center [1378, 359] width 330 height 572
click at [1383, 630] on button "Run" at bounding box center [1363, 634] width 370 height 37
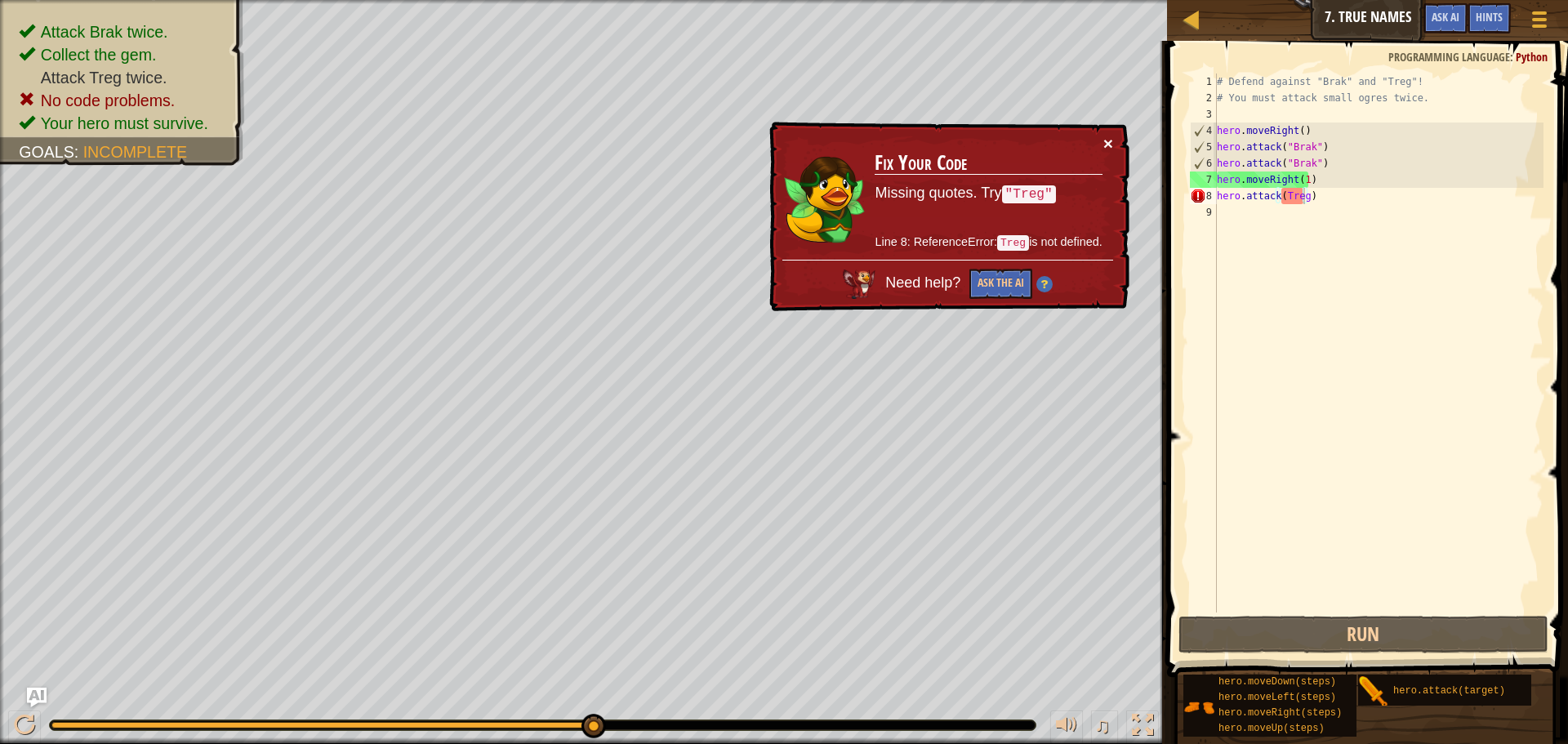
click at [1106, 135] on button "×" at bounding box center [1108, 143] width 10 height 17
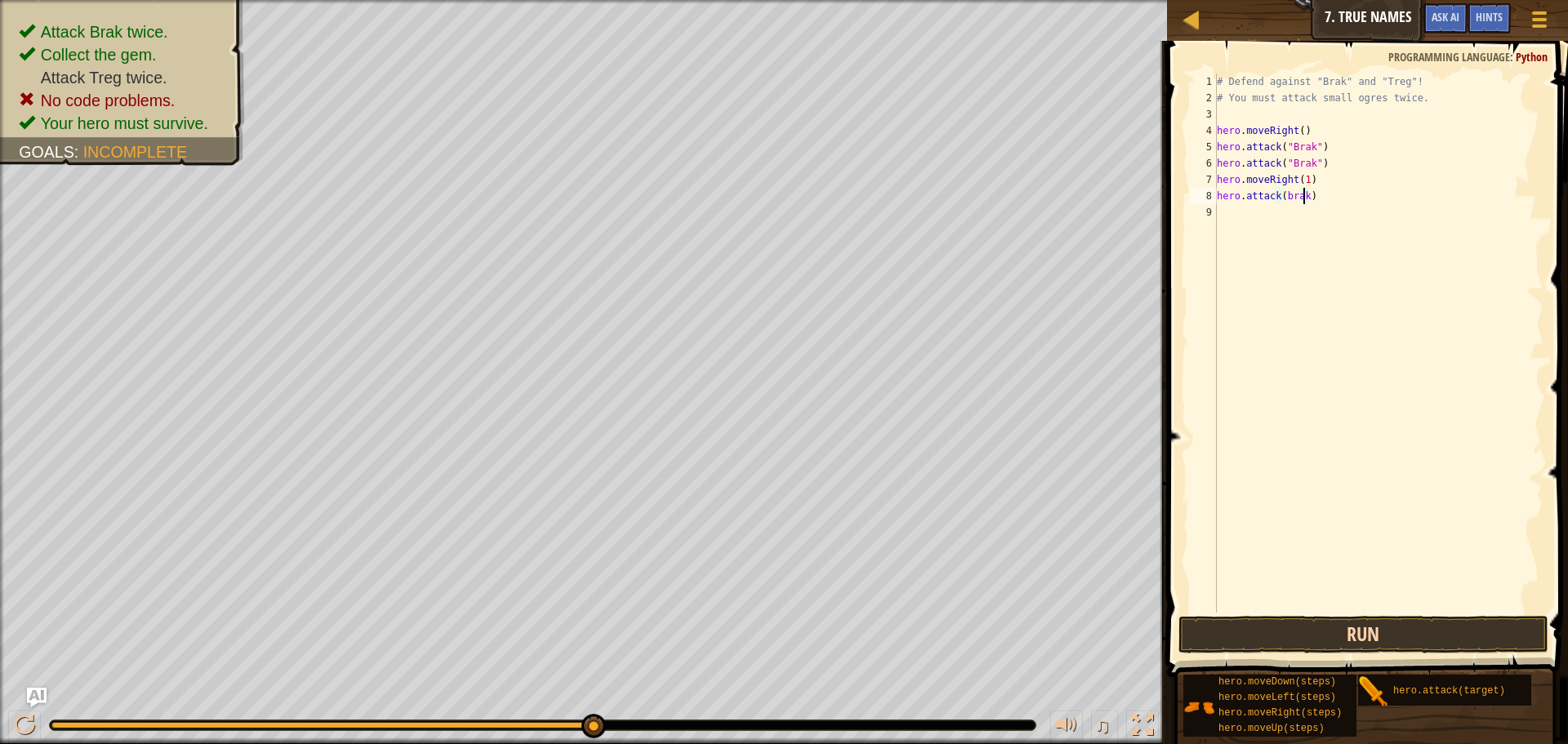
type textarea "hero.attack(brak)"
click at [1460, 644] on button "Run" at bounding box center [1363, 634] width 370 height 37
